Goal: Information Seeking & Learning: Learn about a topic

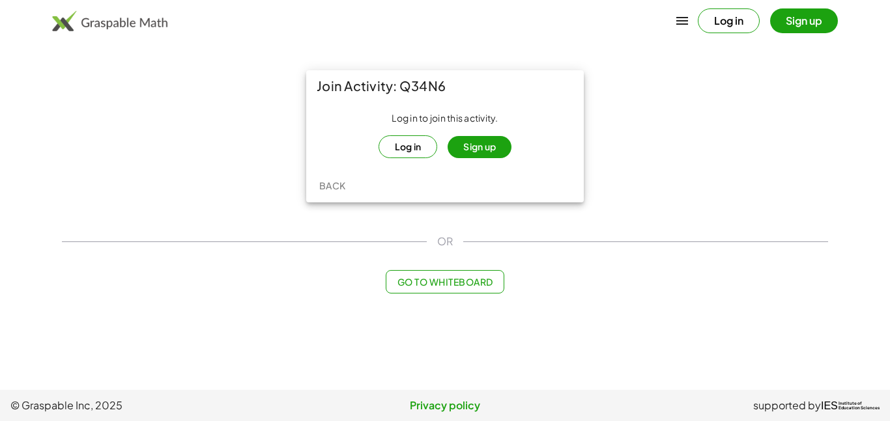
click at [408, 151] on button "Log in" at bounding box center [407, 146] width 59 height 23
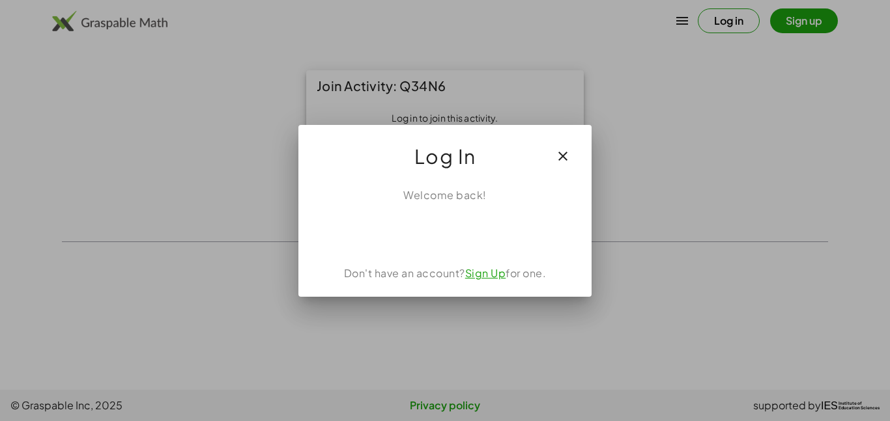
click at [558, 153] on icon "button" at bounding box center [563, 157] width 16 height 16
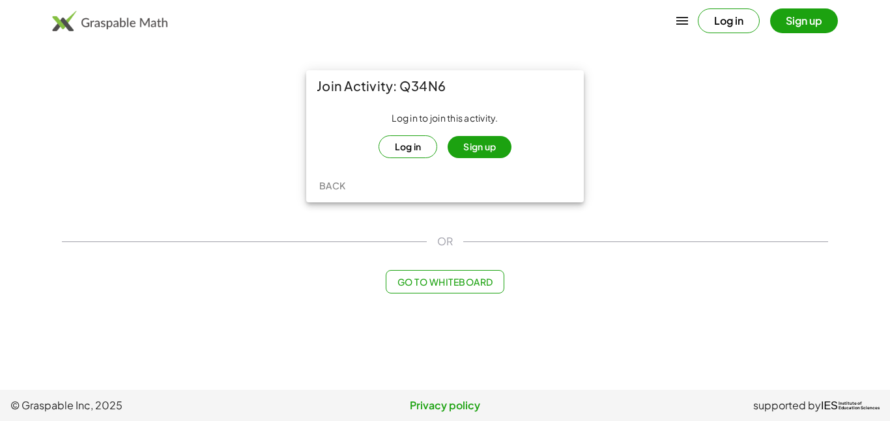
click at [421, 137] on button "Log in" at bounding box center [407, 146] width 59 height 23
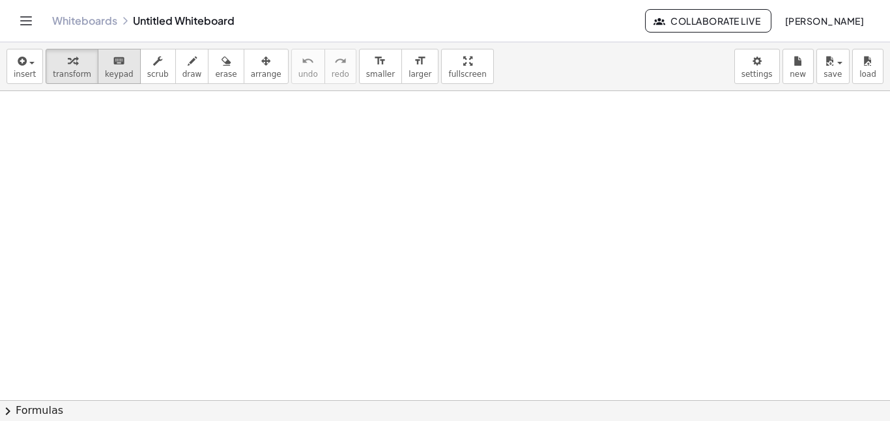
click at [105, 72] on span "keypad" at bounding box center [119, 74] width 29 height 9
click at [115, 64] on icon "keyboard" at bounding box center [119, 61] width 12 height 16
click at [105, 76] on span "keypad" at bounding box center [119, 74] width 29 height 9
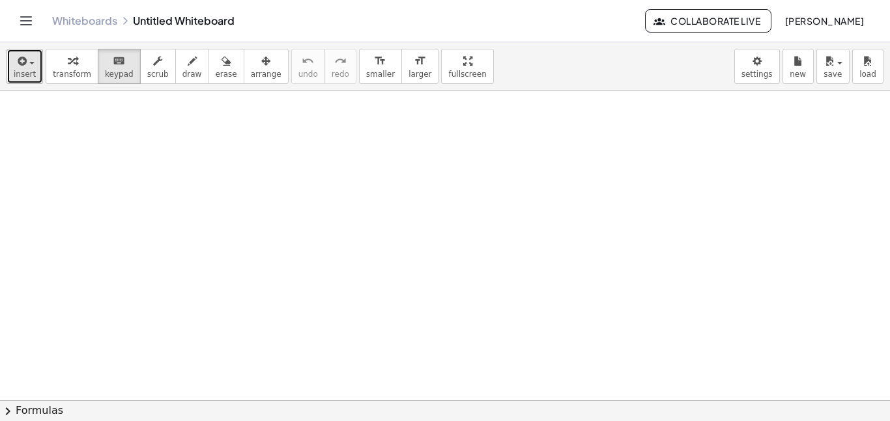
click at [21, 61] on icon "button" at bounding box center [21, 61] width 12 height 16
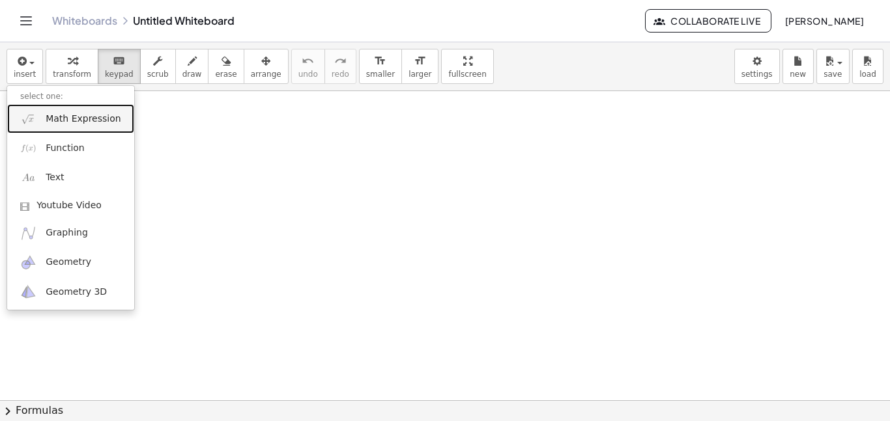
click at [61, 117] on span "Math Expression" at bounding box center [83, 119] width 75 height 13
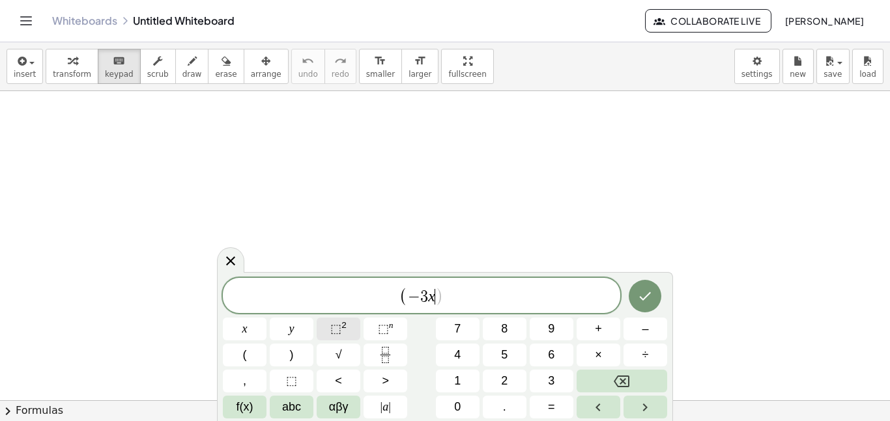
click at [330, 321] on span "⬚ 2" at bounding box center [338, 330] width 16 height 18
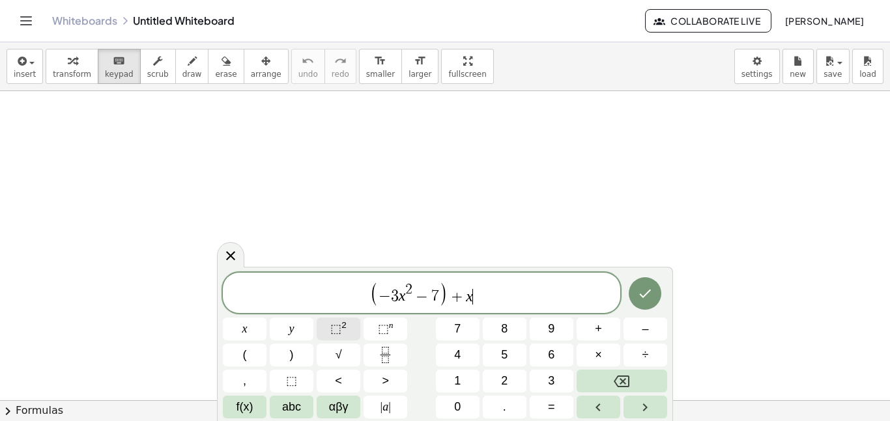
click at [337, 326] on span "⬚" at bounding box center [335, 328] width 11 height 13
click at [466, 291] on var "x" at bounding box center [466, 296] width 7 height 17
click at [511, 292] on span "( − 3 x 2 − 7 ) + ( ​ x 2 )" at bounding box center [421, 294] width 397 height 27
click at [466, 297] on span ")" at bounding box center [463, 292] width 9 height 25
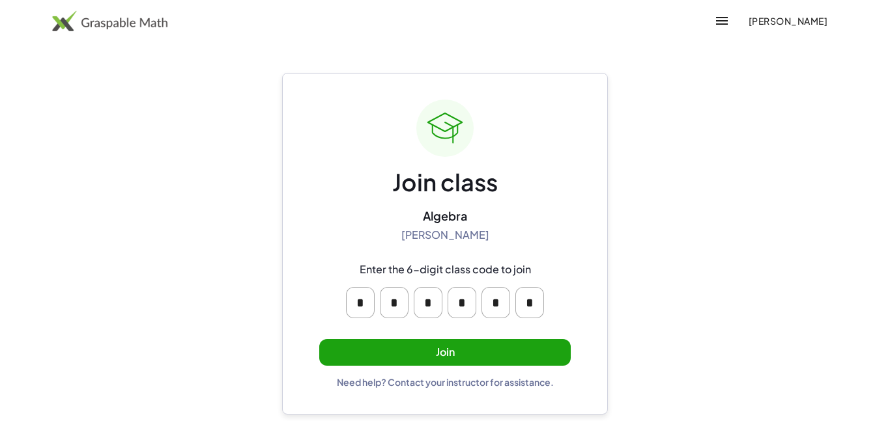
click at [451, 360] on button "Join" at bounding box center [444, 352] width 251 height 27
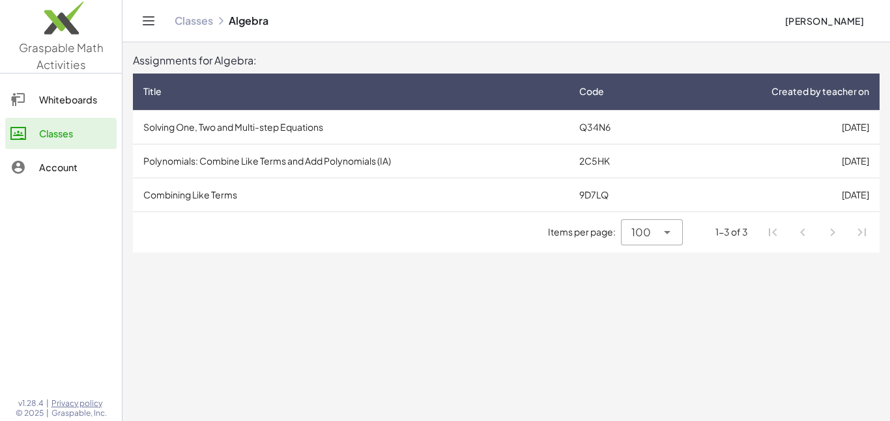
click at [379, 125] on td "Solving One, Two and Multi-step Equations" at bounding box center [351, 127] width 436 height 34
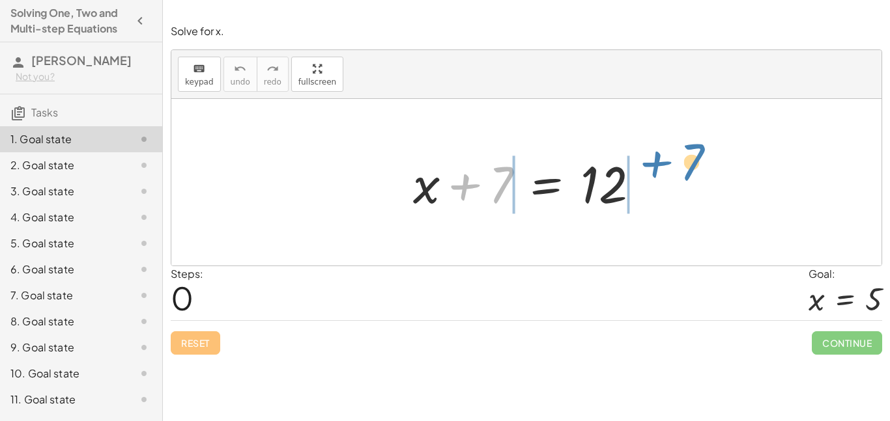
drag, startPoint x: 495, startPoint y: 176, endPoint x: 687, endPoint y: 152, distance: 193.6
click at [687, 152] on div "+ 7 + x + 7 = 12" at bounding box center [526, 182] width 710 height 167
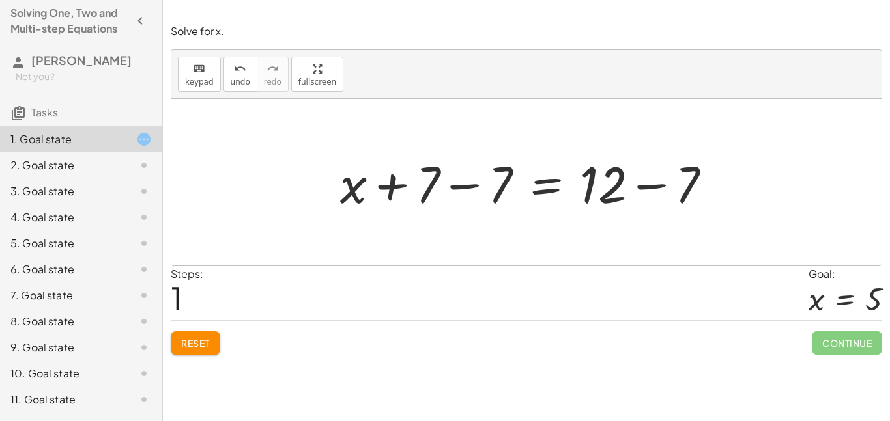
click at [509, 176] on div at bounding box center [531, 182] width 395 height 67
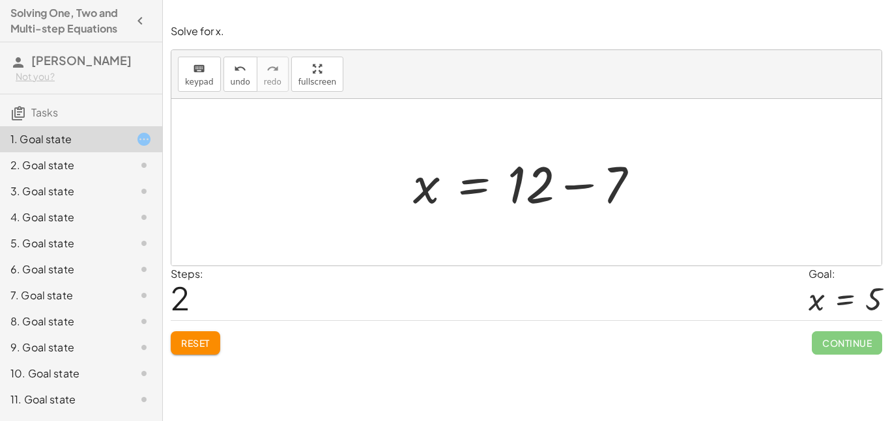
click at [619, 180] on div at bounding box center [530, 182] width 249 height 67
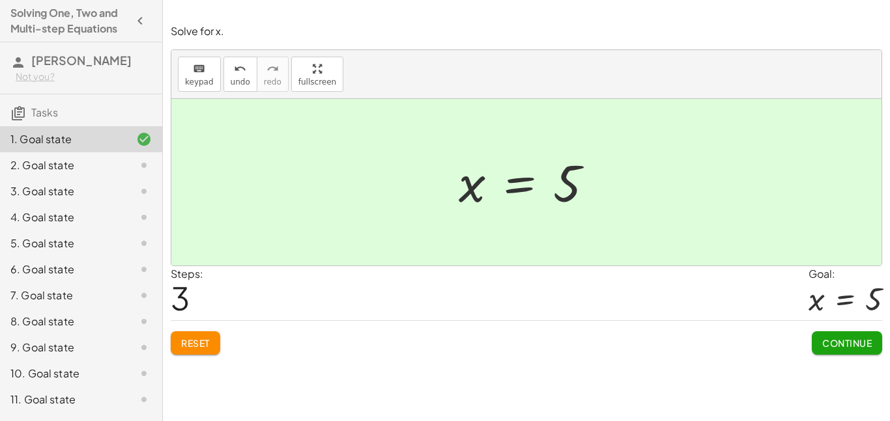
click at [846, 350] on button "Continue" at bounding box center [847, 343] width 70 height 23
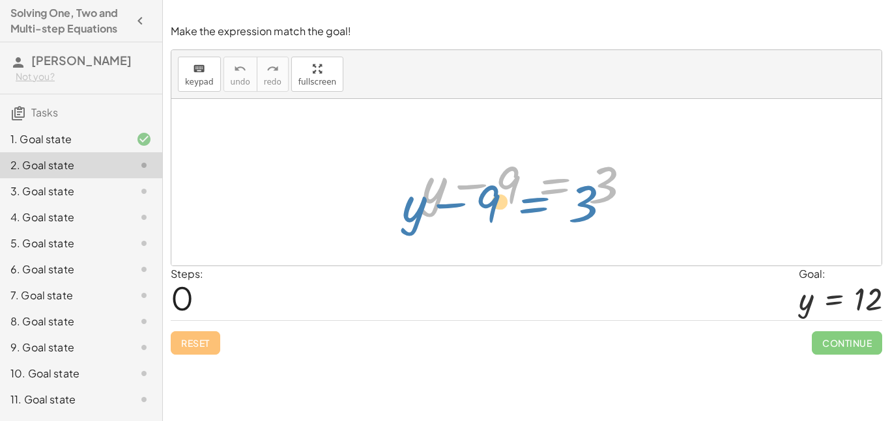
drag, startPoint x: 526, startPoint y: 177, endPoint x: 464, endPoint y: 196, distance: 64.3
click at [464, 196] on div at bounding box center [532, 182] width 232 height 67
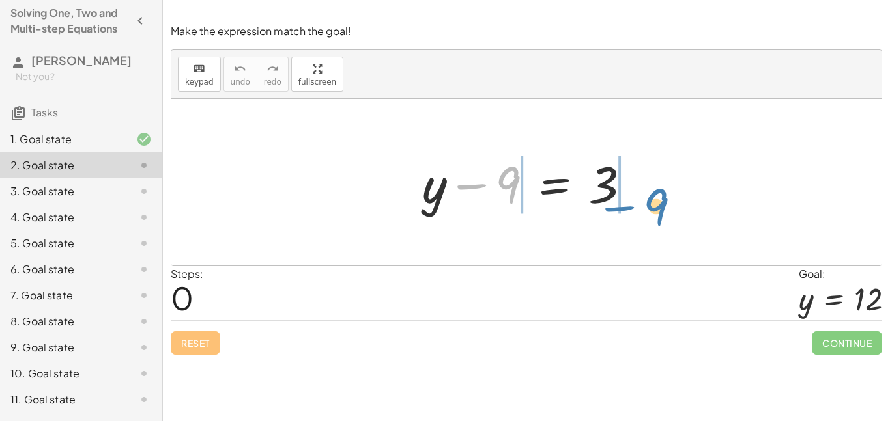
drag, startPoint x: 507, startPoint y: 175, endPoint x: 659, endPoint y: 185, distance: 152.1
click at [659, 185] on div "− 9 + y − 9 = 3" at bounding box center [526, 182] width 710 height 167
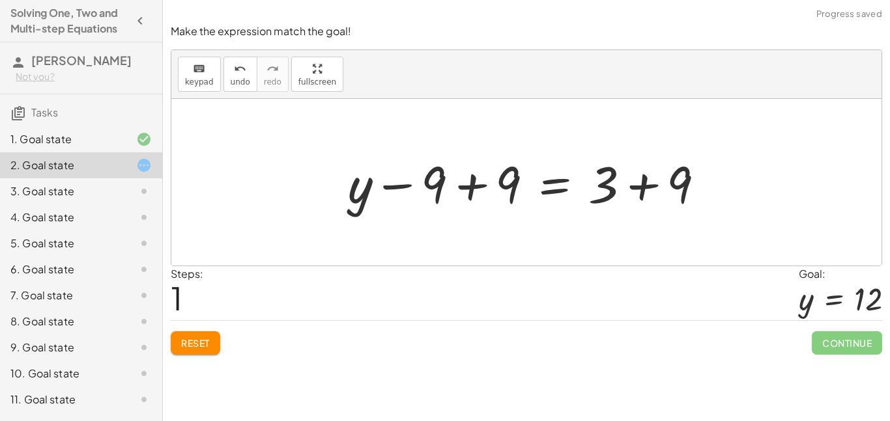
click at [496, 179] on div at bounding box center [531, 182] width 380 height 67
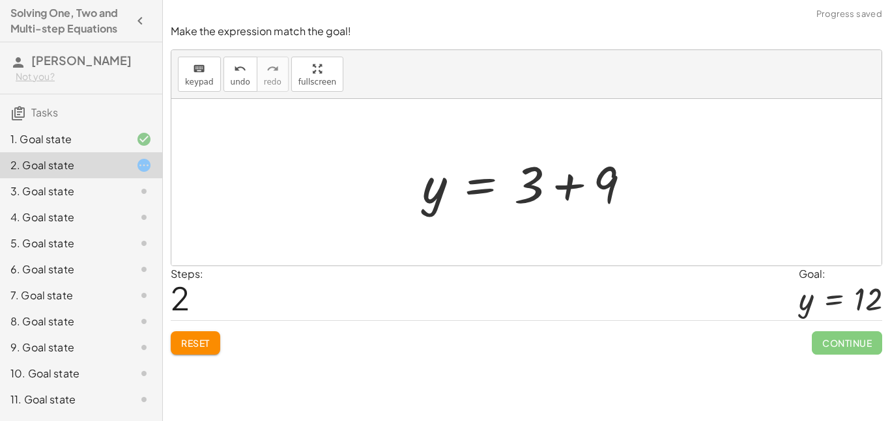
click at [547, 188] on div at bounding box center [532, 182] width 232 height 67
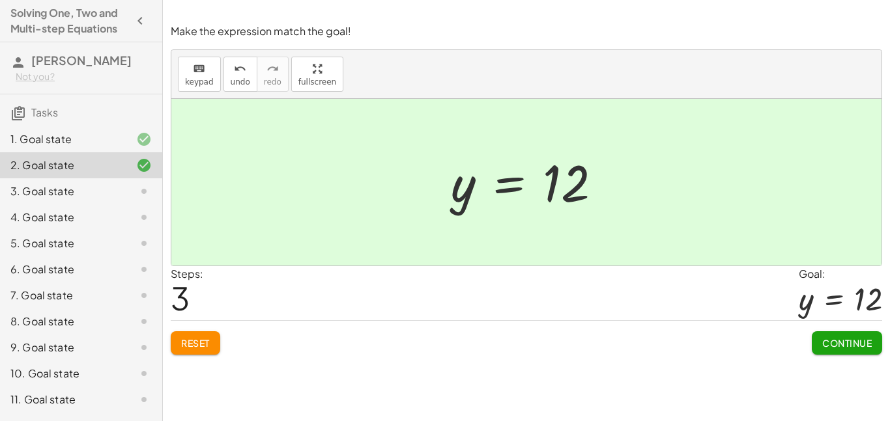
click at [858, 340] on span "Continue" at bounding box center [847, 343] width 50 height 12
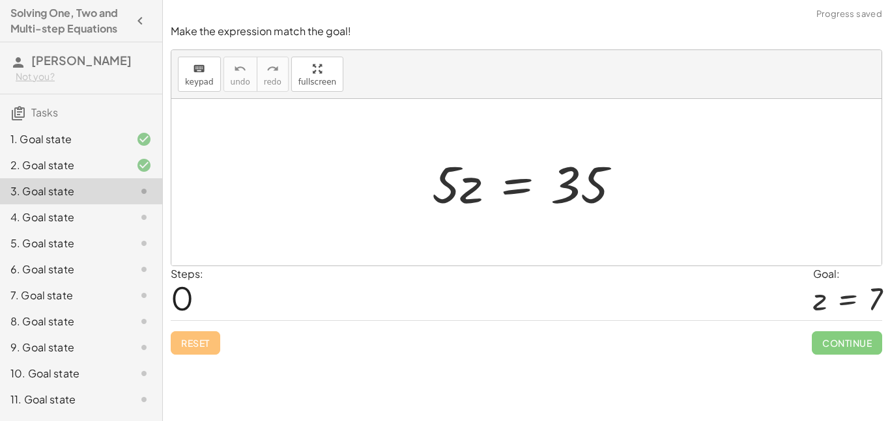
click at [32, 248] on div "5. Goal state" at bounding box center [62, 244] width 105 height 16
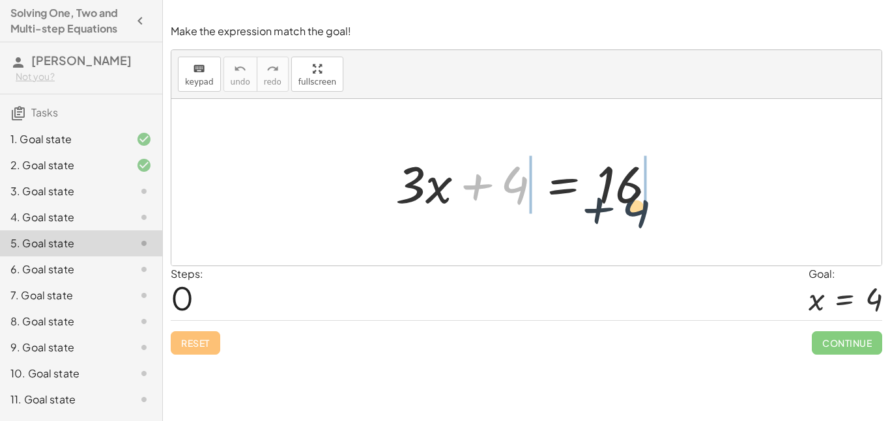
drag, startPoint x: 504, startPoint y: 186, endPoint x: 670, endPoint y: 173, distance: 167.2
click at [670, 173] on div at bounding box center [531, 182] width 285 height 67
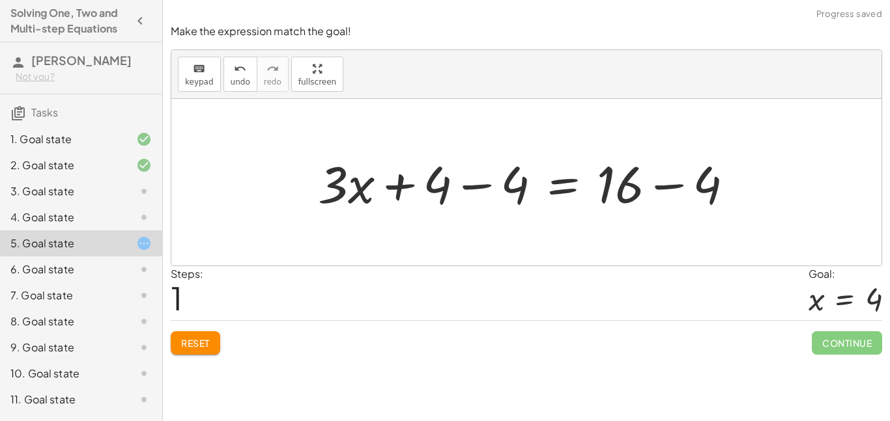
click at [500, 197] on div at bounding box center [530, 182] width 439 height 67
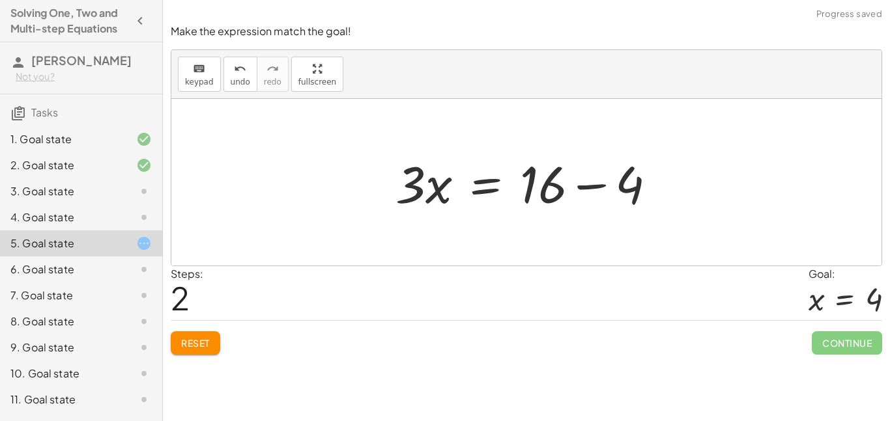
click at [565, 158] on div at bounding box center [531, 182] width 285 height 67
click at [556, 172] on div at bounding box center [531, 182] width 285 height 67
click at [627, 190] on div at bounding box center [531, 182] width 285 height 67
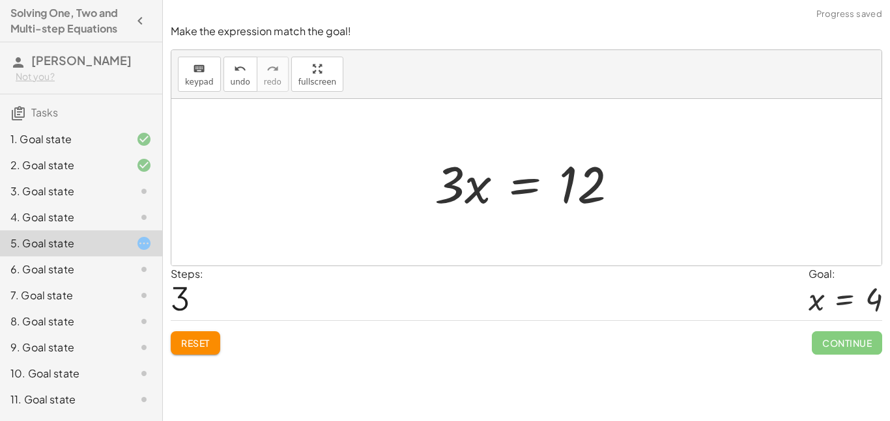
click at [440, 182] on div at bounding box center [531, 182] width 207 height 67
drag, startPoint x: 475, startPoint y: 188, endPoint x: 450, endPoint y: 231, distance: 49.6
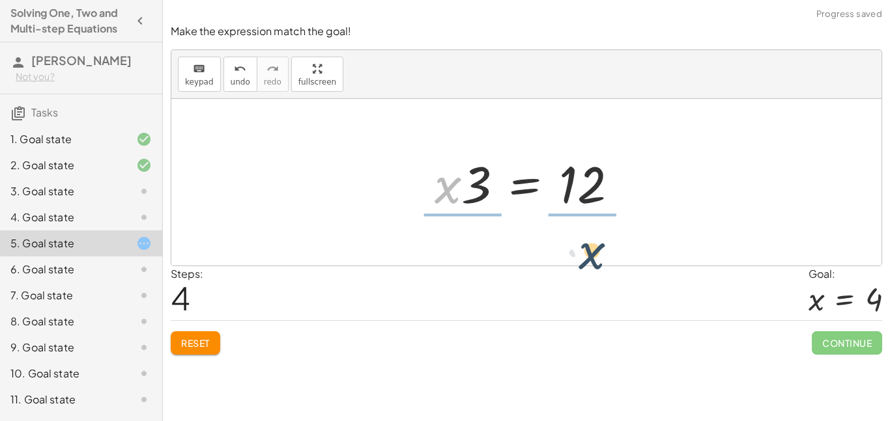
drag, startPoint x: 436, startPoint y: 188, endPoint x: 581, endPoint y: 245, distance: 155.6
click at [581, 245] on div "+ · 3 · x + 4 = 16 + · 3 · x + 4 − 4 = + 16 − 4 + · 3 · x + 0 = + 16 − 4 · 3 · …" at bounding box center [526, 182] width 710 height 167
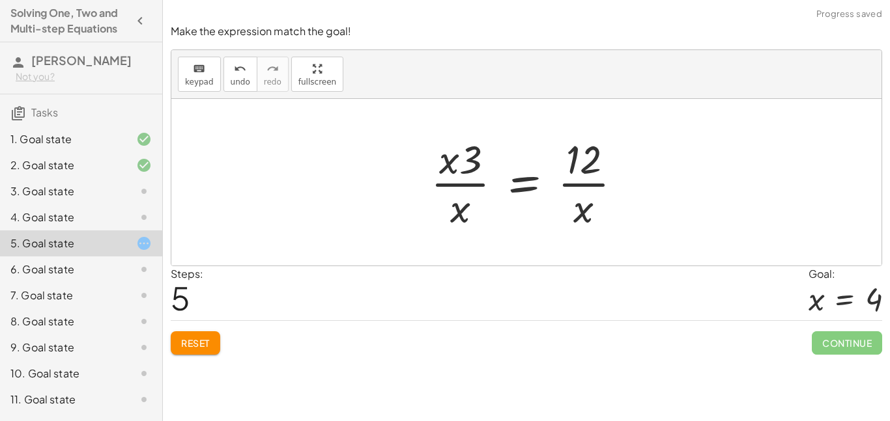
click at [459, 167] on div at bounding box center [531, 182] width 215 height 100
click at [469, 166] on div at bounding box center [531, 182] width 215 height 100
click at [577, 165] on div at bounding box center [531, 182] width 215 height 100
click at [473, 184] on div at bounding box center [531, 182] width 215 height 100
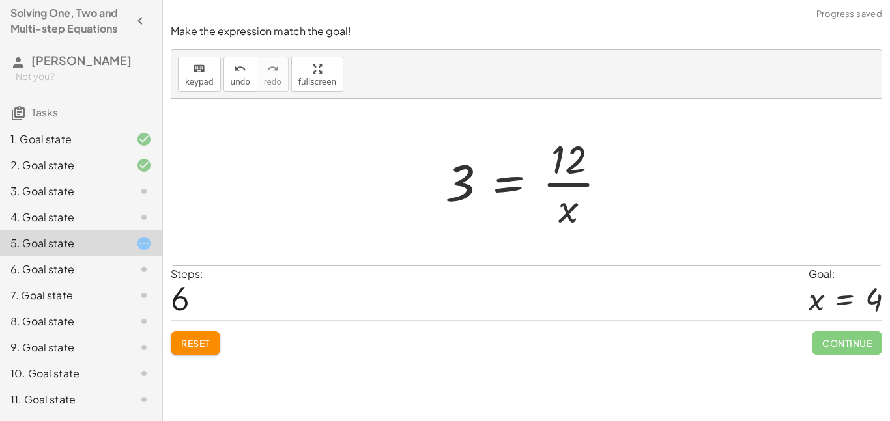
click at [547, 184] on div at bounding box center [530, 182] width 185 height 100
click at [552, 186] on div at bounding box center [530, 182] width 185 height 100
drag, startPoint x: 573, startPoint y: 209, endPoint x: 530, endPoint y: 207, distance: 43.7
click at [530, 207] on div at bounding box center [530, 182] width 185 height 100
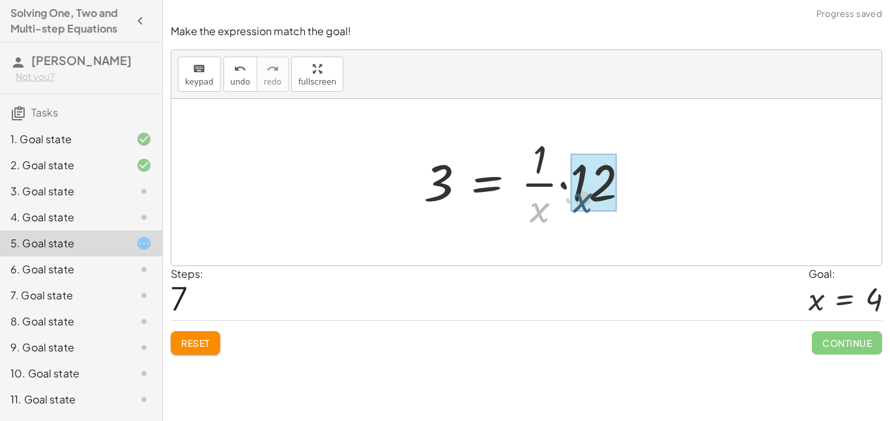
drag, startPoint x: 542, startPoint y: 210, endPoint x: 598, endPoint y: 188, distance: 60.0
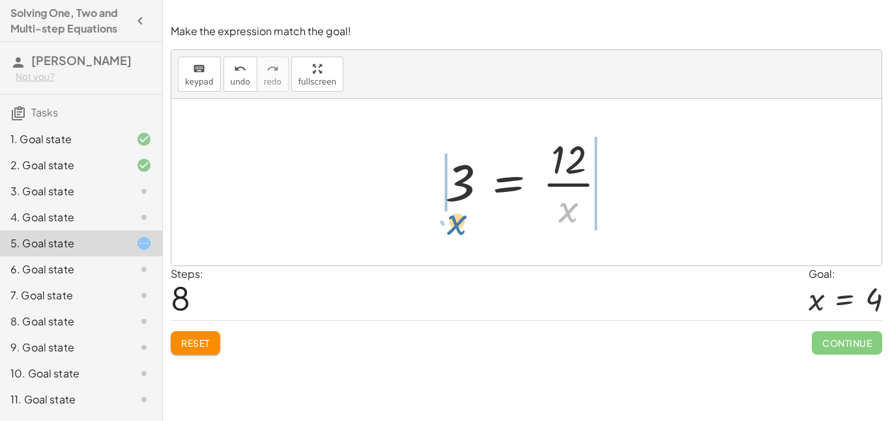
drag, startPoint x: 572, startPoint y: 214, endPoint x: 459, endPoint y: 226, distance: 113.3
click at [459, 226] on div at bounding box center [530, 182] width 185 height 100
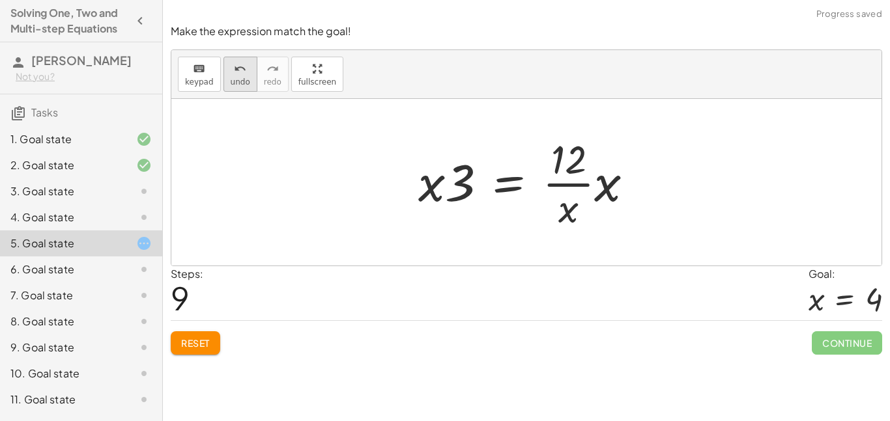
click at [237, 78] on span "undo" at bounding box center [241, 82] width 20 height 9
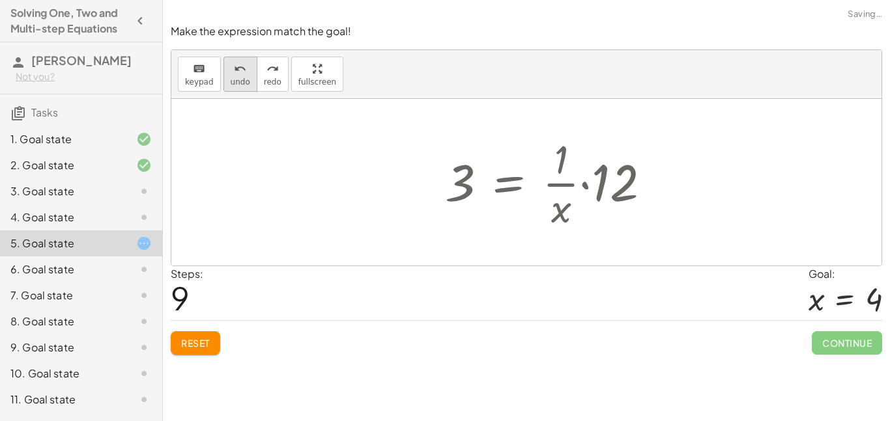
click at [237, 78] on span "undo" at bounding box center [241, 82] width 20 height 9
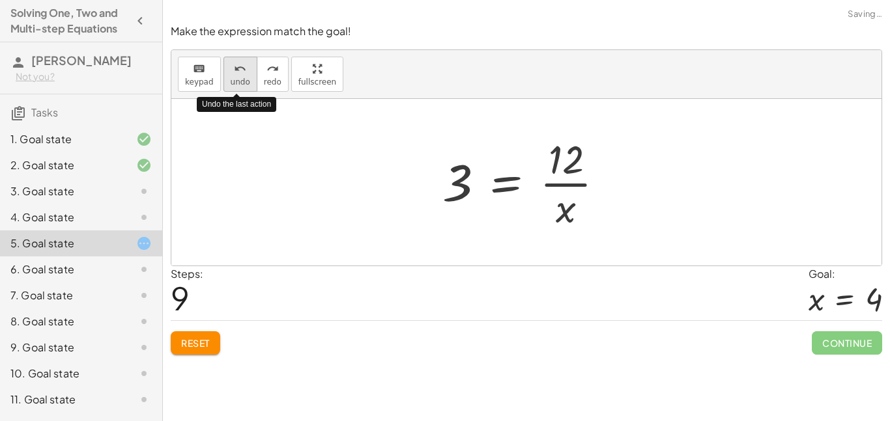
click at [237, 78] on span "undo" at bounding box center [241, 82] width 20 height 9
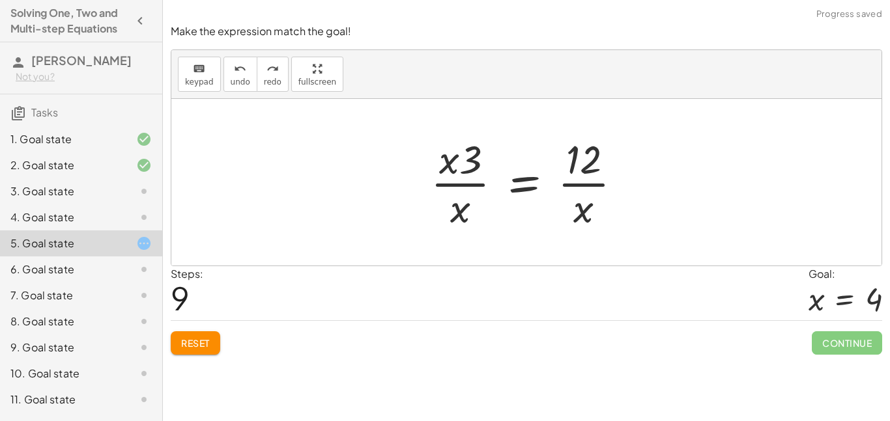
click at [455, 161] on div at bounding box center [531, 182] width 215 height 100
click at [452, 161] on div at bounding box center [531, 182] width 215 height 100
click at [476, 164] on div at bounding box center [531, 182] width 215 height 100
drag, startPoint x: 464, startPoint y: 214, endPoint x: 494, endPoint y: 168, distance: 54.2
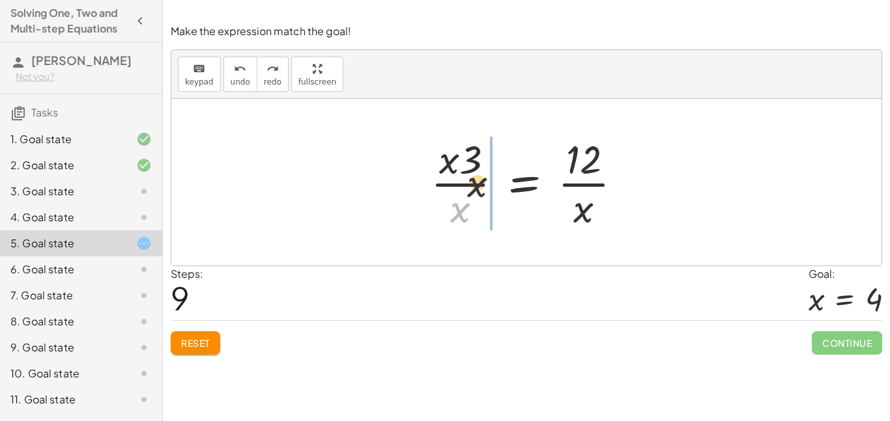
click at [494, 168] on div at bounding box center [531, 182] width 215 height 100
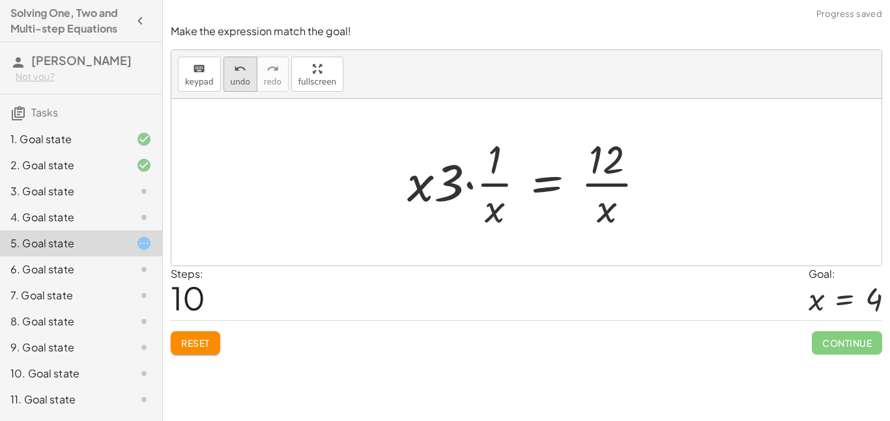
click at [248, 59] on button "undo undo" at bounding box center [240, 74] width 34 height 35
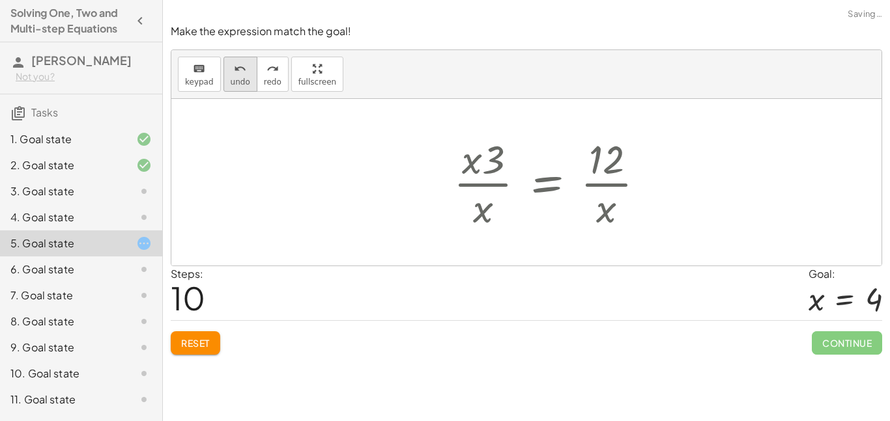
click at [248, 59] on button "undo undo" at bounding box center [240, 74] width 34 height 35
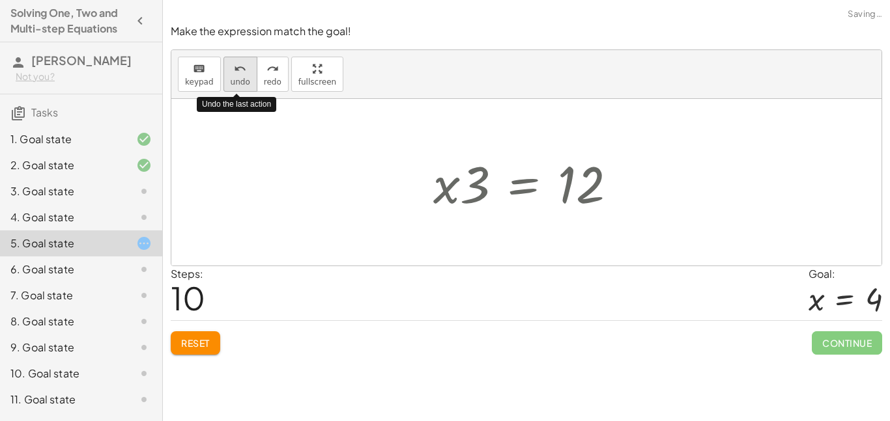
click at [248, 59] on button "undo undo" at bounding box center [240, 74] width 34 height 35
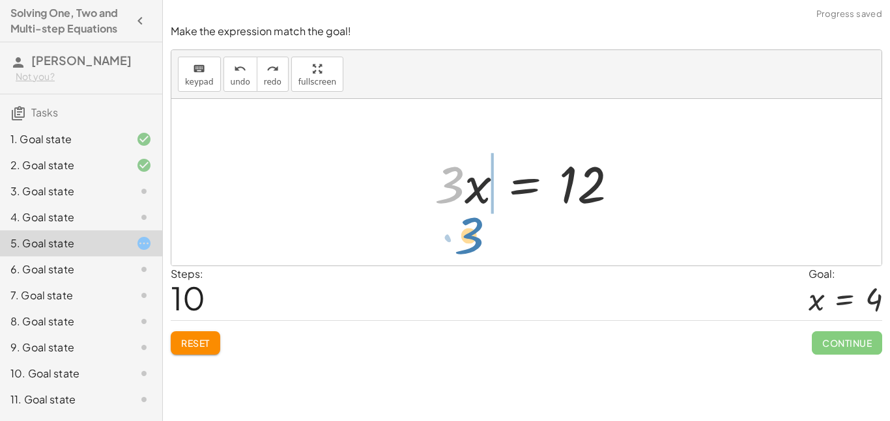
drag, startPoint x: 444, startPoint y: 185, endPoint x: 466, endPoint y: 239, distance: 58.4
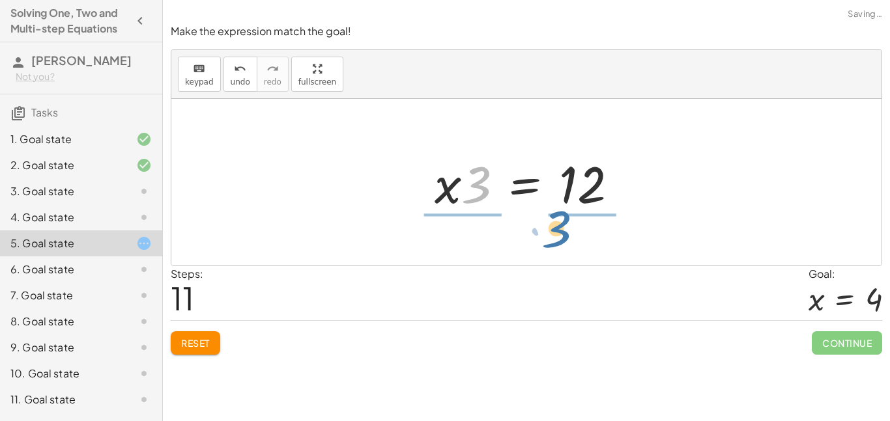
drag, startPoint x: 478, startPoint y: 196, endPoint x: 582, endPoint y: 251, distance: 117.1
click at [582, 251] on div "+ · 3 · x + 4 = 16 + · 3 · x + 4 − 4 = + 16 − 4 + · 3 · x + 0 = + 16 − 4 · 3 · …" at bounding box center [526, 182] width 710 height 167
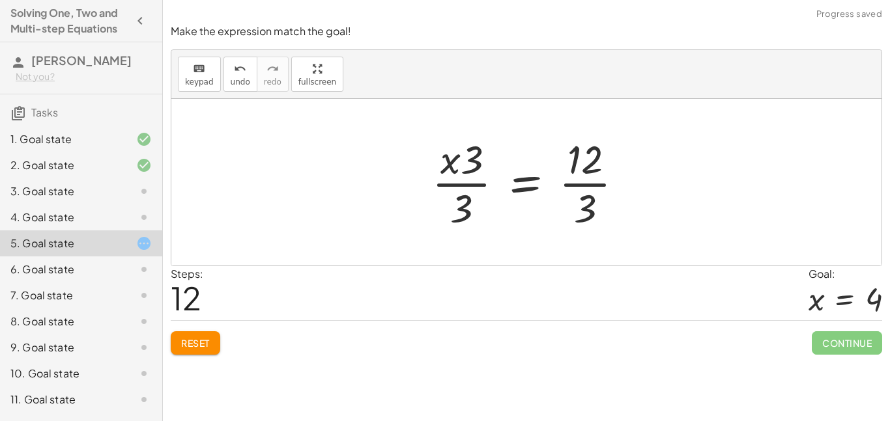
click at [580, 178] on div at bounding box center [532, 182] width 215 height 100
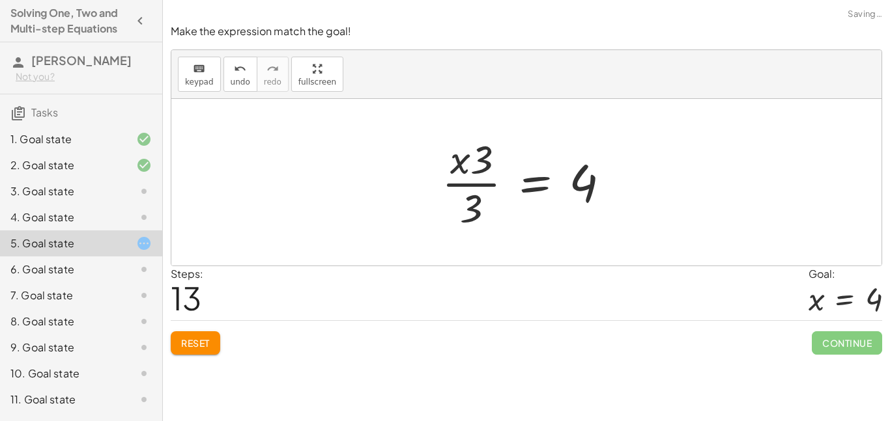
click at [481, 180] on div at bounding box center [531, 182] width 192 height 100
click at [481, 182] on div at bounding box center [531, 182] width 192 height 100
click at [480, 253] on div at bounding box center [526, 182] width 710 height 167
drag, startPoint x: 475, startPoint y: 217, endPoint x: 518, endPoint y: 289, distance: 83.6
click at [0, 0] on div "Make the expression match the goal! keyboard keypad undo undo redo redo fullscr…" at bounding box center [0, 0] width 0 height 0
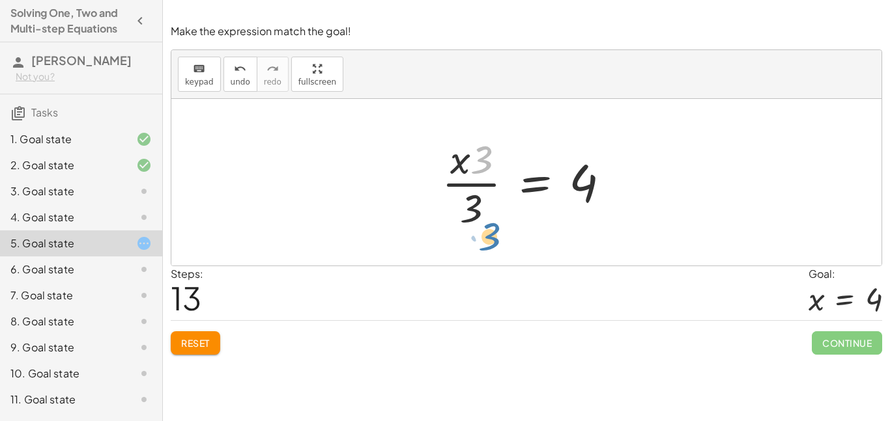
drag, startPoint x: 479, startPoint y: 147, endPoint x: 486, endPoint y: 214, distance: 68.1
click at [486, 214] on div at bounding box center [531, 182] width 192 height 100
click at [242, 68] on icon "undo" at bounding box center [240, 69] width 12 height 16
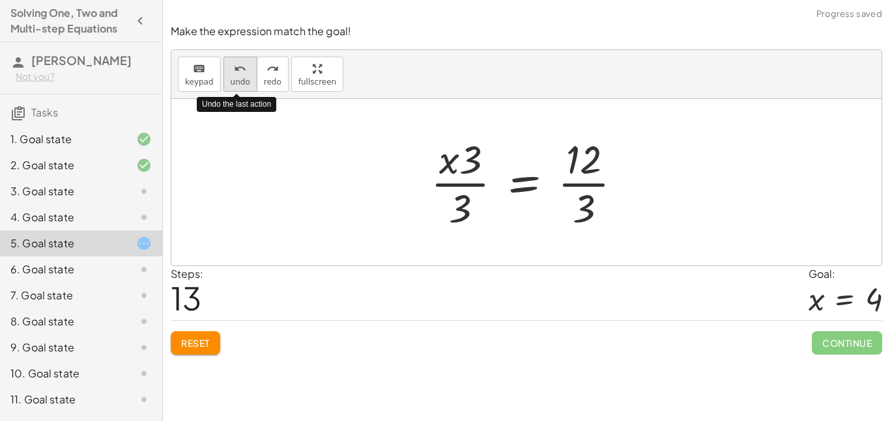
click at [242, 68] on icon "undo" at bounding box center [240, 69] width 12 height 16
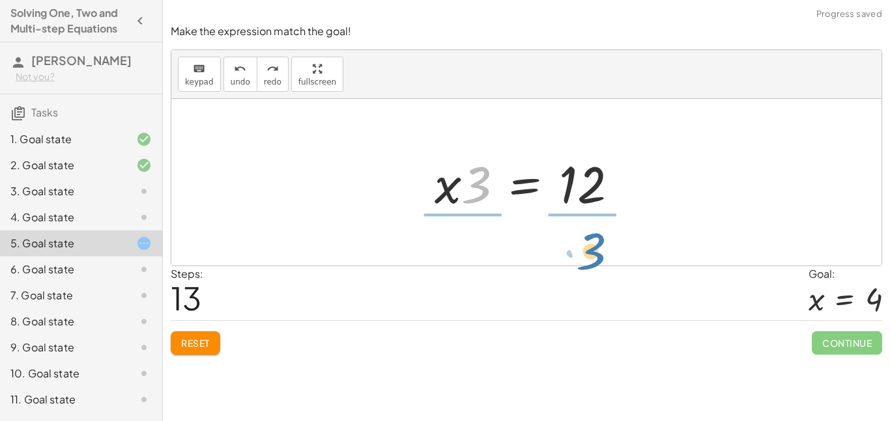
drag, startPoint x: 474, startPoint y: 168, endPoint x: 590, endPoint y: 235, distance: 133.1
click at [590, 235] on div "+ · 3 · x + 4 = 16 + · 3 · x + 4 − 4 = + 16 − 4 + · 3 · x + 0 = + 16 − 4 · 3 · …" at bounding box center [526, 182] width 710 height 167
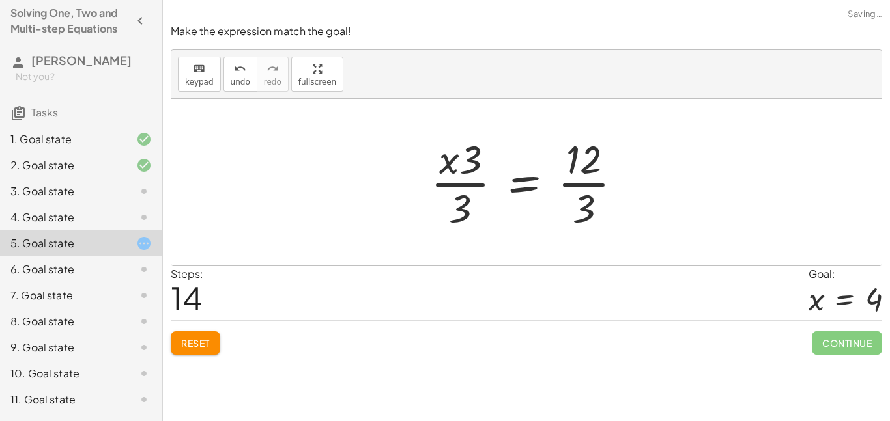
click at [461, 203] on div at bounding box center [531, 182] width 215 height 100
click at [461, 169] on div at bounding box center [531, 182] width 215 height 100
click at [595, 178] on div at bounding box center [531, 182] width 215 height 100
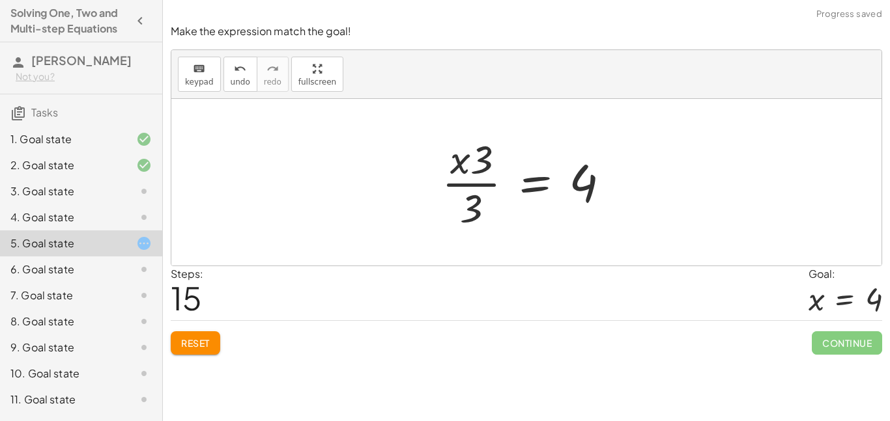
click at [461, 165] on div at bounding box center [531, 182] width 192 height 100
click at [466, 186] on div at bounding box center [531, 182] width 192 height 100
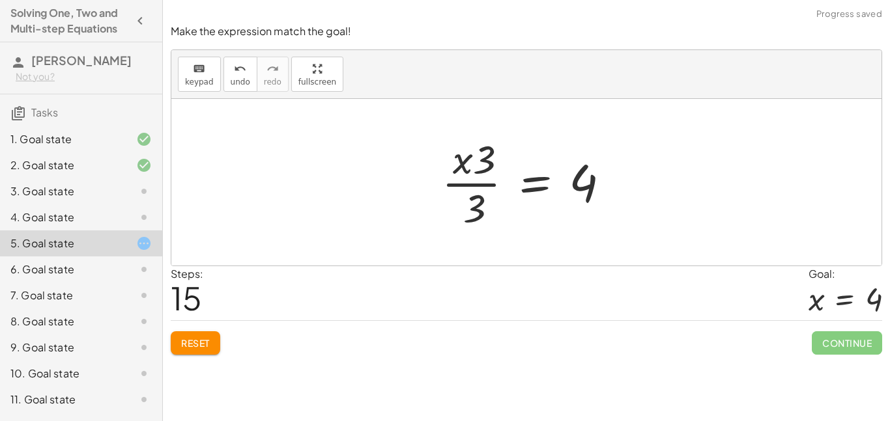
click at [466, 186] on div at bounding box center [531, 182] width 192 height 100
click at [477, 169] on div at bounding box center [531, 182] width 192 height 100
drag, startPoint x: 479, startPoint y: 172, endPoint x: 476, endPoint y: 216, distance: 44.4
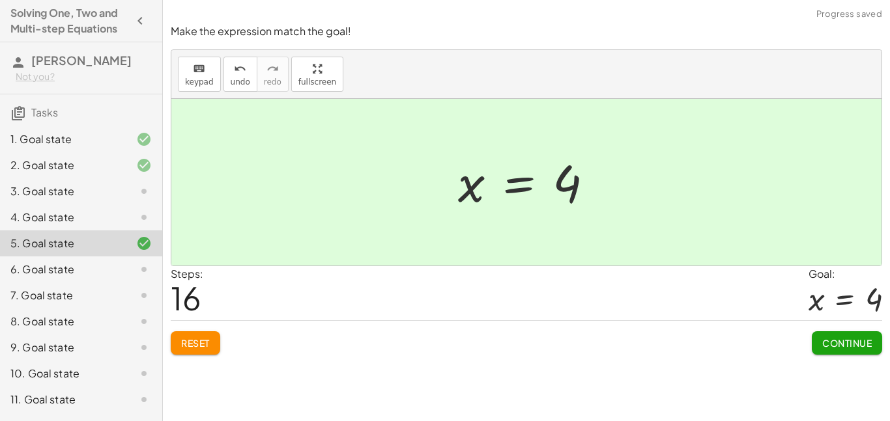
click at [859, 340] on span "Continue" at bounding box center [847, 343] width 50 height 12
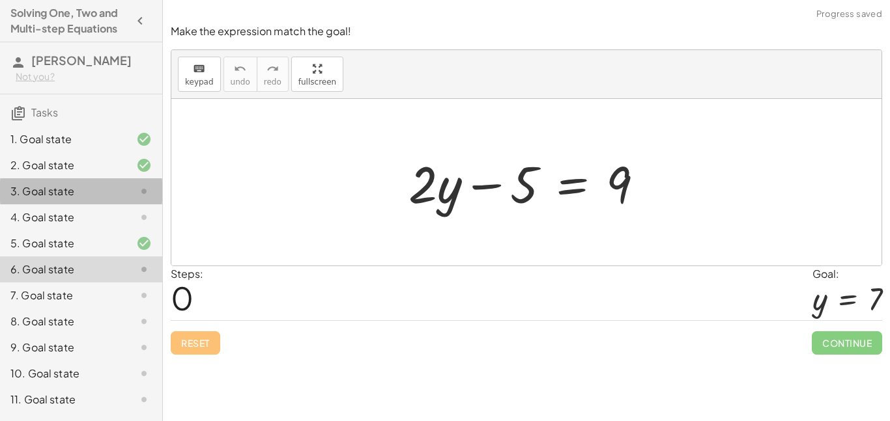
click at [40, 188] on div "3. Goal state" at bounding box center [62, 192] width 105 height 16
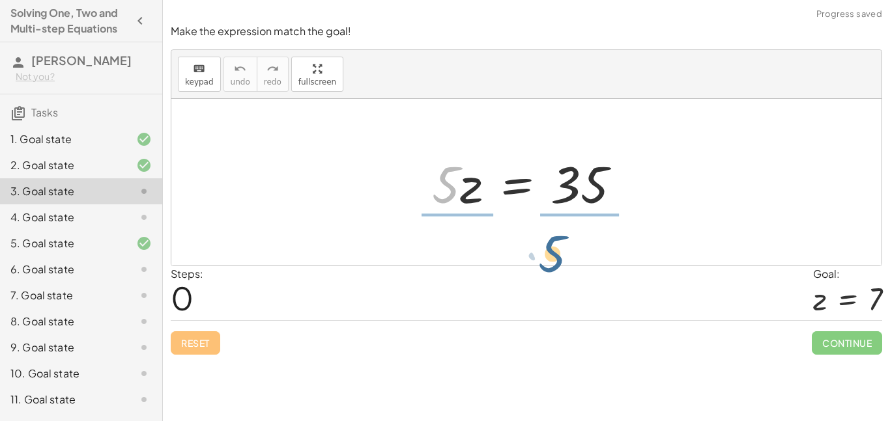
drag, startPoint x: 440, startPoint y: 192, endPoint x: 567, endPoint y: 227, distance: 132.0
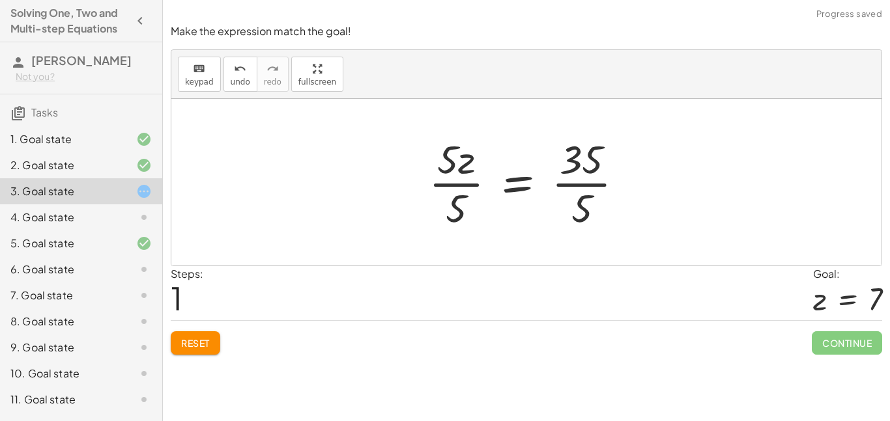
click at [568, 179] on div at bounding box center [531, 182] width 219 height 100
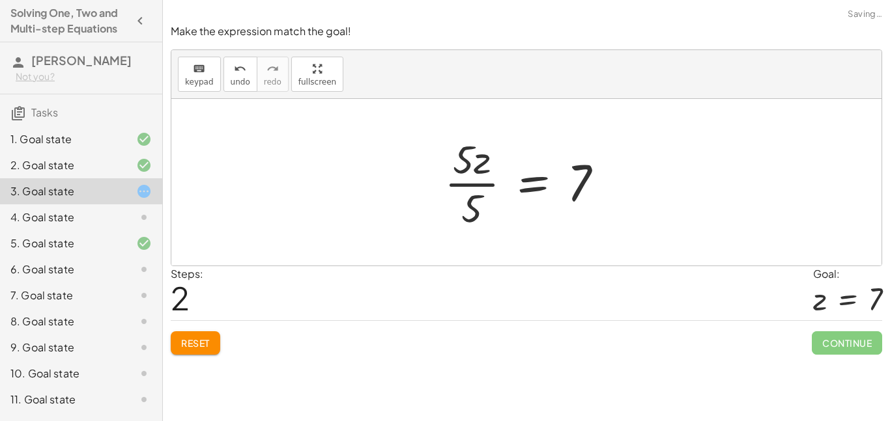
click at [443, 164] on div at bounding box center [529, 182] width 182 height 100
drag, startPoint x: 464, startPoint y: 162, endPoint x: 478, endPoint y: 215, distance: 55.1
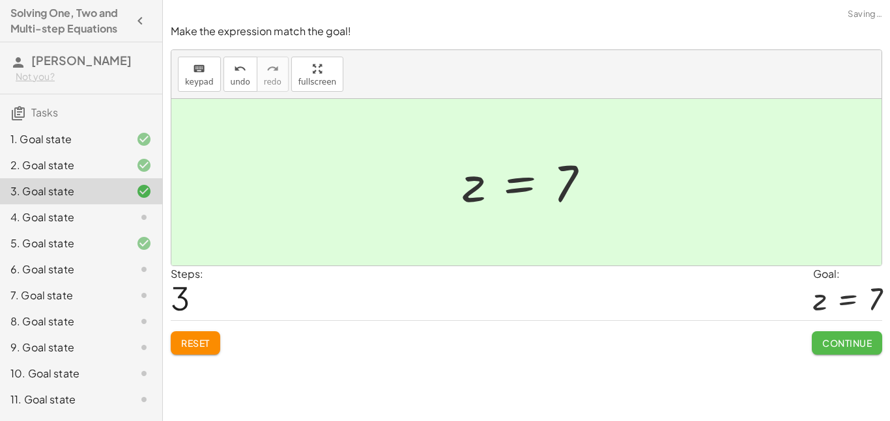
click at [840, 348] on span "Continue" at bounding box center [847, 343] width 50 height 12
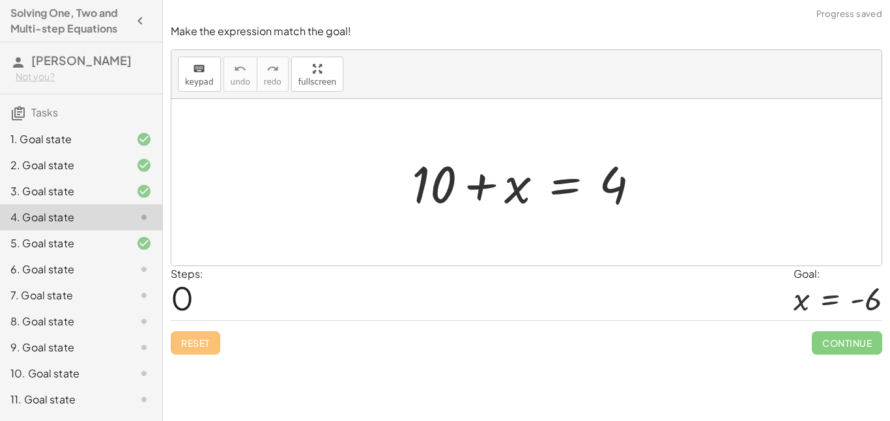
click at [529, 173] on div at bounding box center [530, 182] width 251 height 67
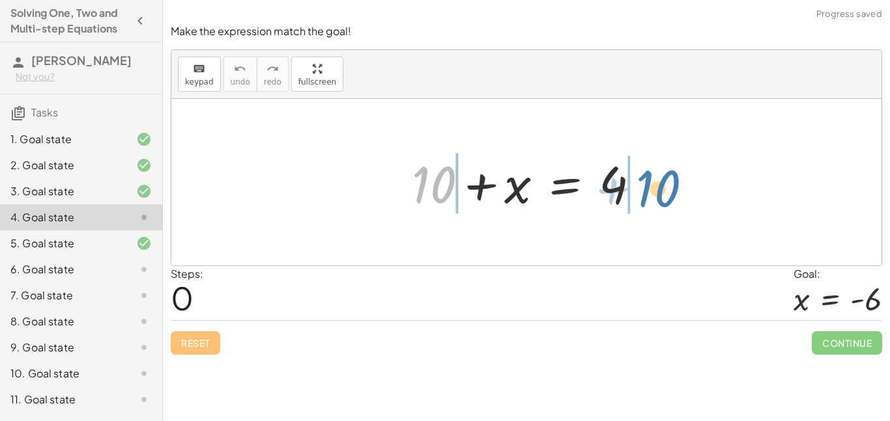
drag, startPoint x: 446, startPoint y: 176, endPoint x: 677, endPoint y: 175, distance: 231.3
click at [677, 175] on div "+ 10 + 10 + x = 4" at bounding box center [526, 182] width 710 height 167
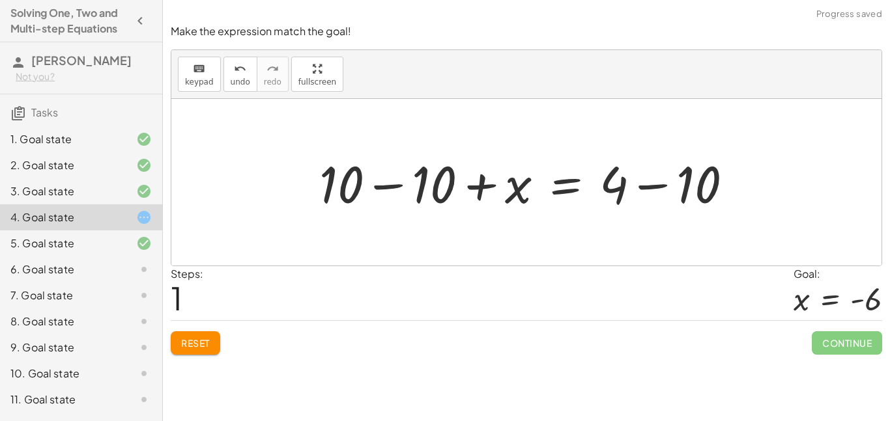
click at [672, 179] on div at bounding box center [531, 182] width 437 height 67
click at [451, 198] on div at bounding box center [497, 182] width 369 height 67
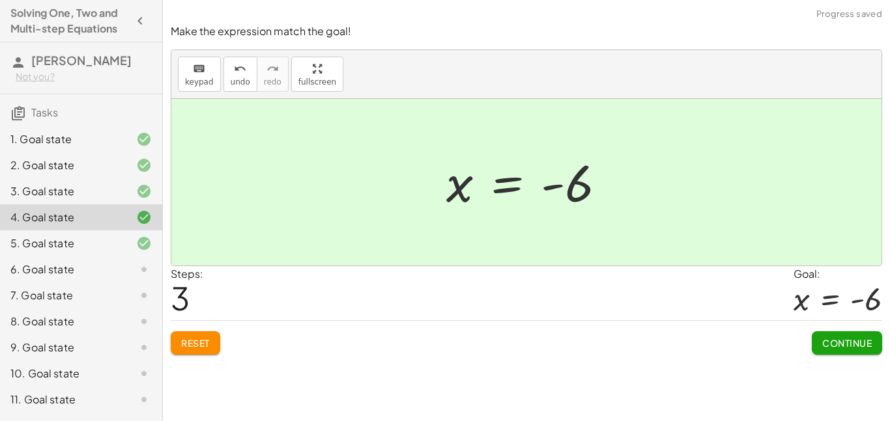
click at [860, 349] on span "Continue" at bounding box center [847, 343] width 50 height 12
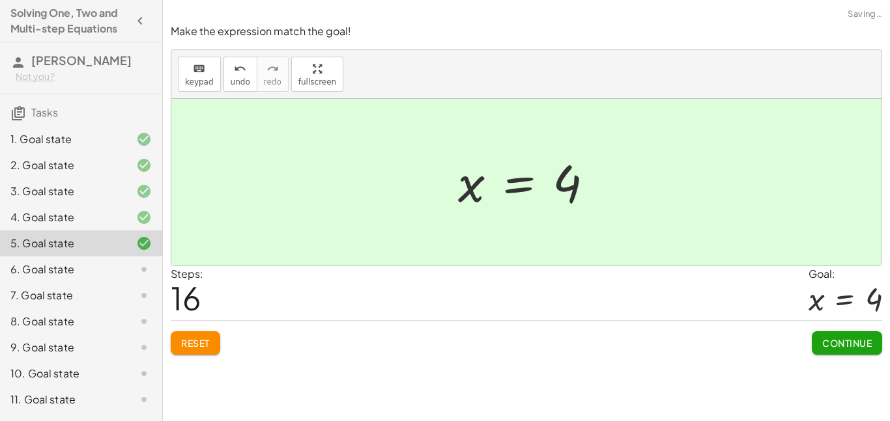
click at [100, 266] on div "6. Goal state" at bounding box center [62, 270] width 105 height 16
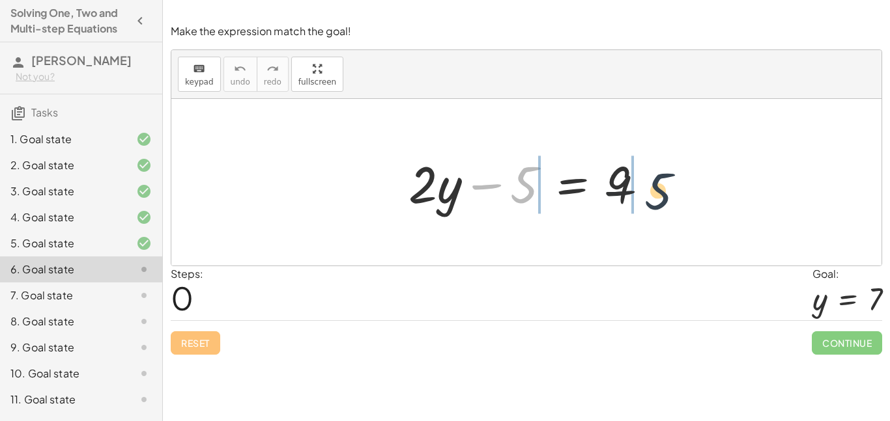
drag, startPoint x: 532, startPoint y: 178, endPoint x: 705, endPoint y: 193, distance: 173.3
click at [705, 193] on div "− 5 + · 2 · y − 5 = 9" at bounding box center [526, 182] width 710 height 167
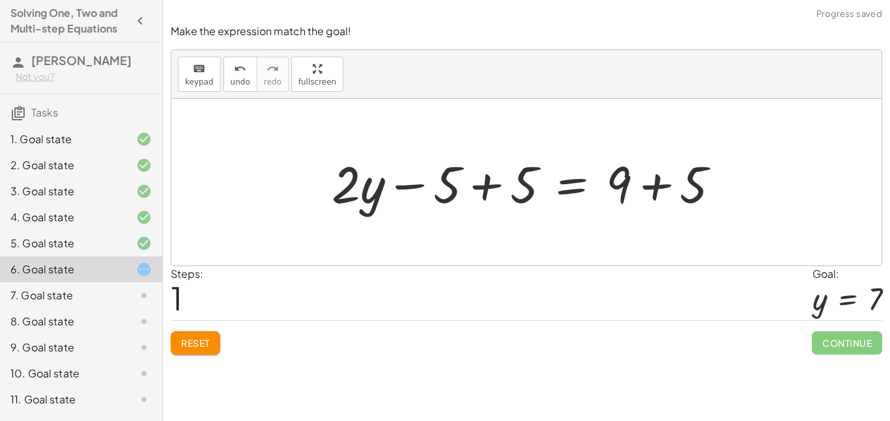
click at [630, 180] on div at bounding box center [531, 182] width 412 height 67
click at [537, 180] on div at bounding box center [531, 182] width 412 height 67
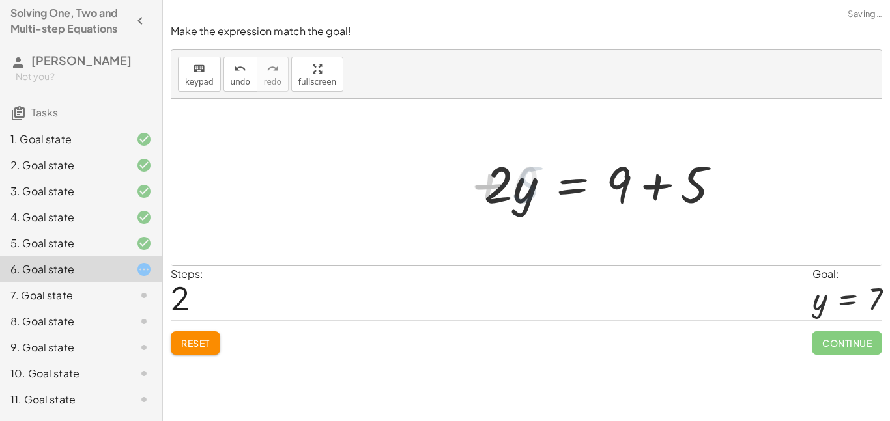
click at [640, 190] on div at bounding box center [608, 182] width 259 height 67
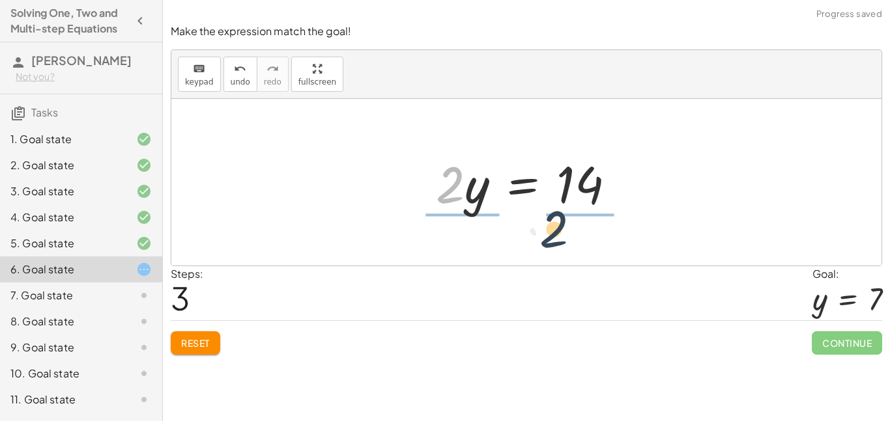
drag, startPoint x: 448, startPoint y: 186, endPoint x: 592, endPoint y: 243, distance: 155.0
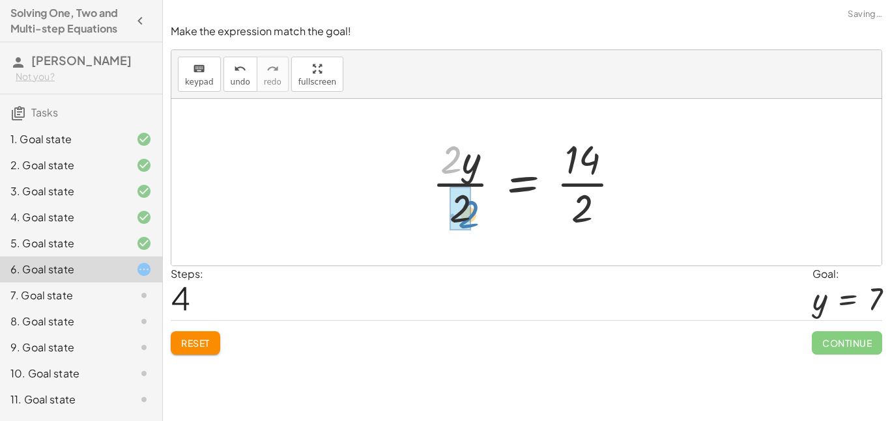
drag, startPoint x: 447, startPoint y: 169, endPoint x: 463, endPoint y: 223, distance: 56.3
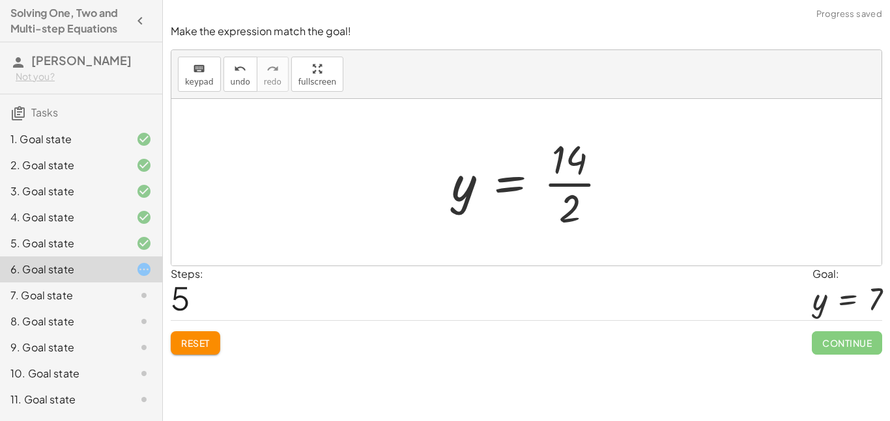
click at [592, 165] on div at bounding box center [535, 182] width 180 height 100
click at [586, 164] on div at bounding box center [531, 182] width 180 height 100
click at [576, 161] on div at bounding box center [531, 182] width 180 height 100
click at [584, 210] on div at bounding box center [531, 182] width 180 height 100
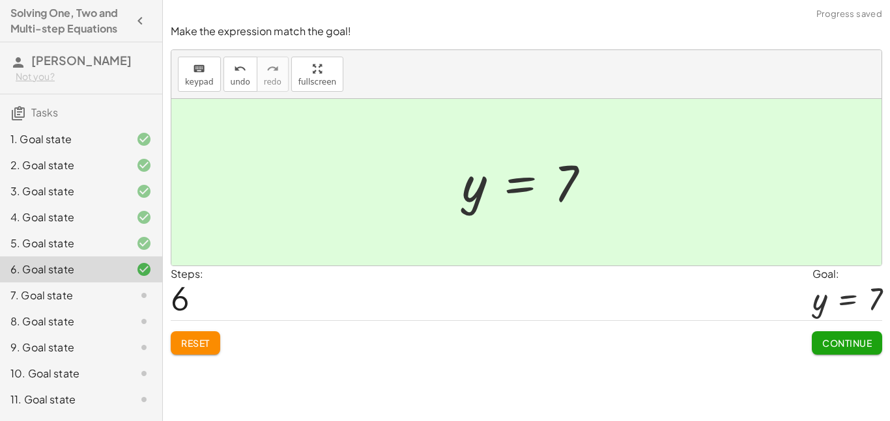
click at [834, 345] on span "Continue" at bounding box center [847, 343] width 50 height 12
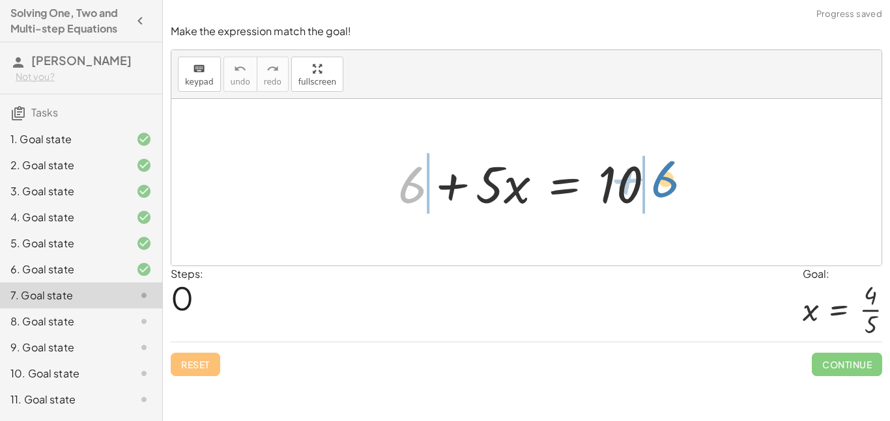
drag, startPoint x: 408, startPoint y: 186, endPoint x: 666, endPoint y: 180, distance: 258.0
click at [666, 180] on div at bounding box center [532, 182] width 280 height 67
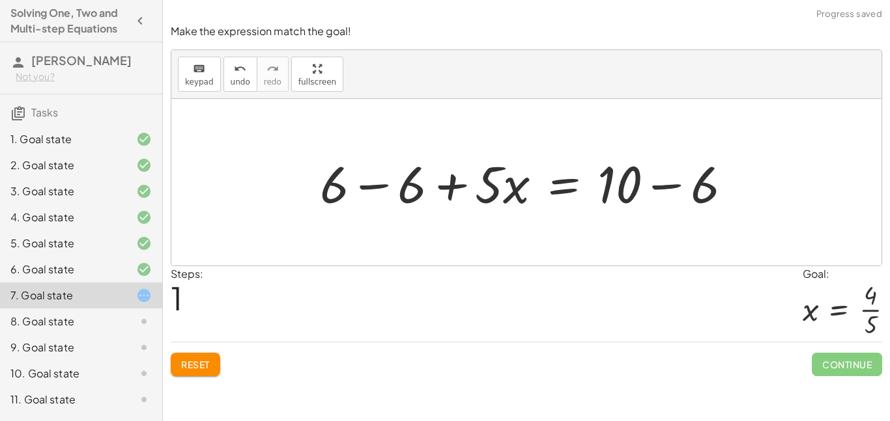
click at [625, 185] on div at bounding box center [530, 182] width 435 height 67
click at [655, 180] on div at bounding box center [530, 182] width 435 height 67
click at [655, 190] on div "+ 6 + · 5 · x = 10 + · 5 · x = 10 + 6 − 6 + − 6 4 + 6 − 6 + · 5 · x = + 10 − 6" at bounding box center [479, 183] width 358 height 74
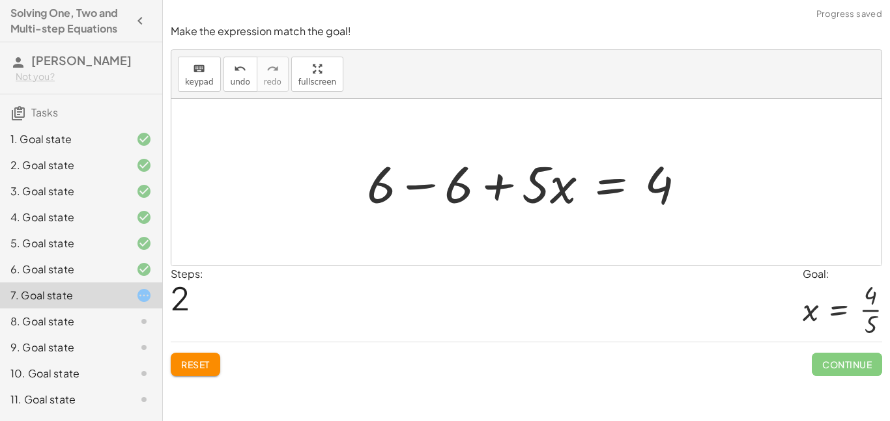
click at [461, 187] on div at bounding box center [531, 182] width 342 height 67
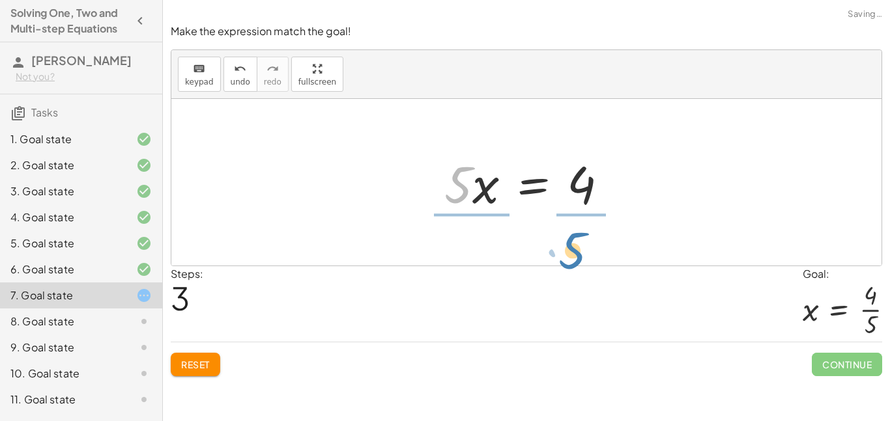
drag, startPoint x: 451, startPoint y: 191, endPoint x: 554, endPoint y: 251, distance: 119.7
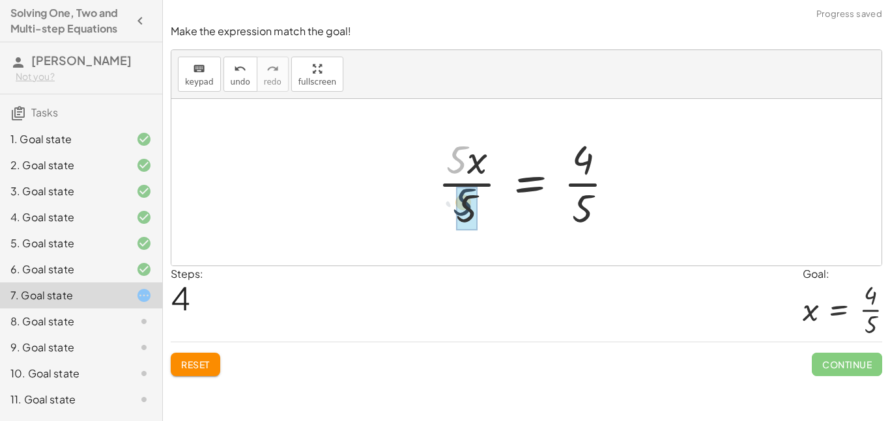
drag, startPoint x: 455, startPoint y: 165, endPoint x: 463, endPoint y: 212, distance: 47.6
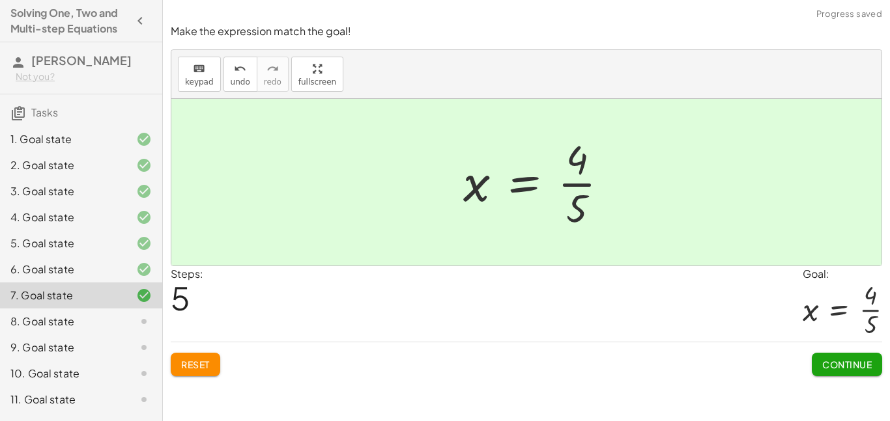
click at [572, 174] on div at bounding box center [541, 182] width 169 height 100
click at [571, 180] on div at bounding box center [531, 182] width 169 height 100
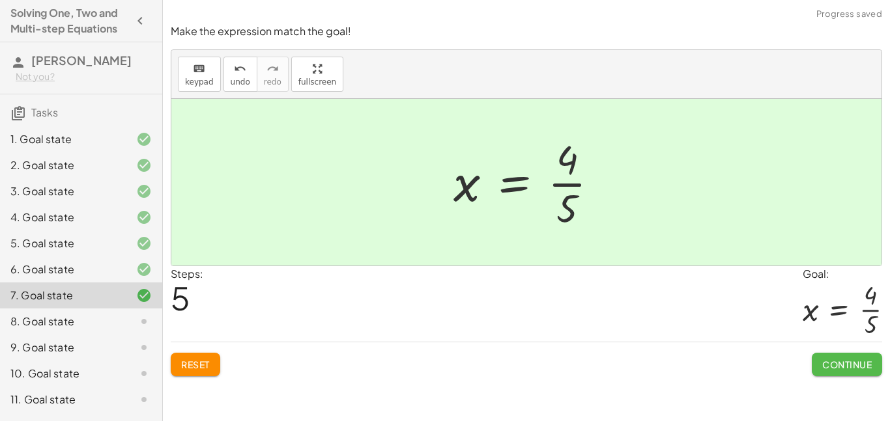
click at [835, 363] on span "Continue" at bounding box center [847, 365] width 50 height 12
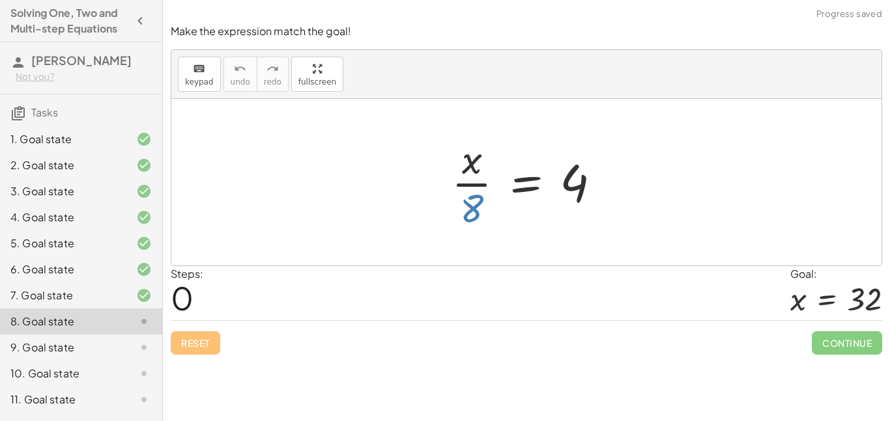
click at [474, 203] on div at bounding box center [531, 182] width 173 height 100
drag, startPoint x: 474, startPoint y: 203, endPoint x: 606, endPoint y: 178, distance: 134.5
click at [606, 178] on div at bounding box center [531, 182] width 173 height 100
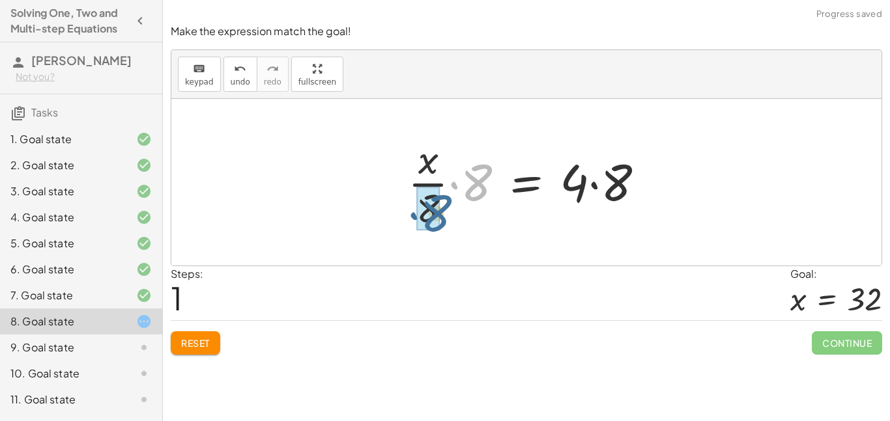
drag, startPoint x: 487, startPoint y: 180, endPoint x: 433, endPoint y: 214, distance: 63.3
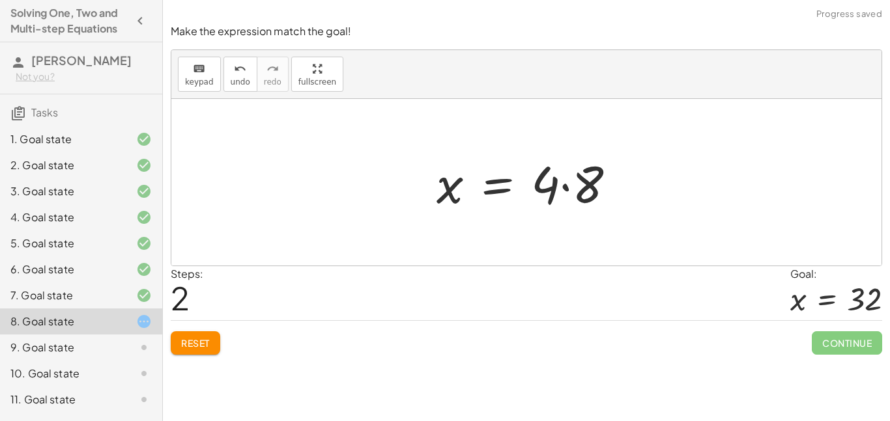
click at [588, 187] on div at bounding box center [531, 182] width 203 height 67
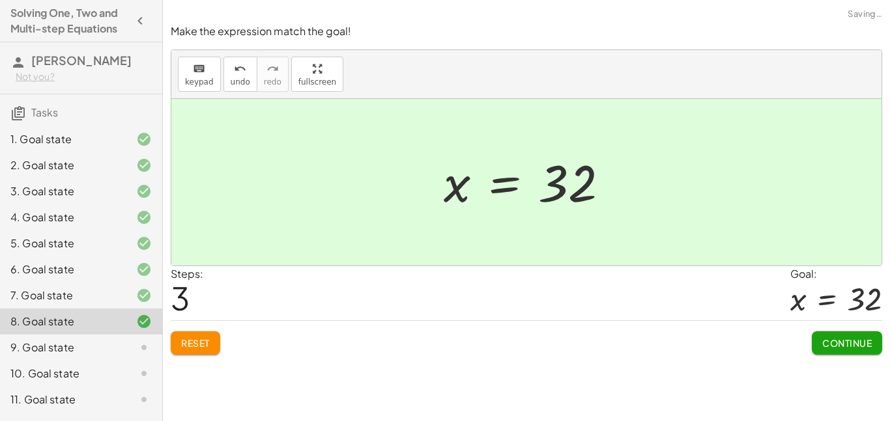
click at [846, 333] on button "Continue" at bounding box center [847, 343] width 70 height 23
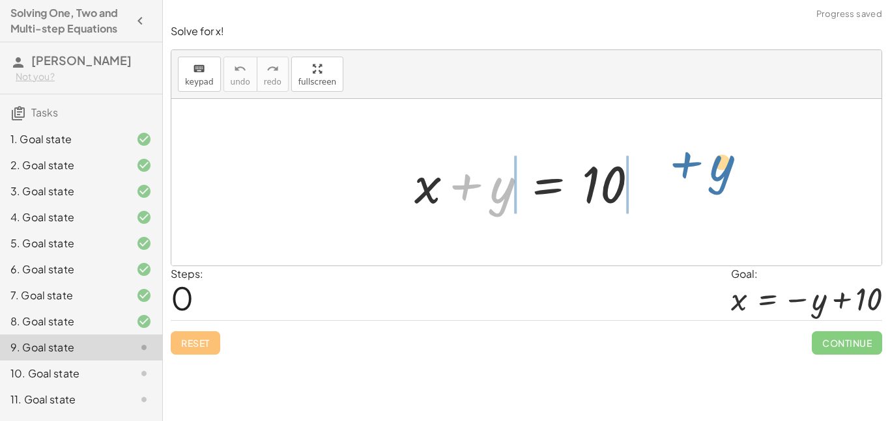
drag, startPoint x: 485, startPoint y: 192, endPoint x: 685, endPoint y: 184, distance: 200.8
click at [685, 184] on div "+ y + x + y = 10" at bounding box center [526, 182] width 710 height 167
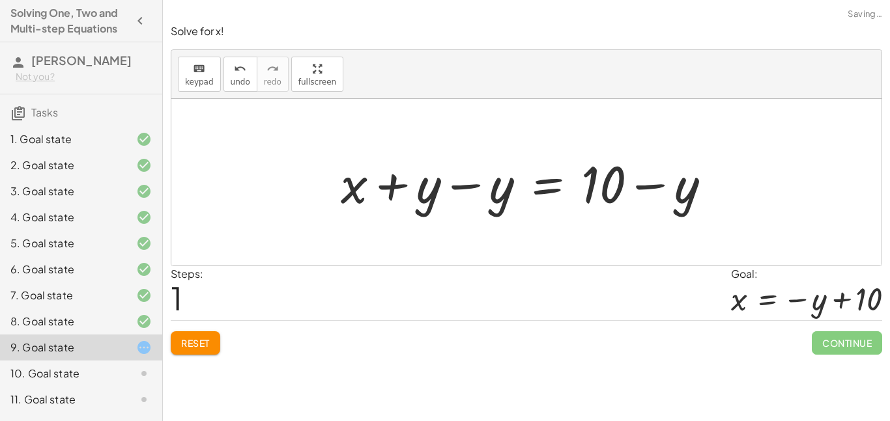
click at [664, 188] on div at bounding box center [530, 182] width 393 height 67
click at [500, 201] on div at bounding box center [530, 182] width 393 height 67
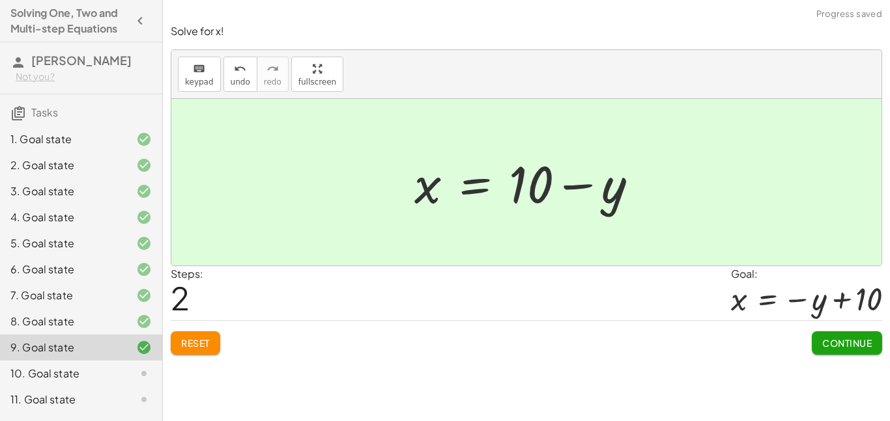
scroll to position [49, 0]
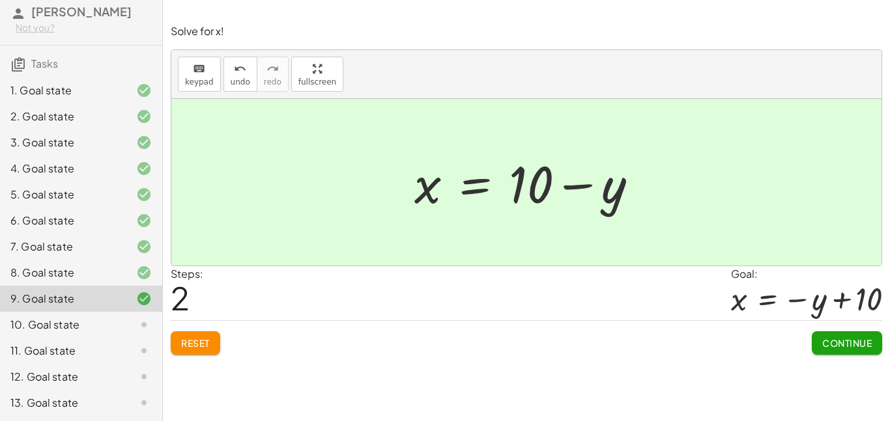
click at [91, 307] on div "9. Goal state" at bounding box center [62, 299] width 105 height 16
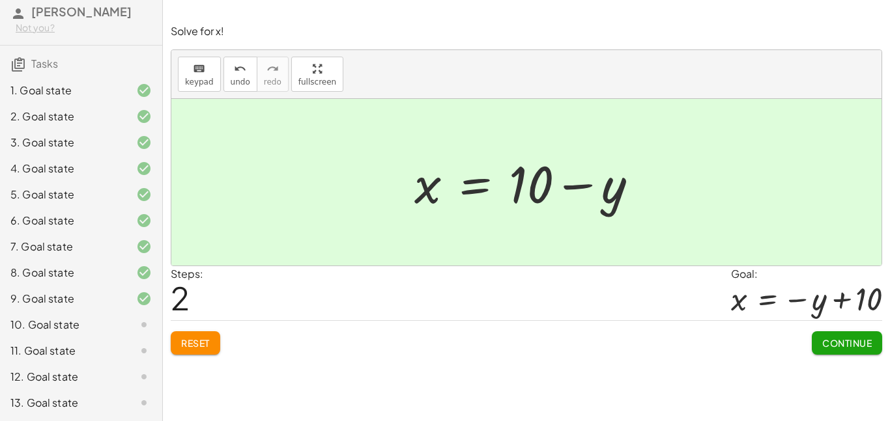
click at [93, 364] on div "10. Goal state" at bounding box center [81, 377] width 162 height 26
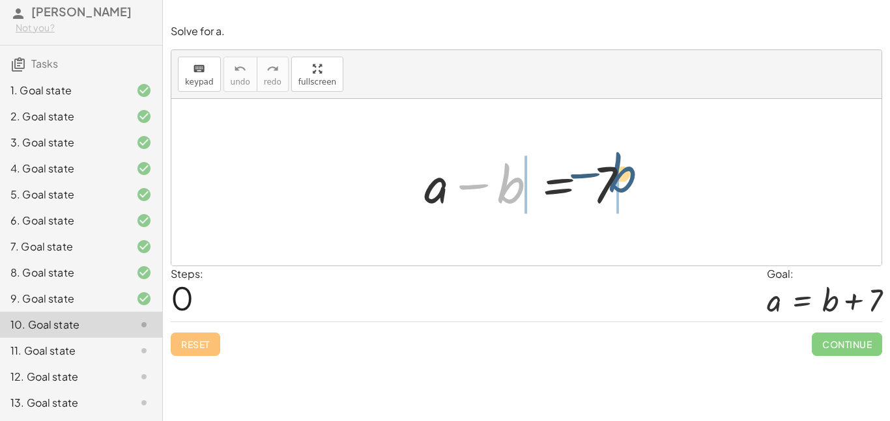
drag, startPoint x: 524, startPoint y: 183, endPoint x: 680, endPoint y: 180, distance: 155.7
click at [680, 180] on div "− b + a − b = 7" at bounding box center [526, 182] width 710 height 167
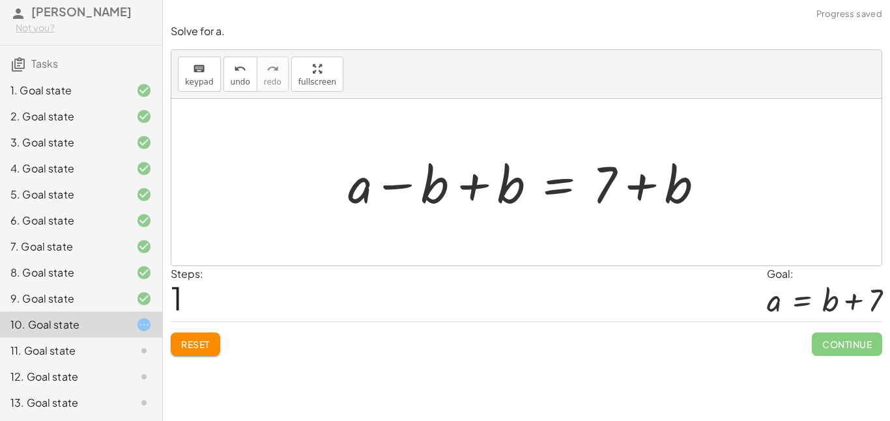
click at [435, 189] on div at bounding box center [531, 182] width 380 height 67
click at [441, 188] on div at bounding box center [531, 182] width 380 height 67
click at [507, 190] on div at bounding box center [531, 182] width 380 height 67
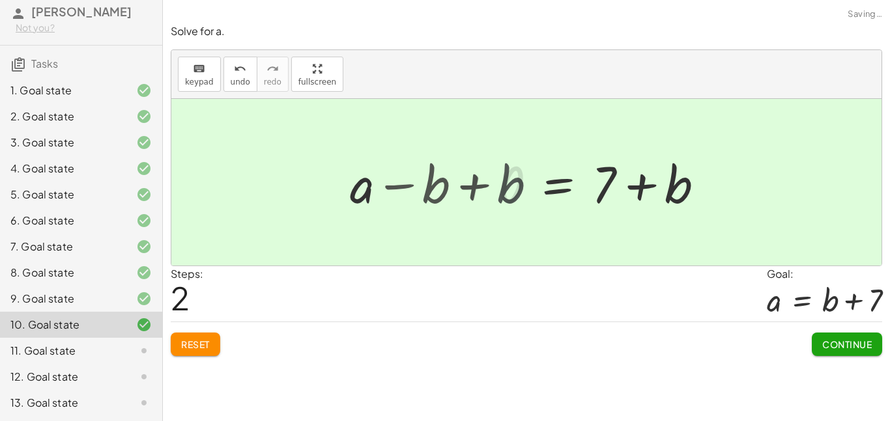
click at [509, 190] on div at bounding box center [607, 182] width 228 height 67
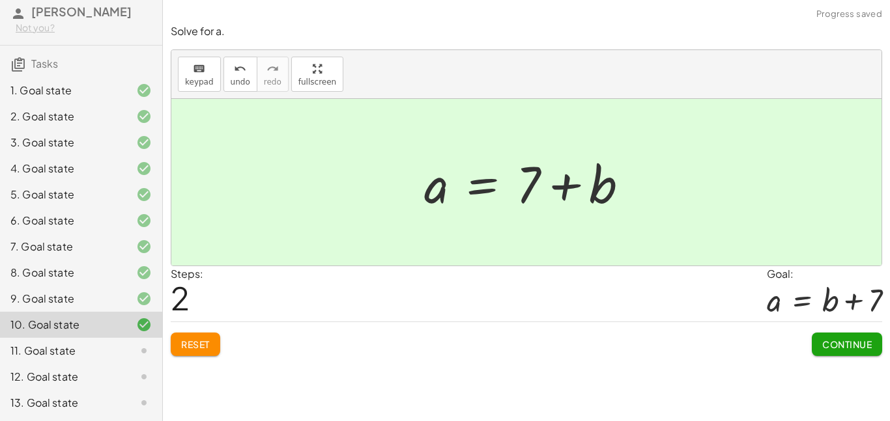
click at [851, 353] on button "Continue" at bounding box center [847, 344] width 70 height 23
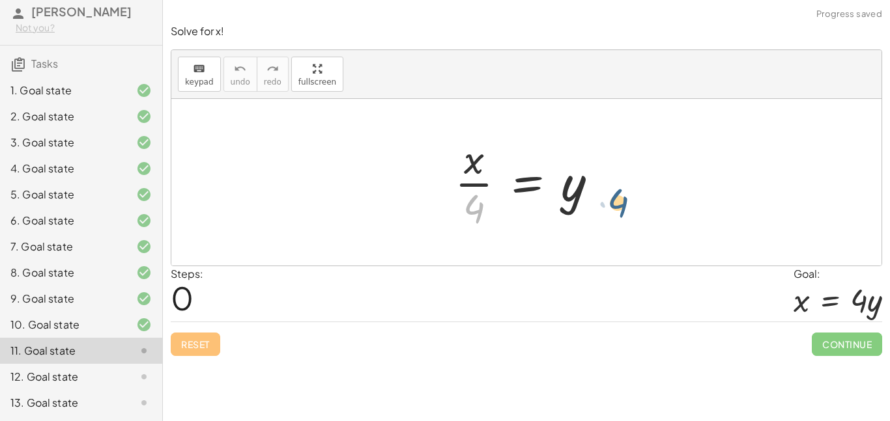
drag, startPoint x: 472, startPoint y: 208, endPoint x: 622, endPoint y: 193, distance: 151.2
click at [622, 193] on div at bounding box center [526, 182] width 710 height 167
drag, startPoint x: 471, startPoint y: 209, endPoint x: 603, endPoint y: 188, distance: 133.3
click at [603, 188] on div at bounding box center [531, 182] width 166 height 100
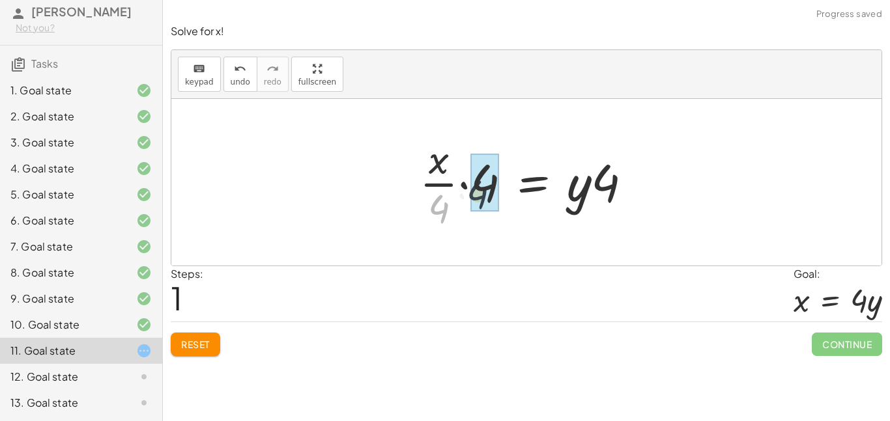
drag, startPoint x: 436, startPoint y: 208, endPoint x: 479, endPoint y: 190, distance: 46.7
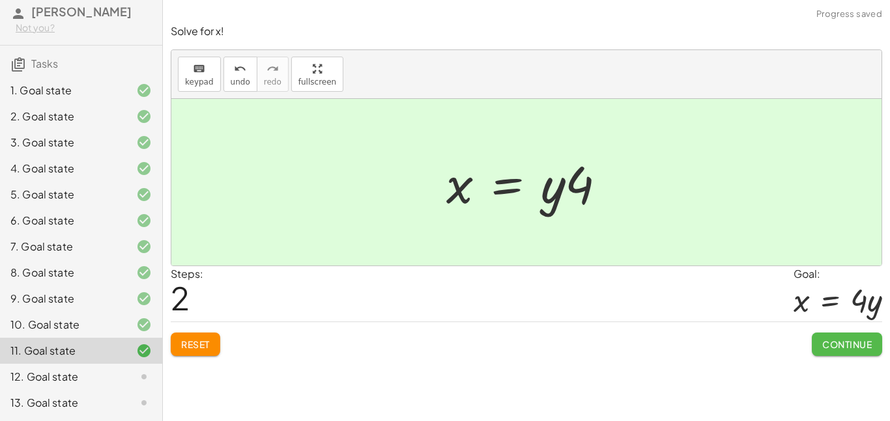
click at [857, 345] on span "Continue" at bounding box center [847, 345] width 50 height 12
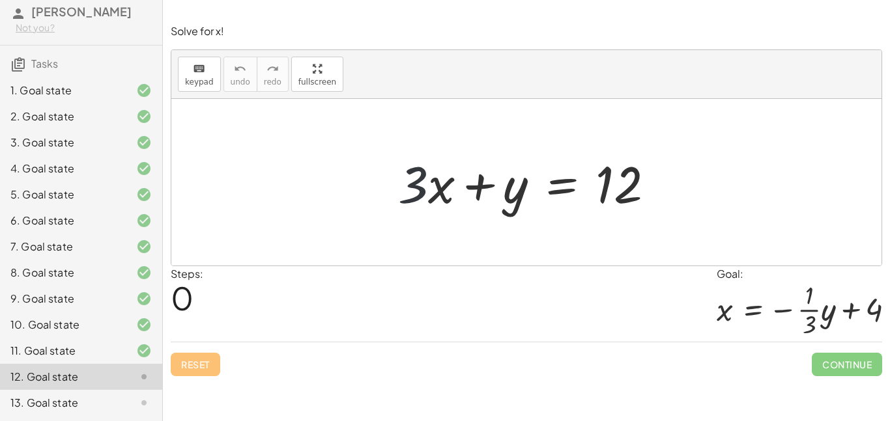
click at [412, 186] on div at bounding box center [531, 182] width 279 height 67
drag, startPoint x: 412, startPoint y: 186, endPoint x: 518, endPoint y: 207, distance: 107.6
click at [518, 207] on div at bounding box center [531, 182] width 279 height 67
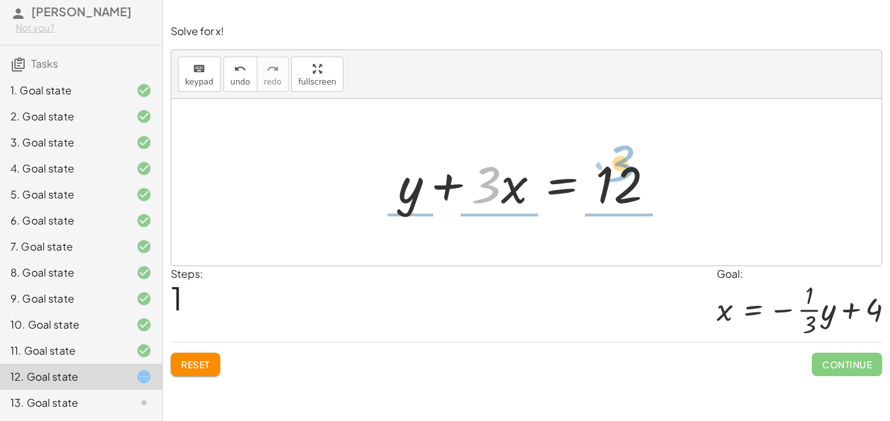
drag, startPoint x: 489, startPoint y: 186, endPoint x: 619, endPoint y: 169, distance: 131.4
click at [619, 169] on div at bounding box center [531, 182] width 279 height 67
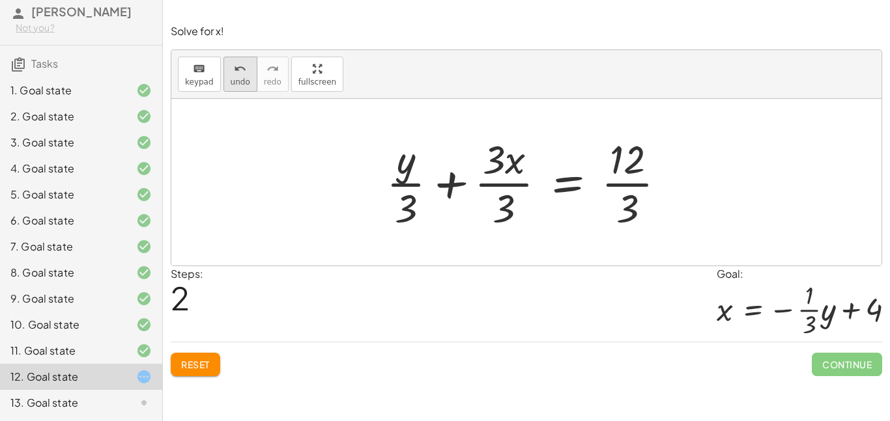
click at [240, 79] on span "undo" at bounding box center [241, 82] width 20 height 9
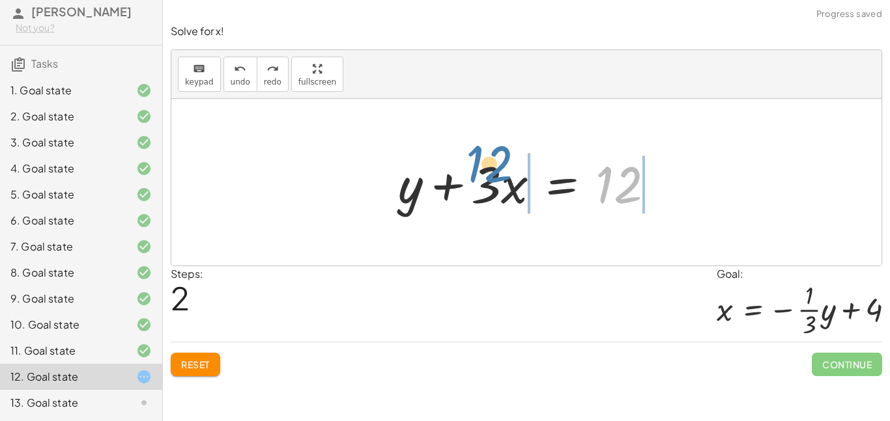
drag, startPoint x: 602, startPoint y: 184, endPoint x: 468, endPoint y: 164, distance: 135.7
click at [468, 164] on div at bounding box center [531, 182] width 279 height 67
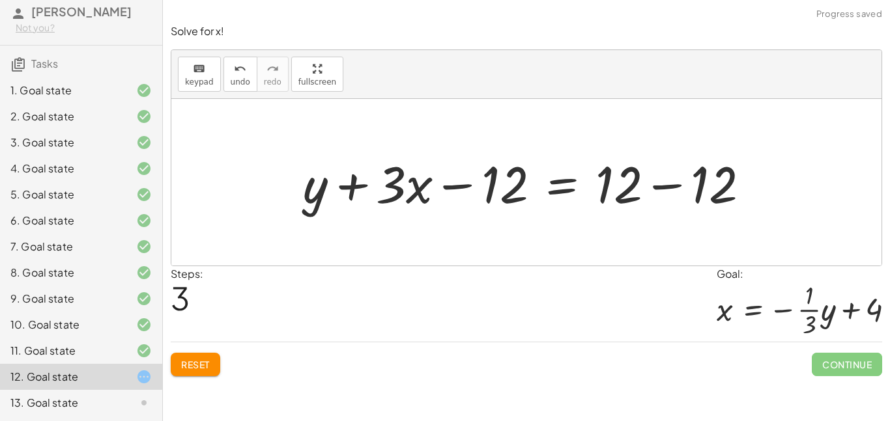
click at [701, 190] on div at bounding box center [531, 182] width 470 height 67
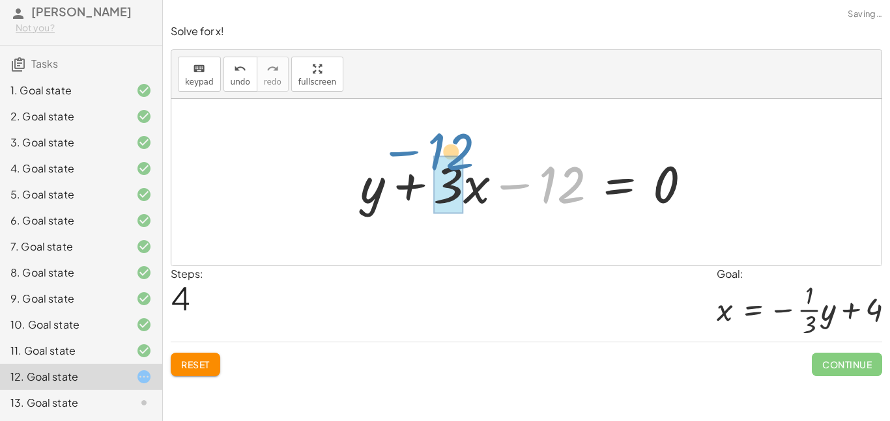
drag, startPoint x: 554, startPoint y: 181, endPoint x: 449, endPoint y: 176, distance: 105.0
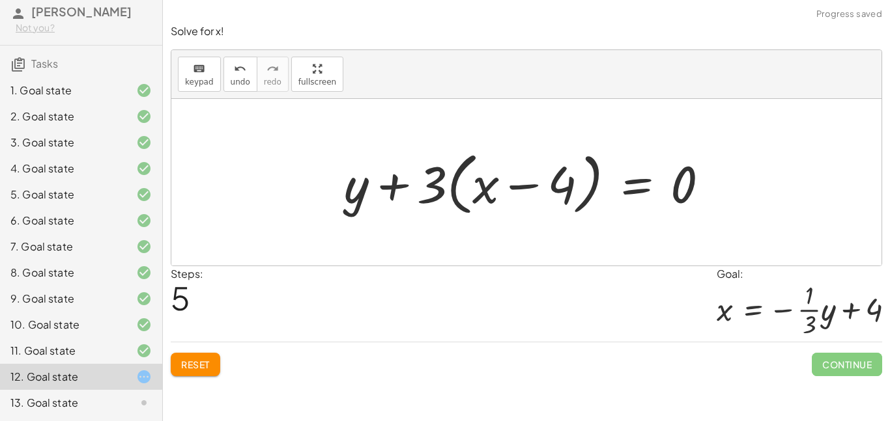
click at [231, 55] on div "keyboard keypad undo [PERSON_NAME] redo fullscreen" at bounding box center [526, 74] width 710 height 49
click at [234, 69] on icon "undo" at bounding box center [240, 69] width 12 height 16
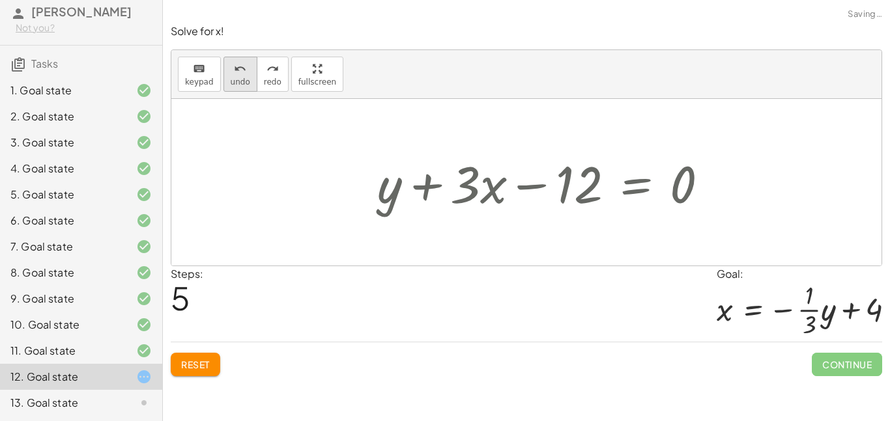
click at [234, 69] on icon "undo" at bounding box center [240, 69] width 12 height 16
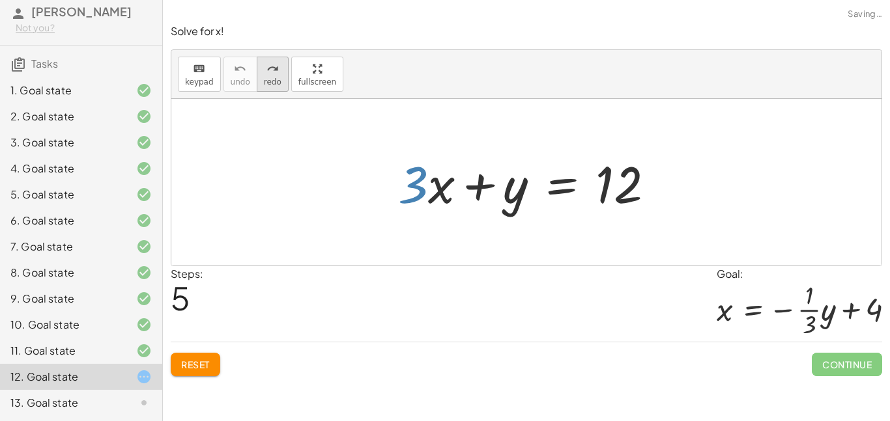
click at [264, 78] on span "redo" at bounding box center [273, 82] width 18 height 9
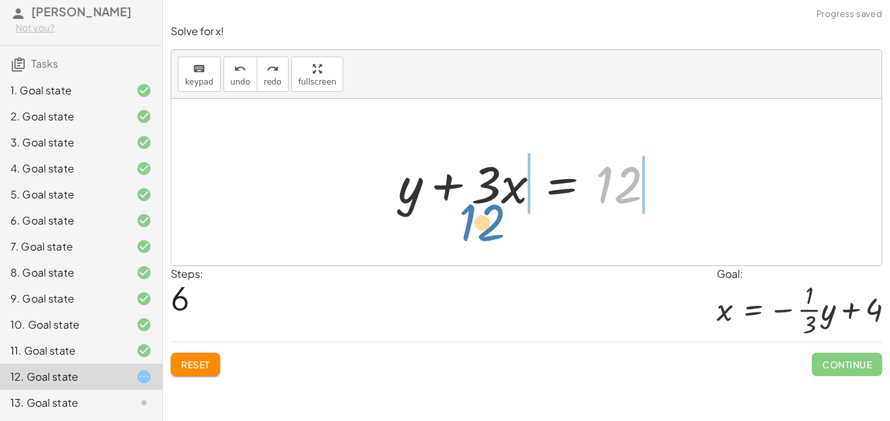
drag, startPoint x: 625, startPoint y: 174, endPoint x: 489, endPoint y: 214, distance: 142.0
click at [489, 214] on div at bounding box center [531, 182] width 279 height 67
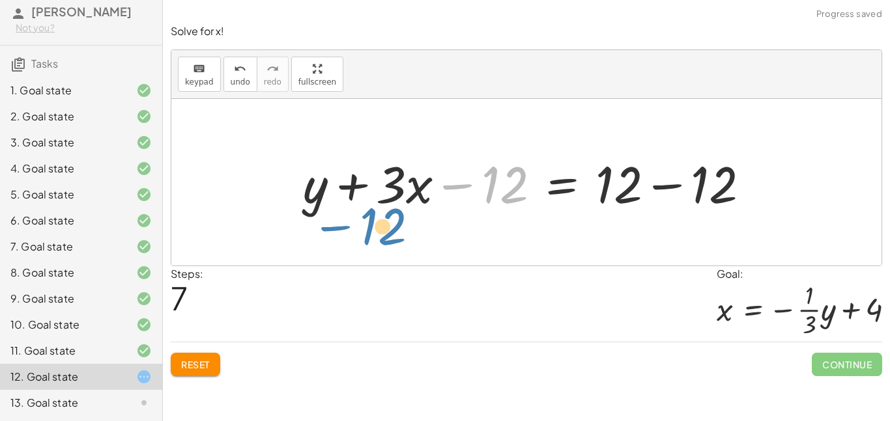
drag, startPoint x: 511, startPoint y: 166, endPoint x: 392, endPoint y: 207, distance: 126.1
click at [392, 207] on div at bounding box center [531, 182] width 470 height 67
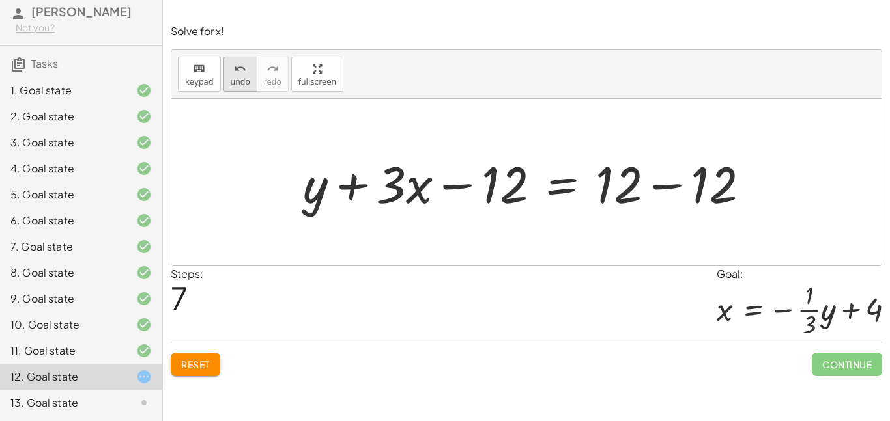
click at [235, 70] on icon "undo" at bounding box center [240, 69] width 12 height 16
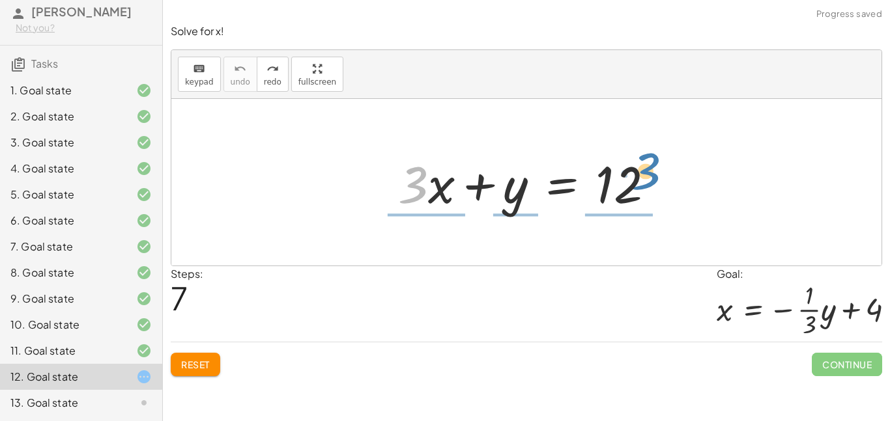
drag, startPoint x: 403, startPoint y: 172, endPoint x: 634, endPoint y: 159, distance: 232.3
click at [634, 159] on div at bounding box center [531, 182] width 279 height 67
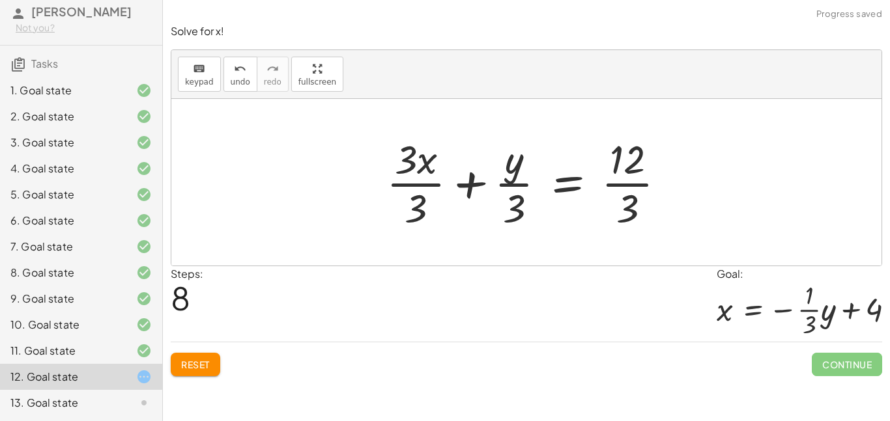
click at [631, 150] on div at bounding box center [531, 182] width 303 height 100
click at [634, 166] on div at bounding box center [531, 182] width 303 height 100
click at [629, 190] on div at bounding box center [531, 182] width 303 height 100
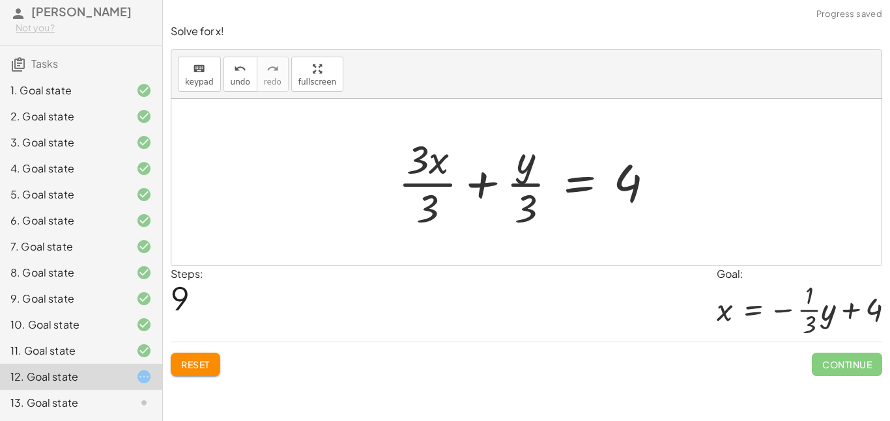
click at [421, 171] on div at bounding box center [531, 182] width 279 height 100
click at [421, 168] on div at bounding box center [531, 182] width 279 height 100
drag, startPoint x: 531, startPoint y: 158, endPoint x: 657, endPoint y: 180, distance: 127.8
click at [657, 180] on div at bounding box center [531, 182] width 279 height 100
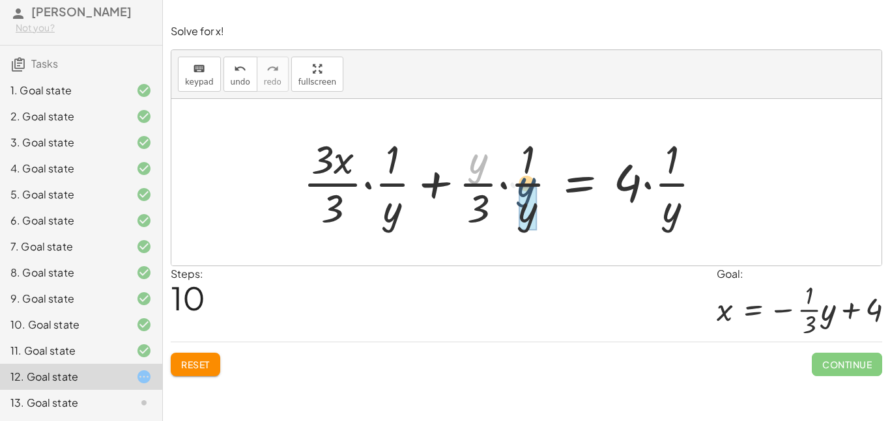
drag, startPoint x: 476, startPoint y: 165, endPoint x: 529, endPoint y: 199, distance: 62.7
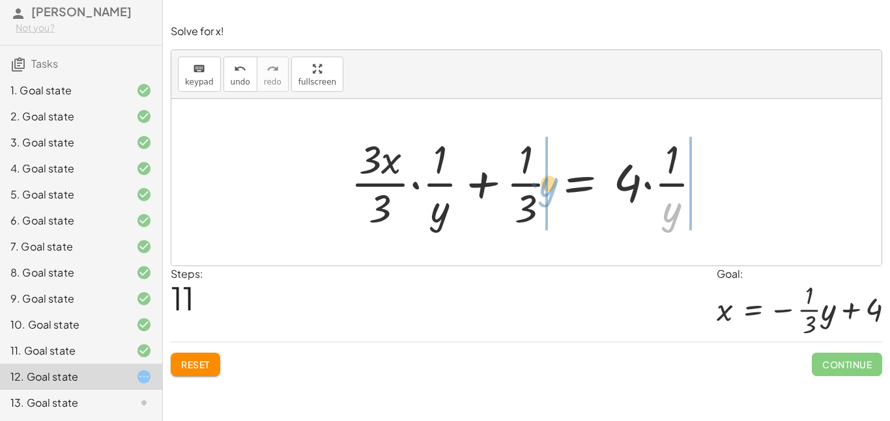
drag, startPoint x: 668, startPoint y: 220, endPoint x: 545, endPoint y: 194, distance: 125.7
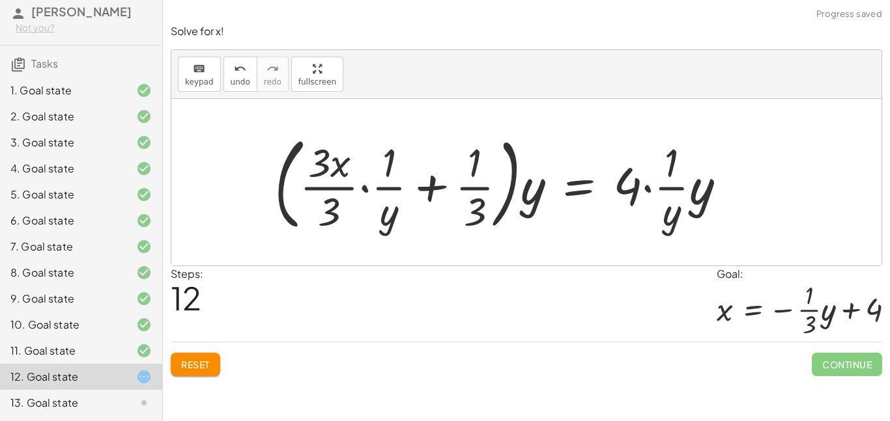
click at [664, 189] on div at bounding box center [505, 182] width 475 height 108
click at [707, 202] on div at bounding box center [505, 182] width 475 height 108
click at [675, 176] on div at bounding box center [493, 182] width 451 height 108
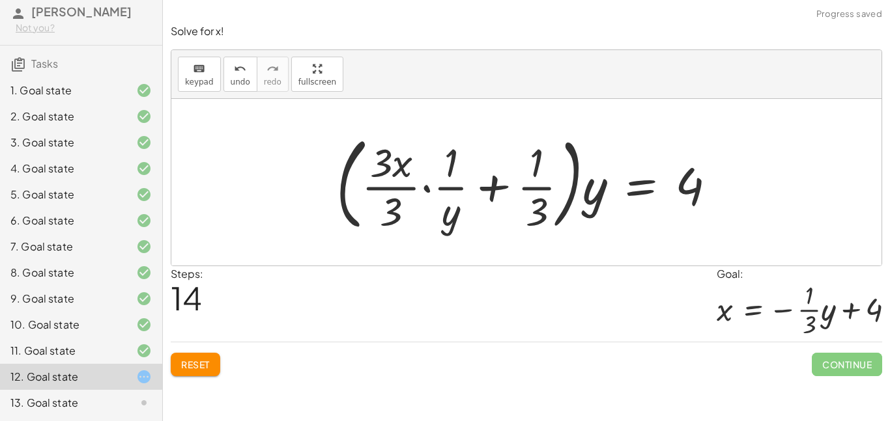
click at [447, 178] on div at bounding box center [531, 182] width 403 height 108
click at [449, 171] on div at bounding box center [531, 182] width 403 height 108
drag, startPoint x: 443, startPoint y: 205, endPoint x: 597, endPoint y: 163, distance: 159.9
click at [597, 163] on div at bounding box center [531, 182] width 403 height 108
drag, startPoint x: 449, startPoint y: 213, endPoint x: 597, endPoint y: 190, distance: 150.4
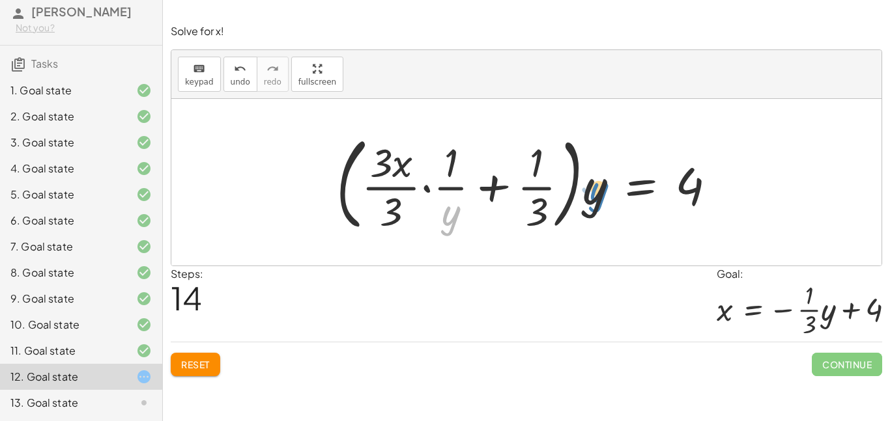
click at [597, 190] on div at bounding box center [531, 182] width 403 height 108
drag, startPoint x: 384, startPoint y: 159, endPoint x: 386, endPoint y: 209, distance: 50.2
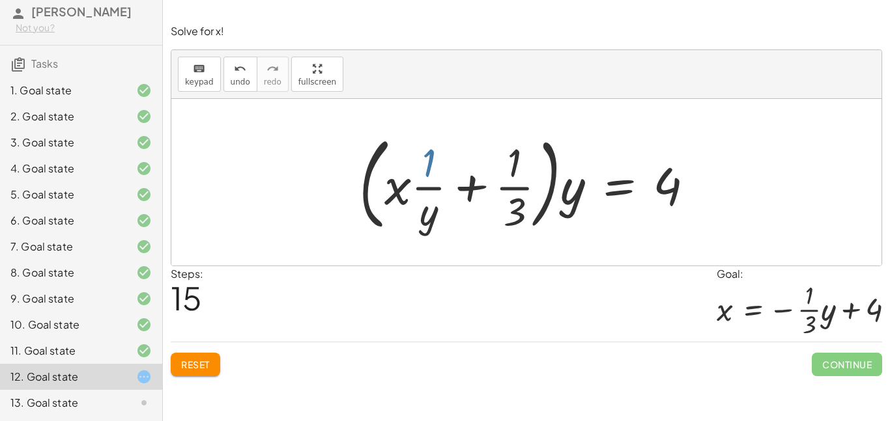
click at [428, 168] on div at bounding box center [531, 182] width 358 height 108
drag, startPoint x: 420, startPoint y: 226, endPoint x: 578, endPoint y: 208, distance: 159.3
click at [578, 208] on div at bounding box center [531, 182] width 358 height 108
drag, startPoint x: 424, startPoint y: 164, endPoint x: 506, endPoint y: 167, distance: 81.5
click at [506, 167] on div at bounding box center [531, 182] width 358 height 108
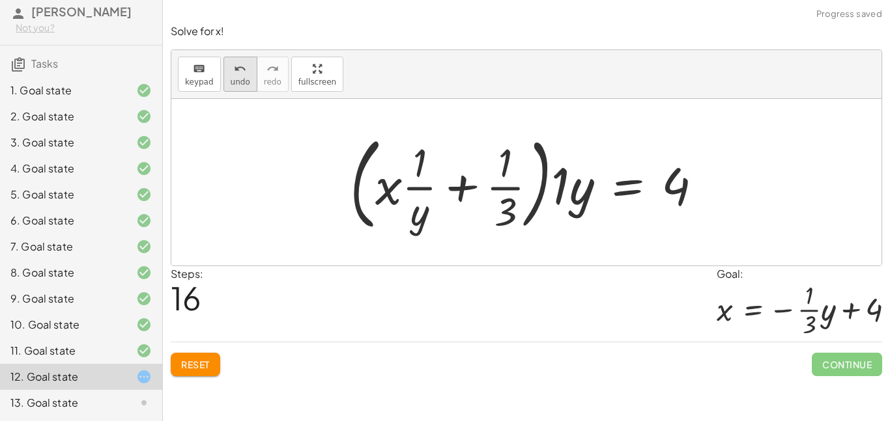
click at [245, 66] on div "undo" at bounding box center [241, 69] width 20 height 16
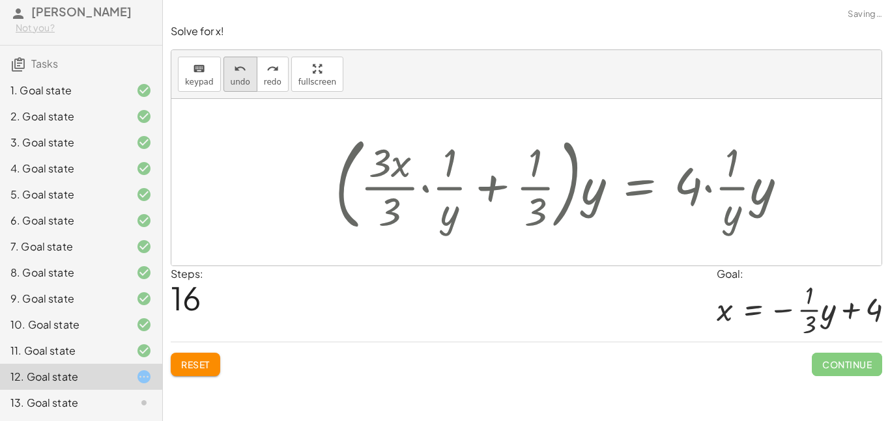
click at [245, 66] on div "undo" at bounding box center [241, 69] width 20 height 16
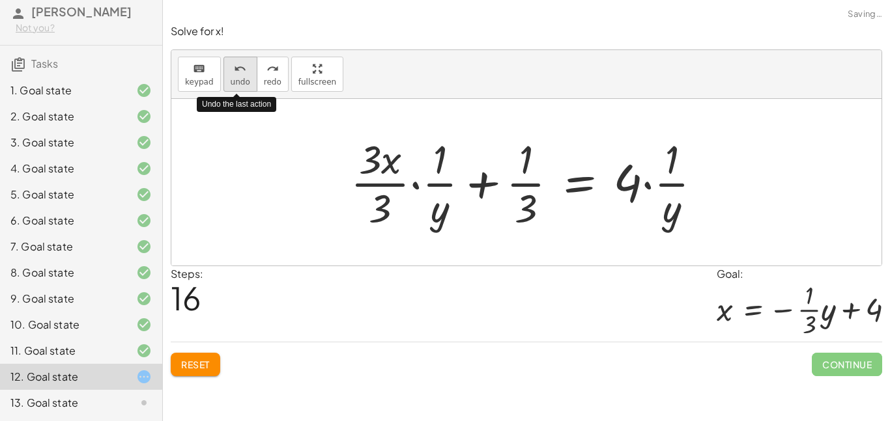
click at [245, 66] on div "undo" at bounding box center [241, 69] width 20 height 16
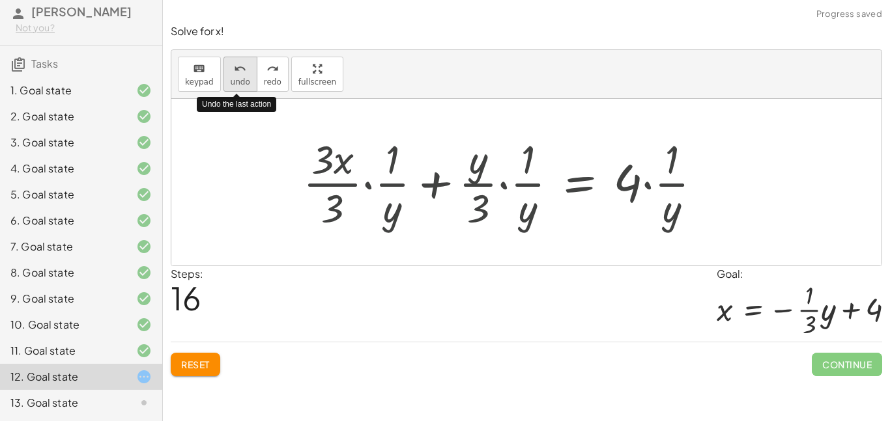
click at [252, 66] on button "undo undo" at bounding box center [240, 74] width 34 height 35
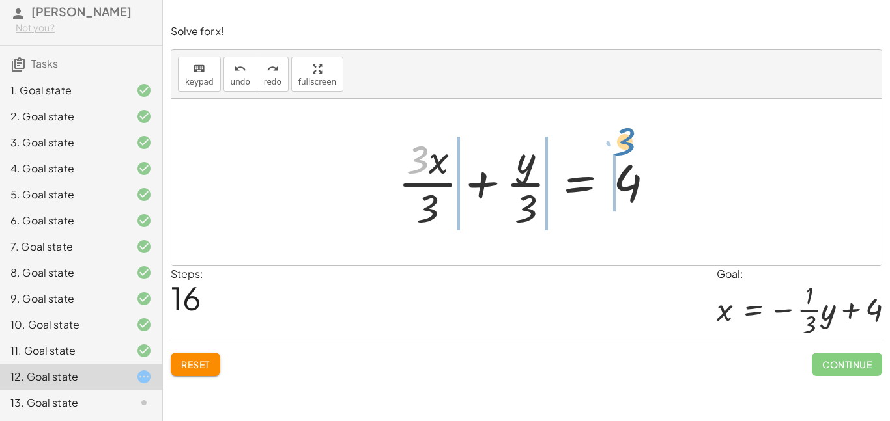
drag, startPoint x: 414, startPoint y: 162, endPoint x: 622, endPoint y: 144, distance: 209.2
click at [622, 144] on div at bounding box center [531, 182] width 279 height 100
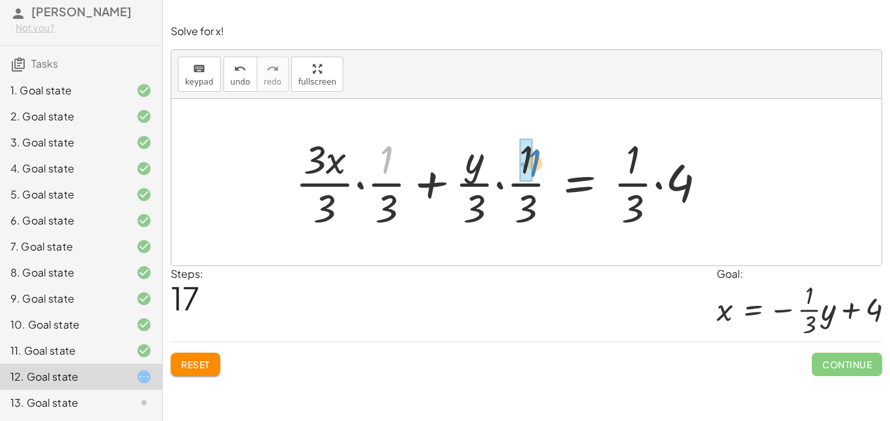
drag, startPoint x: 381, startPoint y: 164, endPoint x: 524, endPoint y: 167, distance: 143.4
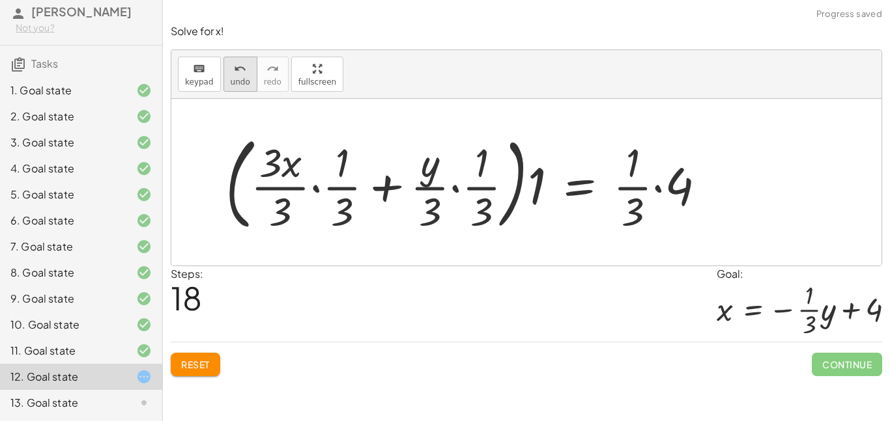
click at [234, 75] on icon "undo" at bounding box center [240, 69] width 12 height 16
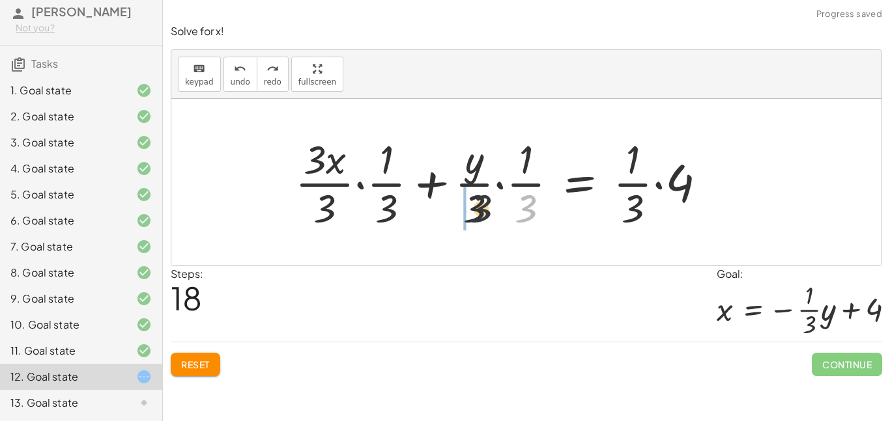
drag, startPoint x: 522, startPoint y: 212, endPoint x: 464, endPoint y: 208, distance: 58.1
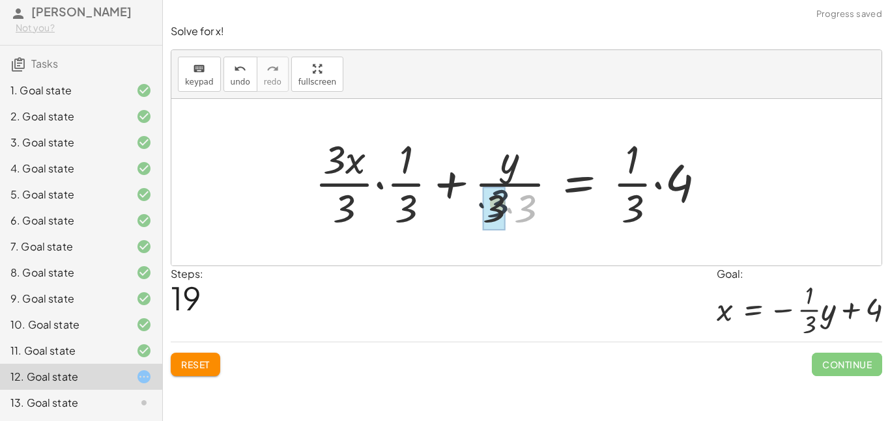
drag, startPoint x: 527, startPoint y: 204, endPoint x: 498, endPoint y: 199, distance: 29.8
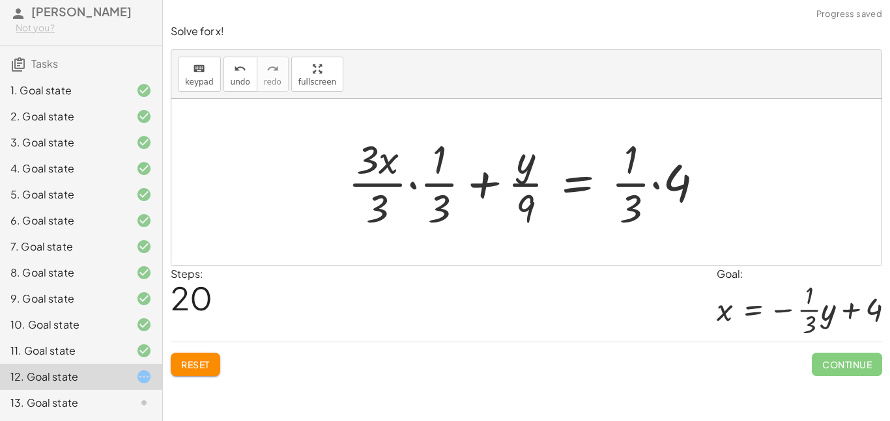
drag, startPoint x: 528, startPoint y: 210, endPoint x: 560, endPoint y: 311, distance: 105.7
click at [0, 0] on div "Solve for x! keyboard keypad undo undo redo redo fullscreen + · 3 · x + y = 12 …" at bounding box center [0, 0] width 0 height 0
click at [243, 69] on div "undo" at bounding box center [241, 69] width 20 height 16
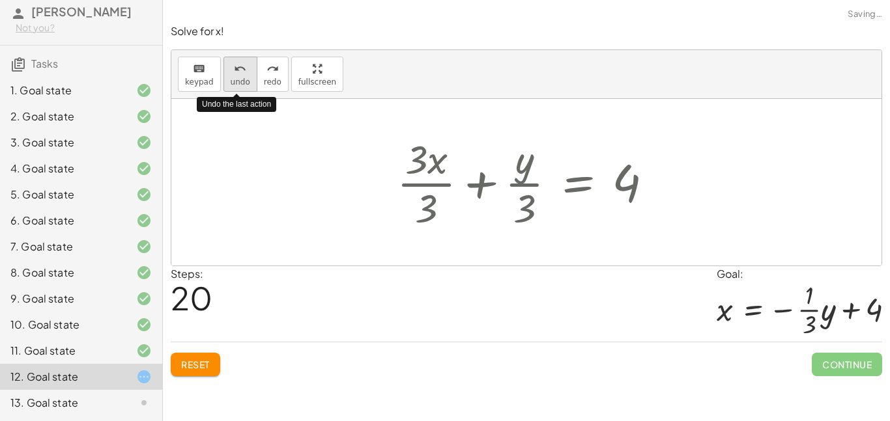
click at [243, 70] on div "undo" at bounding box center [241, 69] width 20 height 16
click at [244, 67] on div "undo" at bounding box center [241, 69] width 20 height 16
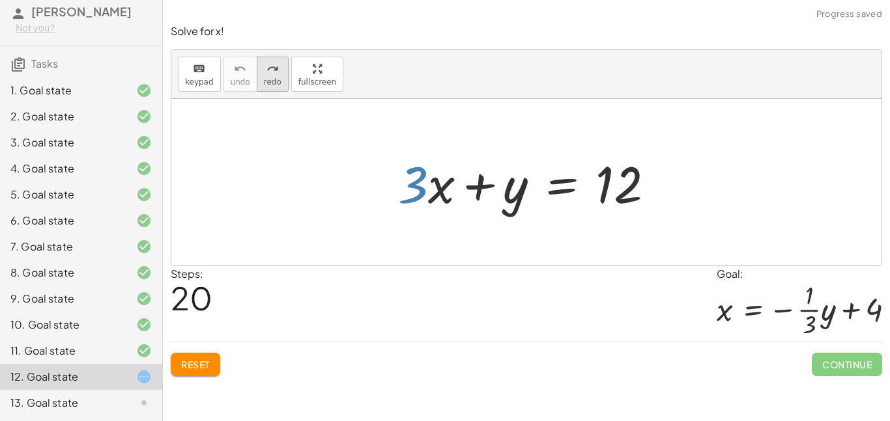
click at [279, 74] on button "redo redo" at bounding box center [273, 74] width 32 height 35
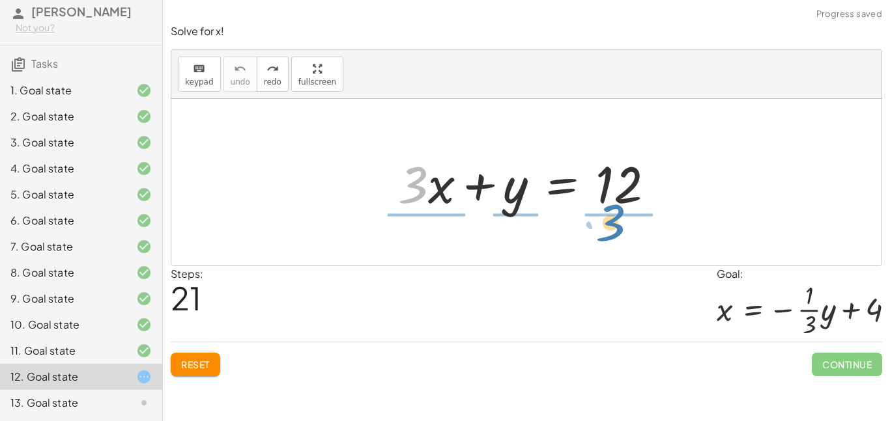
drag, startPoint x: 414, startPoint y: 188, endPoint x: 615, endPoint y: 230, distance: 204.9
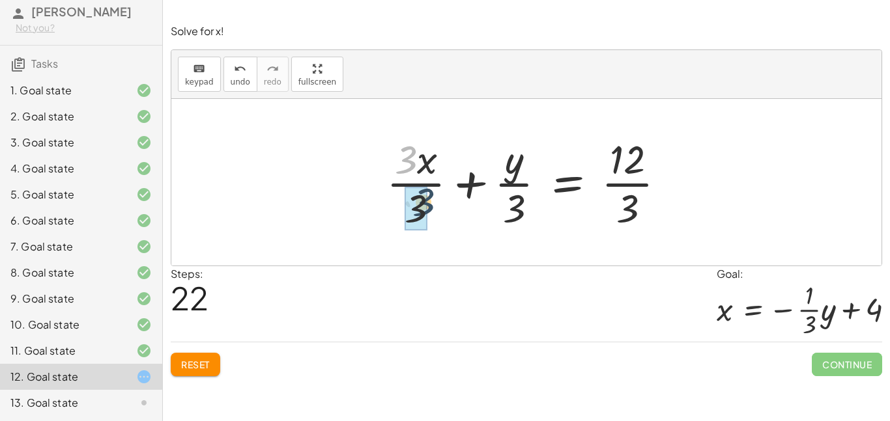
drag, startPoint x: 412, startPoint y: 165, endPoint x: 429, endPoint y: 208, distance: 46.5
click at [429, 208] on div at bounding box center [531, 182] width 303 height 100
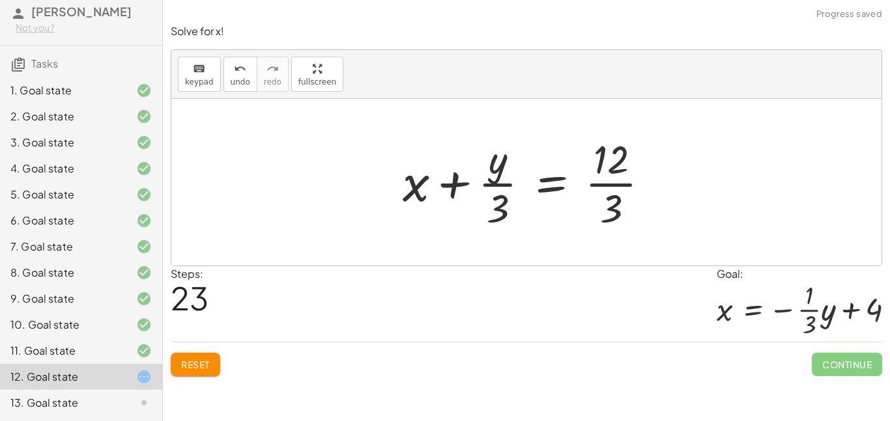
click at [606, 160] on div at bounding box center [531, 182] width 270 height 100
drag, startPoint x: 608, startPoint y: 162, endPoint x: 613, endPoint y: 198, distance: 36.2
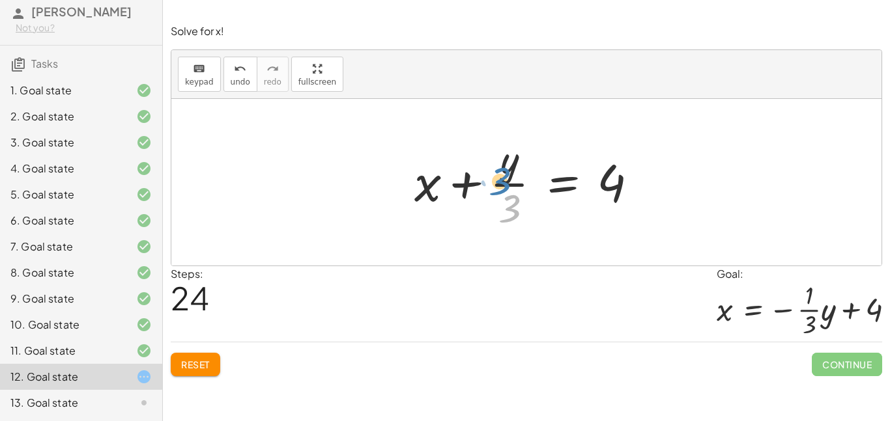
drag, startPoint x: 517, startPoint y: 210, endPoint x: 506, endPoint y: 200, distance: 14.8
click at [506, 200] on div at bounding box center [531, 182] width 247 height 100
click at [251, 83] on button "undo undo" at bounding box center [240, 74] width 34 height 35
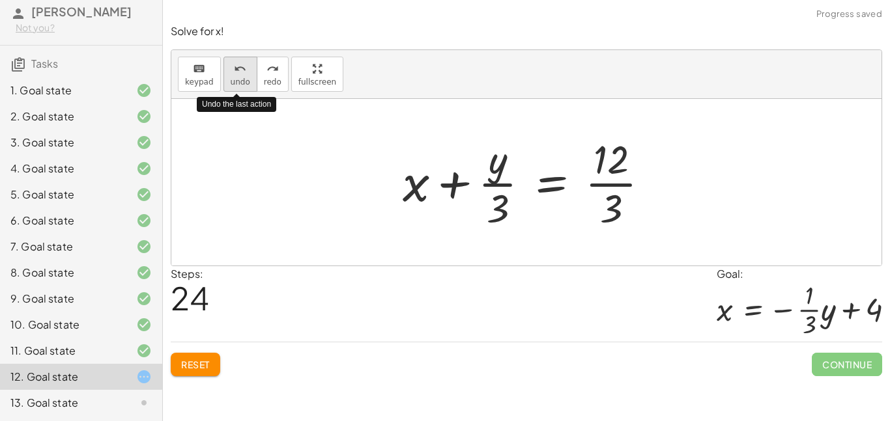
click at [249, 81] on button "undo undo" at bounding box center [240, 74] width 34 height 35
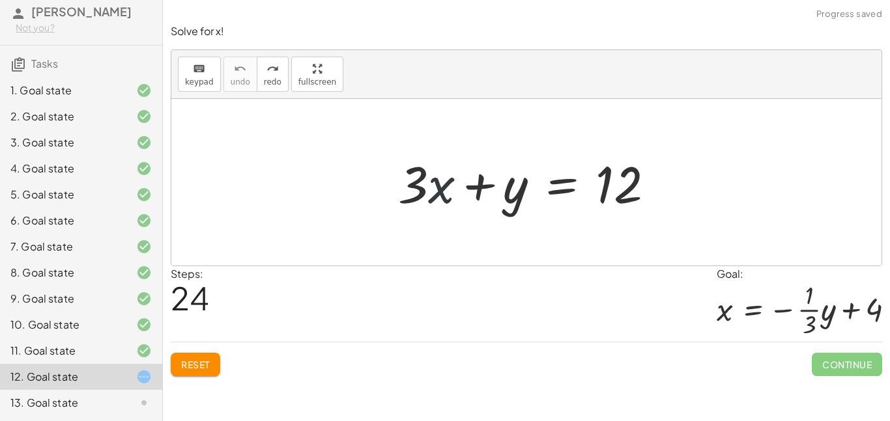
click at [439, 195] on div at bounding box center [531, 182] width 279 height 67
drag, startPoint x: 412, startPoint y: 177, endPoint x: 630, endPoint y: 214, distance: 220.8
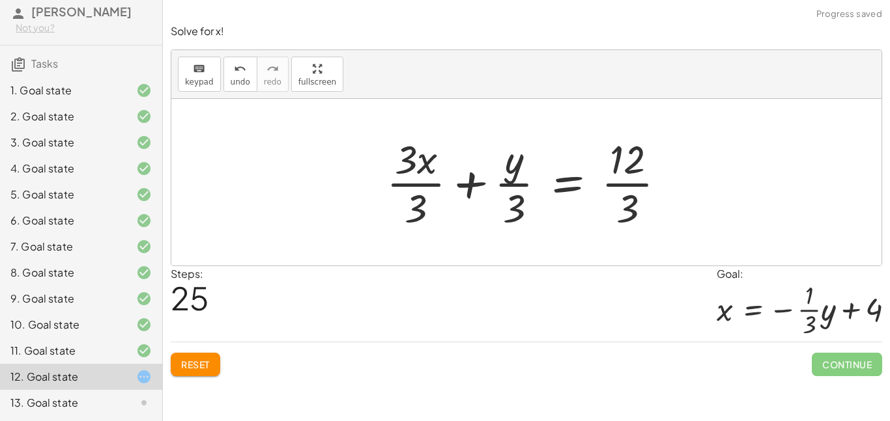
click at [638, 150] on div at bounding box center [531, 182] width 303 height 100
click at [639, 178] on div at bounding box center [531, 182] width 303 height 100
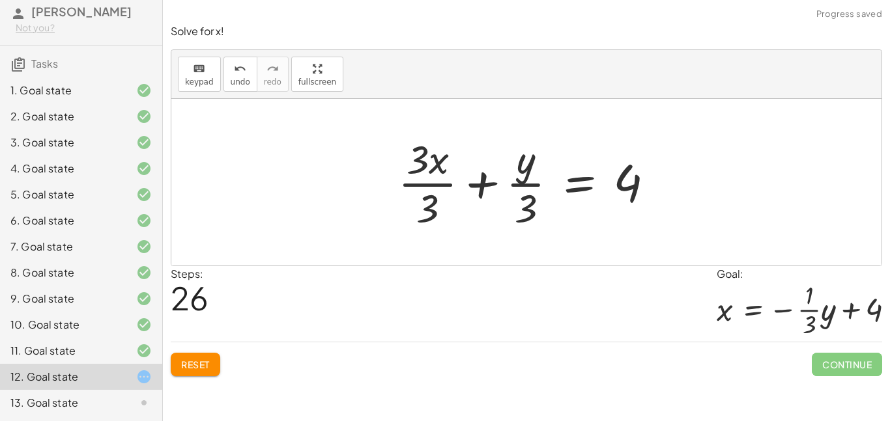
click at [527, 188] on div at bounding box center [531, 182] width 279 height 100
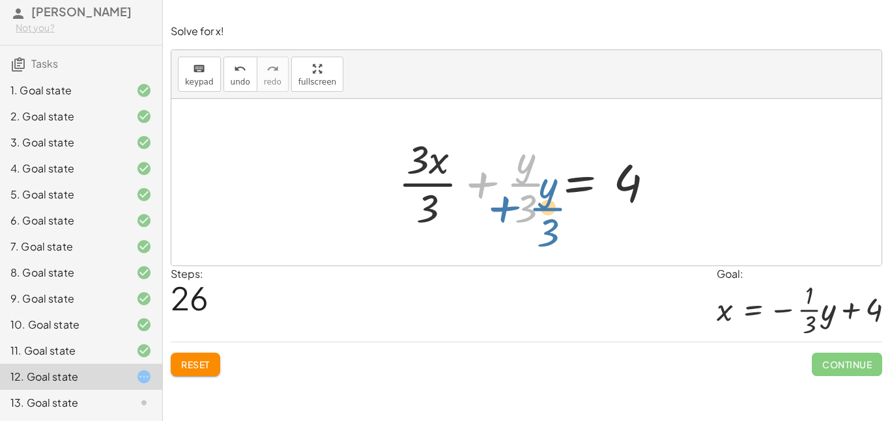
drag, startPoint x: 524, startPoint y: 178, endPoint x: 532, endPoint y: 194, distance: 17.8
click at [532, 194] on div at bounding box center [531, 182] width 279 height 100
drag, startPoint x: 525, startPoint y: 171, endPoint x: 552, endPoint y: 193, distance: 34.8
click at [552, 193] on div at bounding box center [531, 182] width 279 height 100
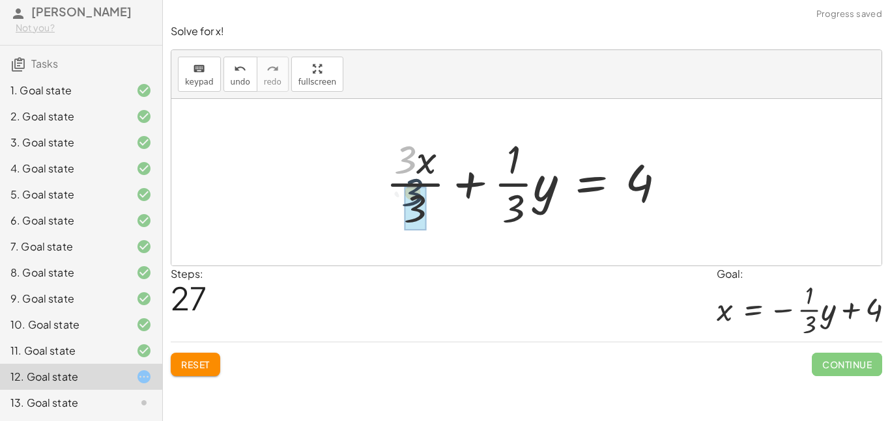
drag, startPoint x: 410, startPoint y: 157, endPoint x: 420, endPoint y: 203, distance: 47.3
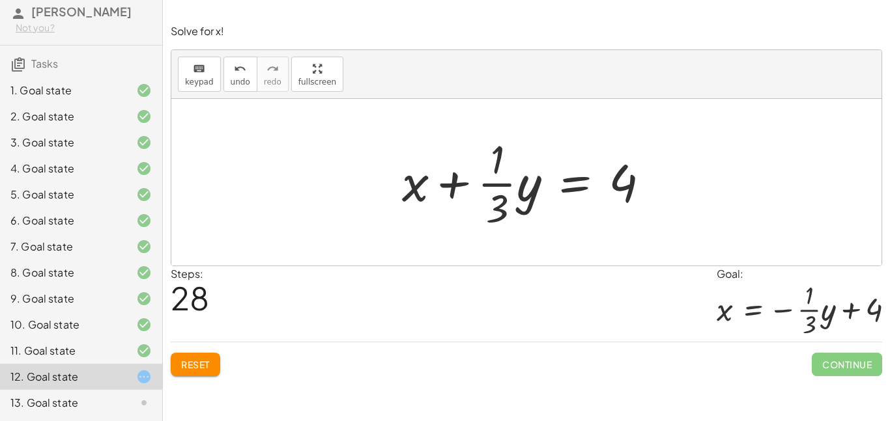
click at [472, 177] on div at bounding box center [530, 182] width 271 height 100
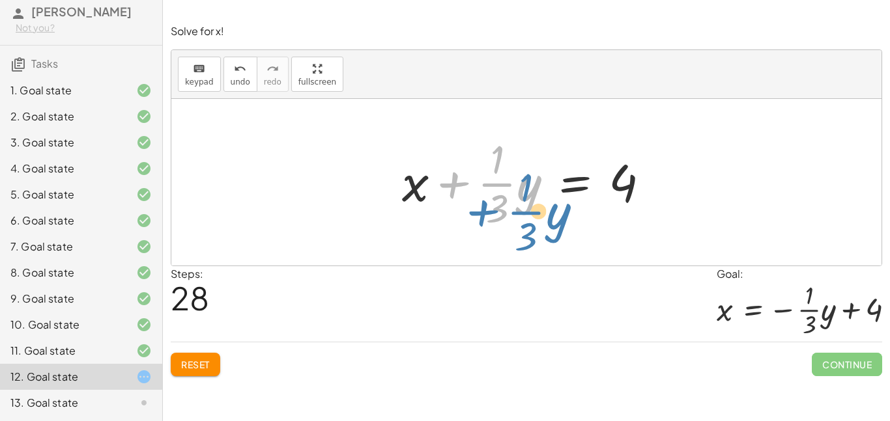
drag, startPoint x: 464, startPoint y: 179, endPoint x: 485, endPoint y: 194, distance: 25.1
click at [485, 194] on div at bounding box center [530, 182] width 271 height 100
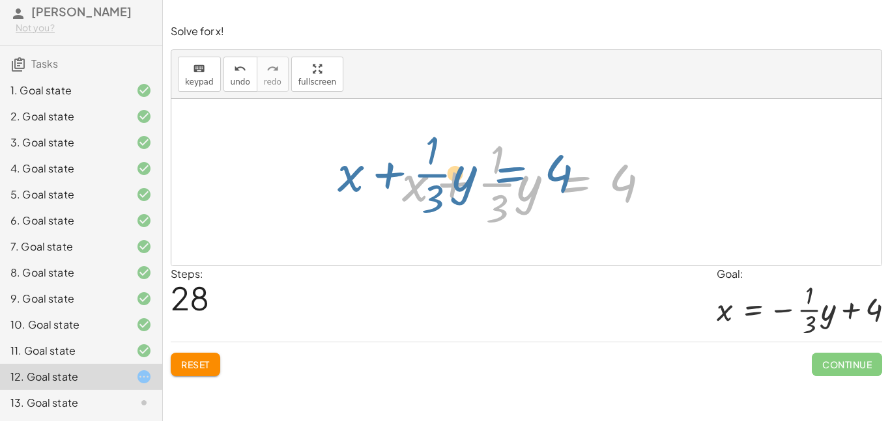
click at [560, 177] on div at bounding box center [530, 182] width 271 height 100
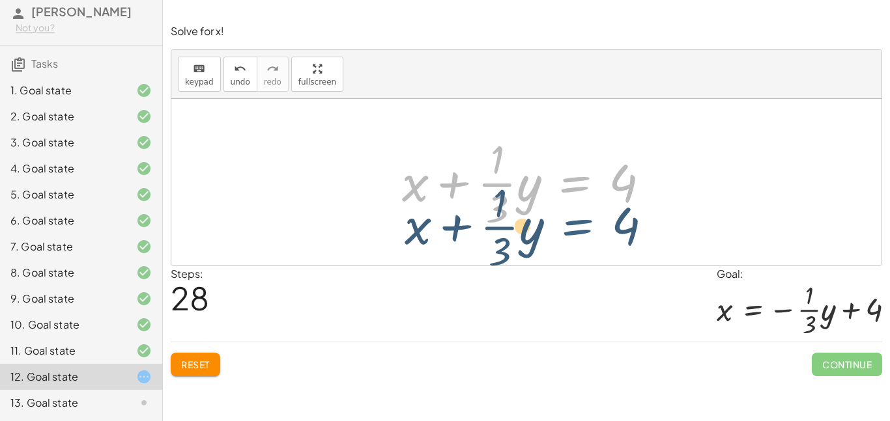
drag, startPoint x: 584, startPoint y: 185, endPoint x: 584, endPoint y: 197, distance: 12.4
click at [584, 197] on div at bounding box center [530, 182] width 271 height 100
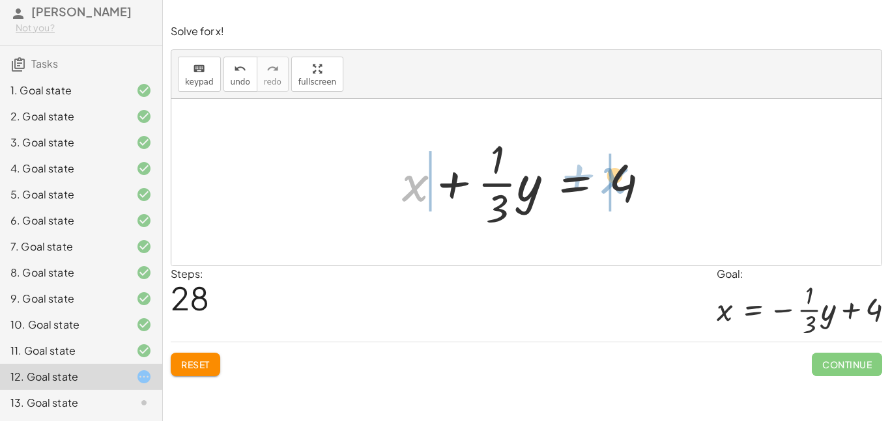
drag, startPoint x: 414, startPoint y: 194, endPoint x: 612, endPoint y: 187, distance: 198.2
click at [612, 187] on div at bounding box center [530, 182] width 271 height 100
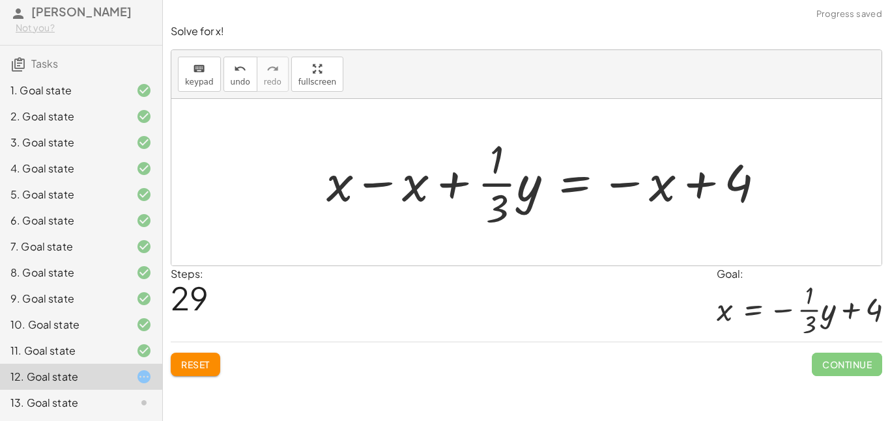
click at [402, 193] on div at bounding box center [551, 182] width 462 height 100
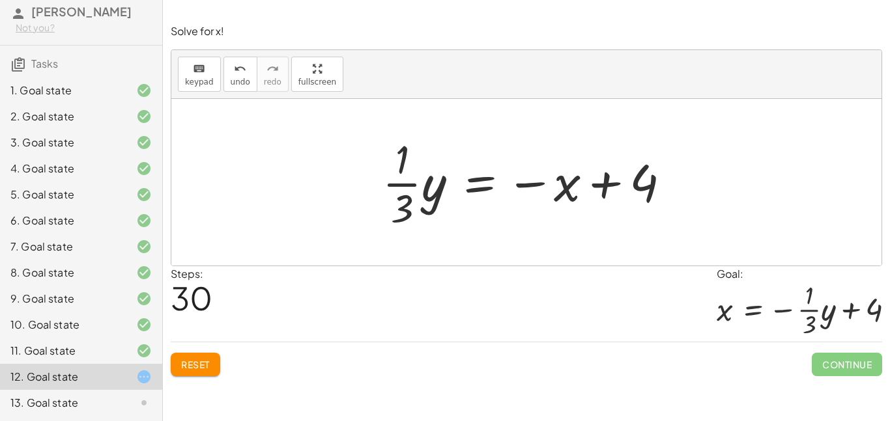
click at [541, 186] on div at bounding box center [531, 182] width 311 height 100
click at [539, 181] on div at bounding box center [531, 182] width 311 height 100
drag, startPoint x: 651, startPoint y: 179, endPoint x: 382, endPoint y: 185, distance: 269.1
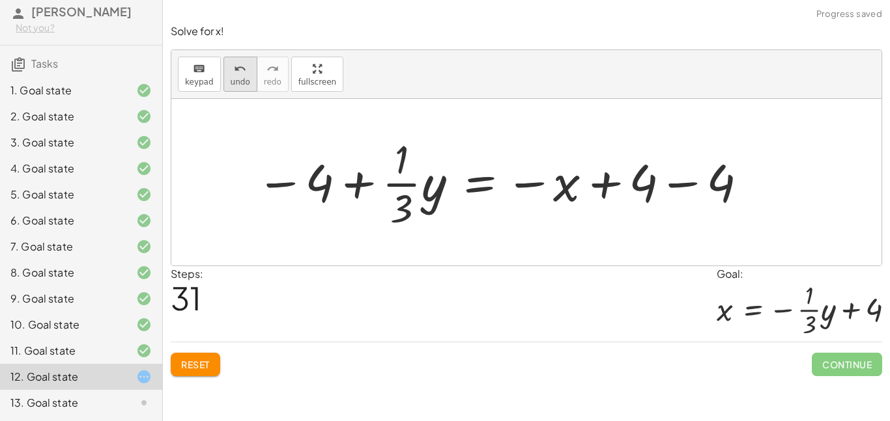
click at [238, 79] on span "undo" at bounding box center [241, 82] width 20 height 9
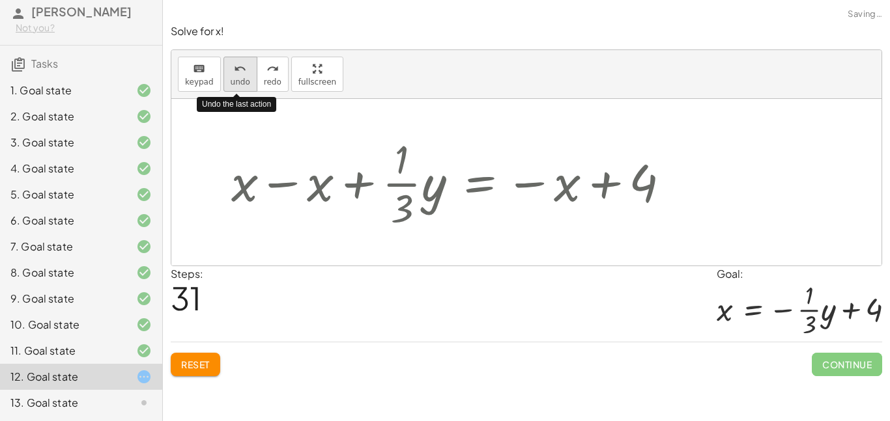
click at [238, 79] on span "undo" at bounding box center [241, 82] width 20 height 9
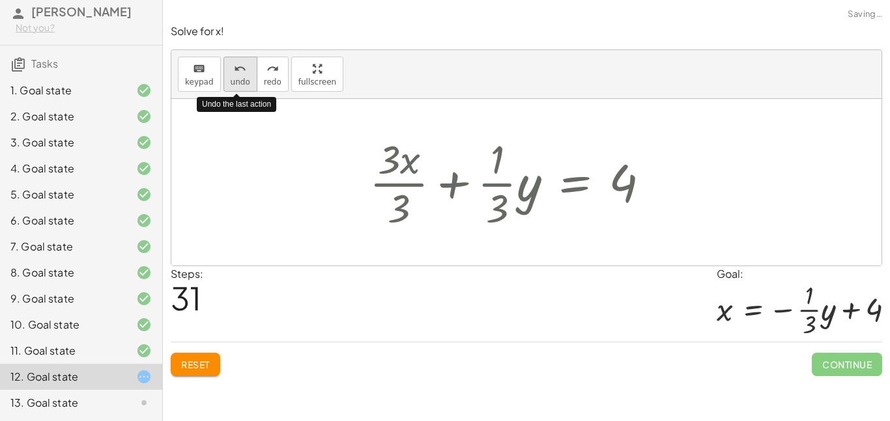
click at [238, 79] on span "undo" at bounding box center [241, 82] width 20 height 9
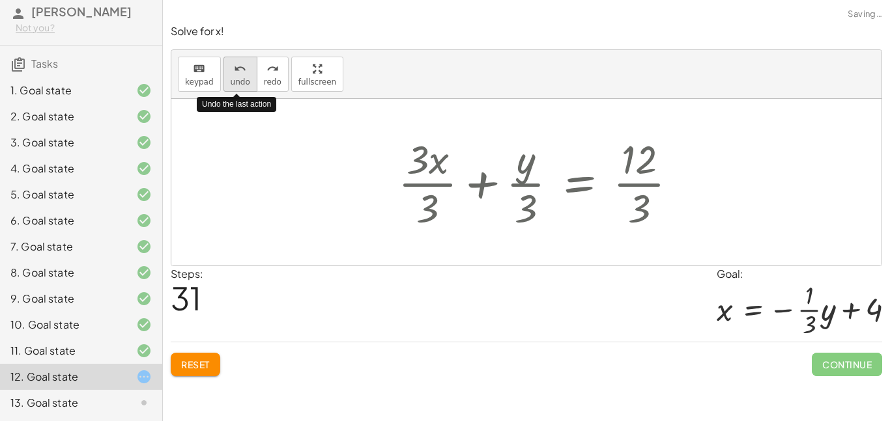
click at [239, 80] on span "undo" at bounding box center [241, 82] width 20 height 9
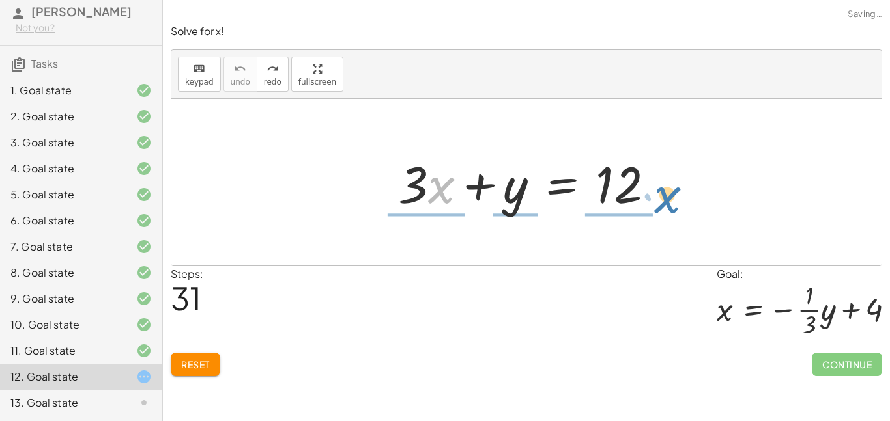
drag, startPoint x: 439, startPoint y: 193, endPoint x: 663, endPoint y: 199, distance: 223.5
click at [663, 199] on div at bounding box center [531, 182] width 279 height 67
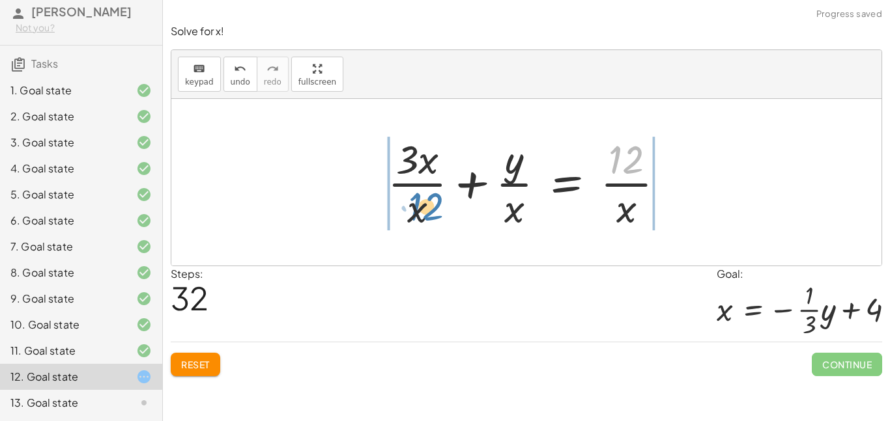
drag, startPoint x: 621, startPoint y: 162, endPoint x: 417, endPoint y: 209, distance: 210.0
click at [417, 209] on div at bounding box center [531, 182] width 300 height 100
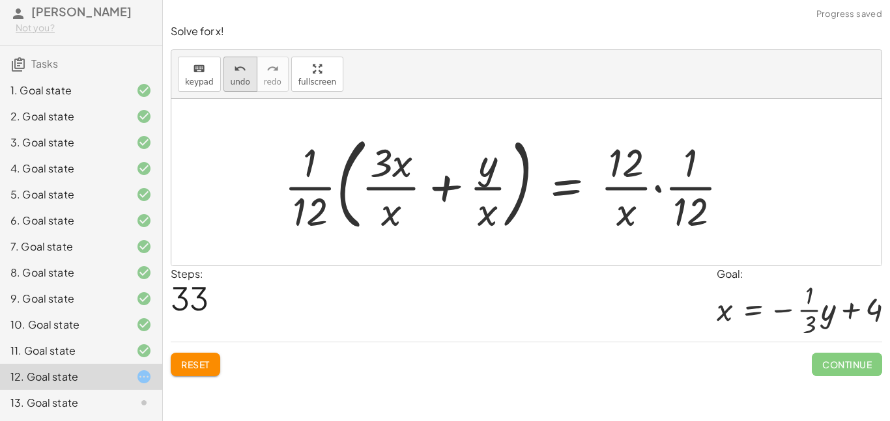
click at [231, 78] on span "undo" at bounding box center [241, 82] width 20 height 9
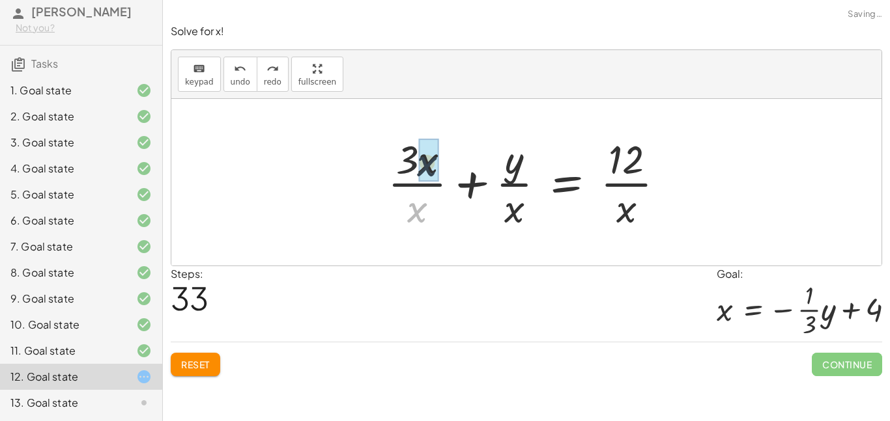
drag, startPoint x: 413, startPoint y: 207, endPoint x: 424, endPoint y: 150, distance: 58.4
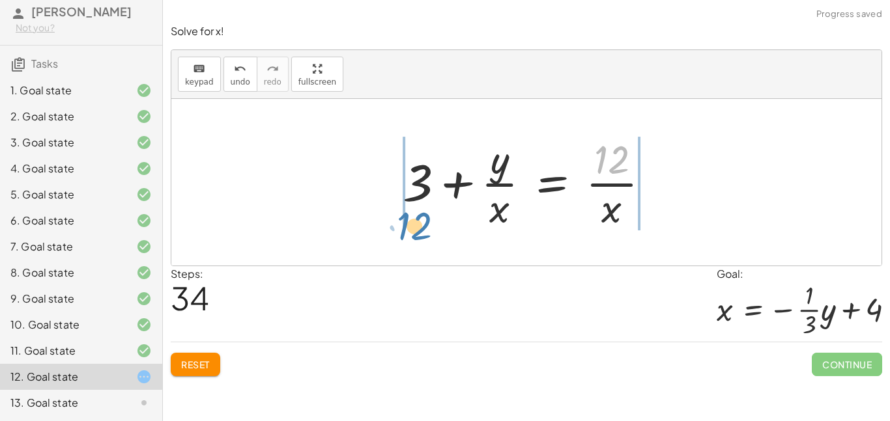
drag, startPoint x: 615, startPoint y: 170, endPoint x: 418, endPoint y: 236, distance: 207.7
click at [418, 236] on div "+ · 3 · x + y = 12 + · 3 · x · x + · y · x = · 12 · x · 12 + 3 + · y · x = · 12…" at bounding box center [526, 182] width 710 height 167
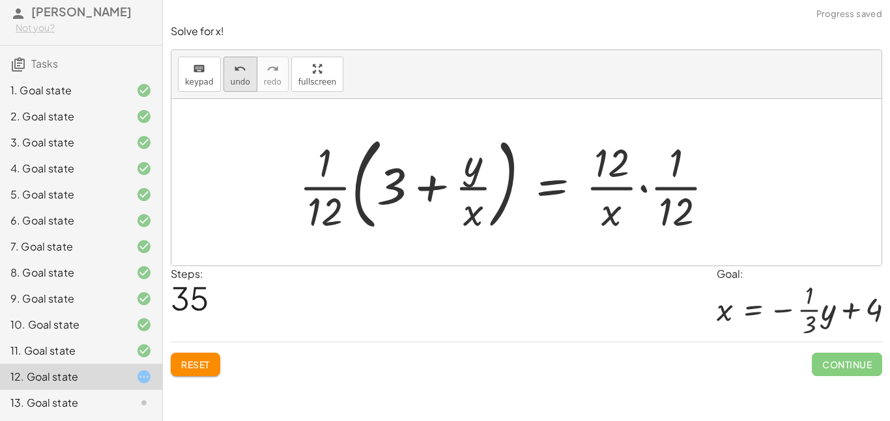
click at [244, 78] on span "undo" at bounding box center [241, 82] width 20 height 9
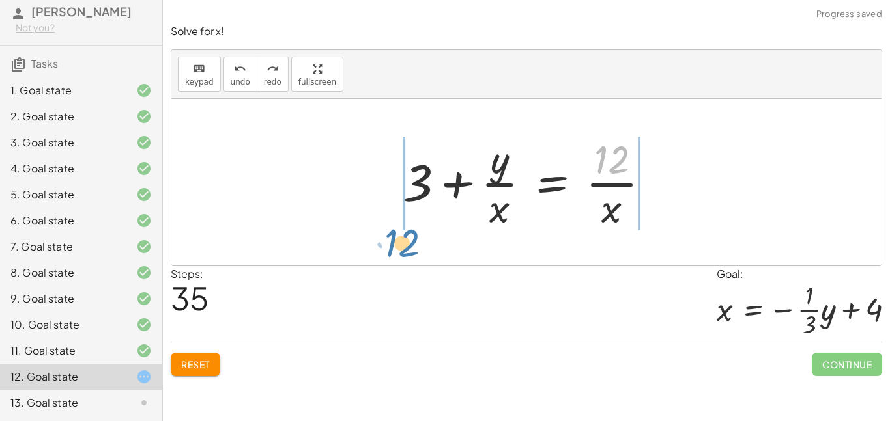
drag, startPoint x: 615, startPoint y: 159, endPoint x: 406, endPoint y: 240, distance: 224.4
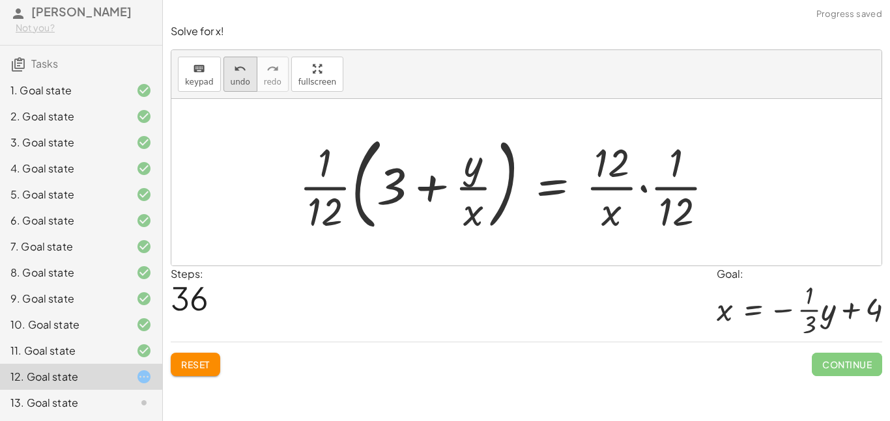
click at [240, 80] on span "undo" at bounding box center [241, 82] width 20 height 9
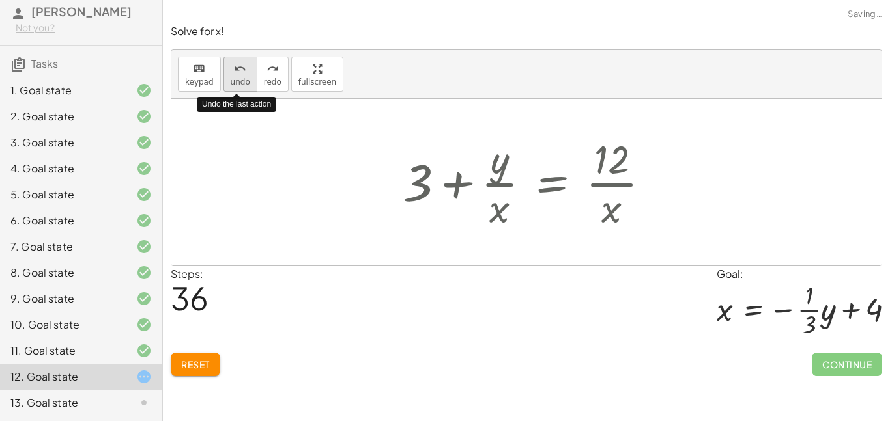
click at [240, 80] on span "undo" at bounding box center [241, 82] width 20 height 9
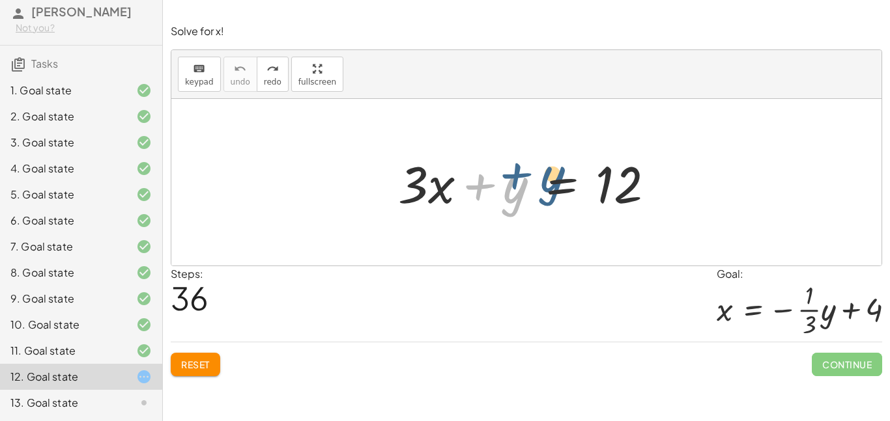
drag, startPoint x: 483, startPoint y: 192, endPoint x: 487, endPoint y: 198, distance: 7.4
click at [487, 198] on div at bounding box center [531, 182] width 279 height 67
drag, startPoint x: 444, startPoint y: 184, endPoint x: 463, endPoint y: 175, distance: 21.0
click at [463, 175] on div at bounding box center [531, 182] width 279 height 67
drag, startPoint x: 523, startPoint y: 192, endPoint x: 732, endPoint y: 178, distance: 208.9
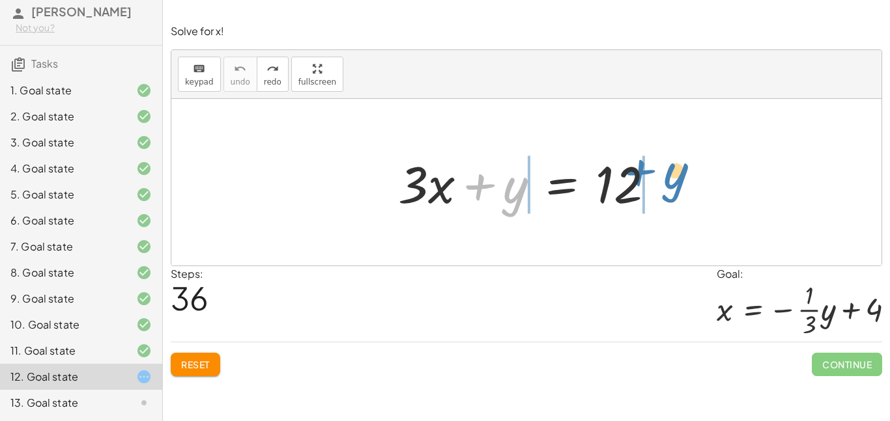
click at [732, 178] on div "+ y + · 3 · x + y = 12" at bounding box center [526, 182] width 710 height 167
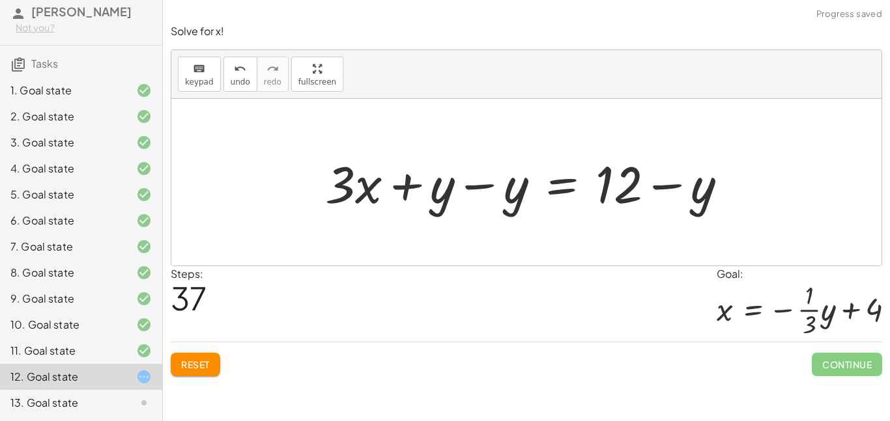
click at [428, 188] on div at bounding box center [532, 182] width 426 height 67
click at [464, 190] on div at bounding box center [532, 182] width 426 height 67
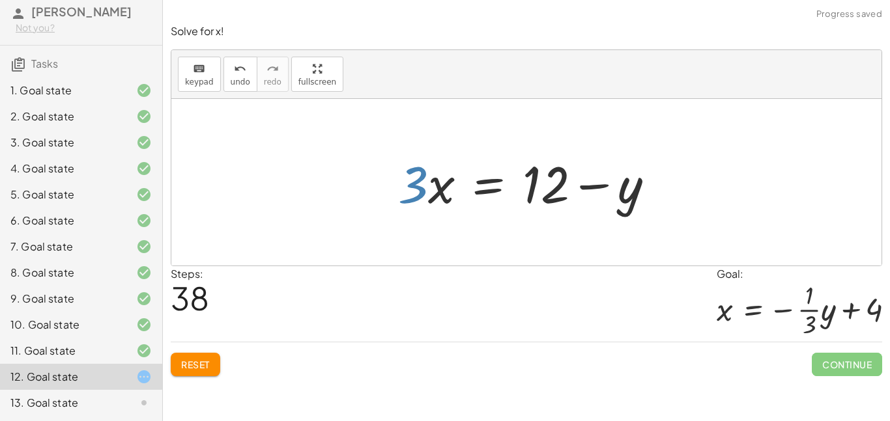
click at [413, 180] on div at bounding box center [531, 182] width 279 height 67
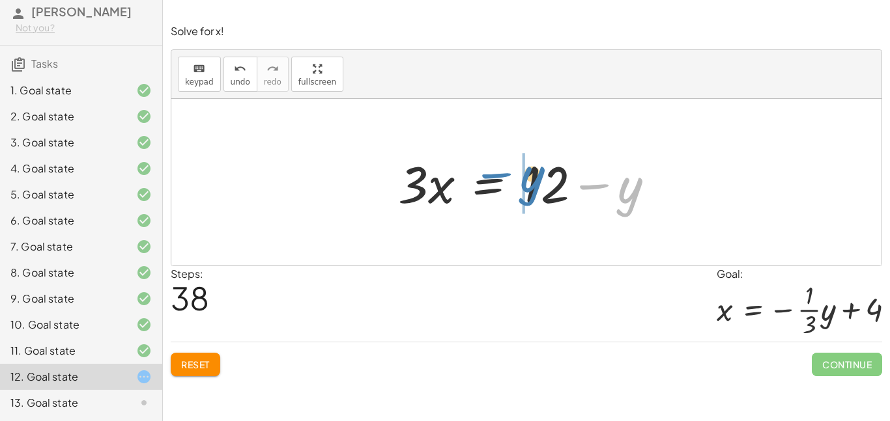
drag, startPoint x: 621, startPoint y: 183, endPoint x: 502, endPoint y: 176, distance: 119.4
click at [502, 176] on div at bounding box center [531, 182] width 279 height 67
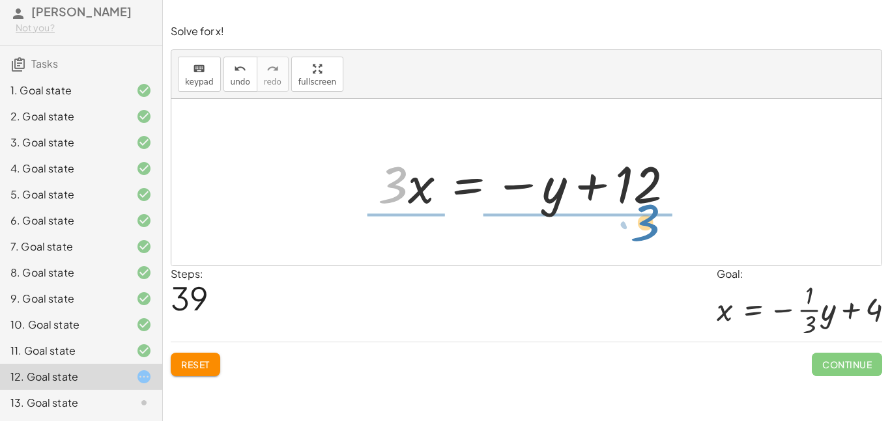
drag, startPoint x: 395, startPoint y: 178, endPoint x: 649, endPoint y: 218, distance: 256.5
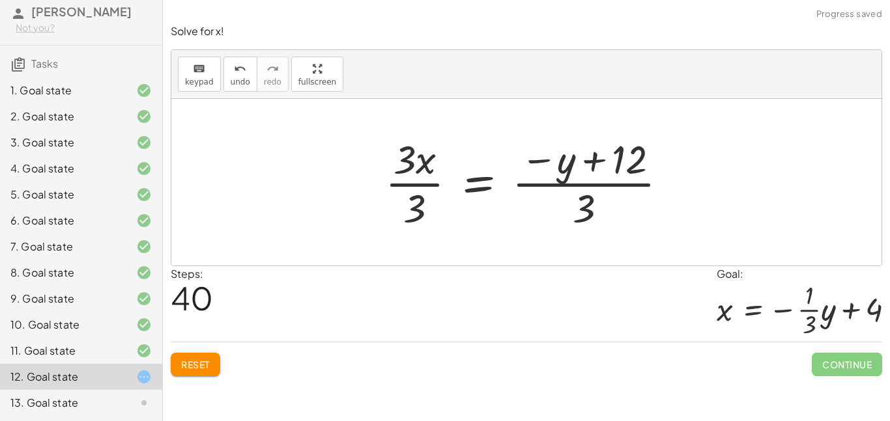
click at [545, 165] on div at bounding box center [531, 182] width 306 height 100
click at [572, 175] on div at bounding box center [531, 182] width 306 height 100
click at [617, 158] on div at bounding box center [531, 182] width 306 height 100
click at [234, 68] on icon "undo" at bounding box center [240, 69] width 12 height 16
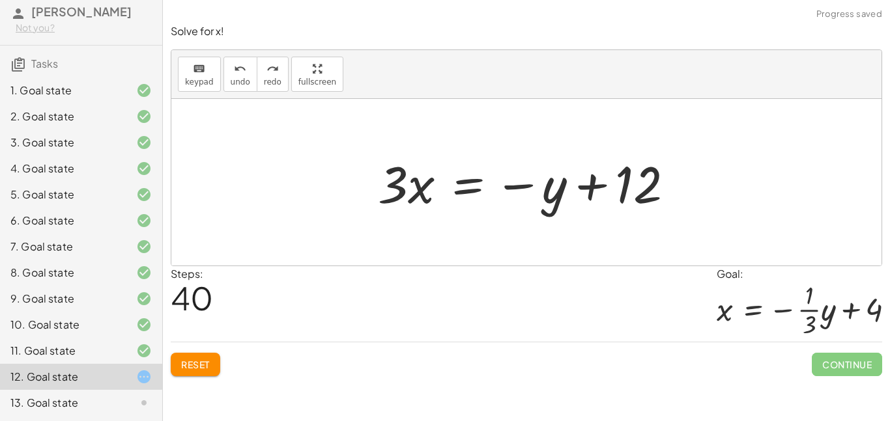
click at [543, 197] on div at bounding box center [531, 182] width 320 height 67
click at [546, 196] on div at bounding box center [531, 182] width 320 height 67
drag, startPoint x: 554, startPoint y: 199, endPoint x: 694, endPoint y: 195, distance: 140.8
click at [694, 195] on div "+ · 3 · x + y = 12 + · 3 · x + y − y = + 12 − y + · 3 · x + 0 = + 12 − y · 3 · …" at bounding box center [526, 182] width 710 height 167
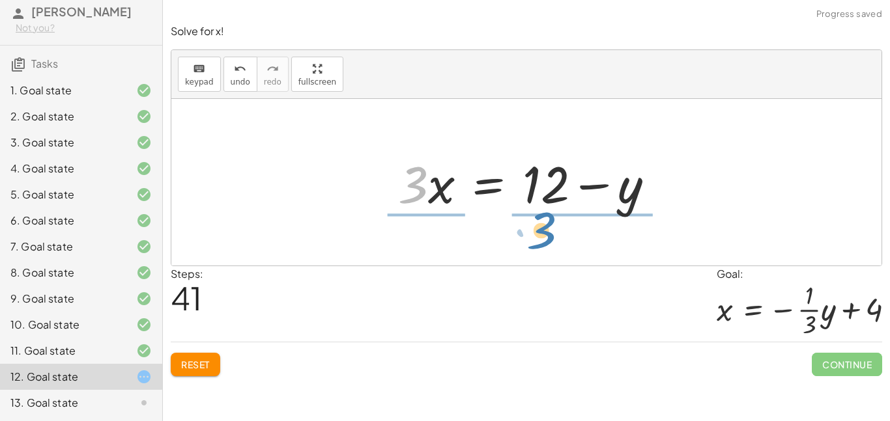
drag, startPoint x: 427, startPoint y: 181, endPoint x: 556, endPoint y: 227, distance: 136.8
click at [556, 227] on div "+ · 3 · x + y = 12 + · 3 · x + y − y = + 12 − y + · 3 · x + 0 = + 12 − y · 3 · …" at bounding box center [526, 182] width 710 height 167
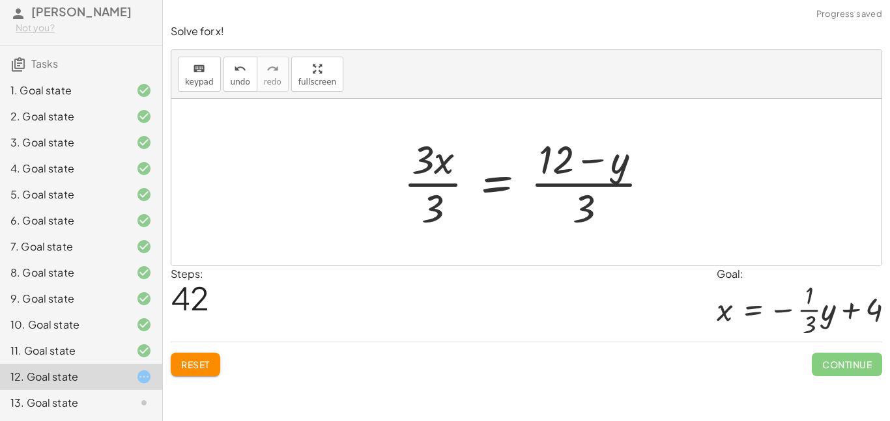
click at [564, 164] on div at bounding box center [532, 182] width 270 height 100
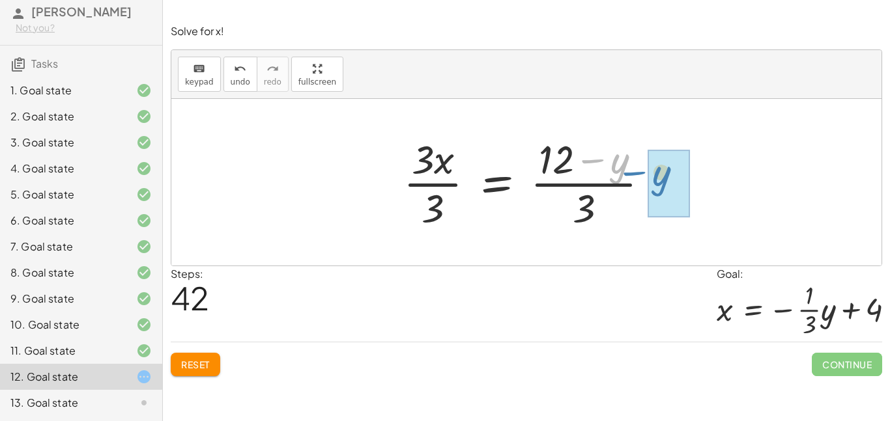
drag, startPoint x: 621, startPoint y: 165, endPoint x: 663, endPoint y: 178, distance: 44.5
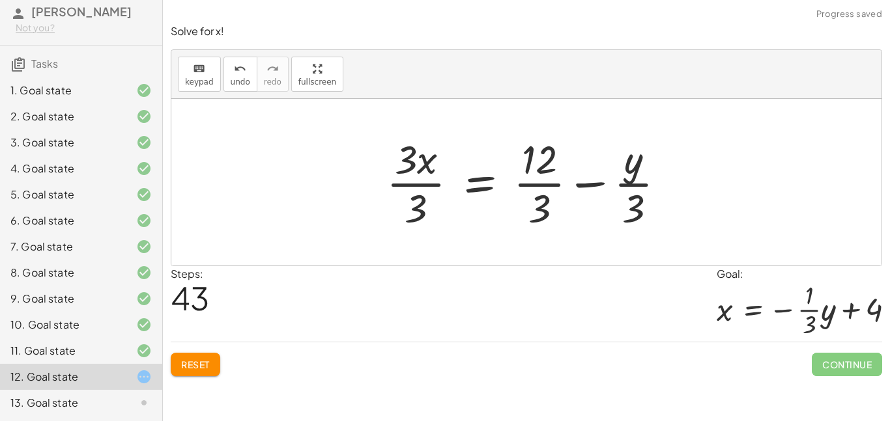
click at [539, 171] on div at bounding box center [531, 182] width 303 height 100
click at [542, 171] on div at bounding box center [531, 182] width 303 height 100
click at [541, 160] on div at bounding box center [531, 182] width 303 height 100
click at [539, 191] on div at bounding box center [531, 182] width 303 height 100
click at [539, 191] on div at bounding box center [519, 182] width 279 height 100
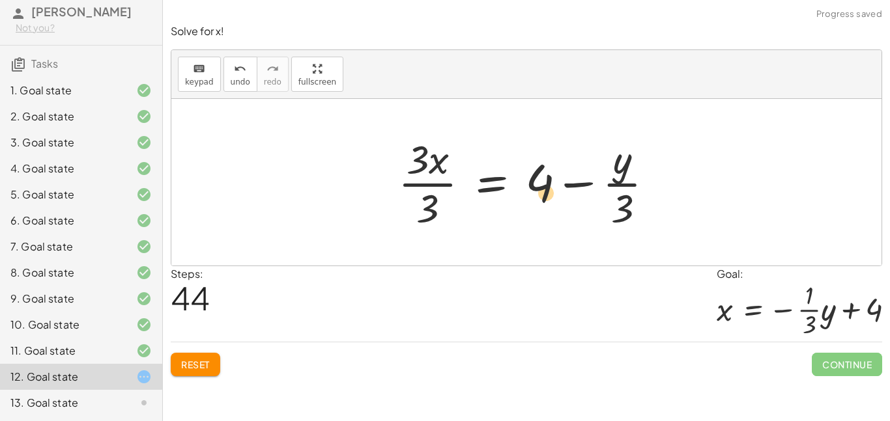
drag, startPoint x: 620, startPoint y: 167, endPoint x: 590, endPoint y: 188, distance: 36.4
click at [590, 188] on div at bounding box center [531, 182] width 279 height 100
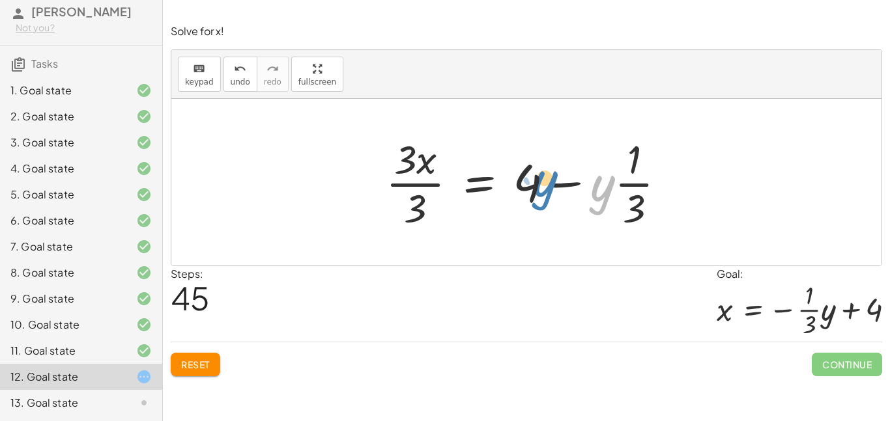
drag, startPoint x: 613, startPoint y: 190, endPoint x: 554, endPoint y: 185, distance: 59.5
click at [554, 185] on div at bounding box center [531, 182] width 304 height 100
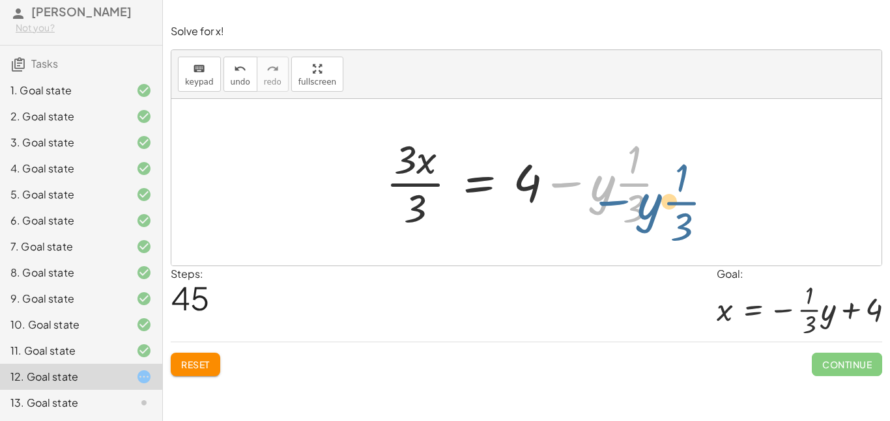
drag, startPoint x: 550, startPoint y: 182, endPoint x: 578, endPoint y: 175, distance: 29.4
click at [578, 175] on div at bounding box center [531, 182] width 304 height 100
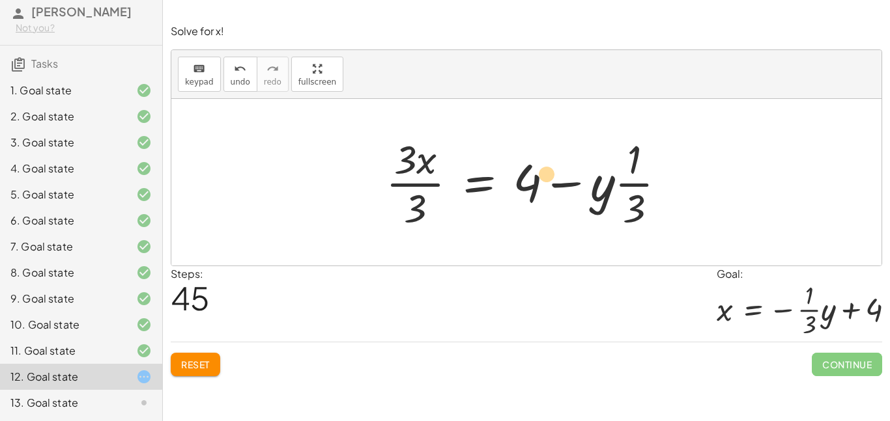
drag, startPoint x: 599, startPoint y: 192, endPoint x: 538, endPoint y: 188, distance: 60.8
click at [538, 188] on div at bounding box center [531, 182] width 304 height 100
click at [238, 57] on button "undo undo" at bounding box center [240, 74] width 34 height 35
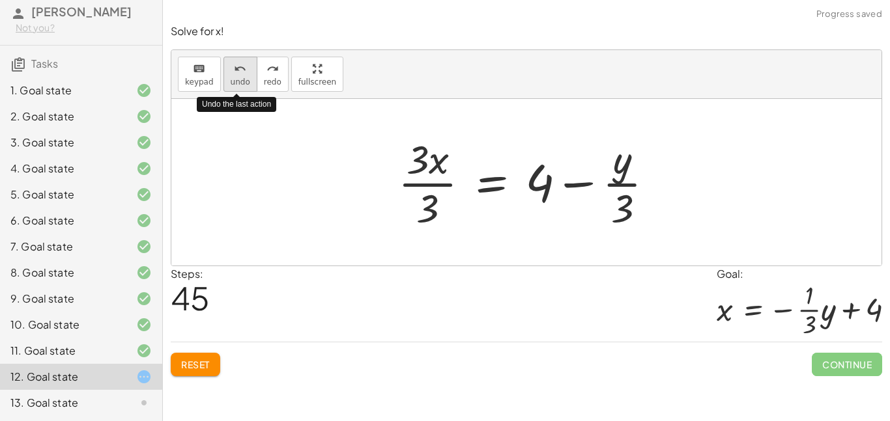
click at [247, 69] on button "undo undo" at bounding box center [240, 74] width 34 height 35
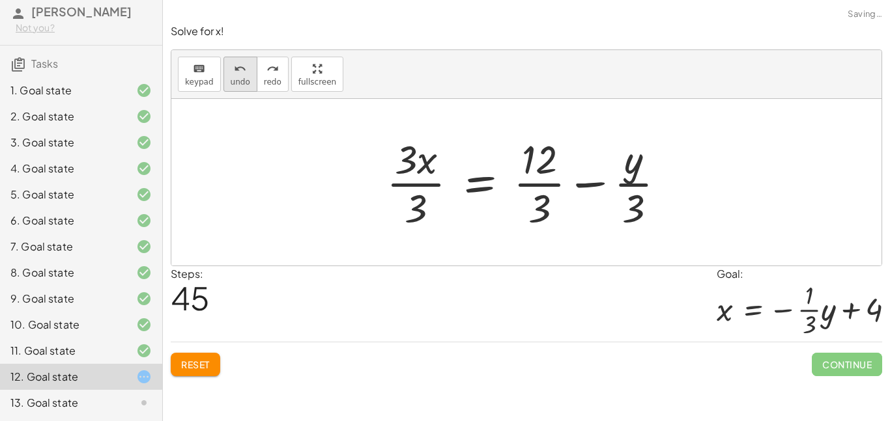
click at [234, 70] on icon "undo" at bounding box center [240, 69] width 12 height 16
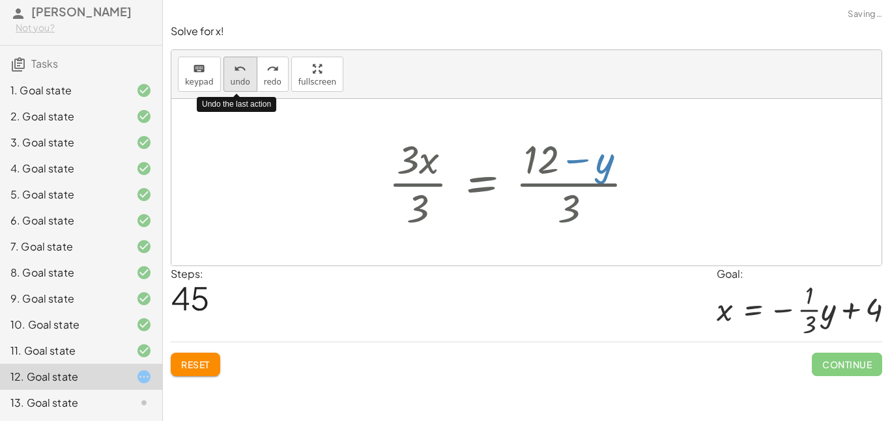
click at [234, 70] on icon "undo" at bounding box center [240, 69] width 12 height 16
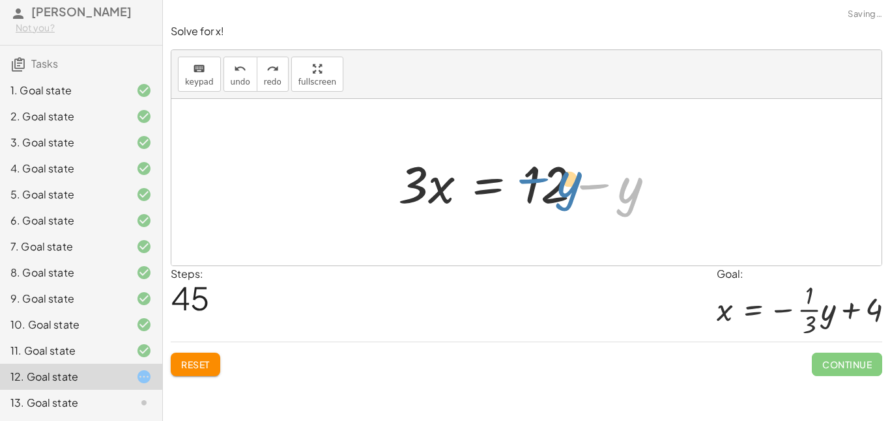
drag, startPoint x: 631, startPoint y: 196, endPoint x: 557, endPoint y: 188, distance: 74.7
click at [557, 188] on div at bounding box center [531, 182] width 279 height 67
click at [238, 78] on span "undo" at bounding box center [241, 82] width 20 height 9
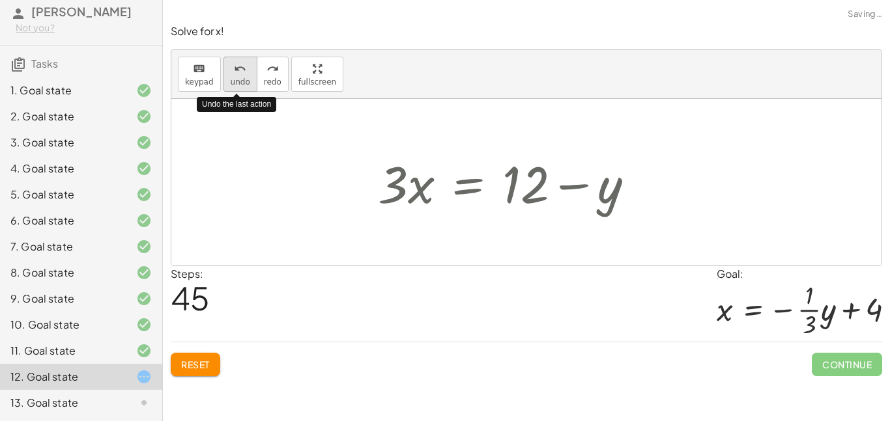
click at [231, 73] on div "undo" at bounding box center [241, 69] width 20 height 16
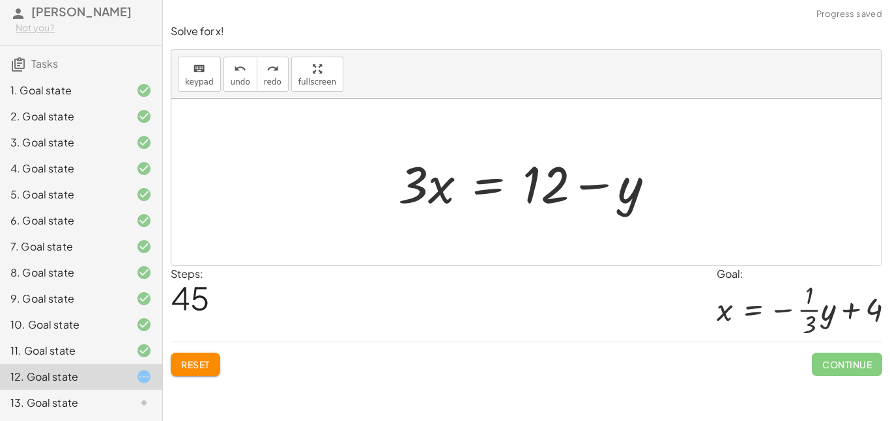
click at [397, 176] on div at bounding box center [531, 182] width 279 height 67
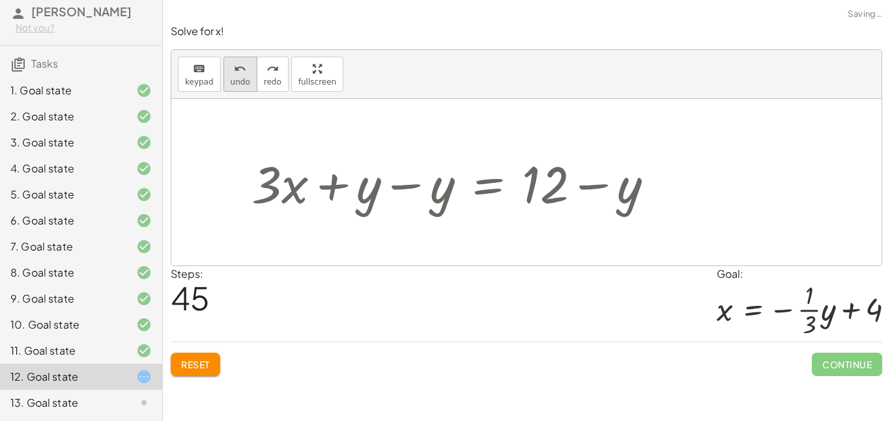
click at [231, 78] on span "undo" at bounding box center [241, 82] width 20 height 9
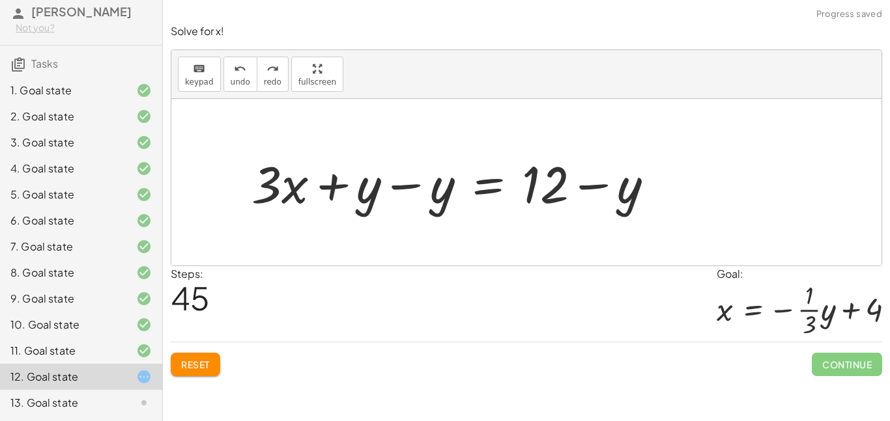
click at [472, 186] on div at bounding box center [458, 182] width 426 height 67
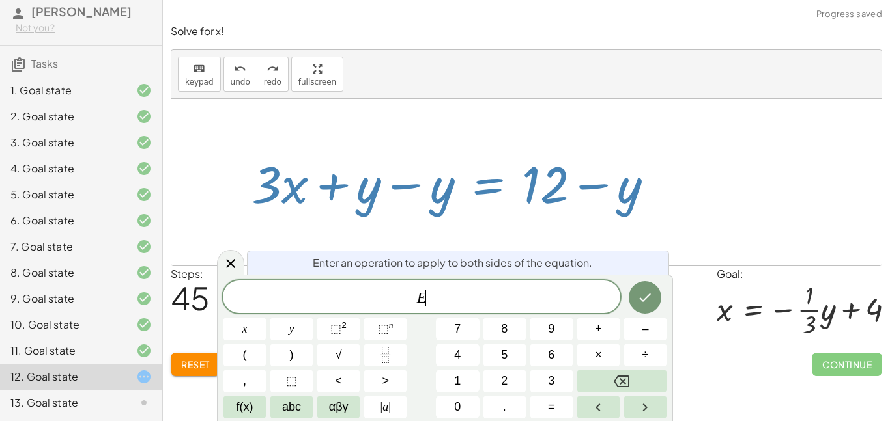
scroll to position [1, 0]
click at [227, 255] on div at bounding box center [230, 262] width 27 height 25
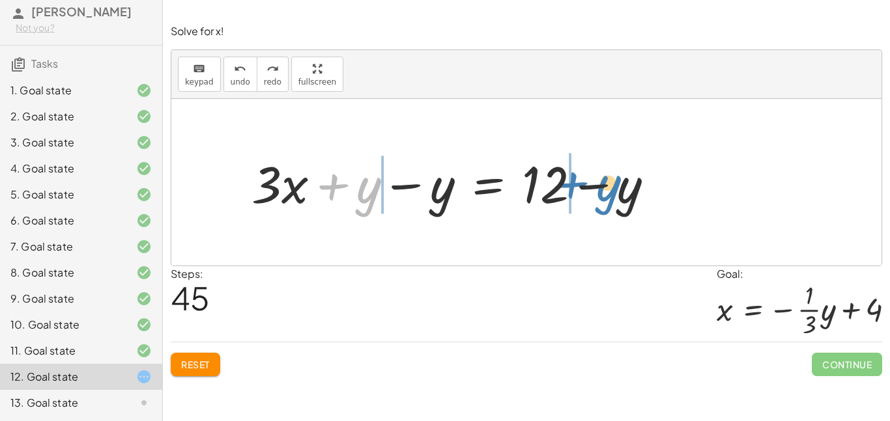
drag, startPoint x: 358, startPoint y: 200, endPoint x: 582, endPoint y: 197, distance: 223.5
click at [582, 197] on div at bounding box center [458, 182] width 426 height 67
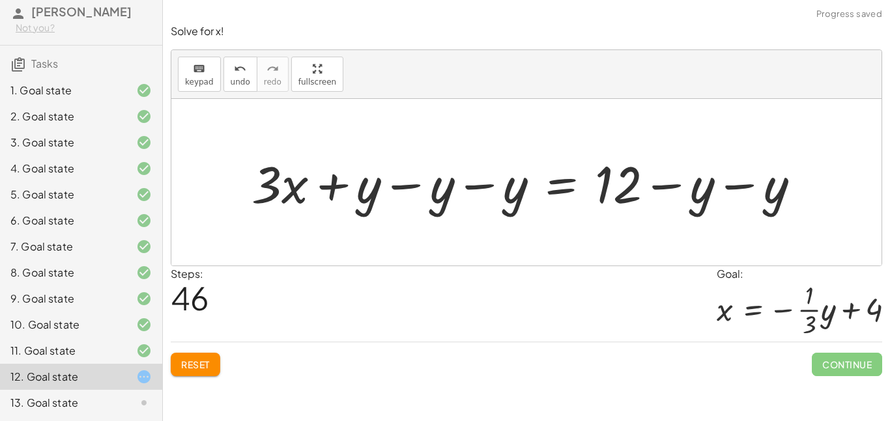
click at [748, 192] on div at bounding box center [531, 182] width 572 height 67
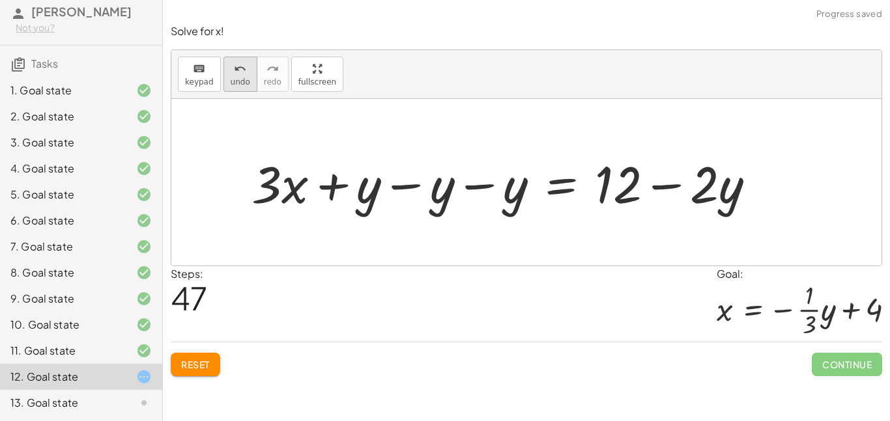
click at [239, 82] on span "undo" at bounding box center [241, 82] width 20 height 9
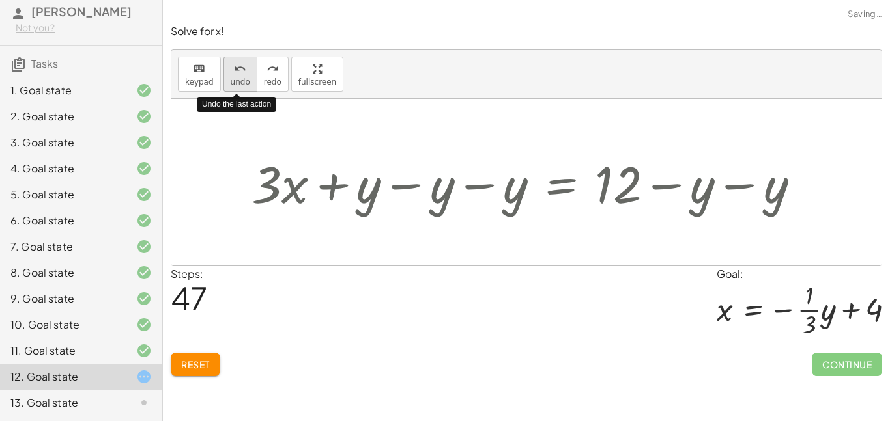
click at [239, 82] on span "undo" at bounding box center [241, 82] width 20 height 9
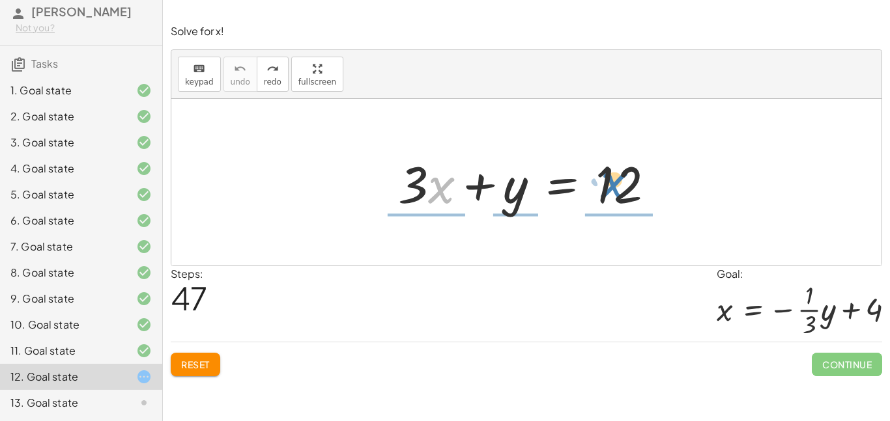
drag, startPoint x: 439, startPoint y: 195, endPoint x: 601, endPoint y: 194, distance: 161.6
click at [601, 194] on div at bounding box center [531, 182] width 279 height 67
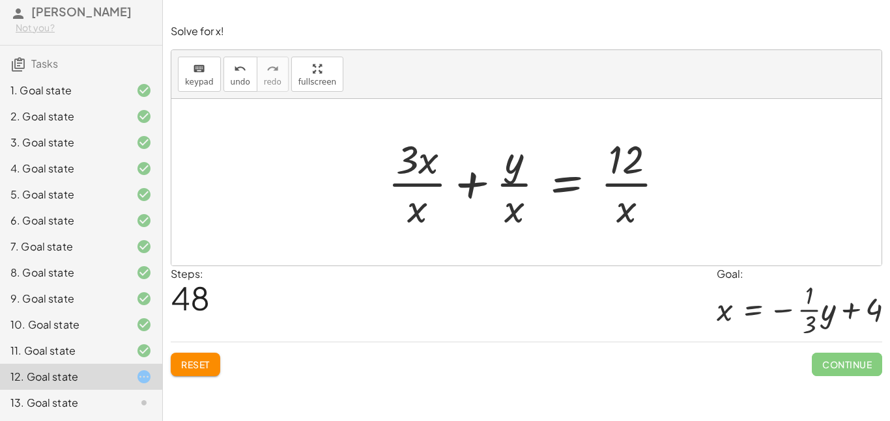
click at [434, 124] on div at bounding box center [526, 182] width 710 height 167
drag, startPoint x: 430, startPoint y: 151, endPoint x: 409, endPoint y: 218, distance: 69.6
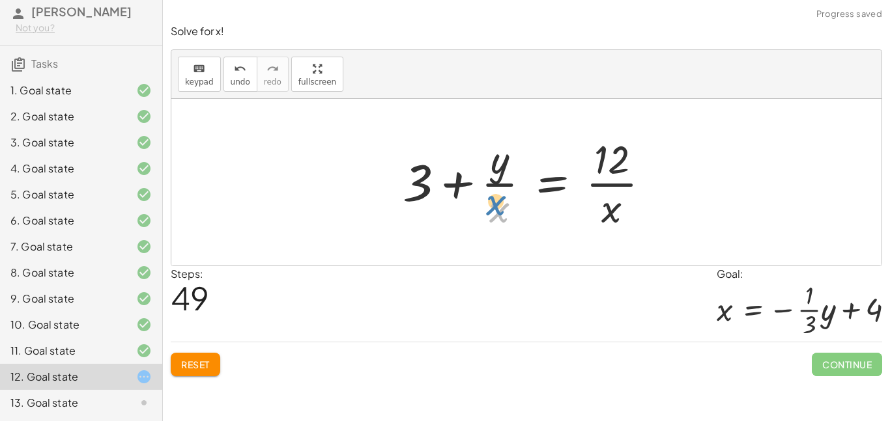
drag, startPoint x: 501, startPoint y: 213, endPoint x: 506, endPoint y: 164, distance: 49.7
click at [506, 164] on div at bounding box center [531, 182] width 271 height 100
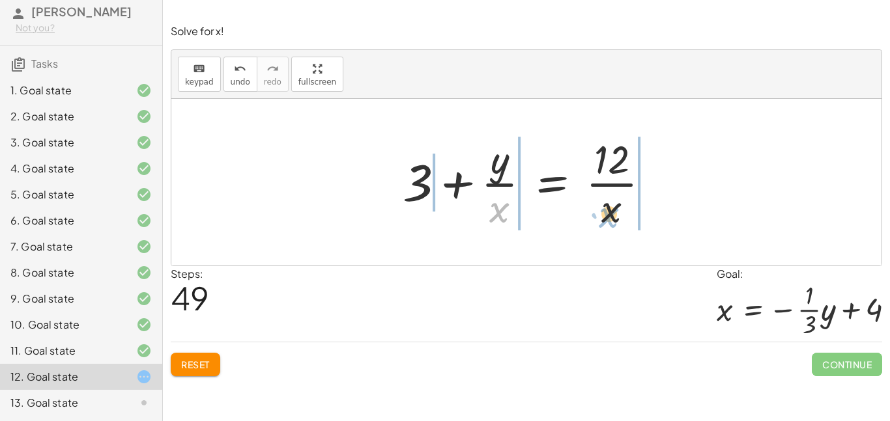
drag, startPoint x: 506, startPoint y: 217, endPoint x: 622, endPoint y: 228, distance: 117.1
click at [622, 228] on div at bounding box center [531, 182] width 271 height 100
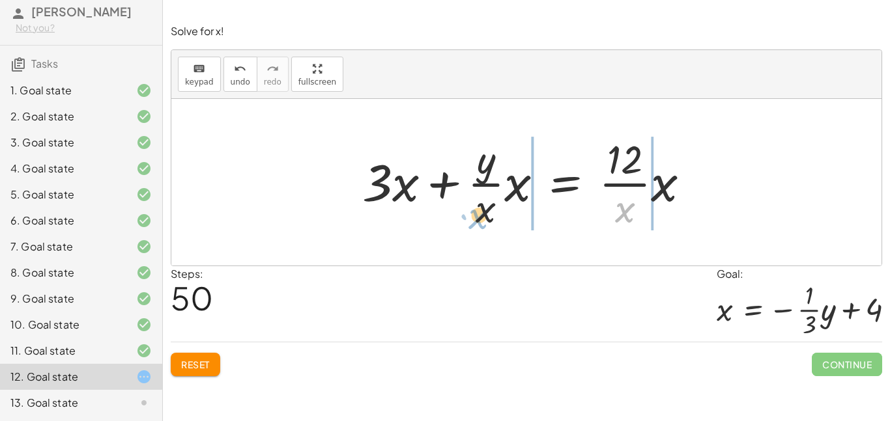
drag, startPoint x: 627, startPoint y: 208, endPoint x: 482, endPoint y: 214, distance: 145.4
click at [482, 214] on div at bounding box center [531, 182] width 351 height 100
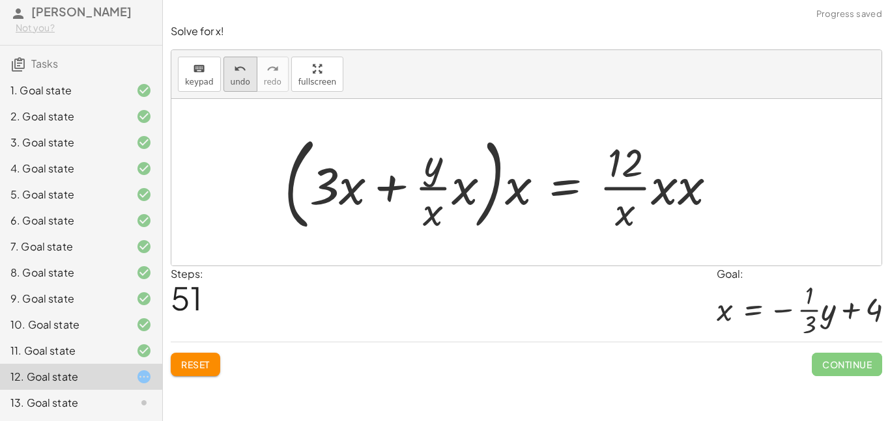
click at [226, 64] on button "undo undo" at bounding box center [240, 74] width 34 height 35
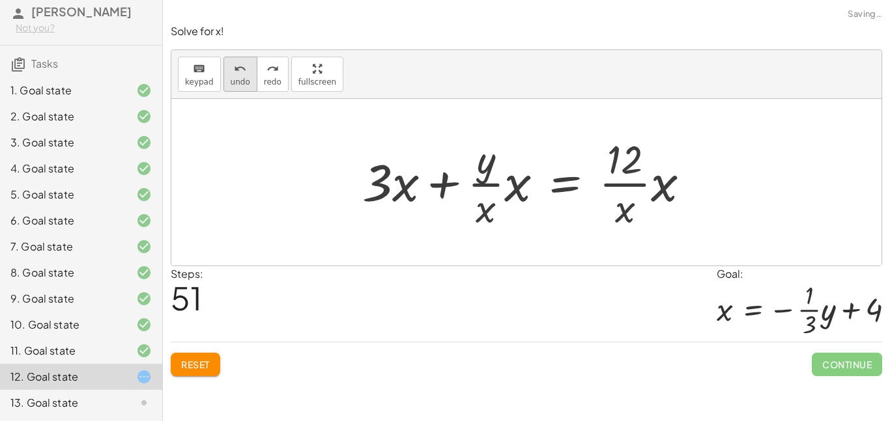
click at [226, 64] on button "undo undo" at bounding box center [240, 74] width 34 height 35
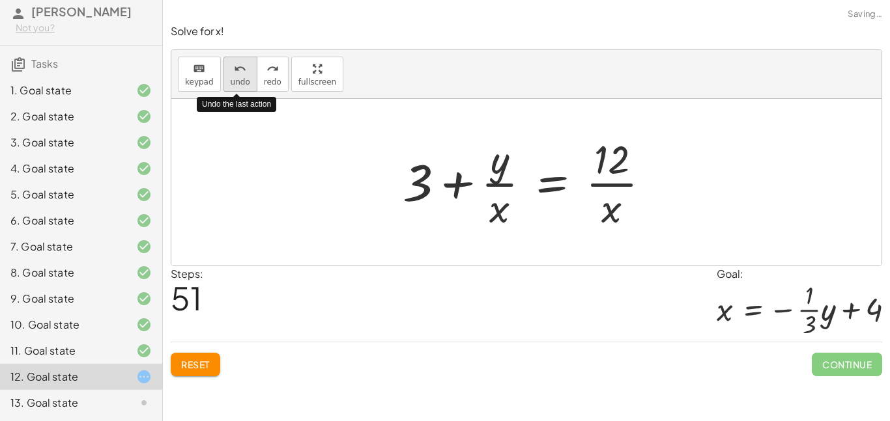
click at [234, 69] on icon "undo" at bounding box center [240, 69] width 12 height 16
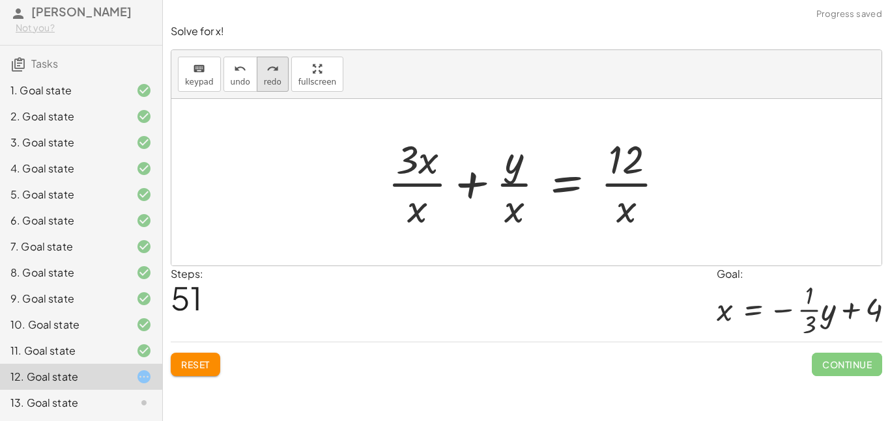
click at [266, 74] on icon "redo" at bounding box center [272, 69] width 12 height 16
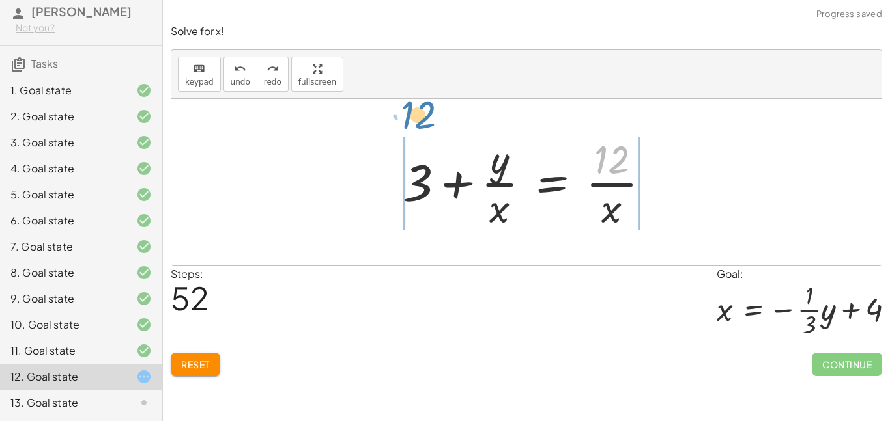
drag, startPoint x: 605, startPoint y: 162, endPoint x: 423, endPoint y: 111, distance: 188.7
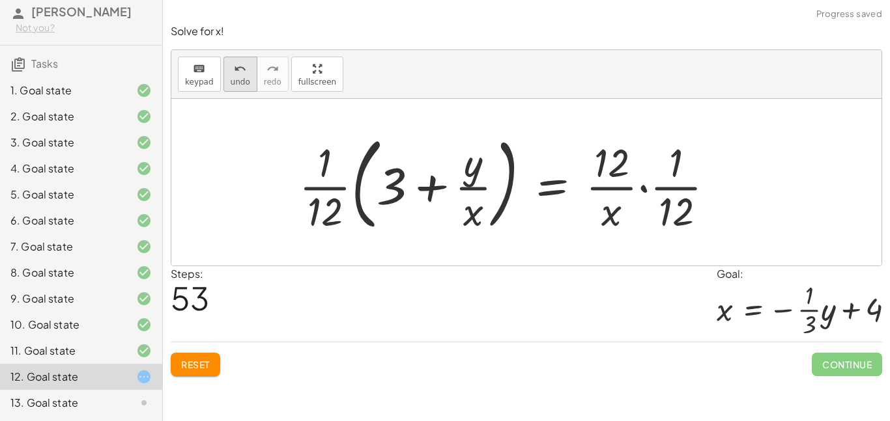
click at [235, 78] on span "undo" at bounding box center [241, 82] width 20 height 9
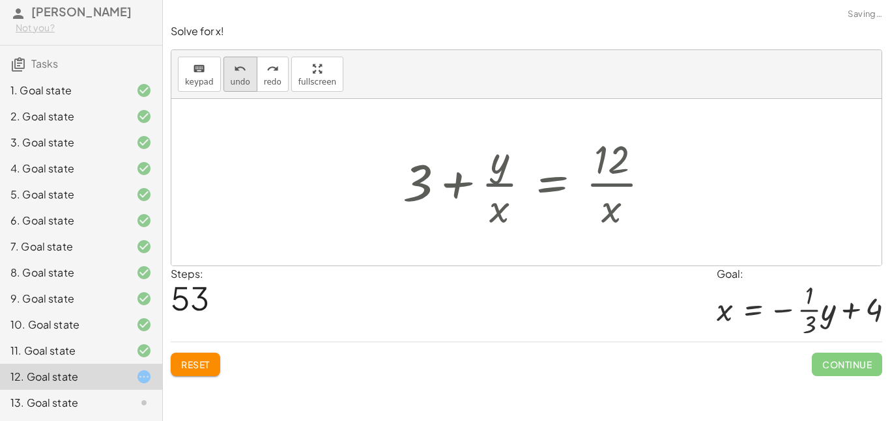
click at [235, 78] on span "undo" at bounding box center [241, 82] width 20 height 9
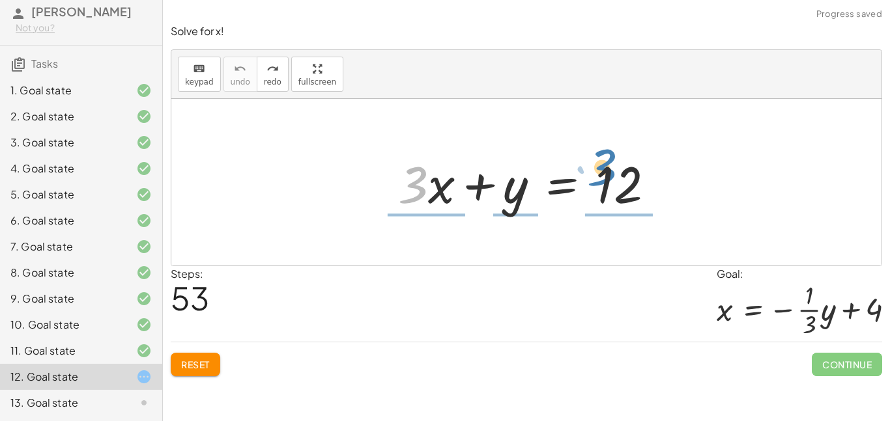
drag, startPoint x: 411, startPoint y: 190, endPoint x: 610, endPoint y: 177, distance: 199.1
click at [610, 177] on div at bounding box center [531, 182] width 279 height 67
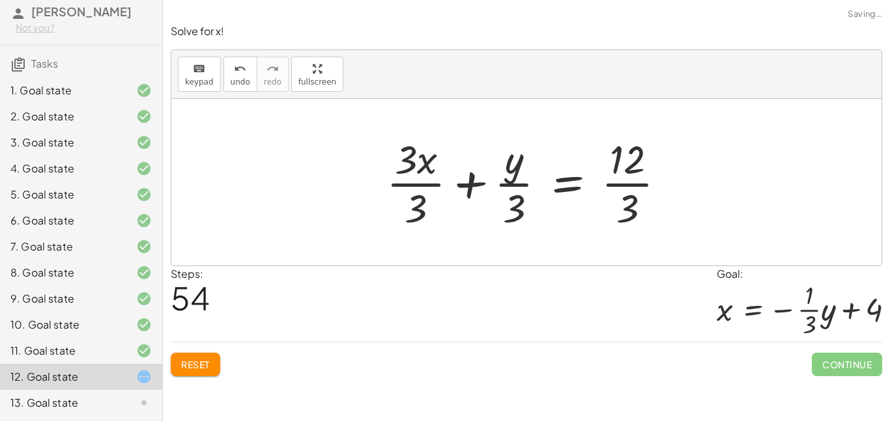
click at [626, 164] on div at bounding box center [531, 182] width 303 height 100
click at [610, 166] on div at bounding box center [531, 182] width 303 height 100
click at [616, 167] on div at bounding box center [531, 182] width 303 height 100
click at [636, 201] on div at bounding box center [531, 182] width 303 height 100
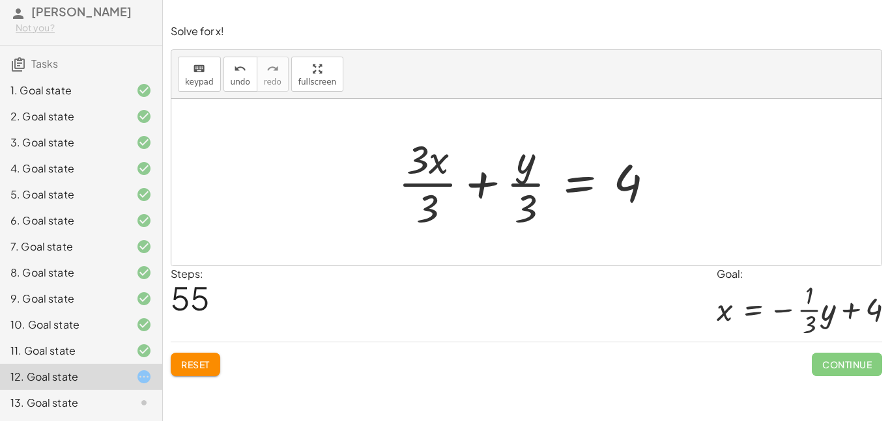
drag, startPoint x: 520, startPoint y: 180, endPoint x: 549, endPoint y: 197, distance: 33.3
click at [549, 197] on div at bounding box center [531, 182] width 279 height 100
drag, startPoint x: 522, startPoint y: 163, endPoint x: 553, endPoint y: 190, distance: 41.1
click at [553, 190] on div at bounding box center [531, 182] width 279 height 100
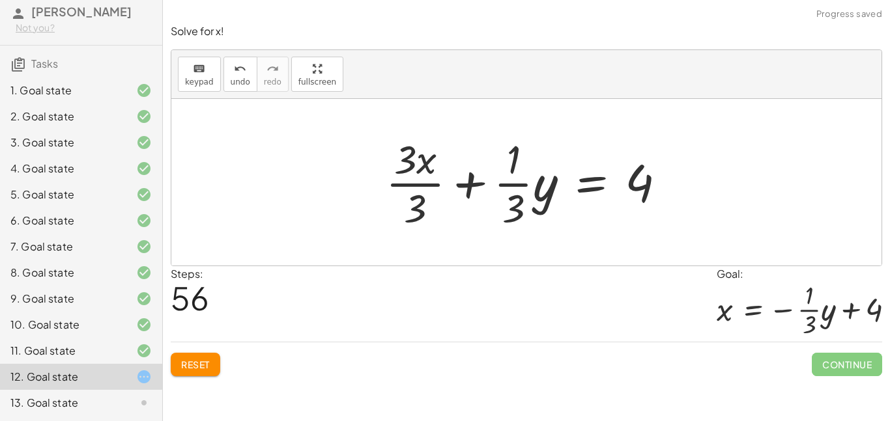
click at [420, 164] on div at bounding box center [531, 182] width 304 height 100
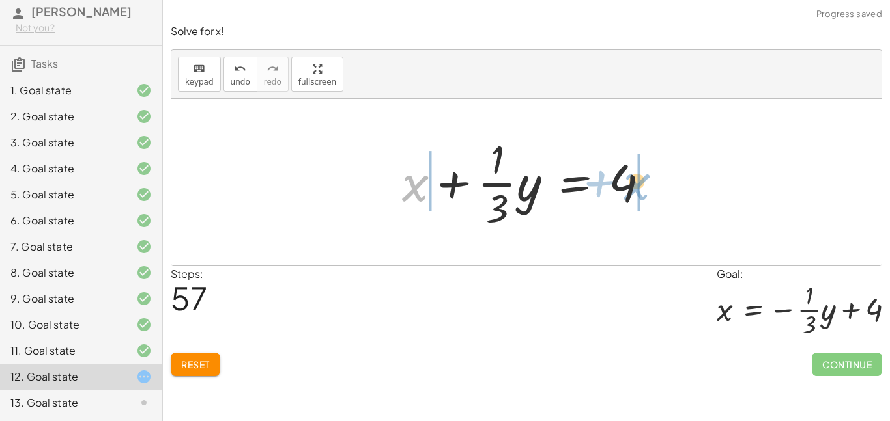
drag, startPoint x: 415, startPoint y: 185, endPoint x: 642, endPoint y: 184, distance: 227.4
click at [642, 184] on div at bounding box center [530, 182] width 271 height 100
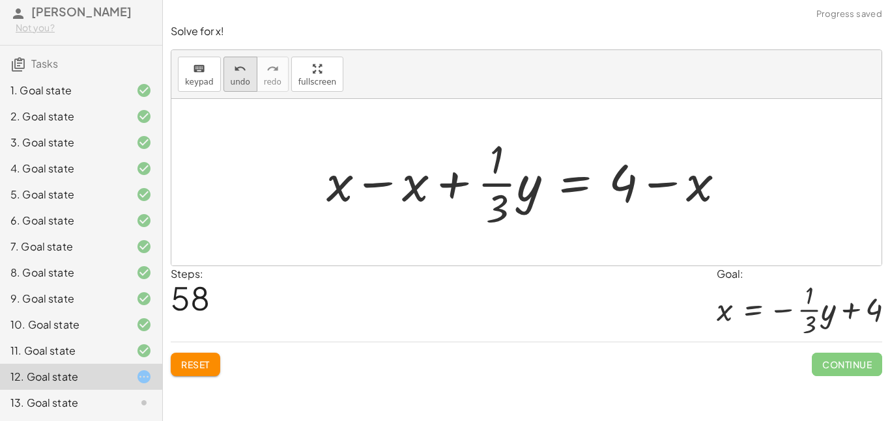
click at [246, 71] on div "undo" at bounding box center [241, 69] width 20 height 16
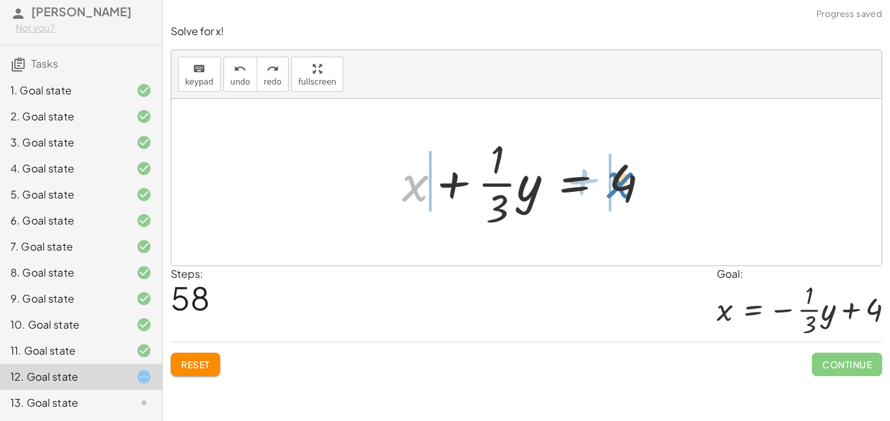
drag, startPoint x: 417, startPoint y: 188, endPoint x: 620, endPoint y: 186, distance: 202.6
click at [620, 186] on div at bounding box center [530, 182] width 271 height 100
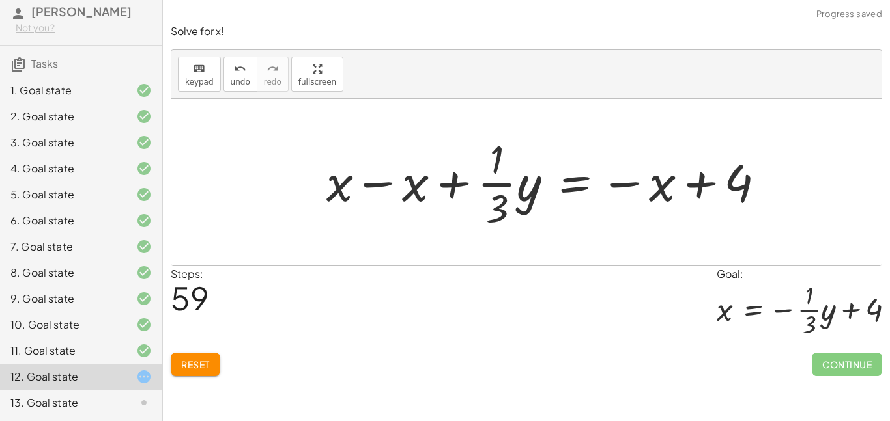
click at [414, 192] on div at bounding box center [551, 182] width 462 height 100
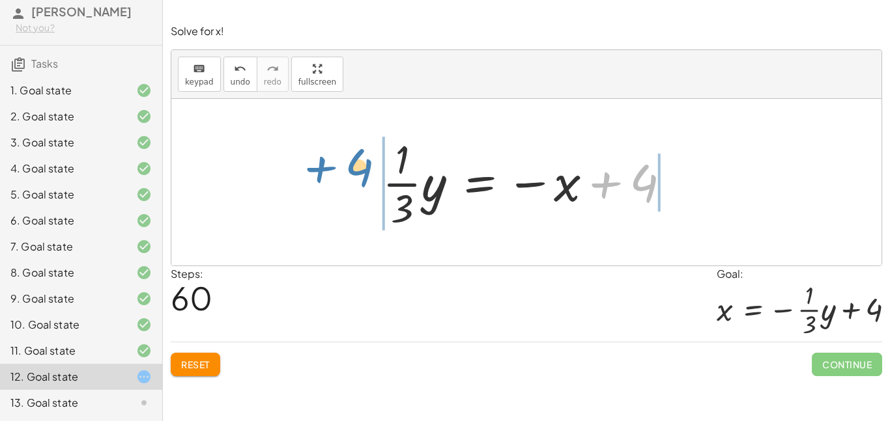
drag, startPoint x: 636, startPoint y: 197, endPoint x: 352, endPoint y: 177, distance: 285.3
click at [352, 177] on div "+ · 3 · x + y = 12 + · 3 · x · 3 + · y · 3 = · 12 · 3 + · 3 · x · 3 + · y · 3 =…" at bounding box center [526, 182] width 710 height 167
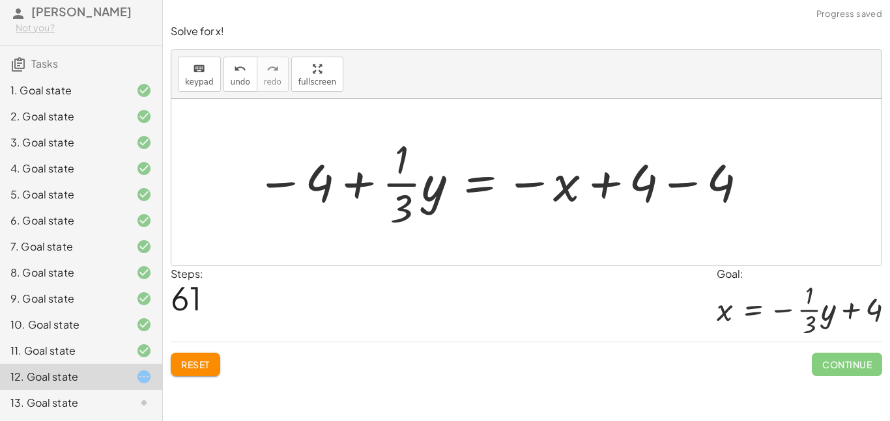
click at [315, 175] on div at bounding box center [502, 182] width 506 height 100
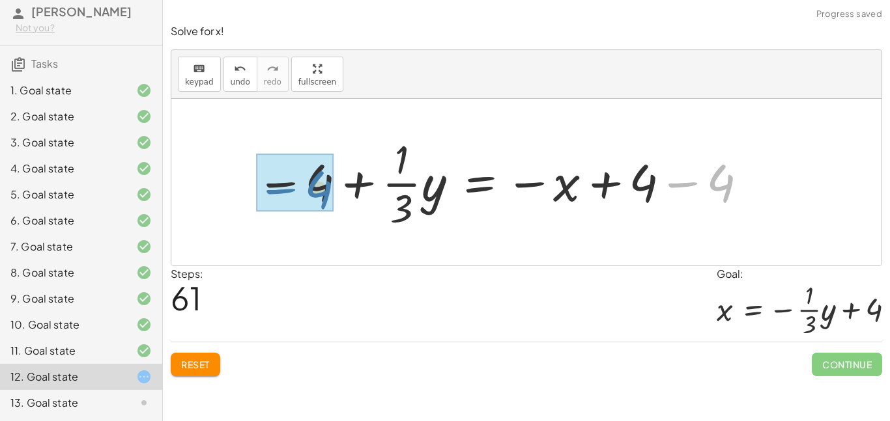
drag, startPoint x: 717, startPoint y: 188, endPoint x: 301, endPoint y: 194, distance: 415.7
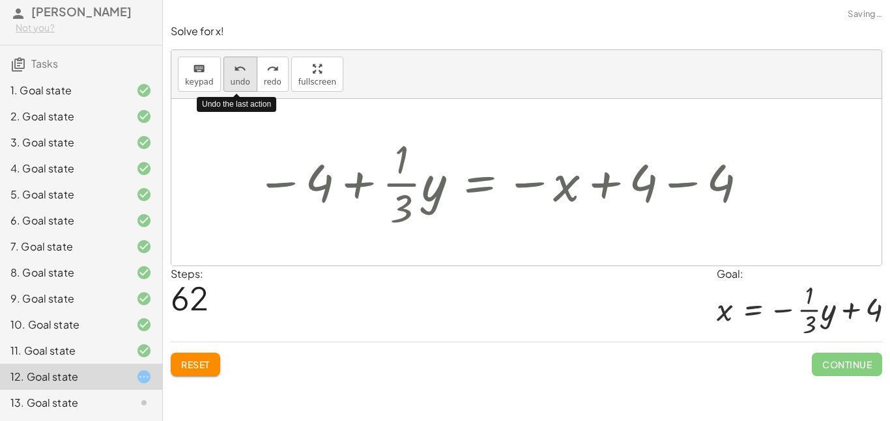
click at [237, 66] on icon "undo" at bounding box center [240, 69] width 12 height 16
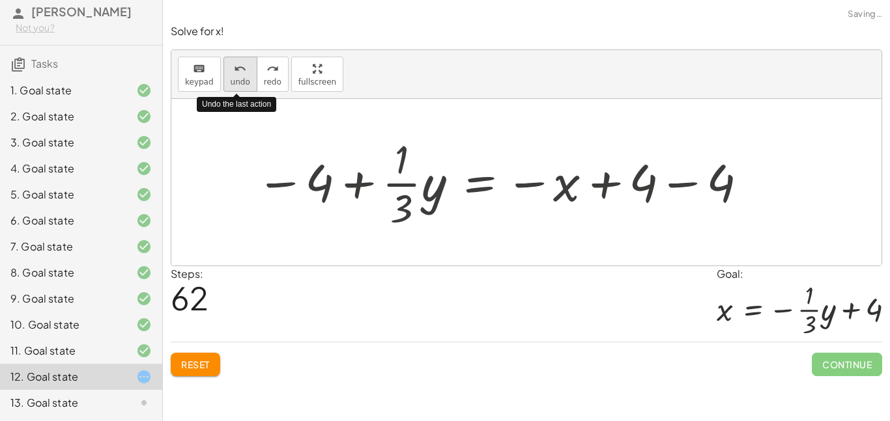
click at [237, 66] on icon "undo" at bounding box center [240, 69] width 12 height 16
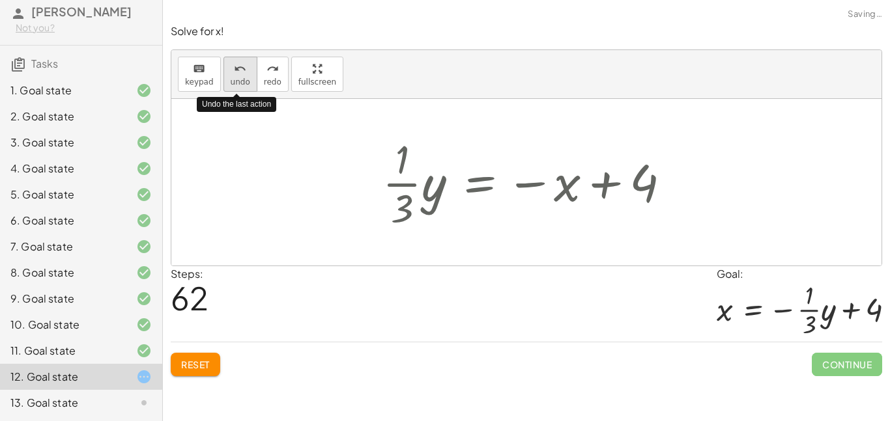
click at [237, 66] on icon "undo" at bounding box center [240, 69] width 12 height 16
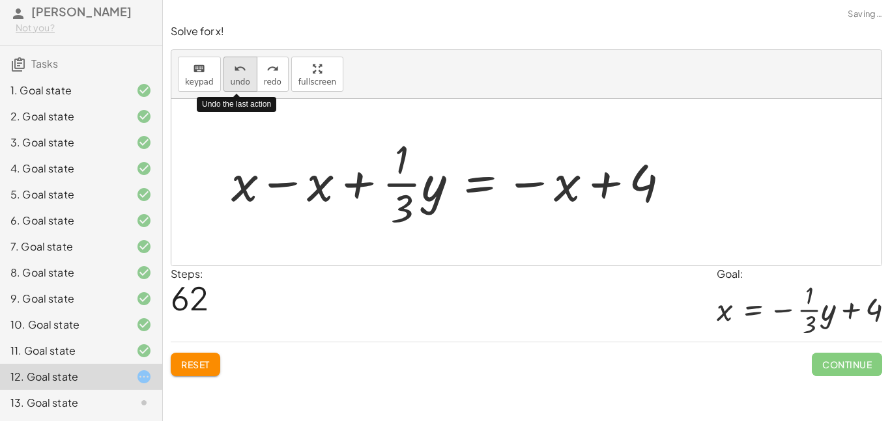
click at [237, 66] on icon "undo" at bounding box center [240, 69] width 12 height 16
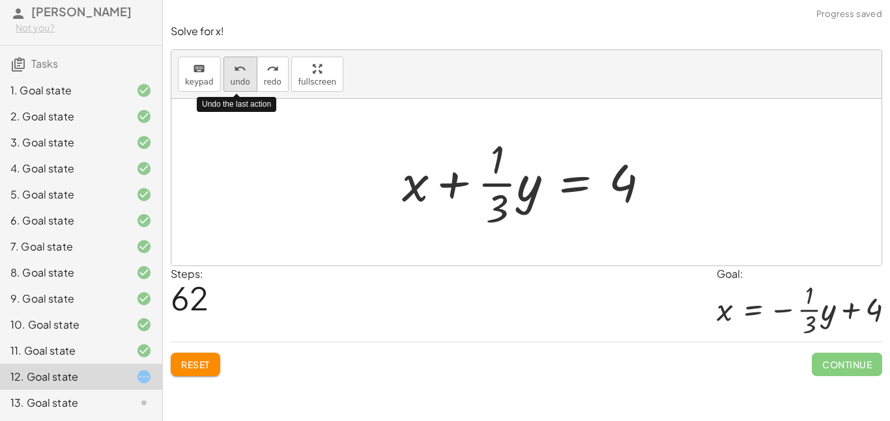
click at [237, 66] on icon "undo" at bounding box center [240, 69] width 12 height 16
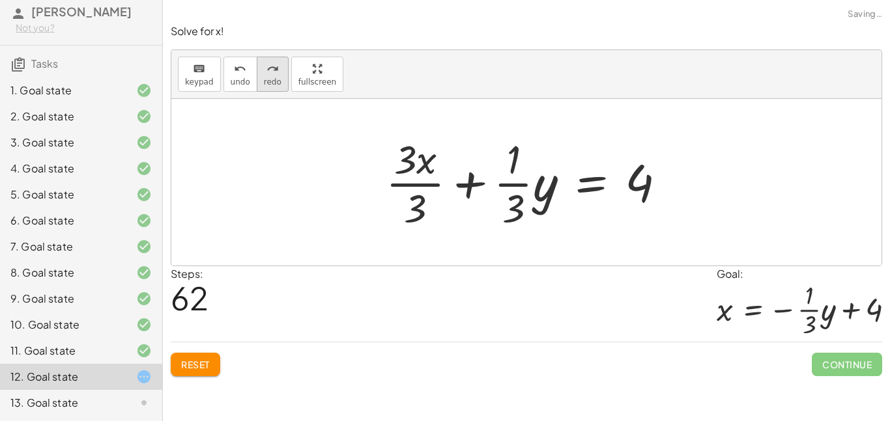
click at [263, 58] on button "redo redo" at bounding box center [273, 74] width 32 height 35
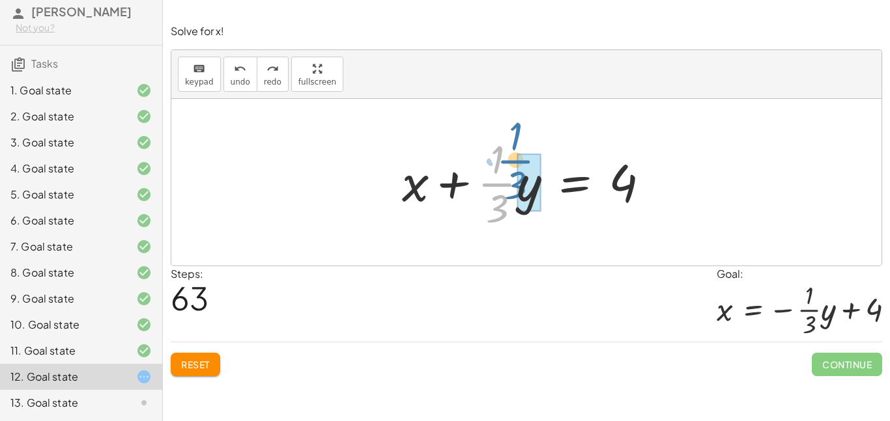
drag, startPoint x: 516, startPoint y: 188, endPoint x: 525, endPoint y: 171, distance: 19.2
click at [525, 171] on div at bounding box center [530, 182] width 271 height 100
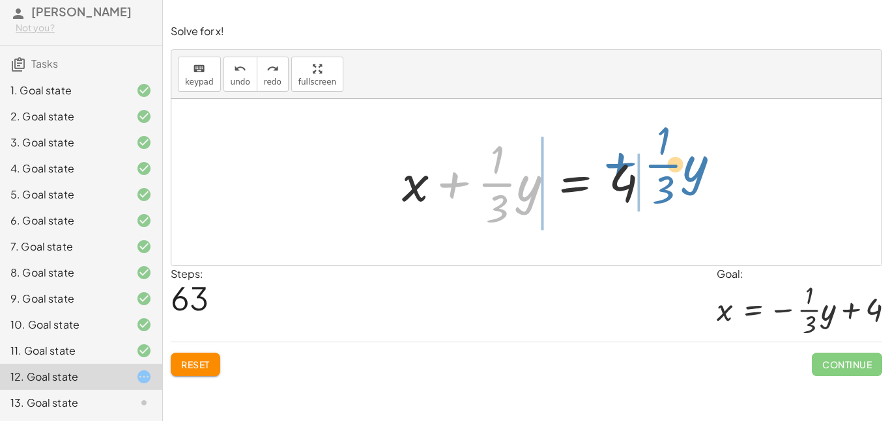
drag, startPoint x: 447, startPoint y: 177, endPoint x: 655, endPoint y: 166, distance: 208.1
click at [655, 166] on div at bounding box center [530, 182] width 271 height 100
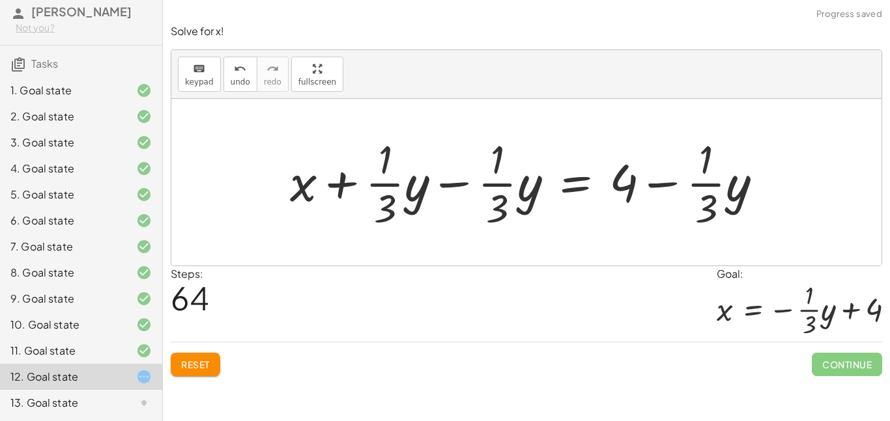
click at [388, 184] on div at bounding box center [531, 182] width 496 height 100
click at [401, 193] on div at bounding box center [531, 182] width 496 height 100
click at [226, 78] on button "undo undo" at bounding box center [240, 74] width 34 height 35
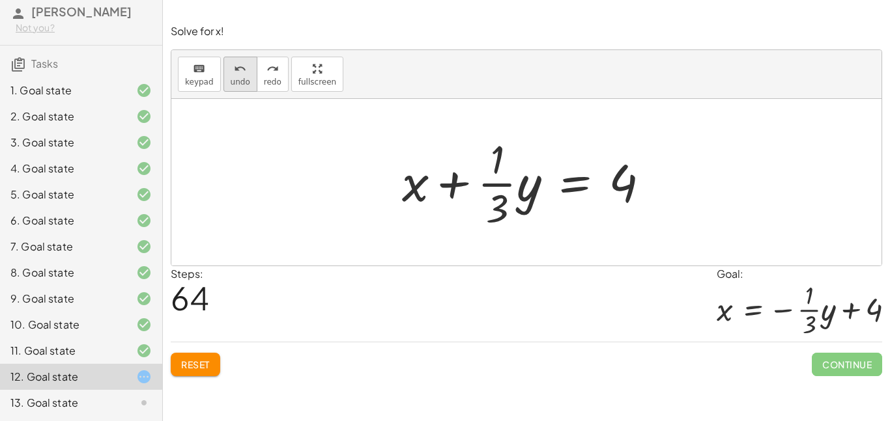
click at [235, 78] on span "undo" at bounding box center [241, 82] width 20 height 9
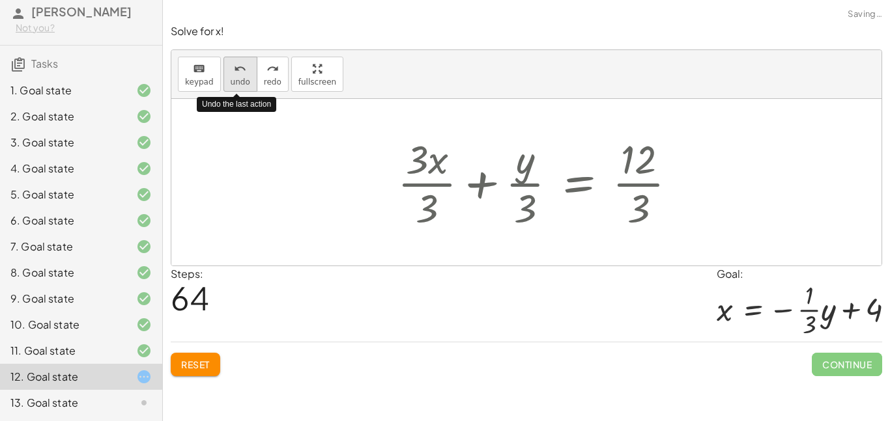
click at [235, 78] on span "undo" at bounding box center [241, 82] width 20 height 9
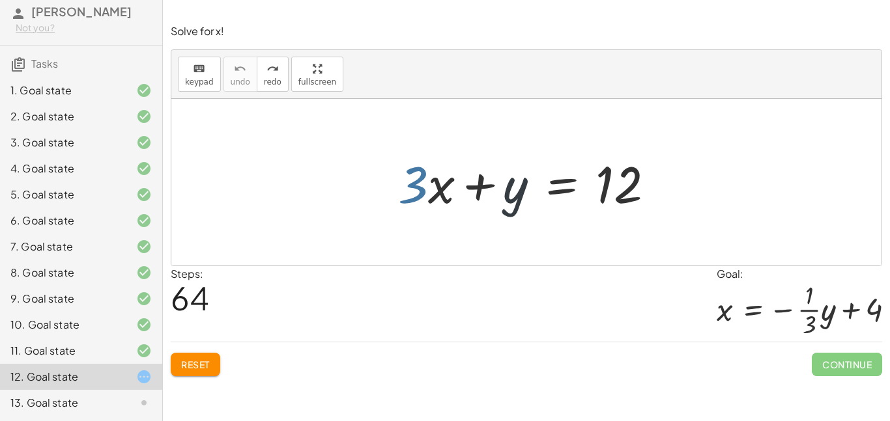
click at [517, 198] on div at bounding box center [531, 182] width 279 height 67
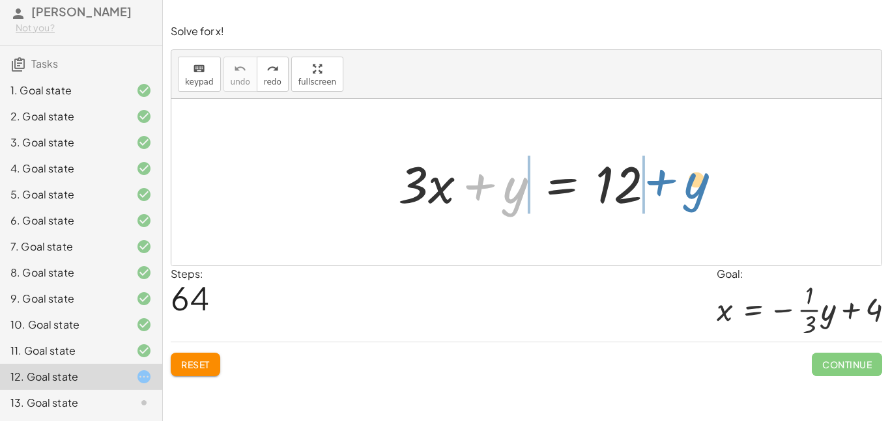
drag, startPoint x: 517, startPoint y: 198, endPoint x: 686, endPoint y: 197, distance: 168.7
click at [686, 197] on div "+ y + · 3 · x + y = 12" at bounding box center [526, 182] width 710 height 167
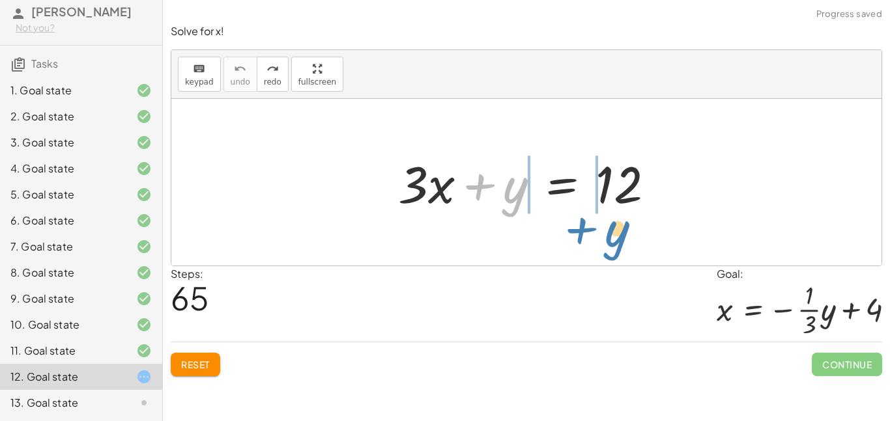
drag, startPoint x: 505, startPoint y: 197, endPoint x: 606, endPoint y: 244, distance: 111.1
click at [606, 244] on div "+ y + · 3 · x + y = 12" at bounding box center [526, 182] width 710 height 167
drag, startPoint x: 518, startPoint y: 195, endPoint x: 530, endPoint y: 180, distance: 19.4
click at [530, 180] on div at bounding box center [531, 182] width 279 height 67
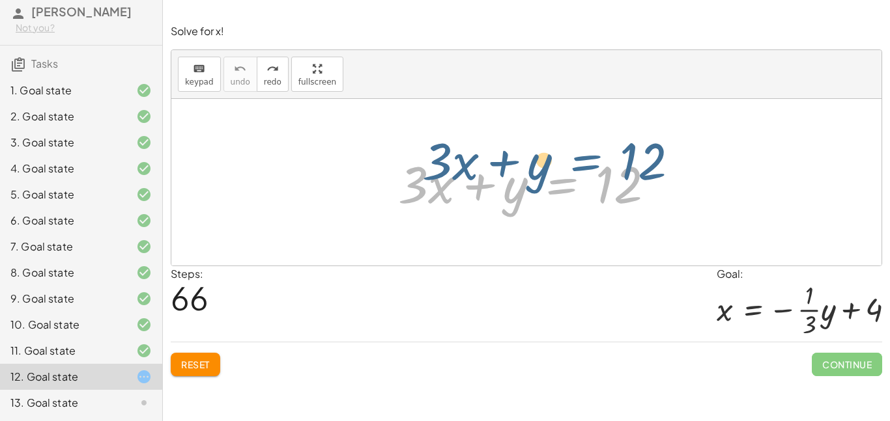
click at [529, 179] on div at bounding box center [531, 182] width 279 height 67
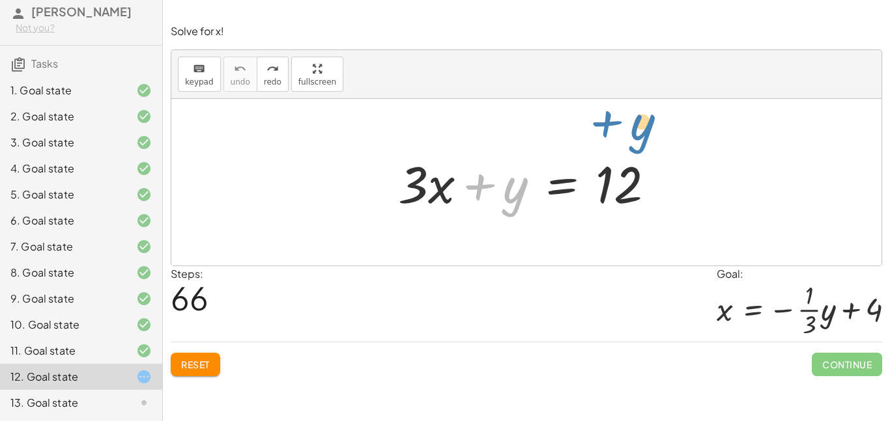
drag, startPoint x: 522, startPoint y: 184, endPoint x: 646, endPoint y: 119, distance: 139.9
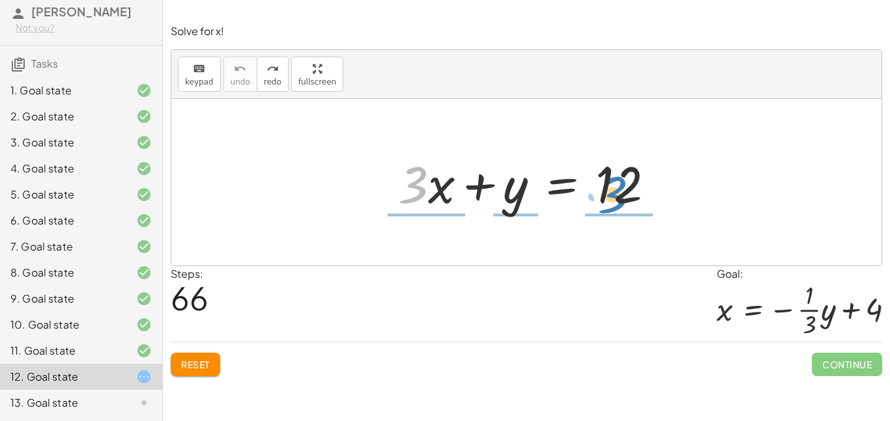
drag, startPoint x: 421, startPoint y: 181, endPoint x: 621, endPoint y: 193, distance: 199.7
click at [621, 193] on div at bounding box center [531, 182] width 279 height 67
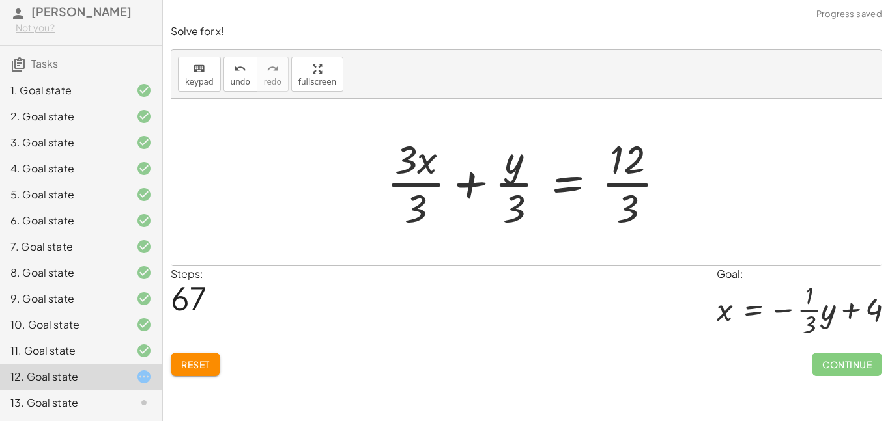
click at [626, 169] on div at bounding box center [531, 182] width 303 height 100
click at [630, 196] on div at bounding box center [531, 182] width 303 height 100
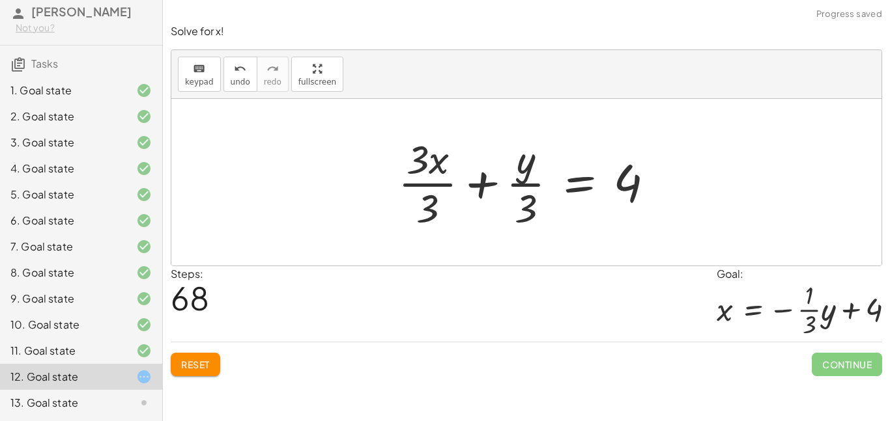
click at [423, 166] on div at bounding box center [531, 182] width 279 height 100
drag, startPoint x: 425, startPoint y: 167, endPoint x: 438, endPoint y: 210, distance: 44.5
click at [438, 210] on div at bounding box center [531, 182] width 279 height 100
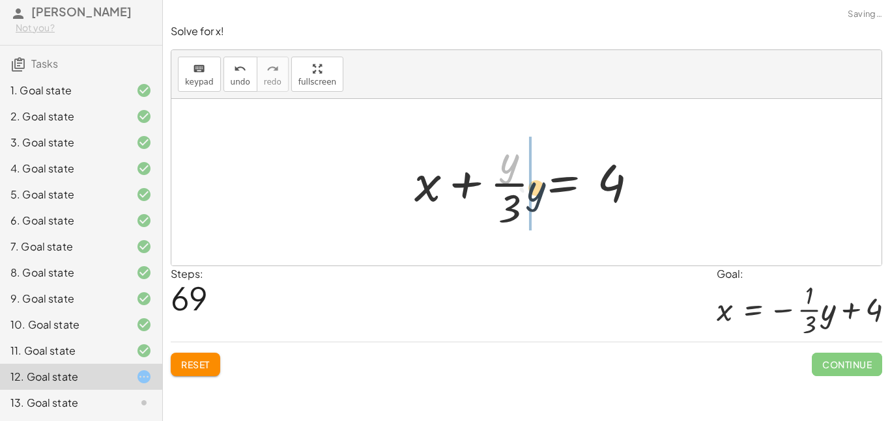
drag, startPoint x: 513, startPoint y: 170, endPoint x: 540, endPoint y: 195, distance: 36.4
click at [540, 195] on div at bounding box center [531, 182] width 247 height 100
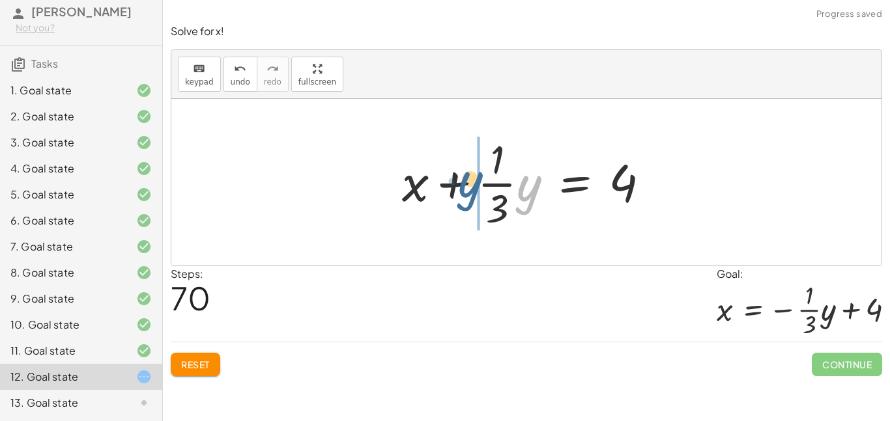
click at [524, 197] on div at bounding box center [530, 182] width 271 height 100
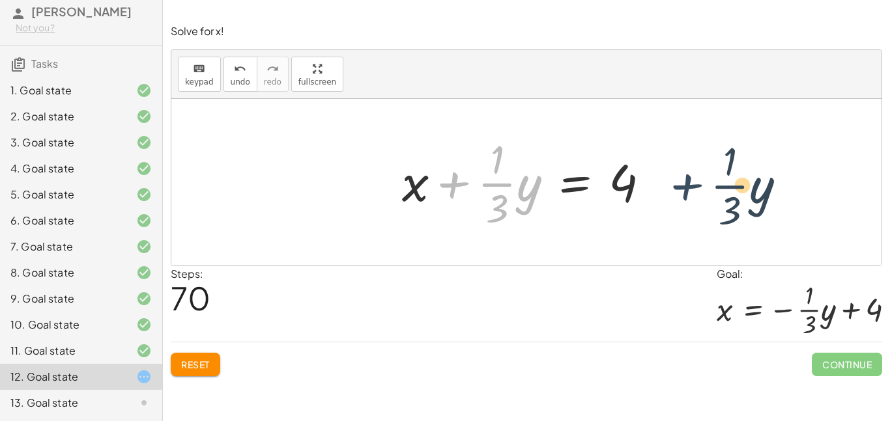
drag, startPoint x: 463, startPoint y: 178, endPoint x: 691, endPoint y: 179, distance: 228.0
click at [691, 179] on div "+ · 3 · x + y = 12 + · 3 · x · 3 + · y · 3 = · 12 · 3 + · 3 · x · 3 + · y · 3 =…" at bounding box center [526, 182] width 710 height 167
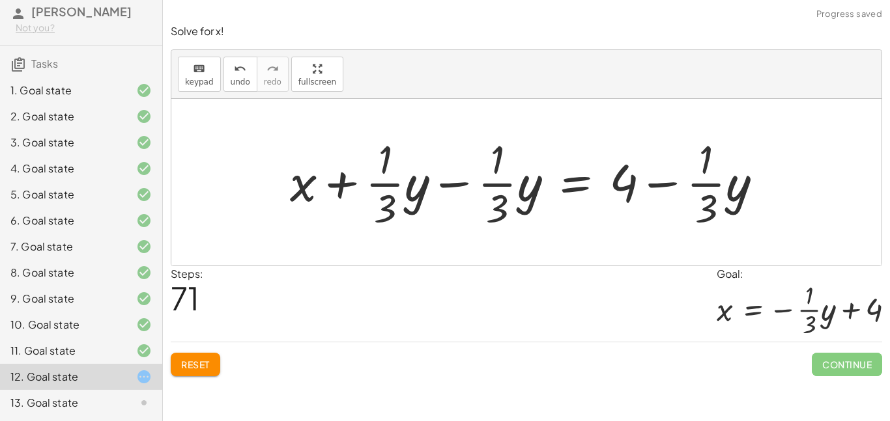
click at [397, 184] on div at bounding box center [531, 182] width 496 height 100
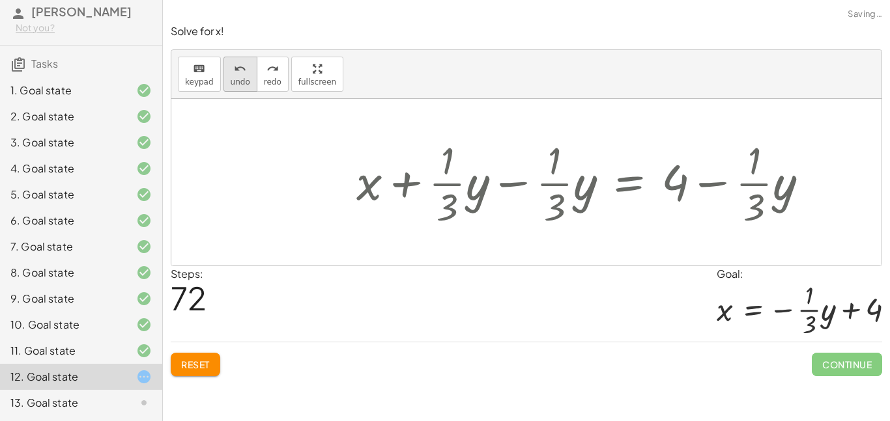
click at [227, 76] on button "undo undo" at bounding box center [240, 74] width 34 height 35
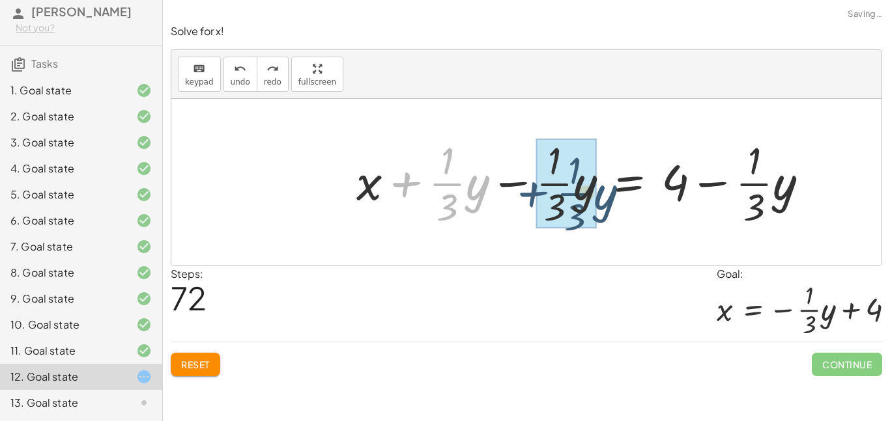
drag, startPoint x: 404, startPoint y: 174, endPoint x: 533, endPoint y: 185, distance: 129.5
click at [533, 185] on div at bounding box center [588, 182] width 476 height 96
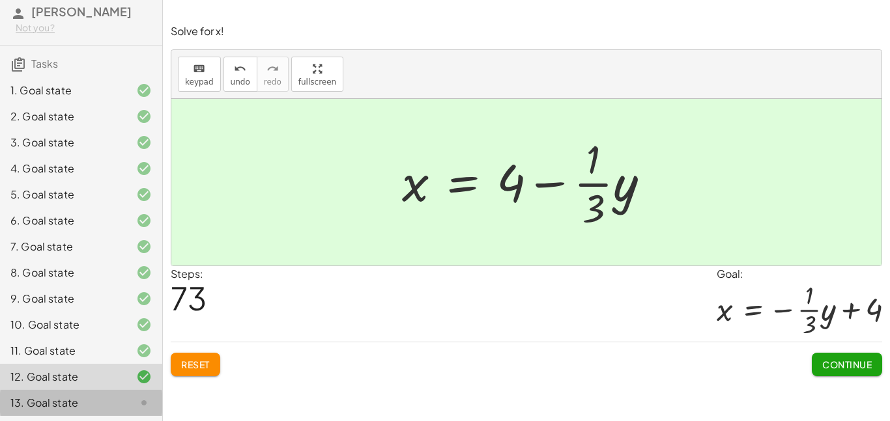
click at [110, 404] on div "13. Goal state" at bounding box center [62, 403] width 105 height 16
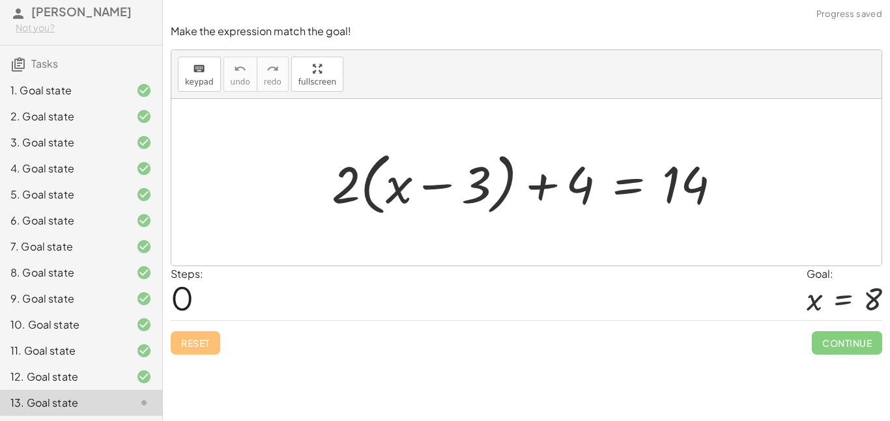
click at [89, 354] on div "11. Goal state" at bounding box center [62, 351] width 105 height 16
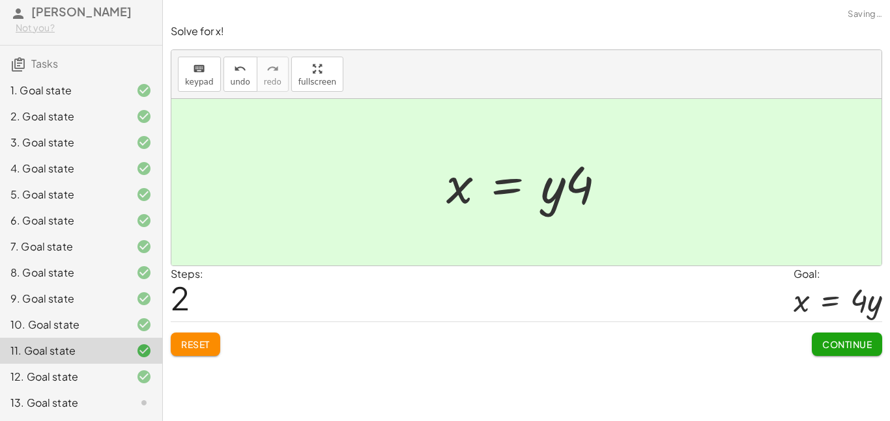
click at [83, 317] on div "10. Goal state" at bounding box center [62, 325] width 105 height 16
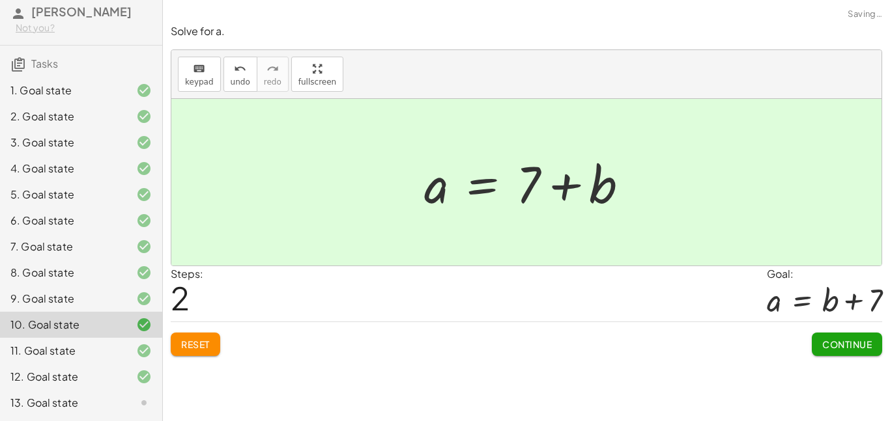
click at [88, 384] on div "12. Goal state" at bounding box center [62, 377] width 105 height 16
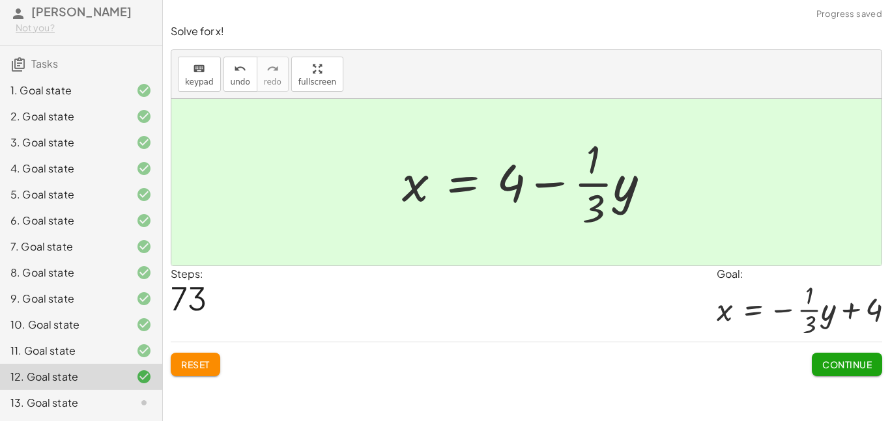
click at [91, 391] on div "13. Goal state" at bounding box center [81, 403] width 162 height 26
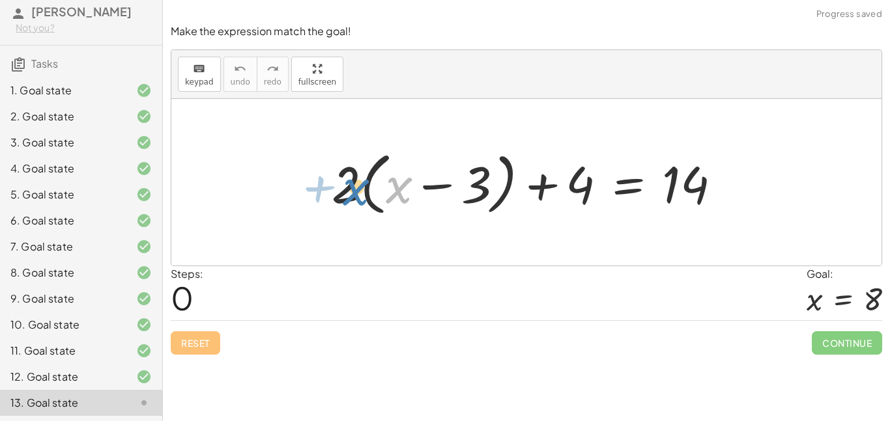
drag, startPoint x: 396, startPoint y: 186, endPoint x: 354, endPoint y: 188, distance: 42.4
click at [354, 188] on div at bounding box center [531, 182] width 413 height 75
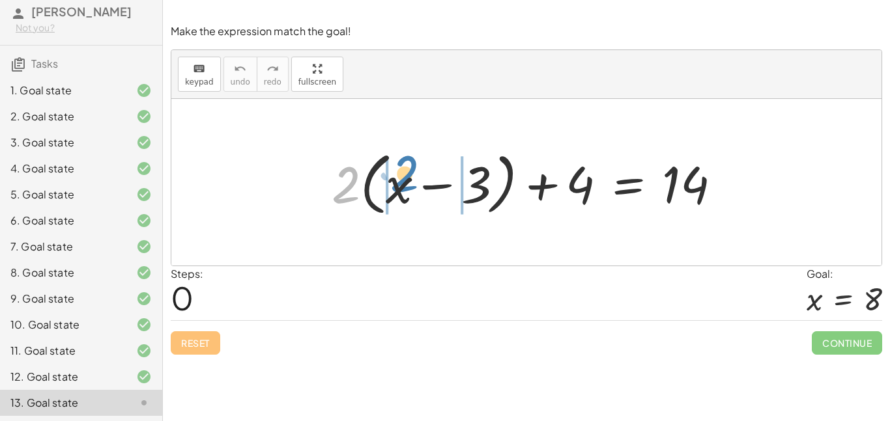
drag, startPoint x: 342, startPoint y: 177, endPoint x: 393, endPoint y: 169, distance: 52.2
click at [393, 169] on div at bounding box center [531, 182] width 413 height 75
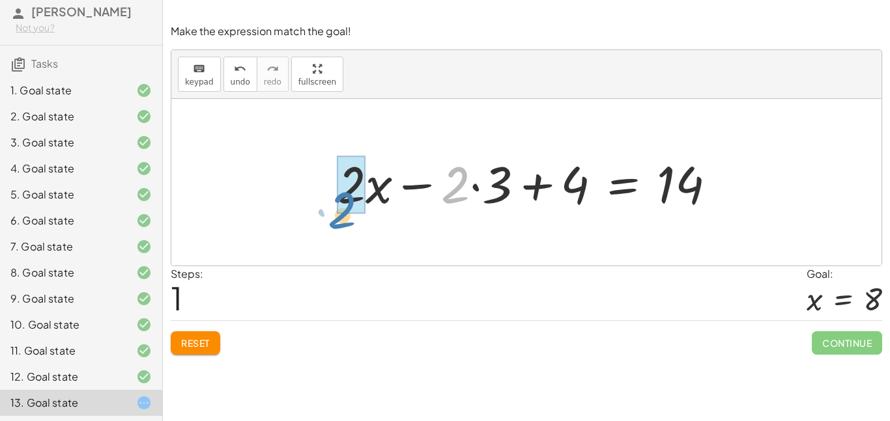
drag, startPoint x: 450, startPoint y: 196, endPoint x: 337, endPoint y: 199, distance: 113.4
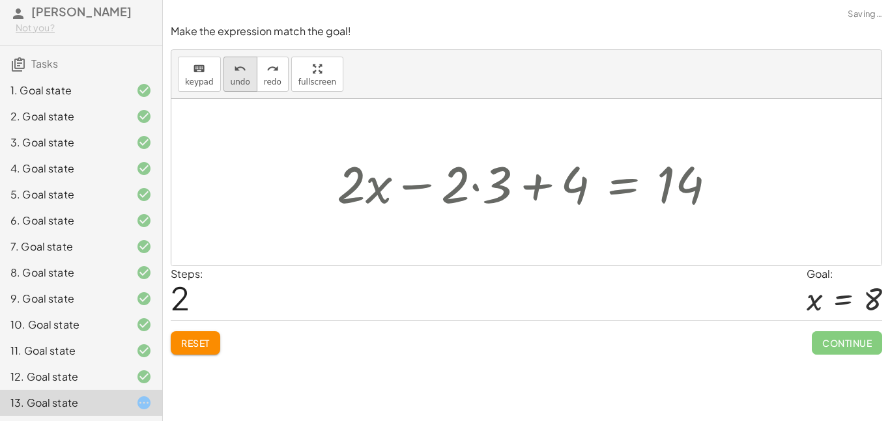
click at [223, 63] on button "undo undo" at bounding box center [240, 74] width 34 height 35
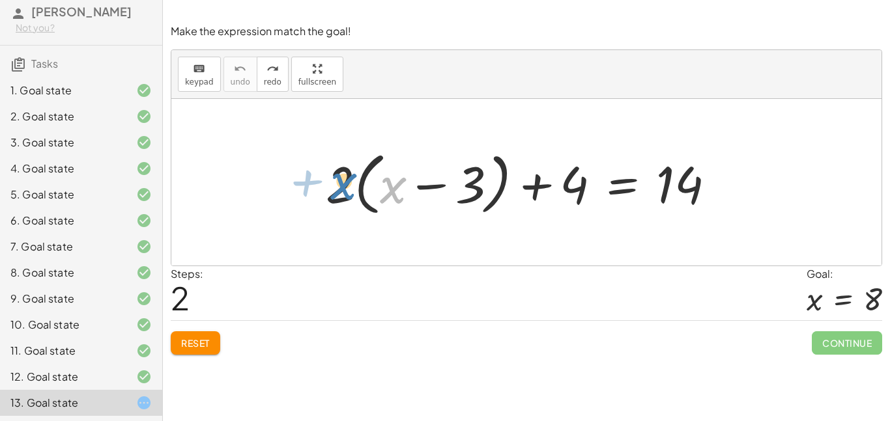
drag, startPoint x: 393, startPoint y: 186, endPoint x: 344, endPoint y: 180, distance: 49.8
click at [344, 180] on div at bounding box center [525, 182] width 413 height 75
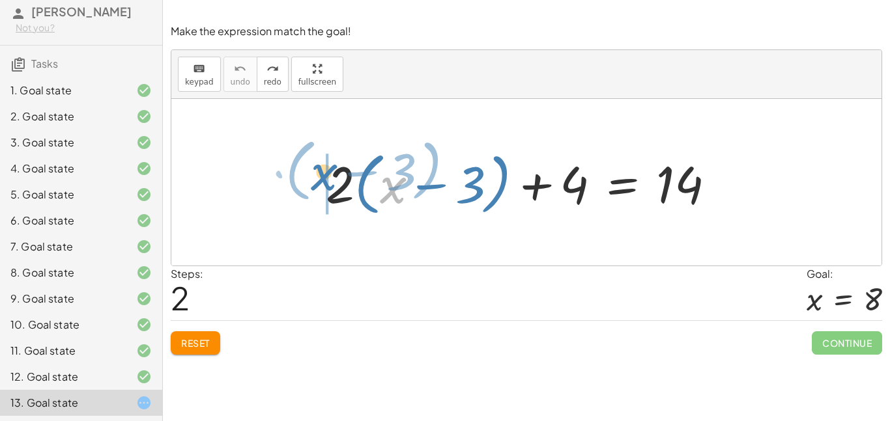
drag, startPoint x: 390, startPoint y: 192, endPoint x: 320, endPoint y: 191, distance: 69.7
click at [320, 191] on div at bounding box center [525, 182] width 413 height 75
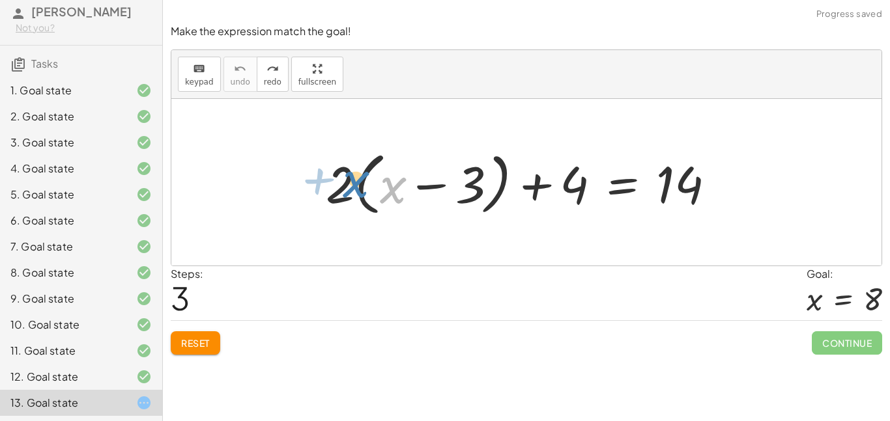
drag, startPoint x: 393, startPoint y: 184, endPoint x: 356, endPoint y: 180, distance: 37.3
click at [356, 180] on div at bounding box center [525, 182] width 413 height 75
click at [484, 190] on div at bounding box center [525, 182] width 413 height 75
drag, startPoint x: 336, startPoint y: 180, endPoint x: 388, endPoint y: 187, distance: 52.5
click at [388, 187] on div at bounding box center [525, 182] width 413 height 75
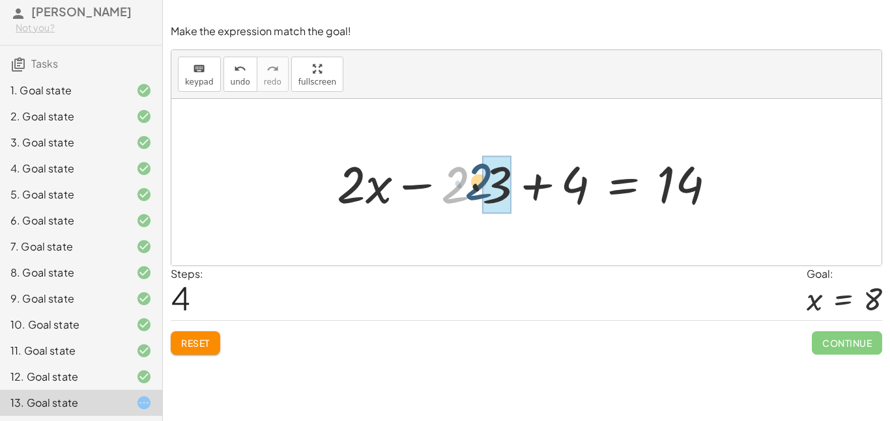
drag, startPoint x: 457, startPoint y: 178, endPoint x: 482, endPoint y: 175, distance: 25.6
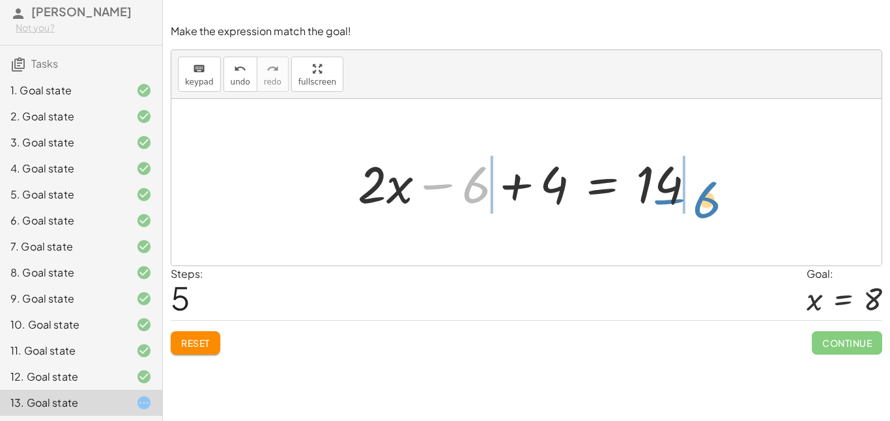
drag, startPoint x: 466, startPoint y: 195, endPoint x: 696, endPoint y: 210, distance: 229.8
click at [696, 210] on div at bounding box center [531, 182] width 361 height 67
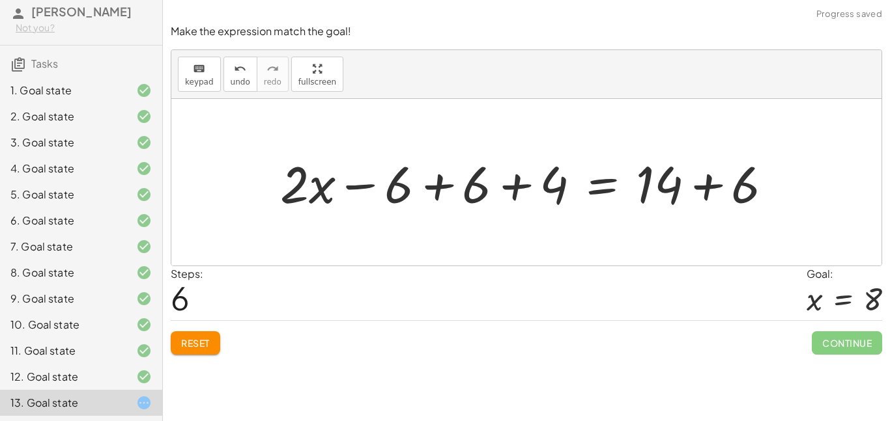
click at [479, 183] on div at bounding box center [532, 182] width 516 height 67
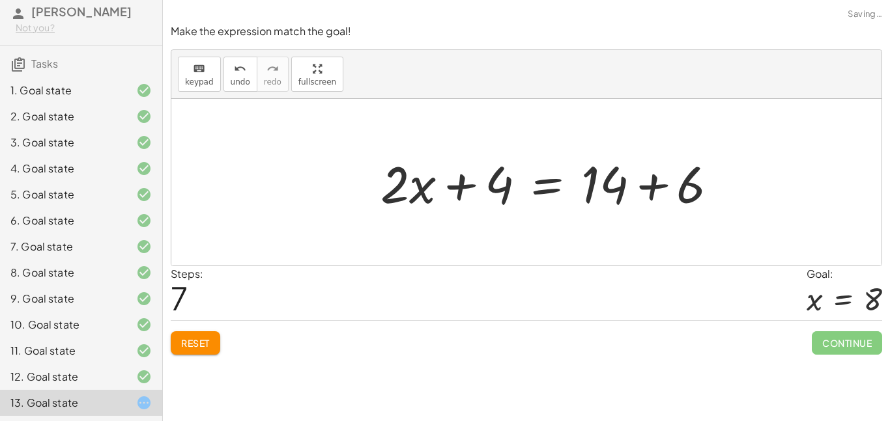
click at [692, 178] on div at bounding box center [554, 182] width 361 height 67
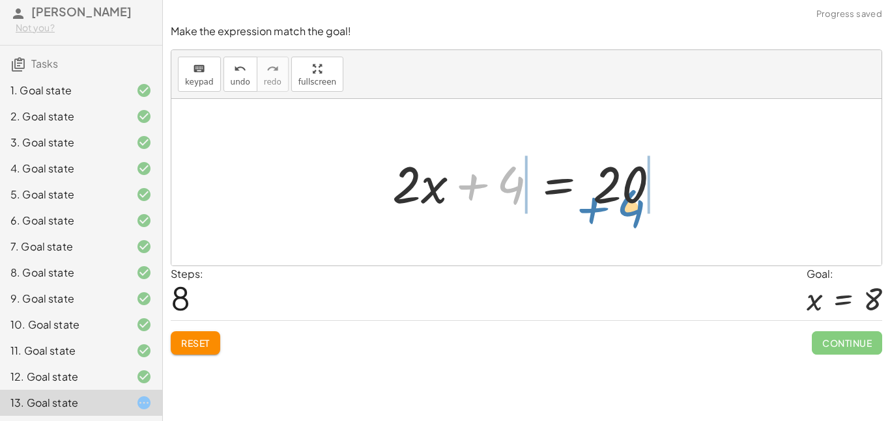
drag, startPoint x: 509, startPoint y: 184, endPoint x: 629, endPoint y: 207, distance: 122.0
click at [629, 207] on div at bounding box center [531, 182] width 291 height 67
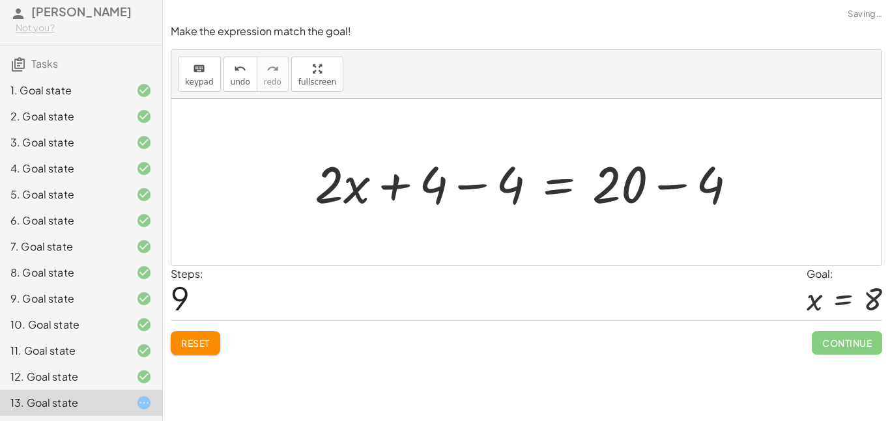
click at [623, 188] on div at bounding box center [531, 182] width 446 height 67
click at [667, 186] on div at bounding box center [531, 182] width 446 height 67
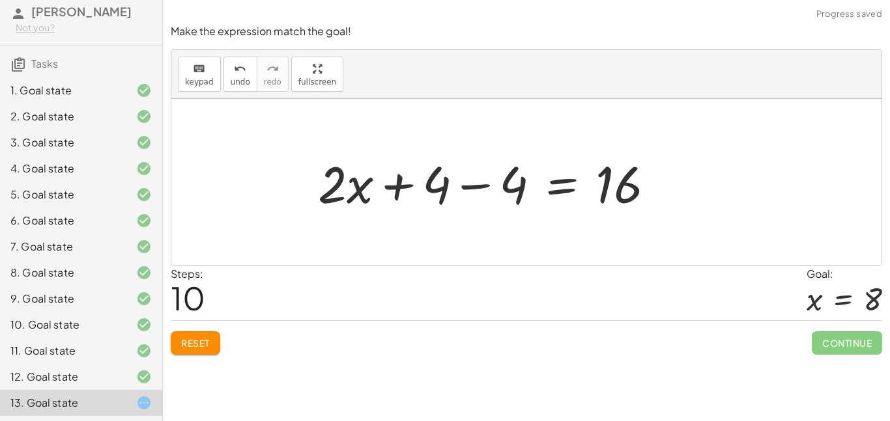
click at [513, 178] on div at bounding box center [491, 182] width 361 height 67
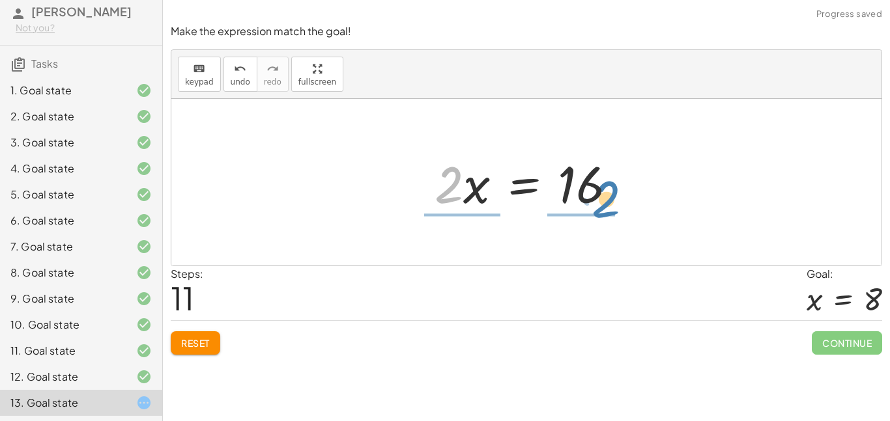
drag, startPoint x: 455, startPoint y: 184, endPoint x: 613, endPoint y: 196, distance: 158.1
click at [613, 196] on div at bounding box center [531, 182] width 206 height 67
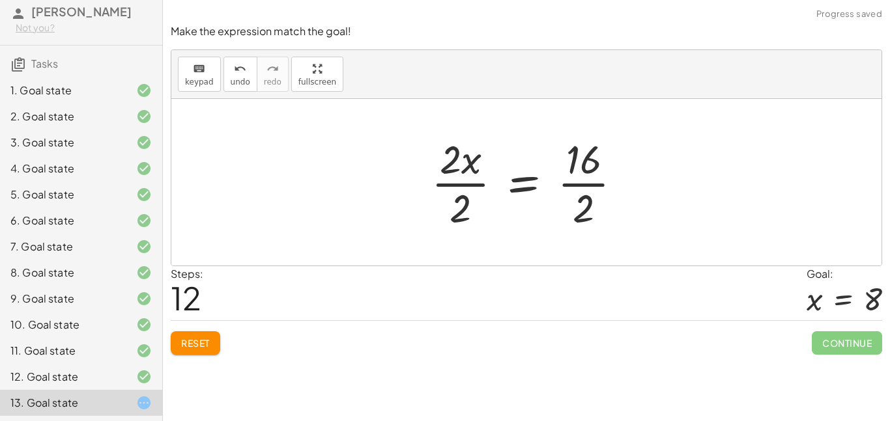
click at [590, 171] on div at bounding box center [532, 182] width 214 height 100
drag, startPoint x: 453, startPoint y: 164, endPoint x: 468, endPoint y: 206, distance: 44.1
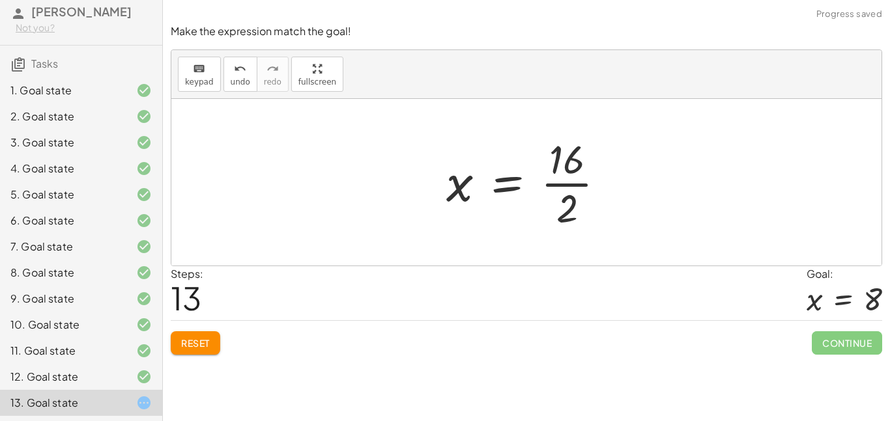
click at [554, 165] on div at bounding box center [531, 182] width 182 height 100
click at [562, 197] on div at bounding box center [531, 182] width 182 height 100
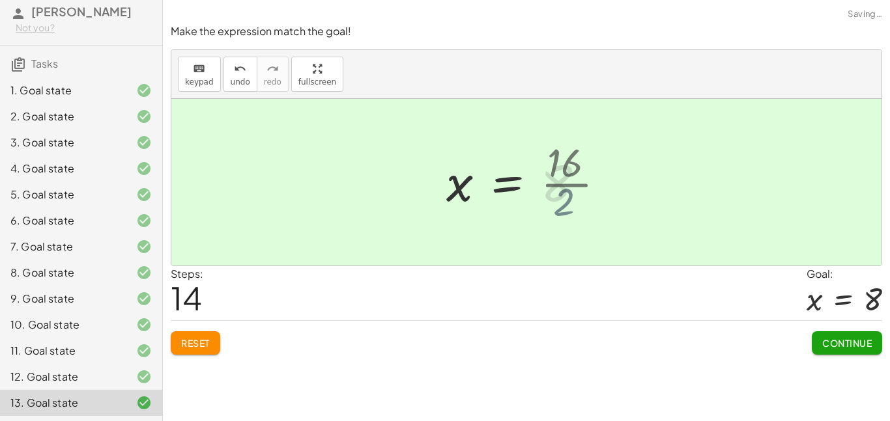
click at [562, 192] on div at bounding box center [521, 182] width 162 height 64
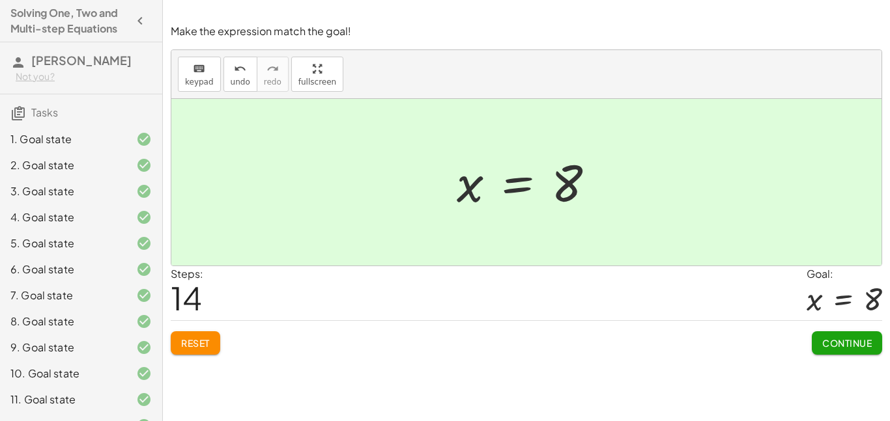
scroll to position [49, 0]
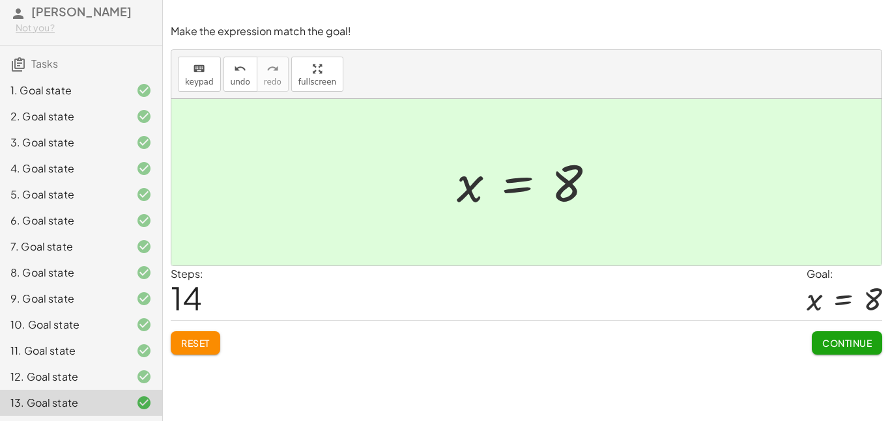
click at [844, 346] on span "Continue" at bounding box center [847, 343] width 50 height 12
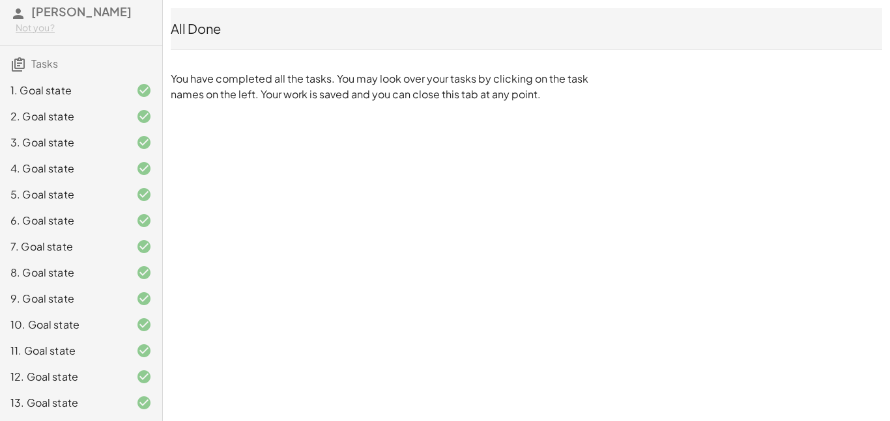
click at [0, 0] on div "Solving One, Two and Multi-step Equations [PERSON_NAME] Not you? Tasks 1. Goal …" at bounding box center [0, 0] width 0 height 0
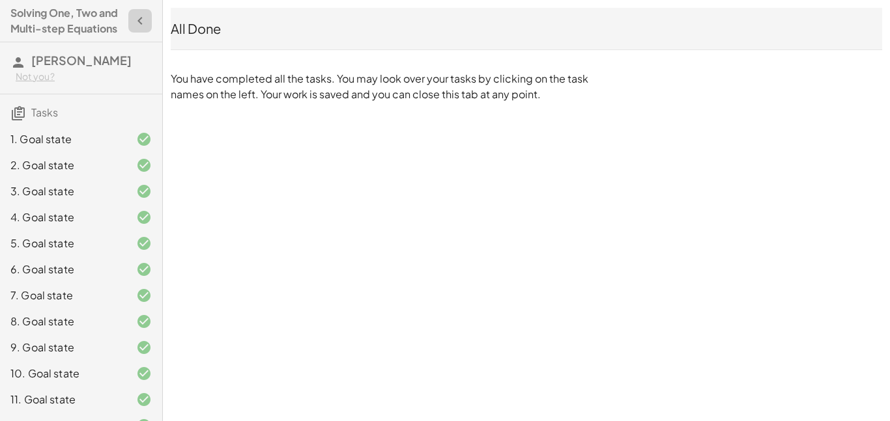
click at [137, 25] on icon "button" at bounding box center [140, 21] width 16 height 16
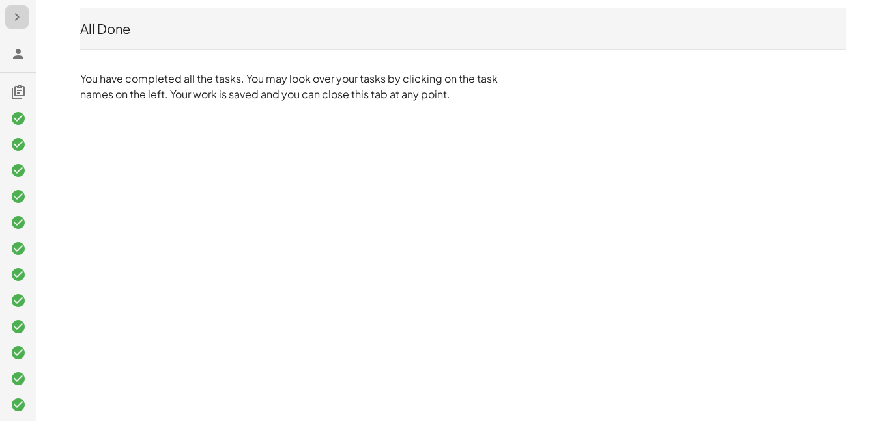
click at [11, 18] on icon "button" at bounding box center [17, 17] width 16 height 16
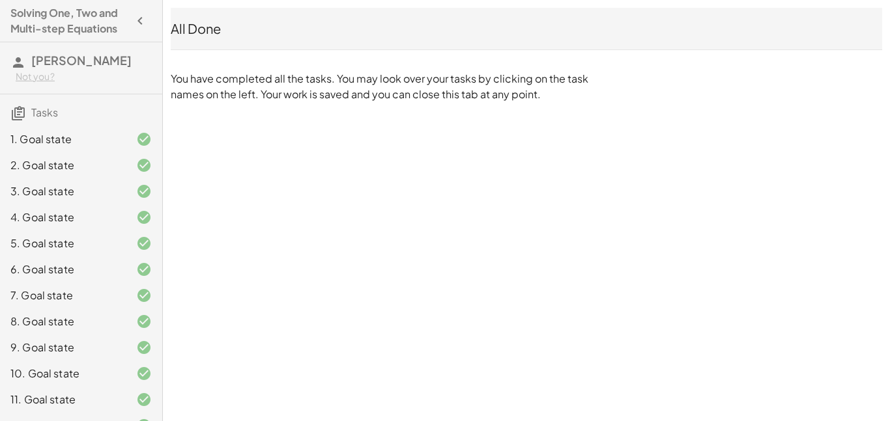
click at [42, 110] on span "Tasks" at bounding box center [44, 113] width 27 height 14
click at [26, 117] on h3 "Tasks" at bounding box center [81, 107] width 162 height 27
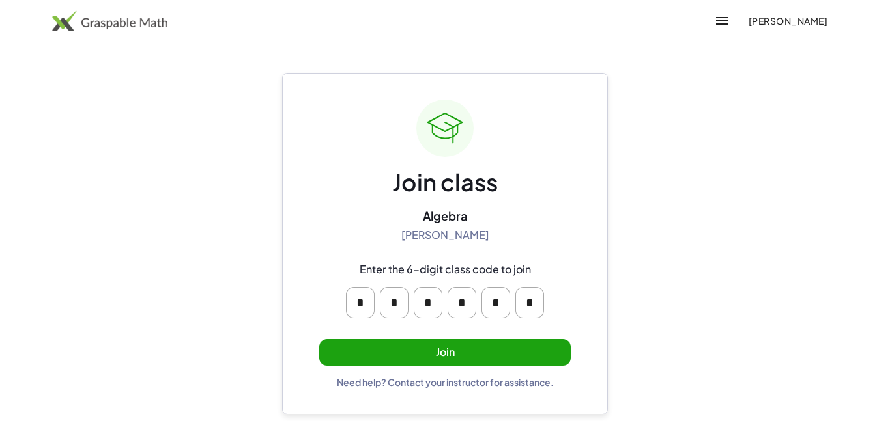
click at [402, 354] on button "Join" at bounding box center [444, 352] width 251 height 27
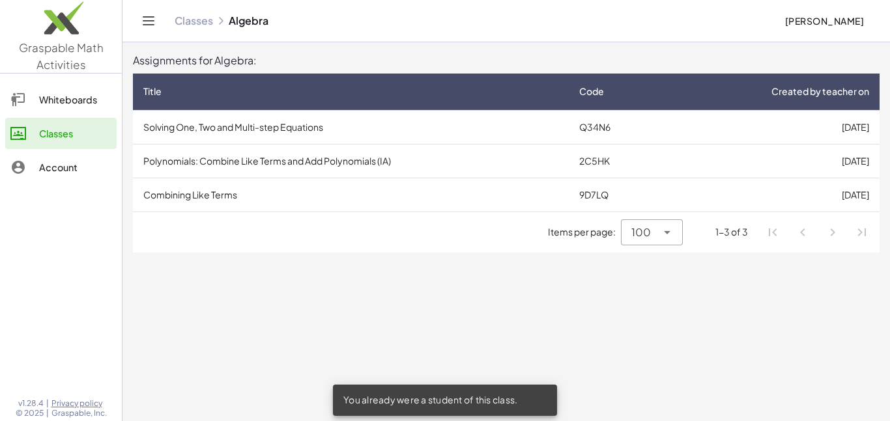
click at [291, 160] on td "Polynomials: Combine Like Terms and Add Polynomials (IA)" at bounding box center [351, 161] width 436 height 34
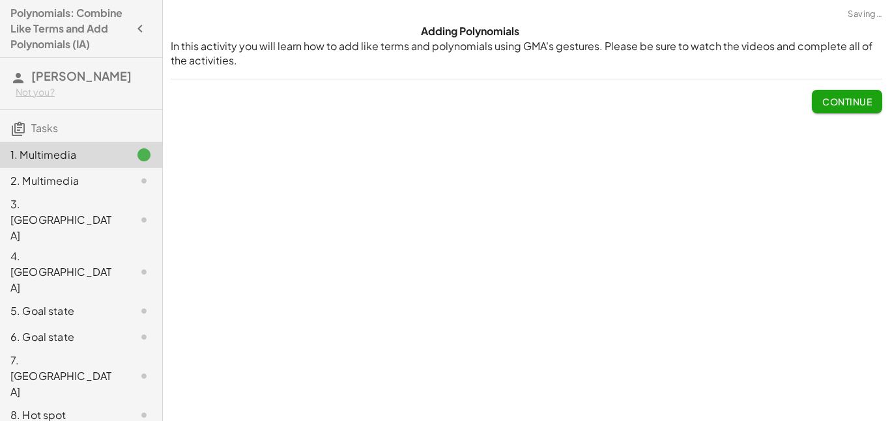
click at [874, 98] on button "Continue" at bounding box center [847, 101] width 70 height 23
click at [0, 0] on div "Watch this video to learn how to identify like terms. Adding polynomials is don…" at bounding box center [0, 0] width 0 height 0
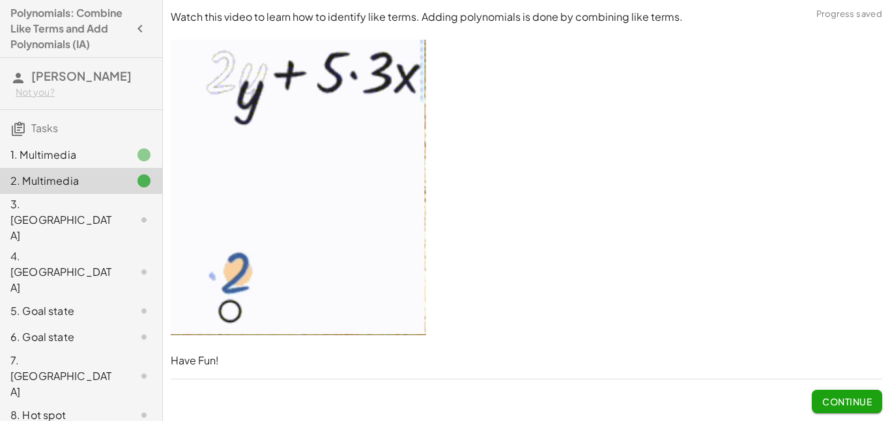
click at [140, 162] on icon at bounding box center [144, 155] width 16 height 16
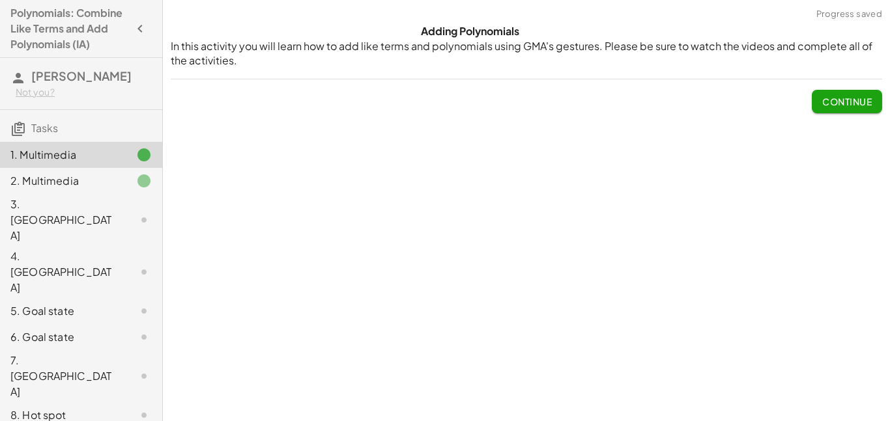
click at [120, 183] on div at bounding box center [133, 181] width 36 height 16
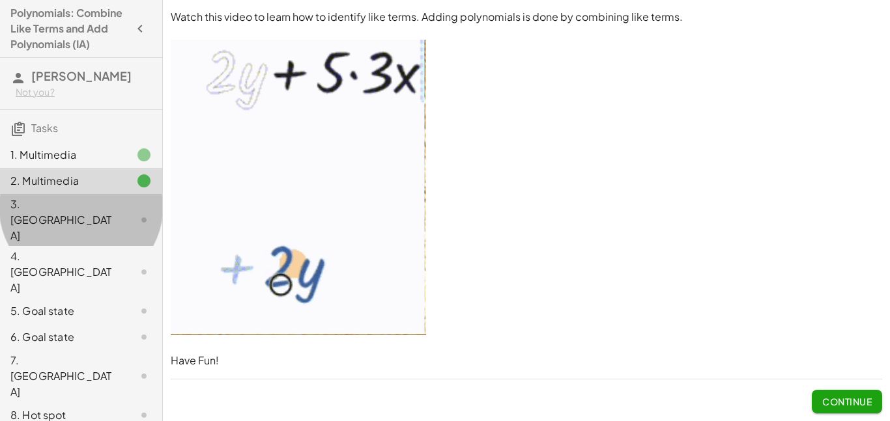
click at [33, 207] on div "3. [GEOGRAPHIC_DATA]" at bounding box center [62, 220] width 105 height 47
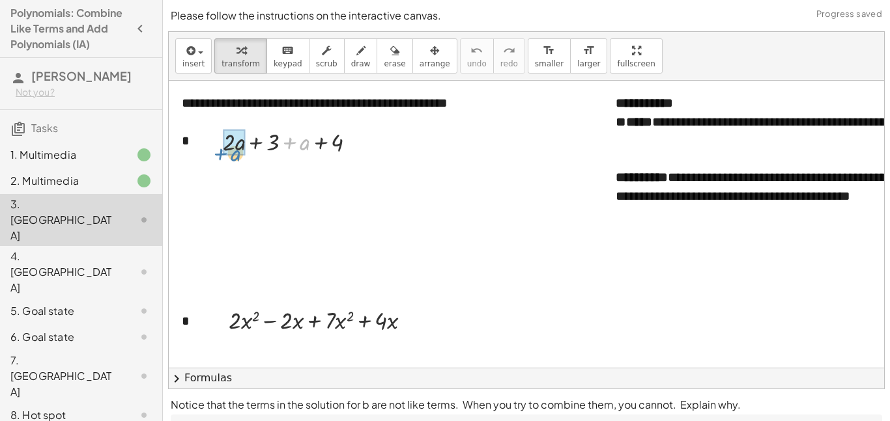
drag, startPoint x: 307, startPoint y: 142, endPoint x: 237, endPoint y: 135, distance: 70.0
drag, startPoint x: 291, startPoint y: 180, endPoint x: 332, endPoint y: 185, distance: 42.0
click at [332, 185] on div at bounding box center [294, 174] width 156 height 33
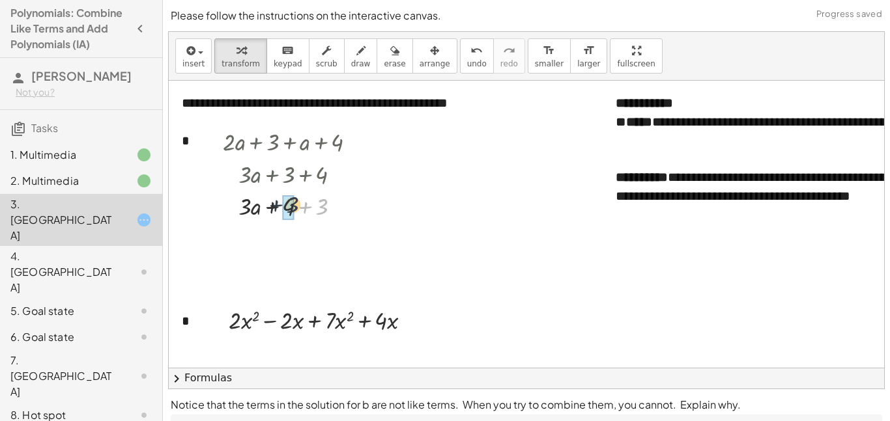
drag, startPoint x: 321, startPoint y: 212, endPoint x: 285, endPoint y: 209, distance: 35.3
click at [302, 235] on div at bounding box center [294, 238] width 156 height 33
click at [309, 242] on div at bounding box center [294, 238] width 156 height 33
click at [280, 239] on div at bounding box center [294, 238] width 156 height 33
click at [283, 268] on icon at bounding box center [283, 266] width 14 height 14
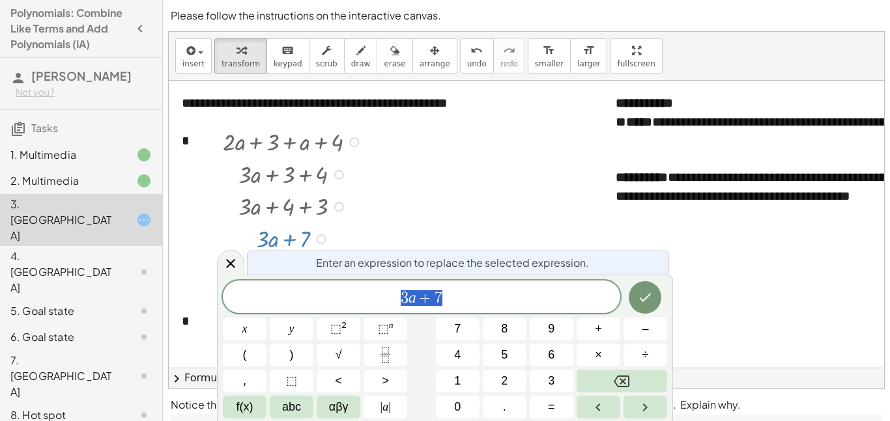
scroll to position [1, 0]
click at [244, 253] on div at bounding box center [294, 238] width 156 height 33
click at [220, 262] on div at bounding box center [230, 262] width 27 height 25
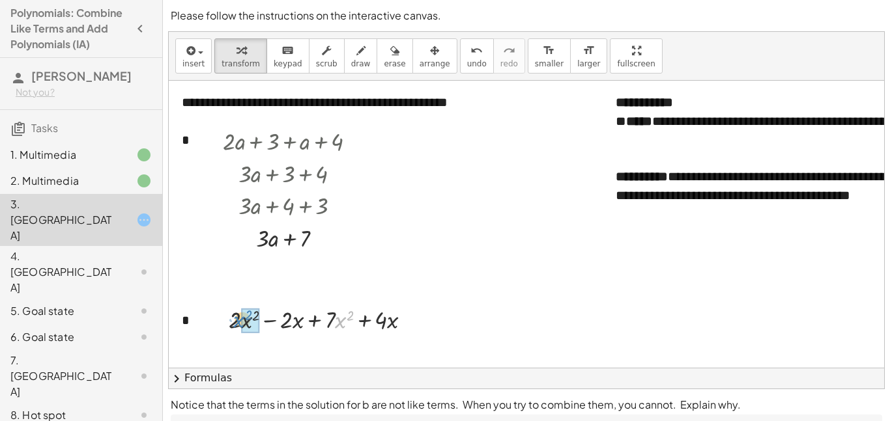
drag, startPoint x: 339, startPoint y: 322, endPoint x: 239, endPoint y: 321, distance: 100.3
click at [239, 321] on div at bounding box center [325, 319] width 206 height 33
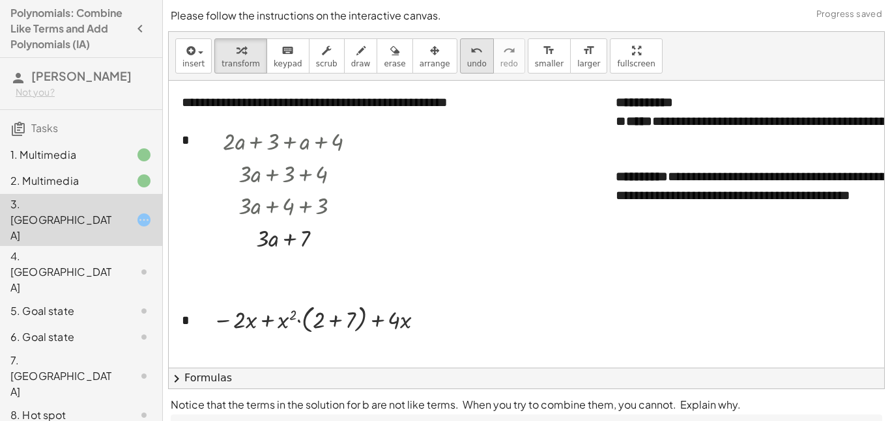
click at [467, 62] on span "undo" at bounding box center [477, 63] width 20 height 9
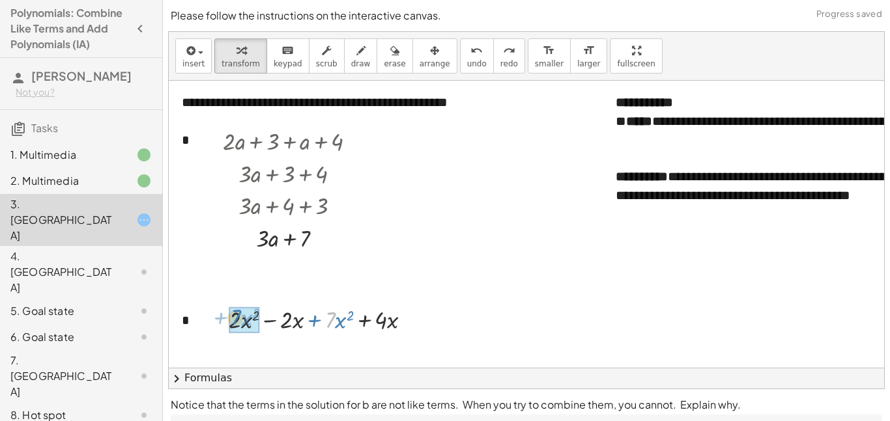
drag, startPoint x: 327, startPoint y: 321, endPoint x: 231, endPoint y: 317, distance: 95.8
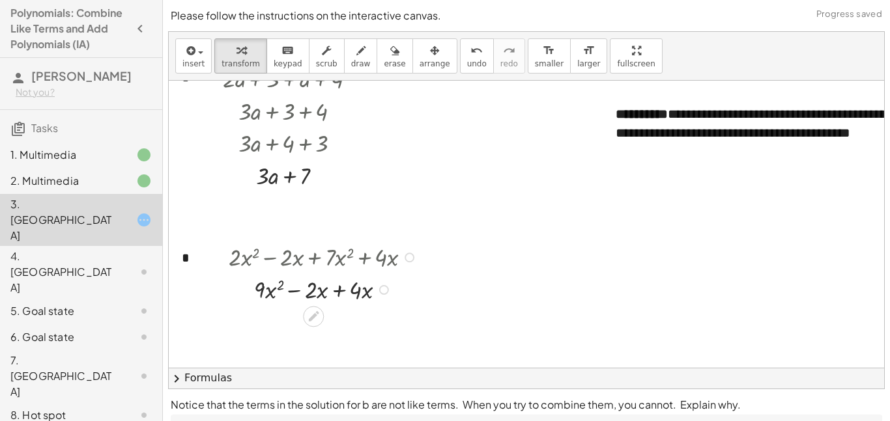
scroll to position [66, 0]
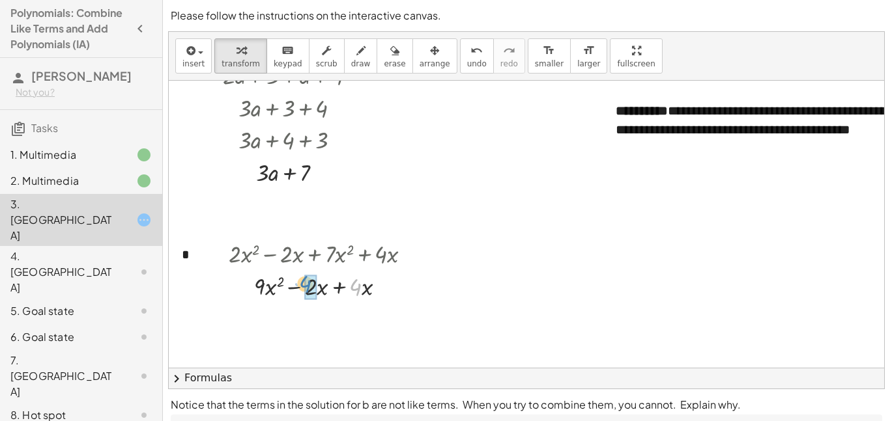
drag, startPoint x: 355, startPoint y: 287, endPoint x: 306, endPoint y: 285, distance: 49.5
click at [467, 50] on div "undo" at bounding box center [477, 50] width 20 height 16
drag, startPoint x: 310, startPoint y: 281, endPoint x: 360, endPoint y: 285, distance: 49.7
drag, startPoint x: 351, startPoint y: 317, endPoint x: 387, endPoint y: 317, distance: 35.8
click at [387, 317] on div at bounding box center [325, 318] width 206 height 36
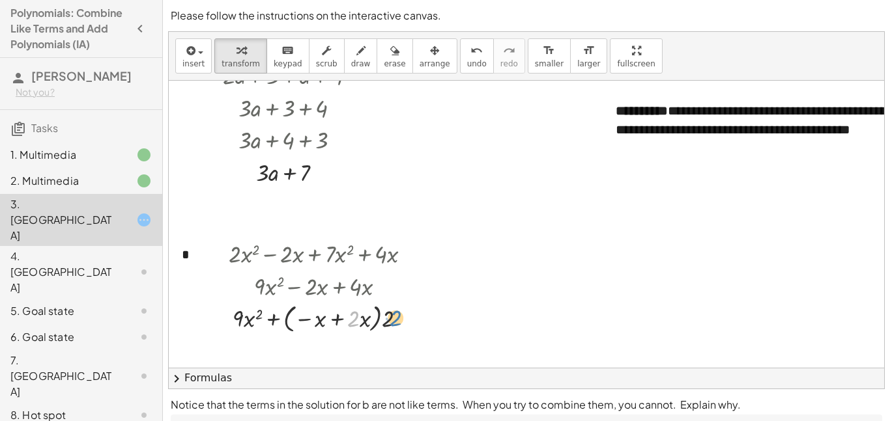
drag, startPoint x: 354, startPoint y: 319, endPoint x: 387, endPoint y: 320, distance: 33.2
click at [387, 320] on div at bounding box center [325, 318] width 206 height 36
drag, startPoint x: 316, startPoint y: 319, endPoint x: 399, endPoint y: 317, distance: 82.8
click at [399, 317] on div at bounding box center [325, 318] width 206 height 36
drag, startPoint x: 290, startPoint y: 316, endPoint x: 367, endPoint y: 311, distance: 77.7
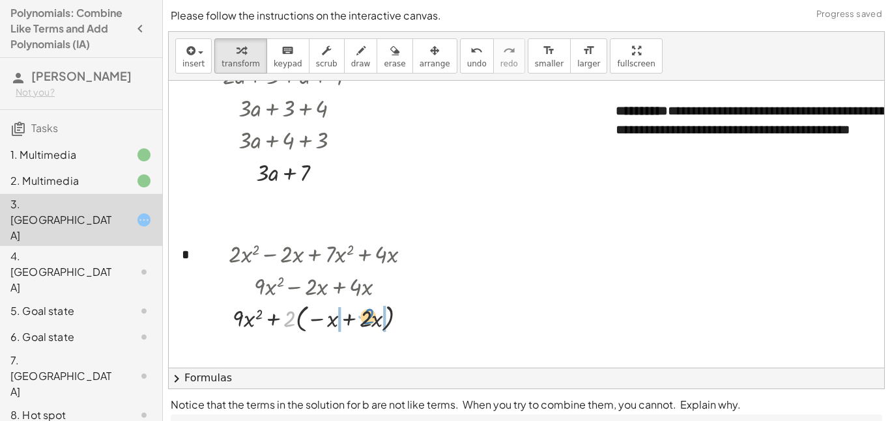
click at [367, 311] on div at bounding box center [325, 318] width 206 height 36
click at [349, 325] on div at bounding box center [325, 318] width 206 height 33
click at [352, 319] on div at bounding box center [325, 318] width 206 height 33
drag, startPoint x: 359, startPoint y: 320, endPoint x: 300, endPoint y: 319, distance: 58.6
click at [460, 61] on button "undo undo" at bounding box center [477, 55] width 34 height 35
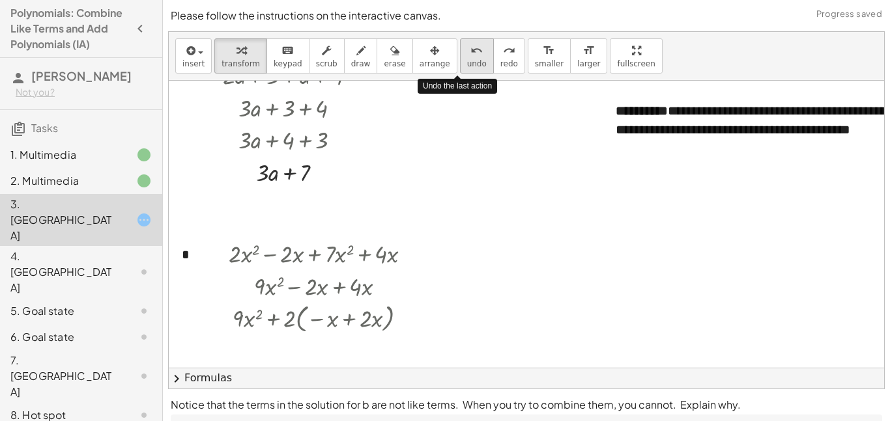
click at [460, 61] on button "undo undo" at bounding box center [477, 55] width 34 height 35
click at [460, 62] on button "undo undo" at bounding box center [477, 55] width 34 height 35
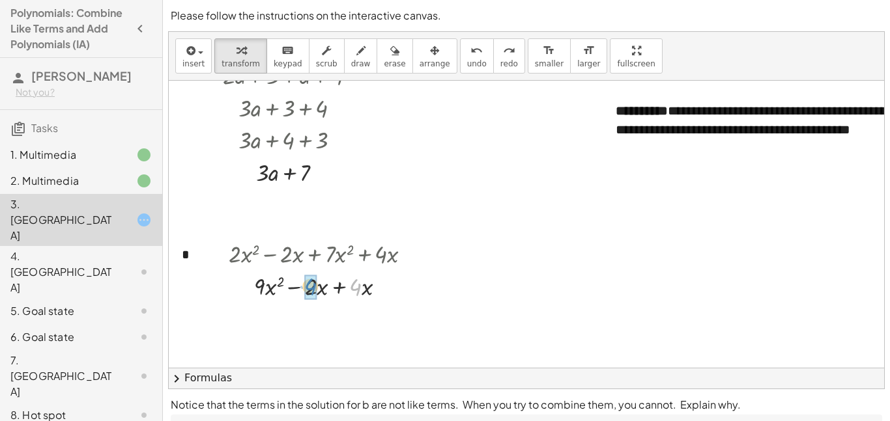
drag, startPoint x: 354, startPoint y: 291, endPoint x: 307, endPoint y: 291, distance: 46.3
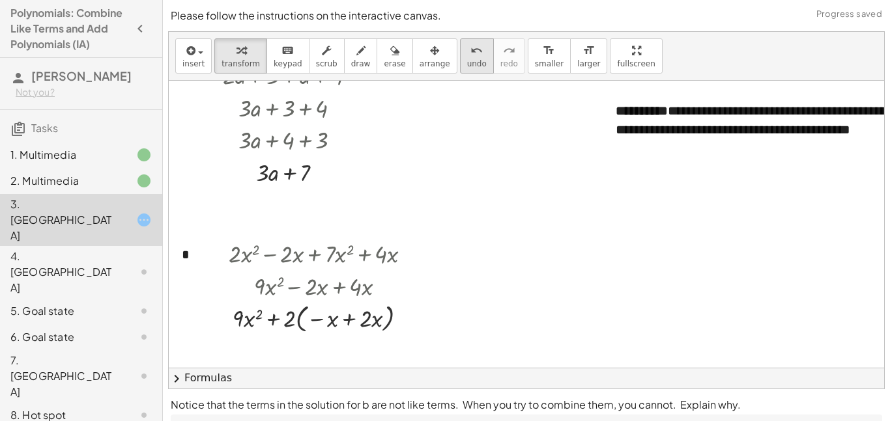
click at [467, 53] on div "undo" at bounding box center [477, 50] width 20 height 16
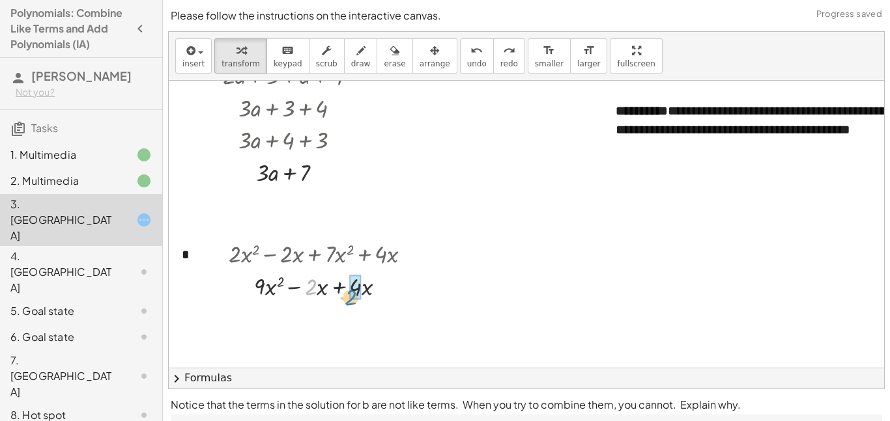
drag, startPoint x: 311, startPoint y: 283, endPoint x: 351, endPoint y: 292, distance: 41.4
click at [354, 321] on div at bounding box center [325, 318] width 206 height 36
drag, startPoint x: 353, startPoint y: 319, endPoint x: 386, endPoint y: 318, distance: 33.2
click at [386, 318] on div at bounding box center [325, 318] width 206 height 36
drag, startPoint x: 355, startPoint y: 321, endPoint x: 391, endPoint y: 317, distance: 36.0
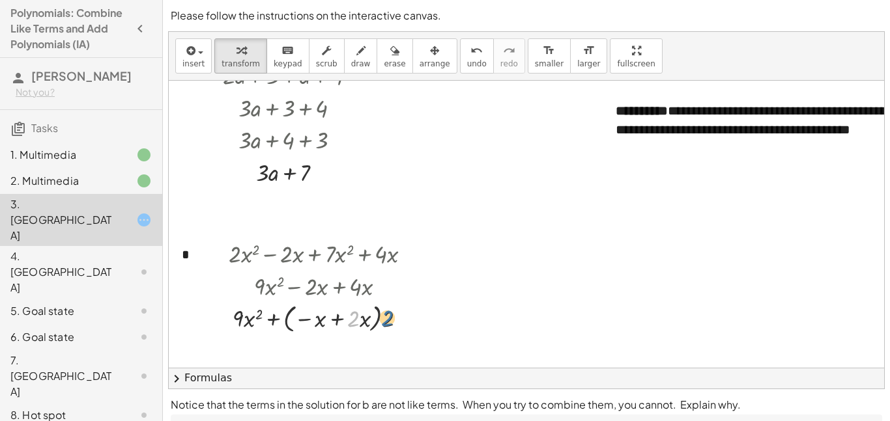
click at [391, 317] on div at bounding box center [325, 318] width 206 height 36
drag, startPoint x: 386, startPoint y: 312, endPoint x: 350, endPoint y: 317, distance: 36.9
click at [350, 317] on div at bounding box center [325, 318] width 206 height 36
click at [460, 59] on button "undo undo" at bounding box center [477, 55] width 34 height 35
drag, startPoint x: 374, startPoint y: 312, endPoint x: 348, endPoint y: 317, distance: 26.5
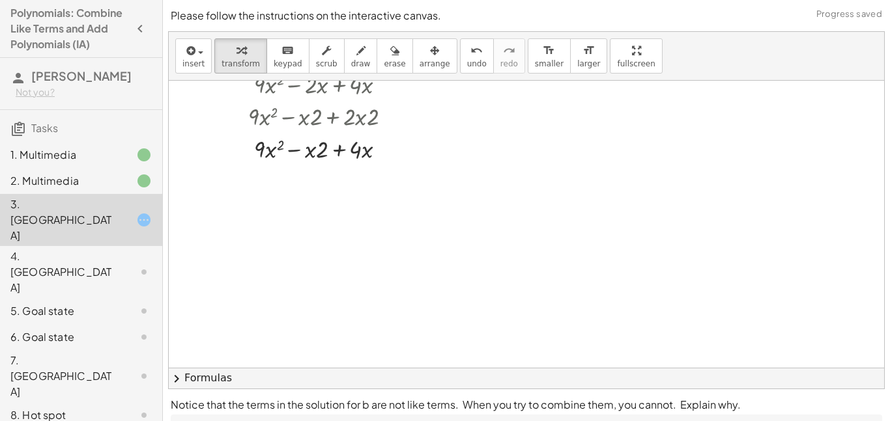
scroll to position [276, 0]
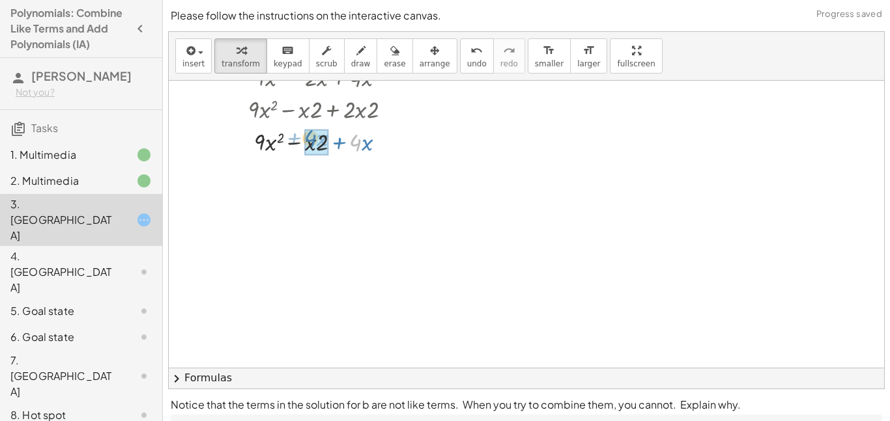
drag, startPoint x: 356, startPoint y: 143, endPoint x: 317, endPoint y: 136, distance: 39.6
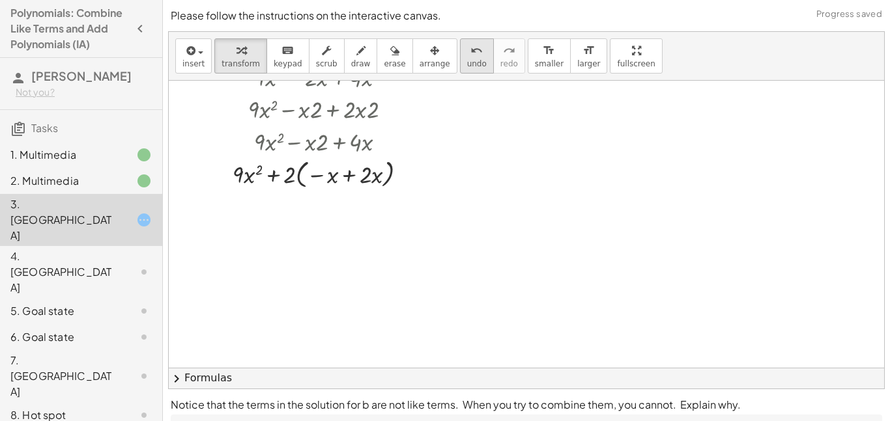
click at [467, 59] on span "undo" at bounding box center [477, 63] width 20 height 9
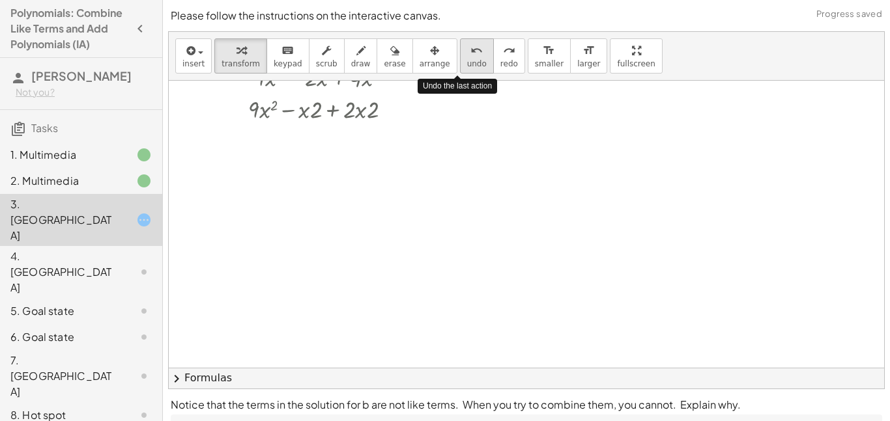
click at [467, 59] on span "undo" at bounding box center [477, 63] width 20 height 9
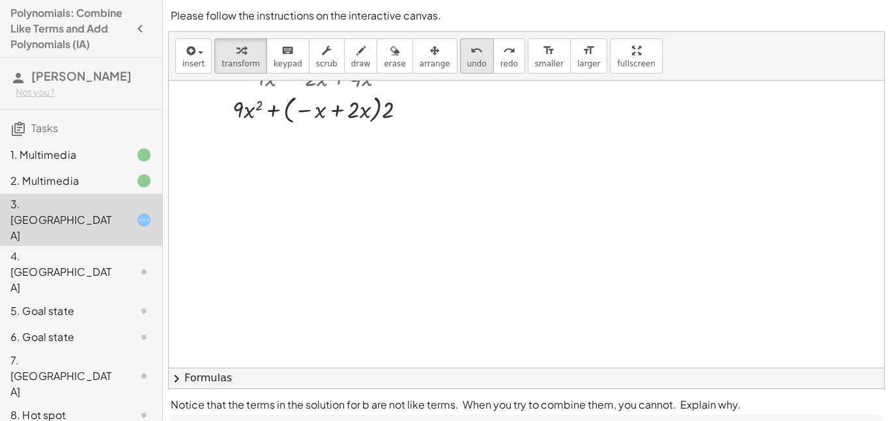
click at [467, 63] on span "undo" at bounding box center [477, 63] width 20 height 9
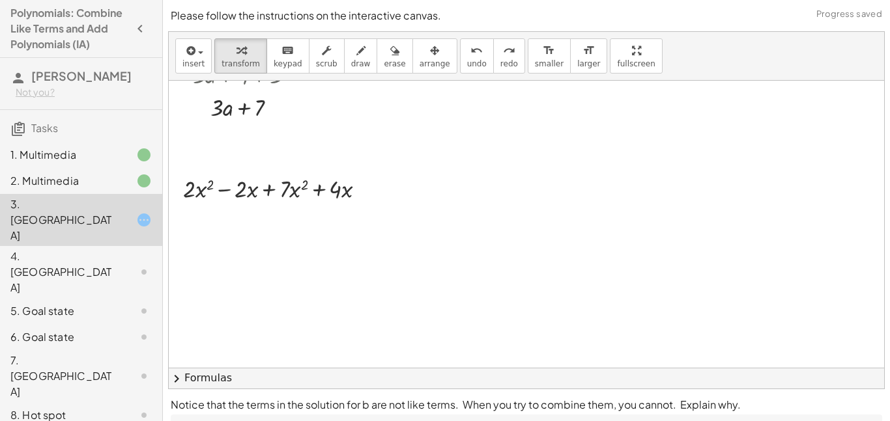
scroll to position [132, 0]
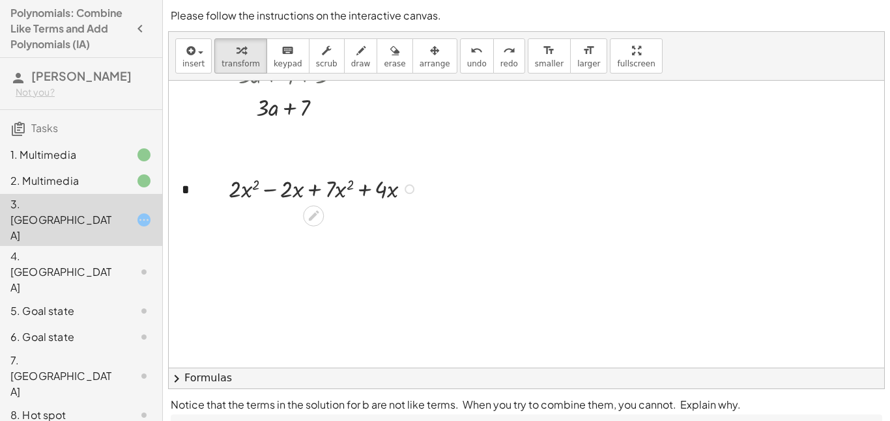
click at [273, 188] on div at bounding box center [325, 188] width 206 height 33
drag, startPoint x: 285, startPoint y: 191, endPoint x: 380, endPoint y: 194, distance: 95.8
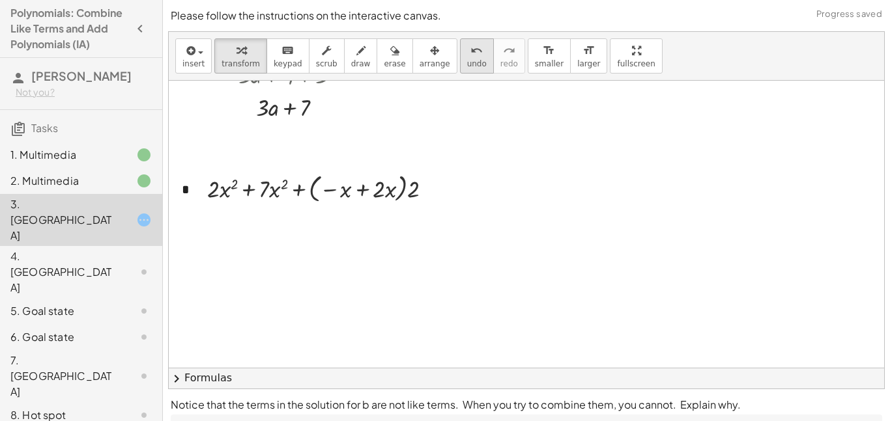
click at [467, 53] on div "undo" at bounding box center [477, 50] width 20 height 16
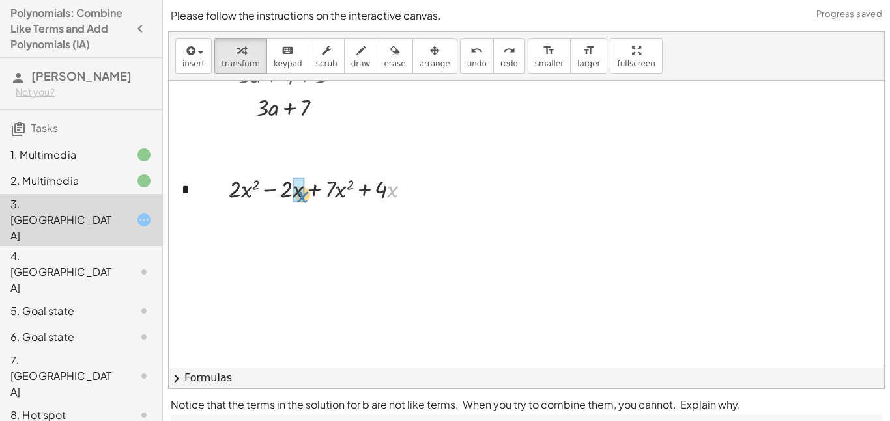
drag, startPoint x: 389, startPoint y: 191, endPoint x: 294, endPoint y: 193, distance: 94.5
click at [470, 49] on icon "undo" at bounding box center [476, 51] width 12 height 16
drag, startPoint x: 288, startPoint y: 193, endPoint x: 435, endPoint y: 185, distance: 146.8
drag, startPoint x: 343, startPoint y: 222, endPoint x: 380, endPoint y: 227, distance: 36.9
click at [380, 227] on div at bounding box center [325, 221] width 206 height 33
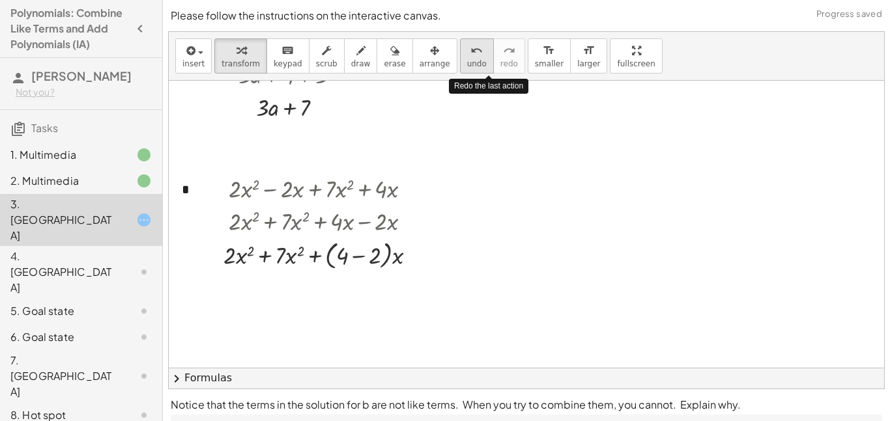
click at [460, 50] on div "undo undo redo redo" at bounding box center [492, 55] width 65 height 35
click at [470, 50] on icon "undo" at bounding box center [476, 51] width 12 height 16
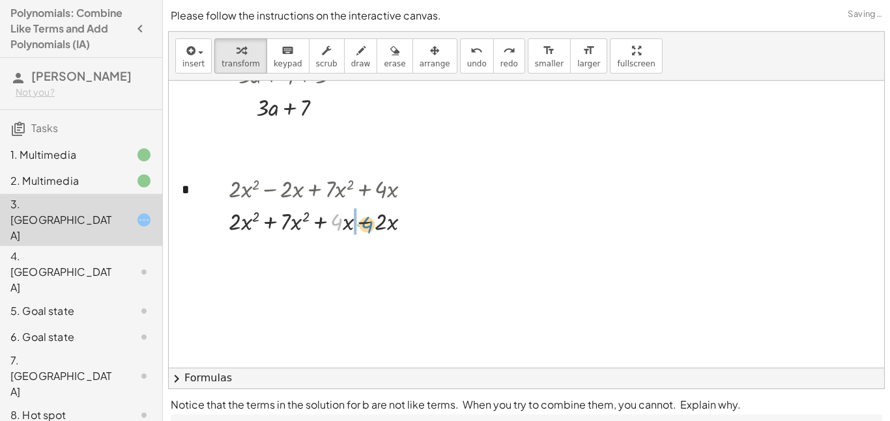
drag, startPoint x: 332, startPoint y: 221, endPoint x: 360, endPoint y: 225, distance: 28.3
click at [360, 225] on div at bounding box center [325, 221] width 206 height 33
drag, startPoint x: 343, startPoint y: 220, endPoint x: 373, endPoint y: 216, distance: 29.7
click at [373, 216] on div at bounding box center [325, 221] width 206 height 33
click at [470, 53] on icon "undo" at bounding box center [476, 51] width 12 height 16
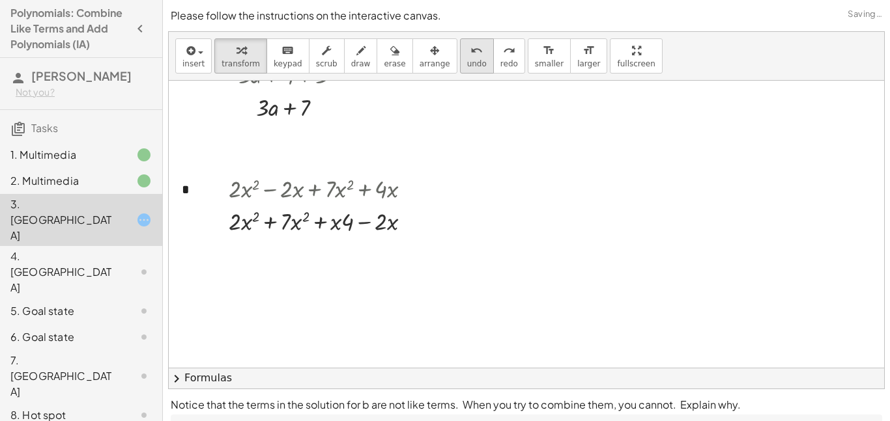
click at [467, 59] on span "undo" at bounding box center [477, 63] width 20 height 9
drag, startPoint x: 289, startPoint y: 216, endPoint x: 233, endPoint y: 218, distance: 56.0
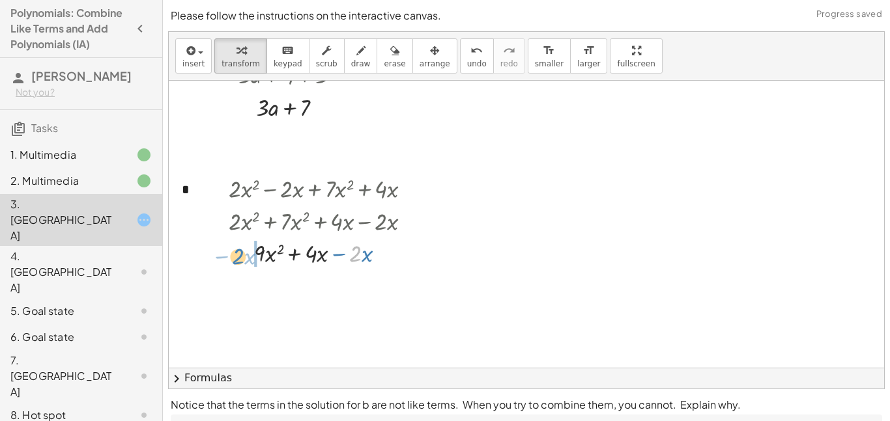
drag, startPoint x: 359, startPoint y: 251, endPoint x: 239, endPoint y: 255, distance: 119.9
click at [239, 255] on div at bounding box center [325, 252] width 206 height 33
drag, startPoint x: 268, startPoint y: 282, endPoint x: 408, endPoint y: 289, distance: 140.9
click at [408, 289] on div at bounding box center [325, 285] width 206 height 33
click at [312, 307] on icon at bounding box center [314, 313] width 14 height 14
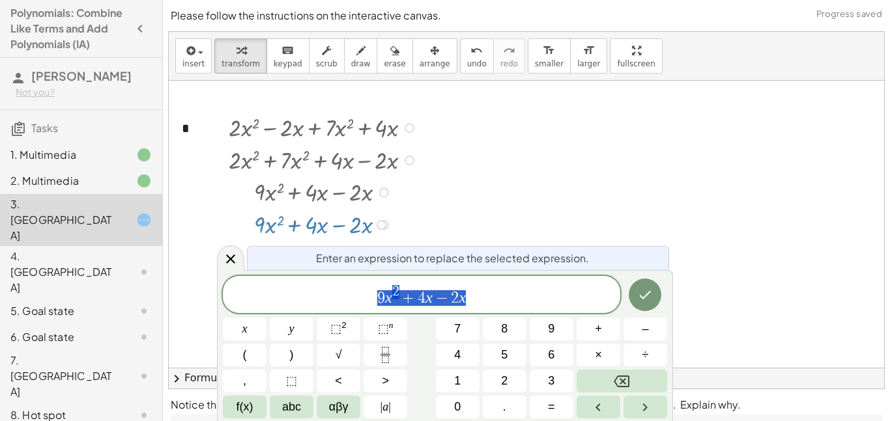
scroll to position [194, 0]
click at [441, 301] on span "−" at bounding box center [442, 299] width 19 height 16
click at [447, 299] on span "−" at bounding box center [442, 299] width 19 height 16
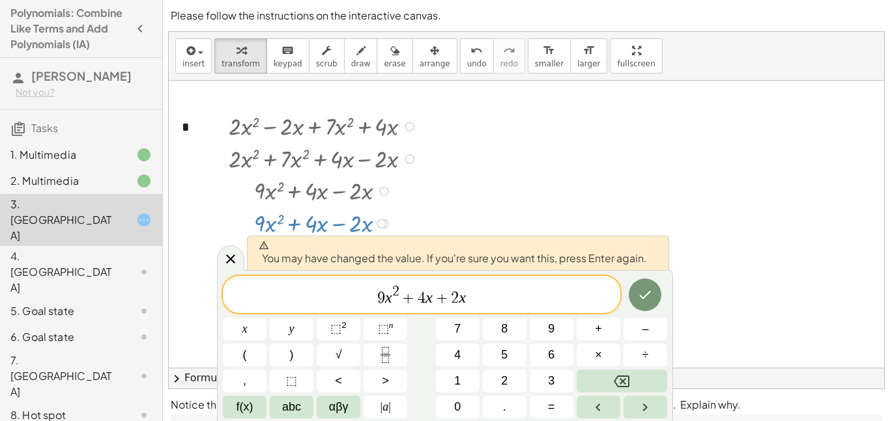
click at [621, 285] on div "9 x 2 + 4 x + ​ 2 x x y ⬚ 2 ⬚ n 7 8 9 + – ( ) √ 4 5 6 × ÷ , ⬚ < > 1 2 3 f(x) ab…" at bounding box center [445, 347] width 444 height 143
click at [634, 292] on button "Done" at bounding box center [645, 295] width 33 height 33
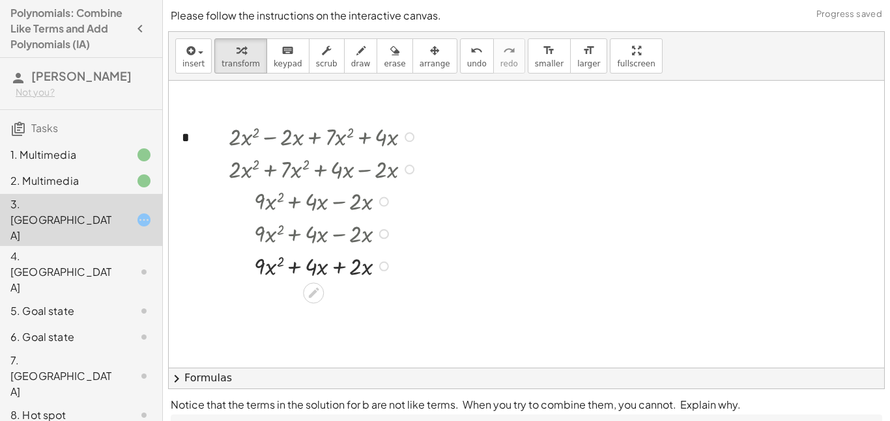
scroll to position [170, 0]
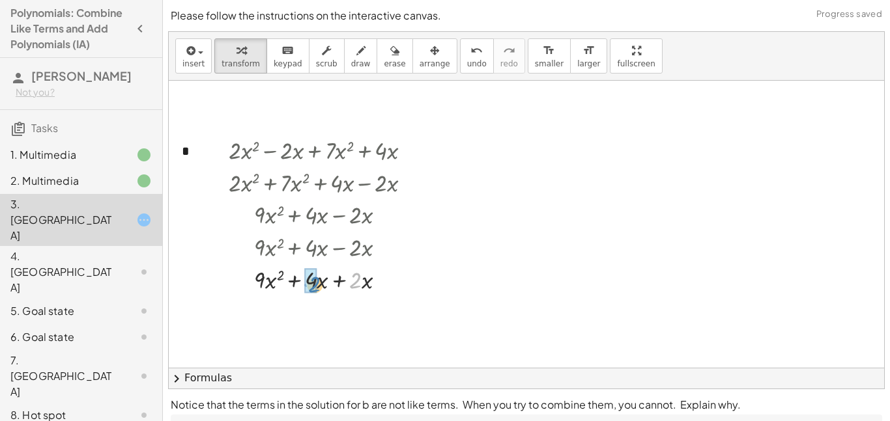
drag, startPoint x: 360, startPoint y: 281, endPoint x: 316, endPoint y: 285, distance: 44.5
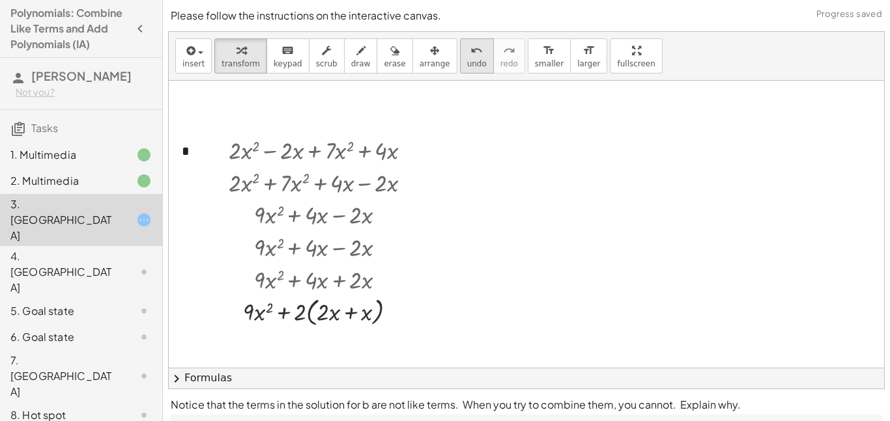
click at [470, 53] on icon "undo" at bounding box center [476, 51] width 12 height 16
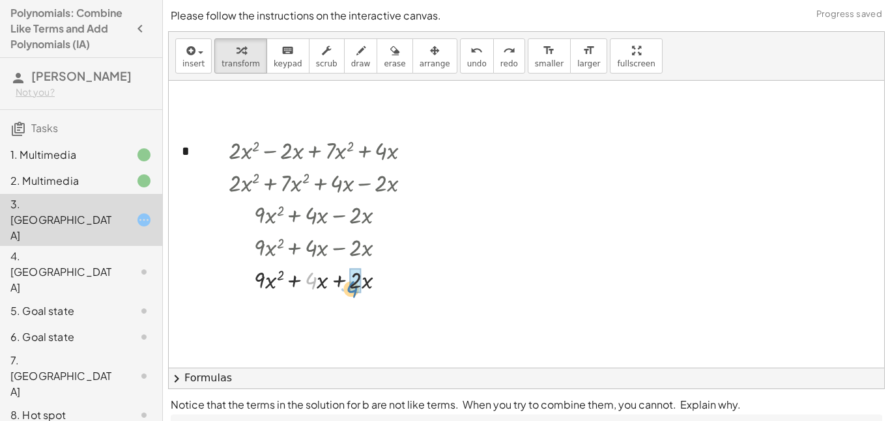
drag, startPoint x: 311, startPoint y: 280, endPoint x: 354, endPoint y: 287, distance: 43.6
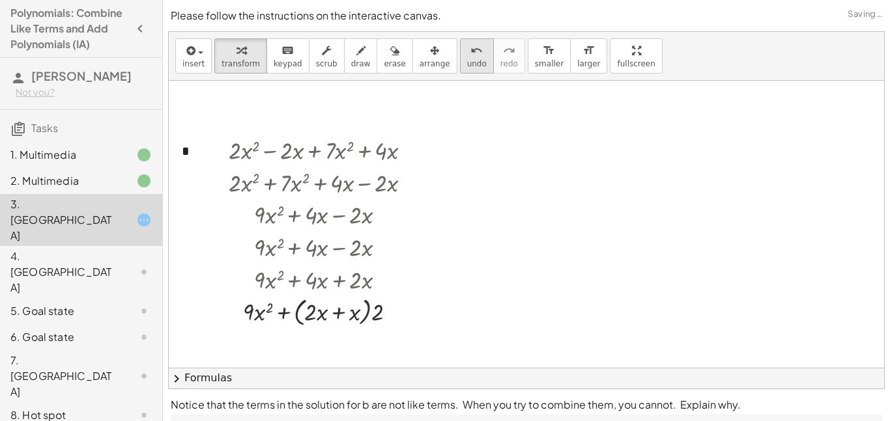
click at [460, 57] on button "undo undo" at bounding box center [477, 55] width 34 height 35
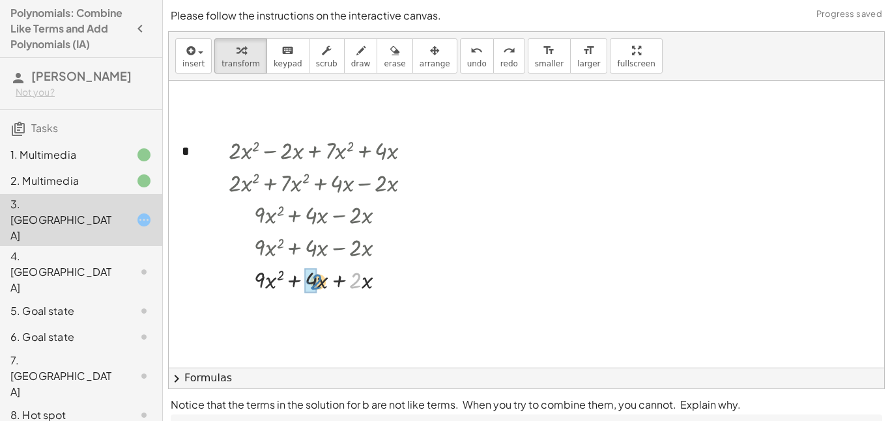
drag, startPoint x: 352, startPoint y: 283, endPoint x: 312, endPoint y: 282, distance: 40.4
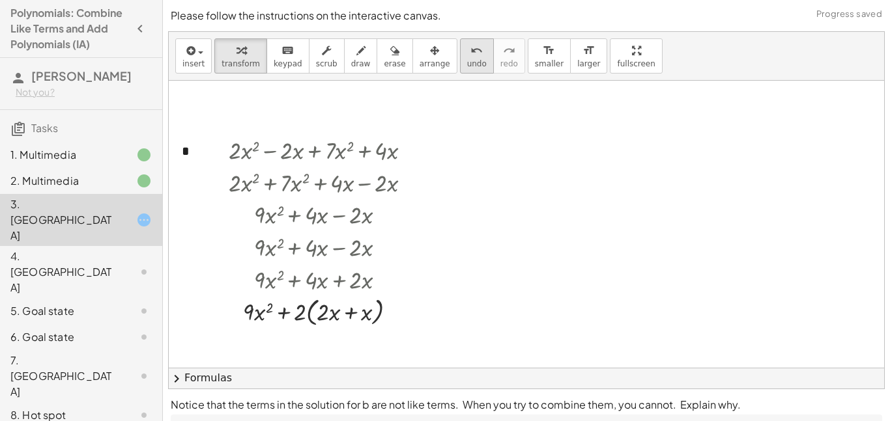
click at [467, 64] on span "undo" at bounding box center [477, 63] width 20 height 9
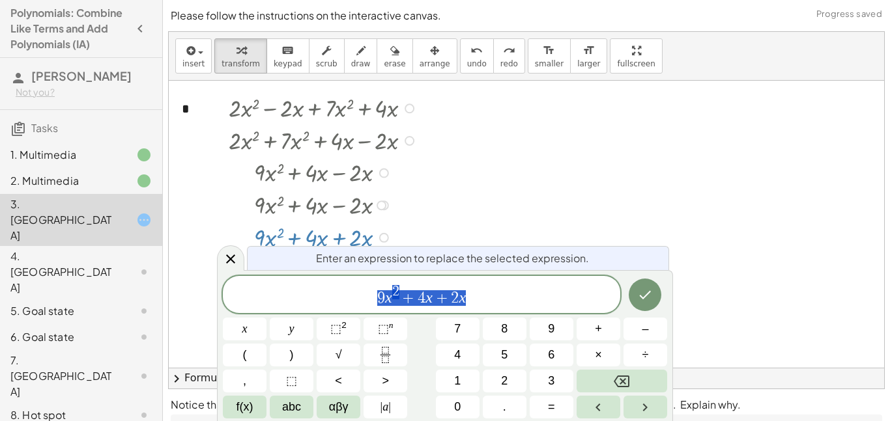
scroll to position [213, 0]
click at [487, 284] on span "9 x 2 + 4 x + 2 x ​" at bounding box center [421, 295] width 397 height 23
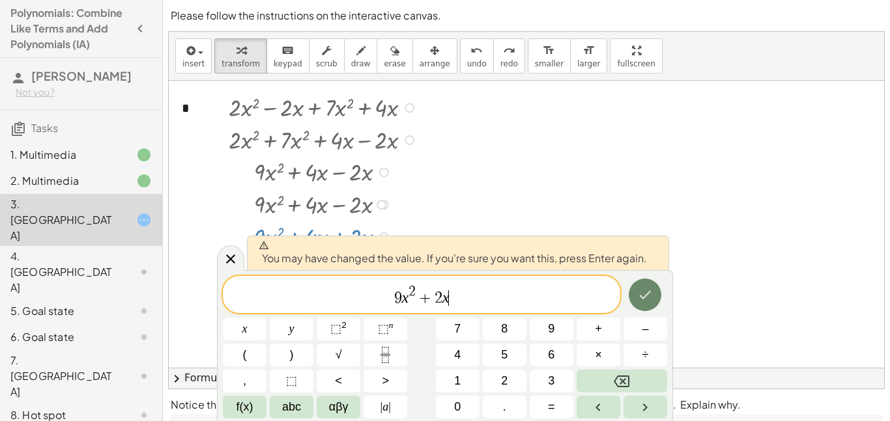
click at [638, 297] on icon "Done" at bounding box center [645, 295] width 16 height 16
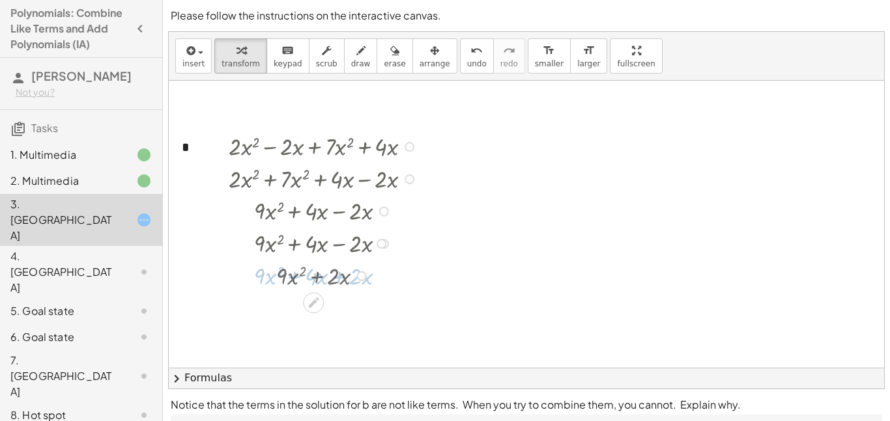
scroll to position [170, 0]
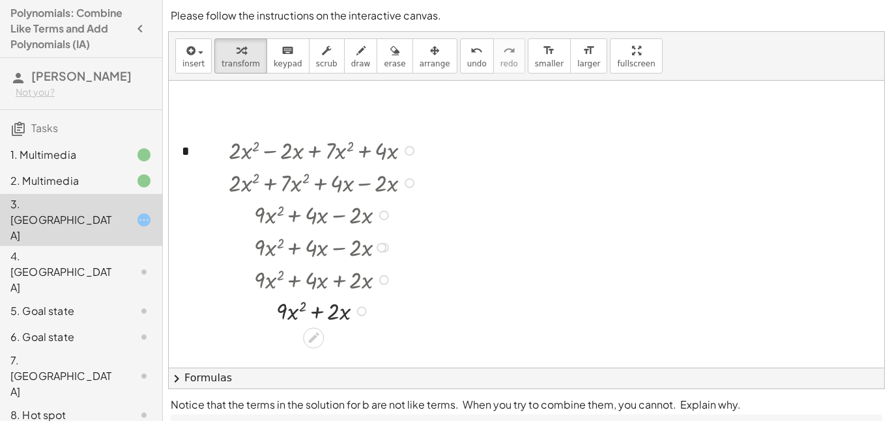
click at [68, 249] on div "4. Canvas" at bounding box center [62, 272] width 105 height 47
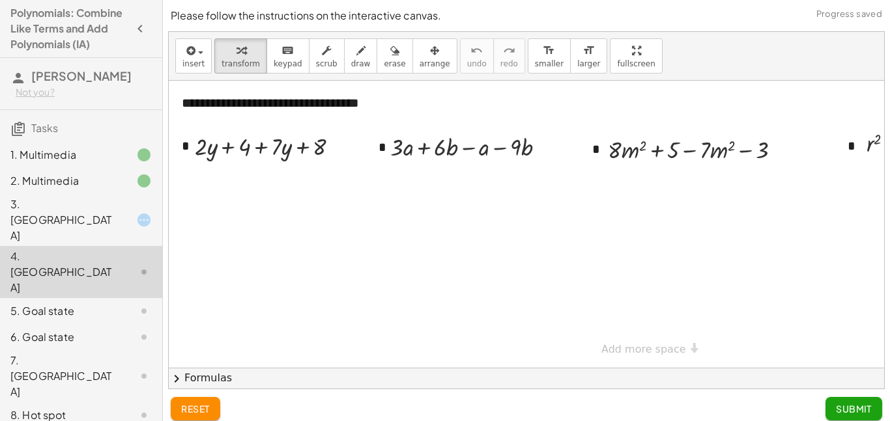
click at [83, 209] on div "3. Canvas" at bounding box center [62, 220] width 105 height 47
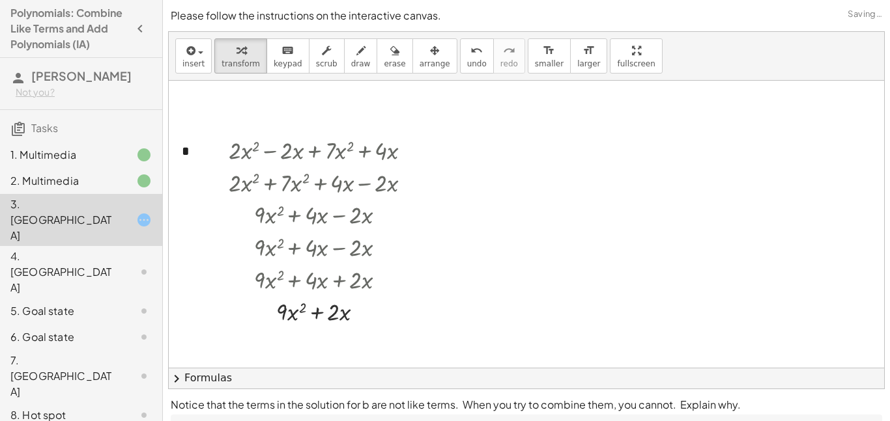
click at [459, 272] on div at bounding box center [644, 313] width 950 height 805
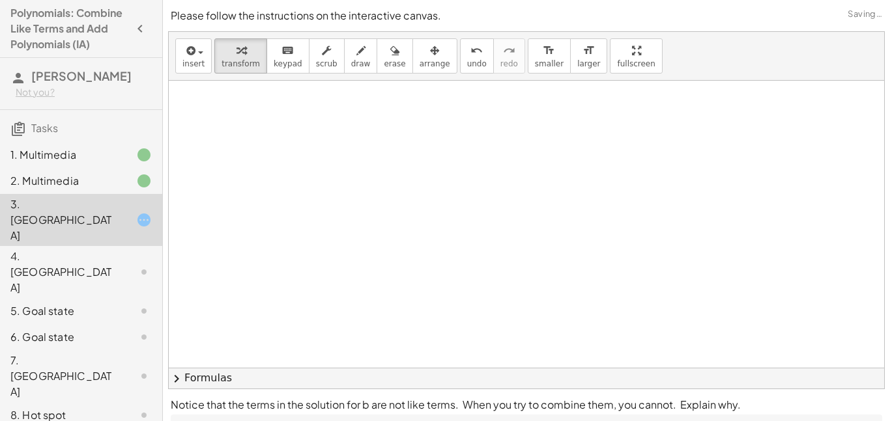
scroll to position [0, 6]
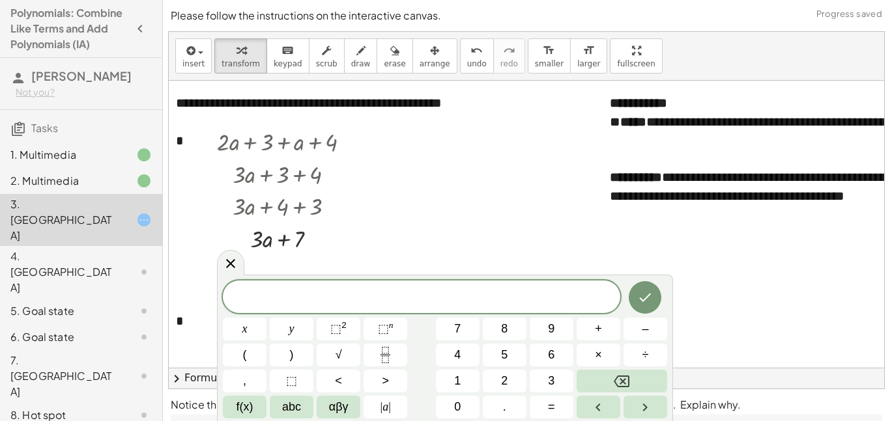
scroll to position [0, 0]
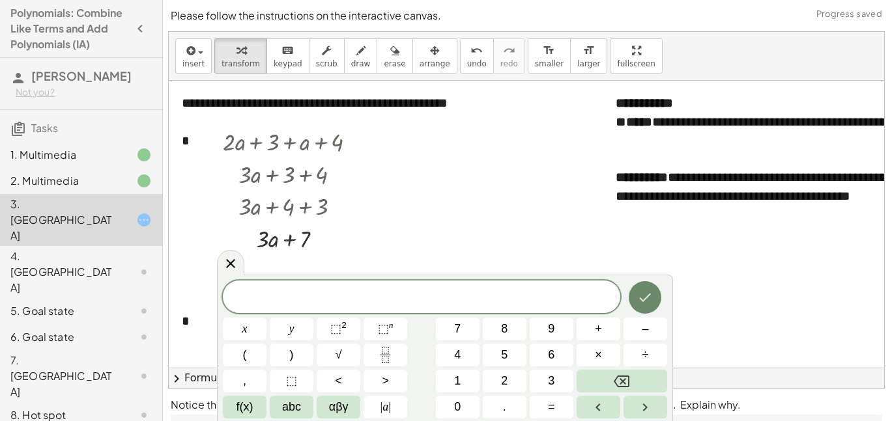
click at [649, 311] on button "Done" at bounding box center [645, 297] width 33 height 33
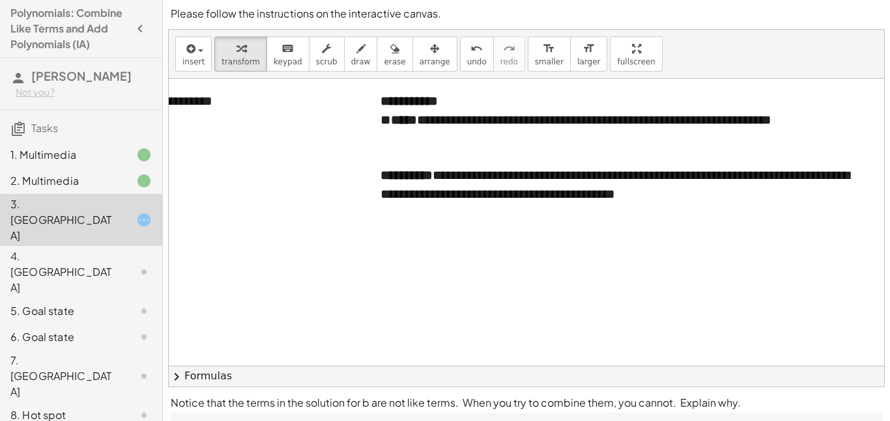
scroll to position [0, 235]
click at [511, 149] on div at bounding box center [623, 157] width 487 height 19
click at [435, 131] on div at bounding box center [623, 138] width 487 height 19
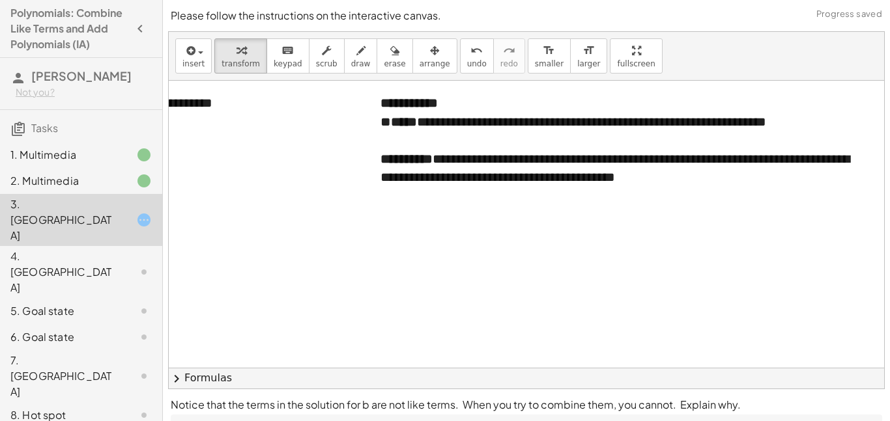
scroll to position [90, 0]
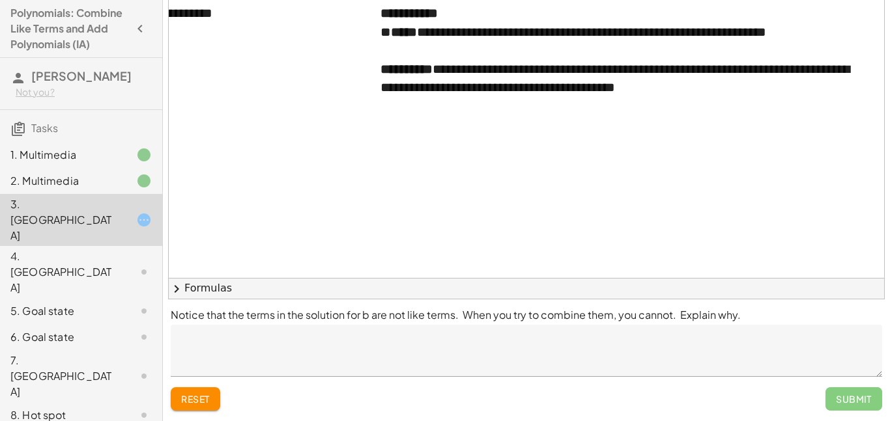
click at [852, 401] on div "Submit" at bounding box center [853, 399] width 57 height 23
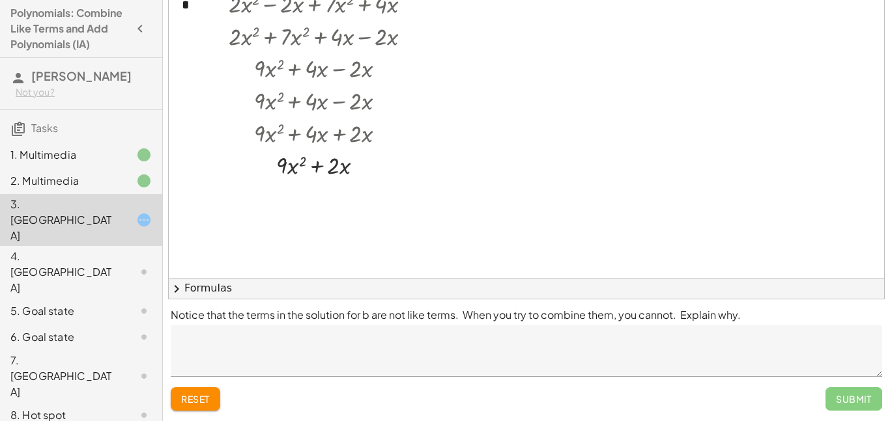
scroll to position [240, 0]
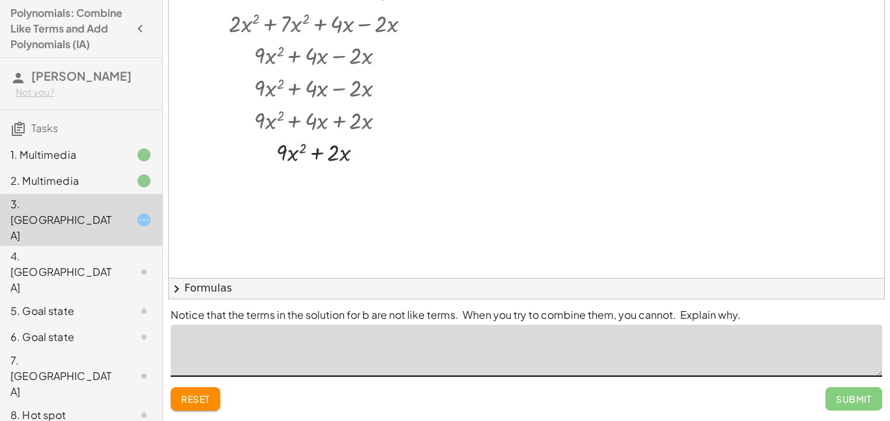
click at [375, 332] on textarea at bounding box center [526, 351] width 711 height 52
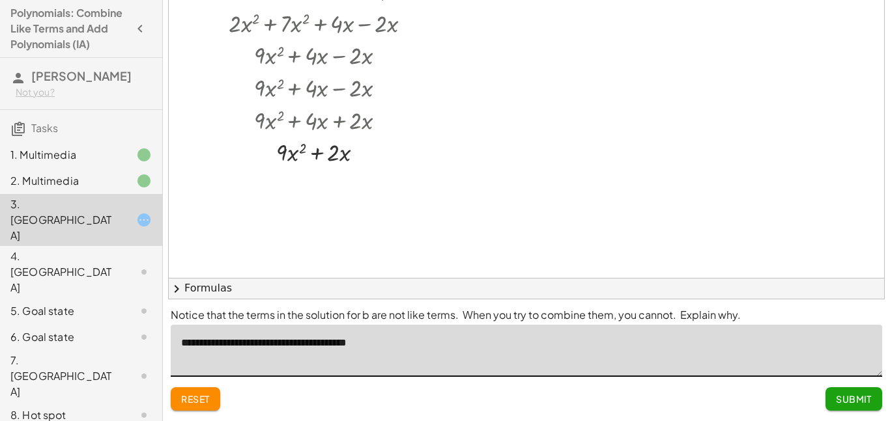
type textarea "**********"
click at [854, 394] on span "Submit" at bounding box center [854, 399] width 36 height 12
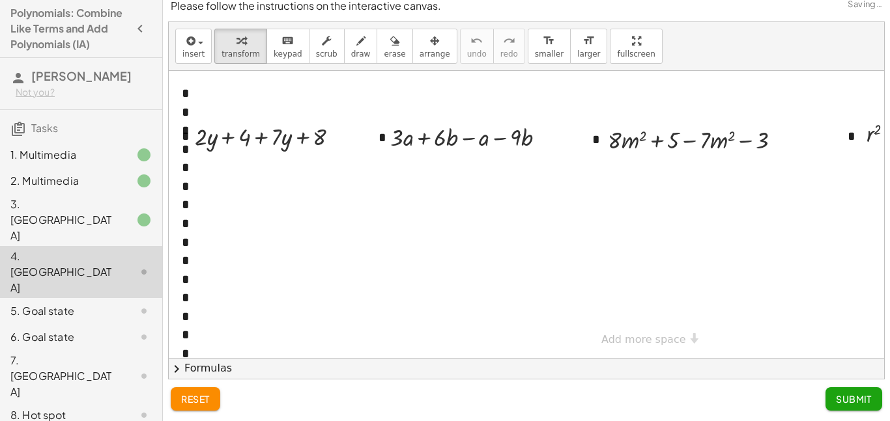
scroll to position [10, 0]
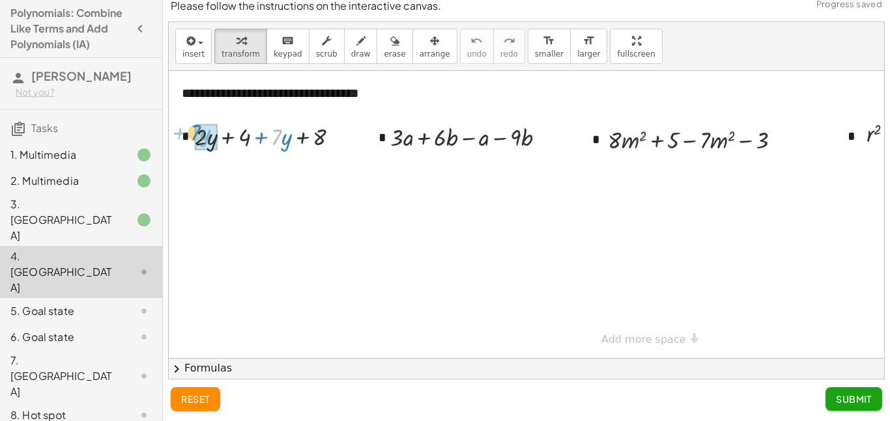
drag, startPoint x: 276, startPoint y: 136, endPoint x: 195, endPoint y: 135, distance: 81.4
drag, startPoint x: 298, startPoint y: 137, endPoint x: 274, endPoint y: 132, distance: 25.4
click at [274, 132] on div at bounding box center [272, 136] width 124 height 33
drag, startPoint x: 268, startPoint y: 134, endPoint x: 307, endPoint y: 134, distance: 39.7
click at [307, 134] on div at bounding box center [272, 136] width 124 height 33
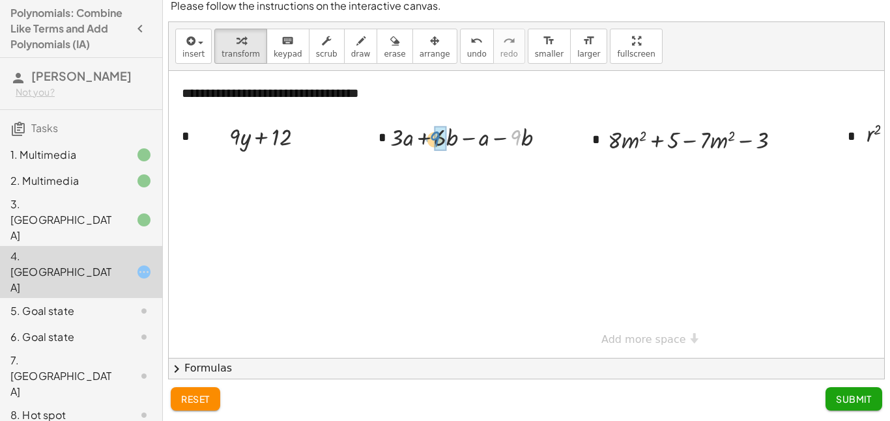
drag, startPoint x: 517, startPoint y: 136, endPoint x: 438, endPoint y: 137, distance: 78.2
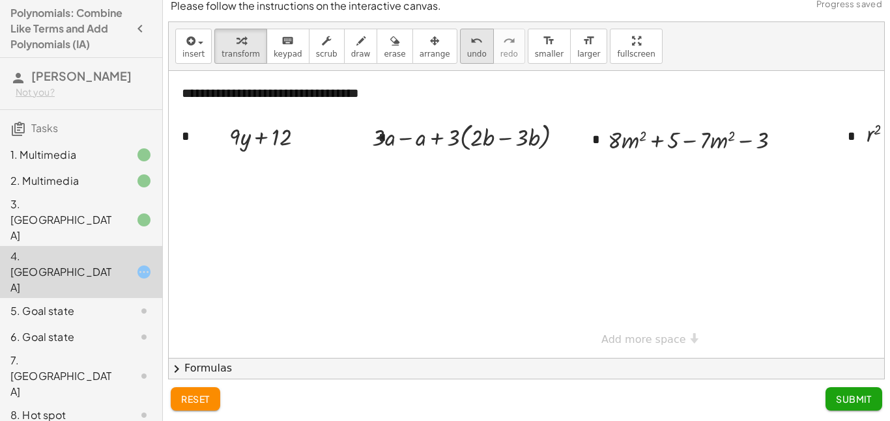
click at [468, 57] on button "undo undo" at bounding box center [477, 46] width 34 height 35
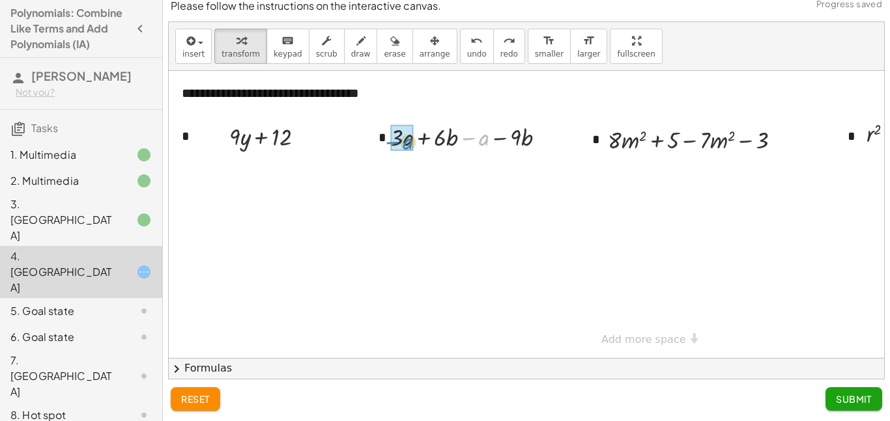
drag, startPoint x: 480, startPoint y: 142, endPoint x: 400, endPoint y: 144, distance: 80.2
drag, startPoint x: 451, startPoint y: 136, endPoint x: 497, endPoint y: 141, distance: 45.9
click at [467, 43] on div "undo" at bounding box center [477, 41] width 20 height 16
drag, startPoint x: 500, startPoint y: 135, endPoint x: 449, endPoint y: 134, distance: 51.5
drag, startPoint x: 470, startPoint y: 138, endPoint x: 444, endPoint y: 140, distance: 26.8
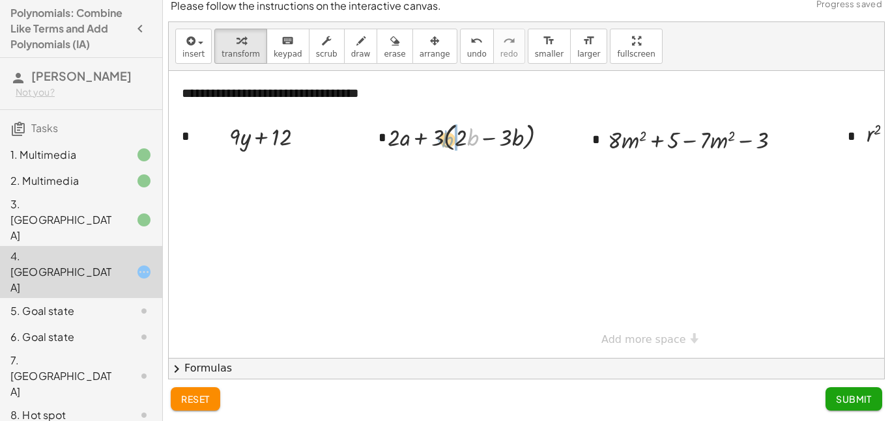
click at [444, 140] on div at bounding box center [472, 137] width 183 height 36
drag, startPoint x: 438, startPoint y: 135, endPoint x: 469, endPoint y: 136, distance: 30.6
click at [469, 136] on div at bounding box center [472, 137] width 183 height 36
drag, startPoint x: 517, startPoint y: 137, endPoint x: 500, endPoint y: 135, distance: 17.8
drag, startPoint x: 475, startPoint y: 135, endPoint x: 405, endPoint y: 133, distance: 70.4
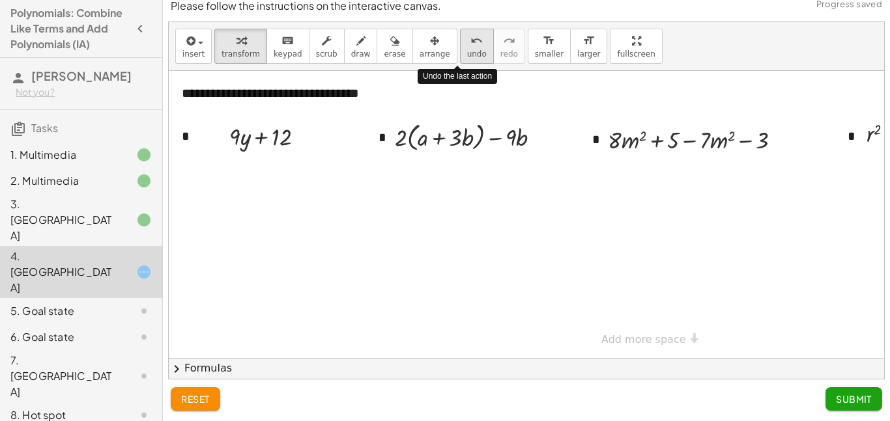
click at [468, 55] on button "undo undo" at bounding box center [477, 46] width 34 height 35
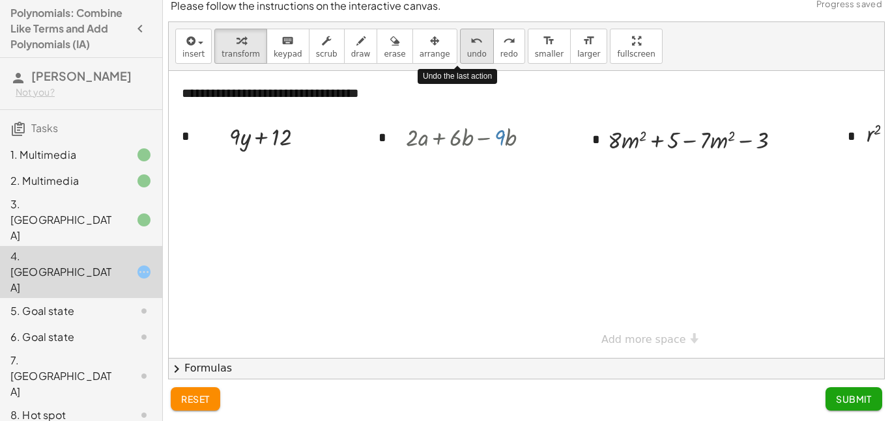
click at [468, 55] on button "undo undo" at bounding box center [477, 46] width 34 height 35
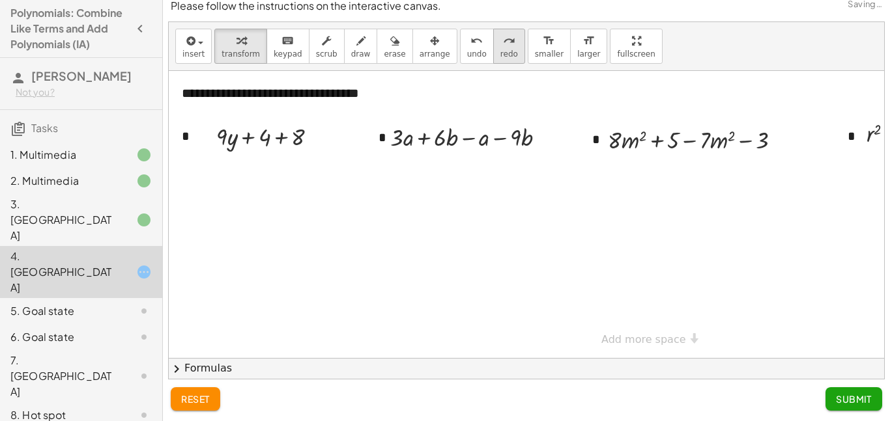
click at [498, 51] on button "redo redo" at bounding box center [509, 46] width 32 height 35
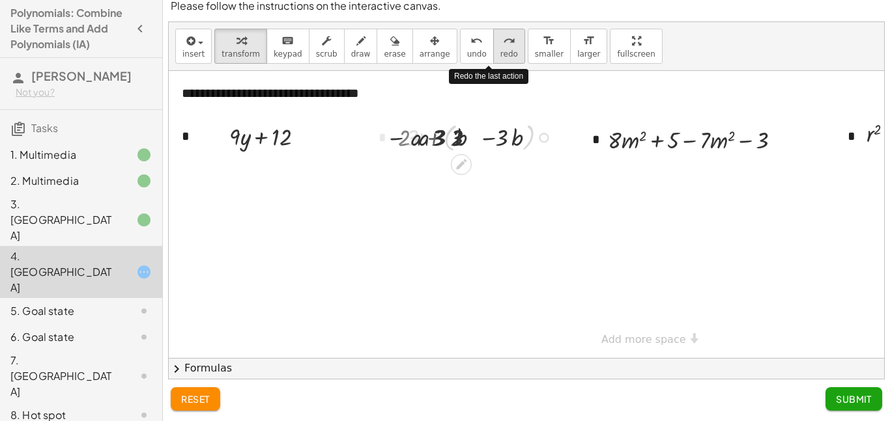
click at [498, 51] on button "redo redo" at bounding box center [509, 46] width 32 height 35
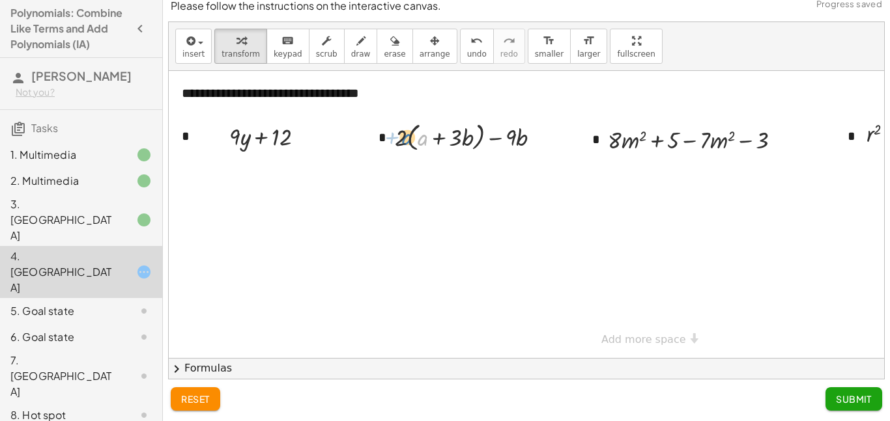
drag, startPoint x: 427, startPoint y: 136, endPoint x: 419, endPoint y: 135, distance: 8.5
click at [419, 135] on div at bounding box center [472, 137] width 169 height 36
drag, startPoint x: 427, startPoint y: 140, endPoint x: 404, endPoint y: 141, distance: 22.8
click at [404, 141] on div at bounding box center [472, 137] width 169 height 36
click at [470, 33] on icon "undo" at bounding box center [476, 41] width 12 height 16
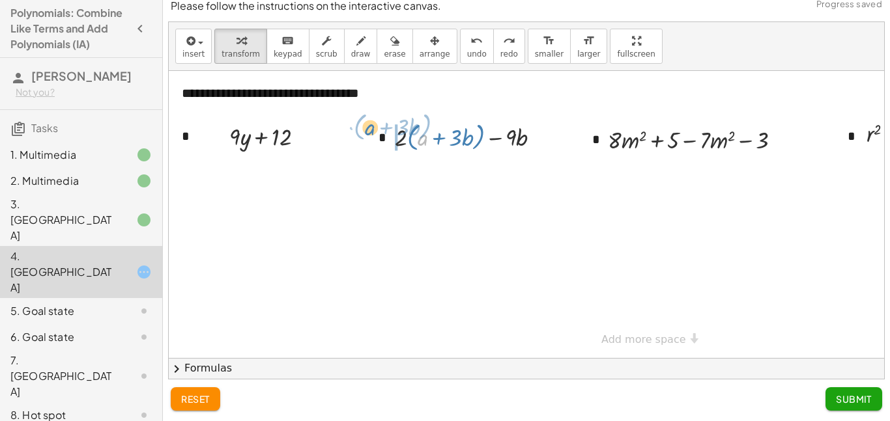
drag, startPoint x: 420, startPoint y: 140, endPoint x: 375, endPoint y: 139, distance: 45.0
click at [375, 139] on div "+ · 3 · a + · 6 · b − a − · 9 · b + · 2 · a + · 6 · b − · 9 · b + · 2 · a + · 3…" at bounding box center [463, 136] width 176 height 42
drag, startPoint x: 476, startPoint y: 135, endPoint x: 483, endPoint y: 135, distance: 7.8
click at [483, 135] on div at bounding box center [472, 137] width 169 height 36
drag, startPoint x: 414, startPoint y: 142, endPoint x: 491, endPoint y: 142, distance: 76.9
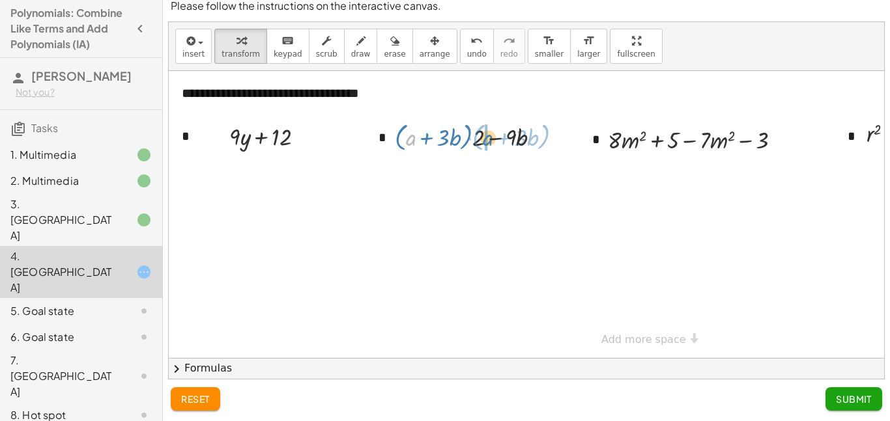
click at [491, 142] on div at bounding box center [472, 137] width 169 height 36
click at [427, 138] on div at bounding box center [472, 137] width 169 height 36
click at [455, 172] on icon at bounding box center [462, 166] width 14 height 14
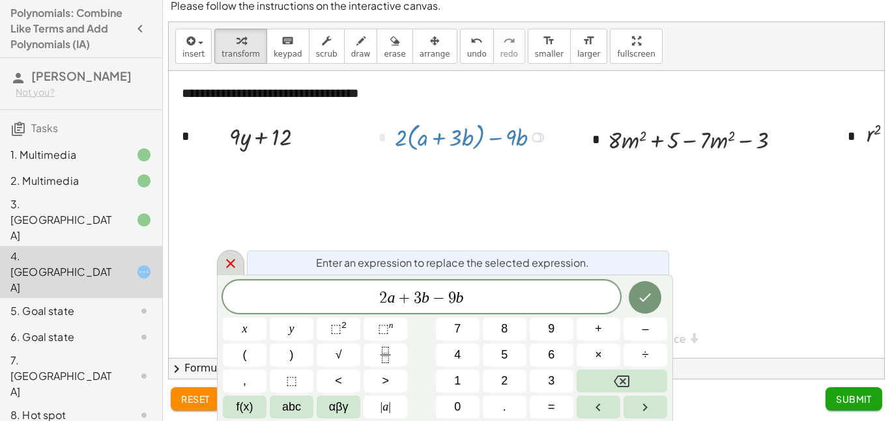
click at [218, 257] on div at bounding box center [230, 262] width 27 height 25
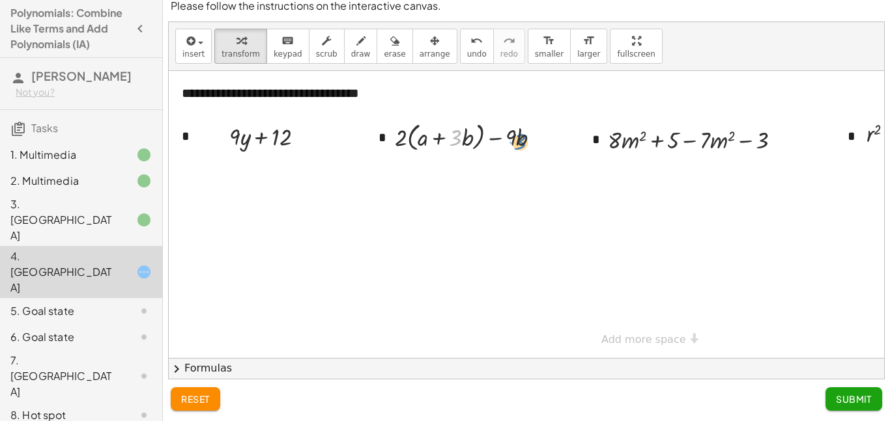
drag, startPoint x: 461, startPoint y: 136, endPoint x: 526, endPoint y: 139, distance: 65.2
click at [526, 139] on div at bounding box center [472, 137] width 169 height 36
drag, startPoint x: 456, startPoint y: 135, endPoint x: 515, endPoint y: 130, distance: 58.9
click at [515, 130] on div at bounding box center [472, 137] width 169 height 36
drag, startPoint x: 451, startPoint y: 133, endPoint x: 508, endPoint y: 130, distance: 57.4
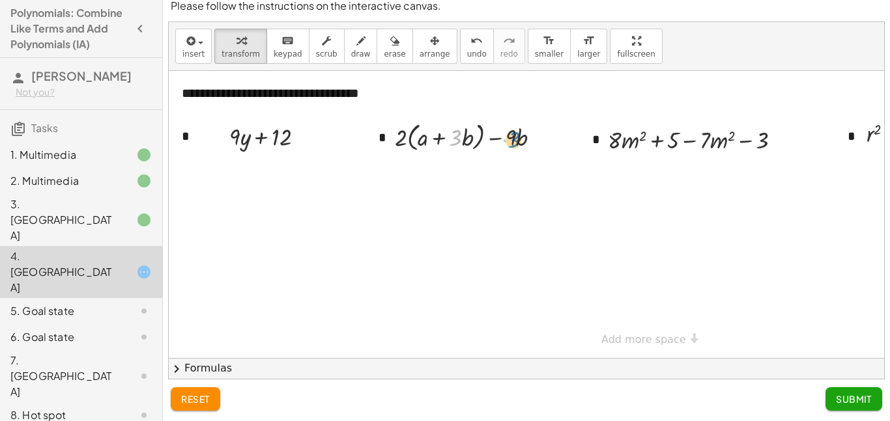
click at [508, 130] on div at bounding box center [472, 137] width 169 height 36
click at [460, 44] on button "undo undo" at bounding box center [477, 46] width 34 height 35
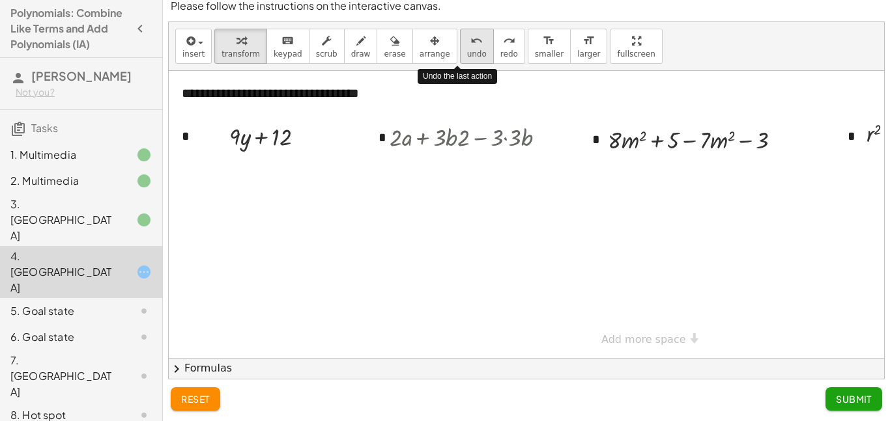
click at [460, 44] on button "undo undo" at bounding box center [477, 46] width 34 height 35
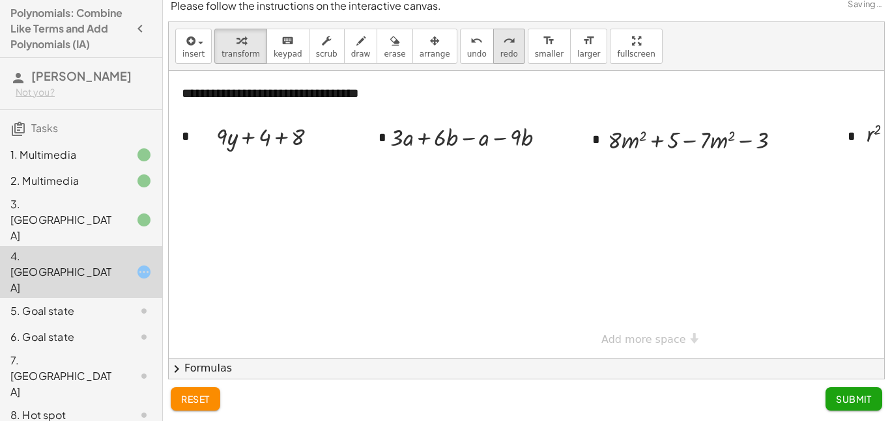
click at [503, 43] on icon "redo" at bounding box center [509, 41] width 12 height 16
drag, startPoint x: 441, startPoint y: 132, endPoint x: 515, endPoint y: 133, distance: 73.6
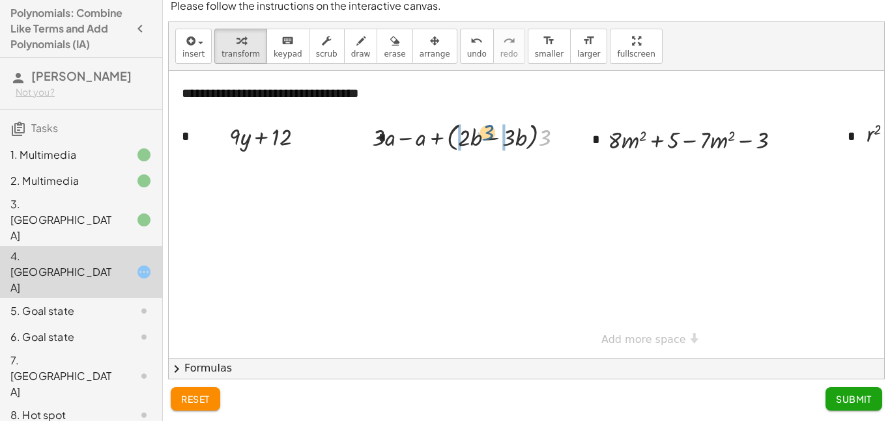
drag, startPoint x: 545, startPoint y: 132, endPoint x: 487, endPoint y: 127, distance: 58.2
click at [487, 127] on div at bounding box center [472, 137] width 215 height 36
click at [469, 139] on div at bounding box center [473, 137] width 216 height 33
click at [529, 131] on div at bounding box center [473, 137] width 198 height 33
drag, startPoint x: 479, startPoint y: 139, endPoint x: 519, endPoint y: 133, distance: 39.6
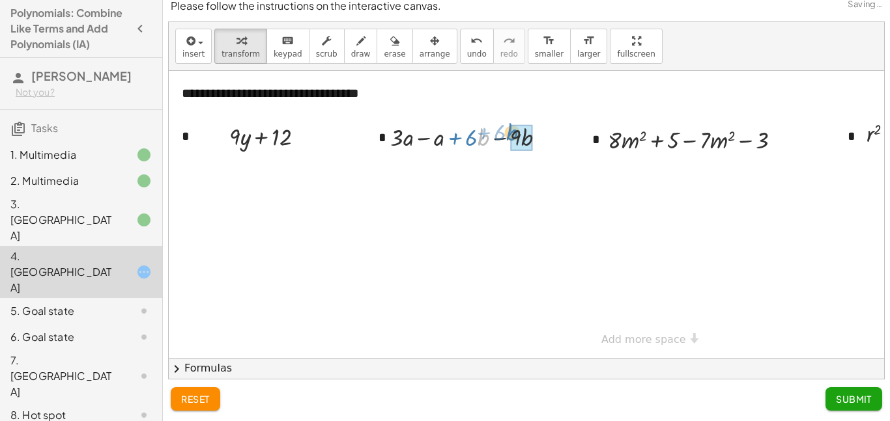
click at [519, 133] on div at bounding box center [473, 137] width 178 height 33
click at [481, 139] on div at bounding box center [472, 137] width 189 height 36
click at [484, 135] on div at bounding box center [472, 137] width 189 height 36
click at [492, 141] on div at bounding box center [472, 137] width 145 height 33
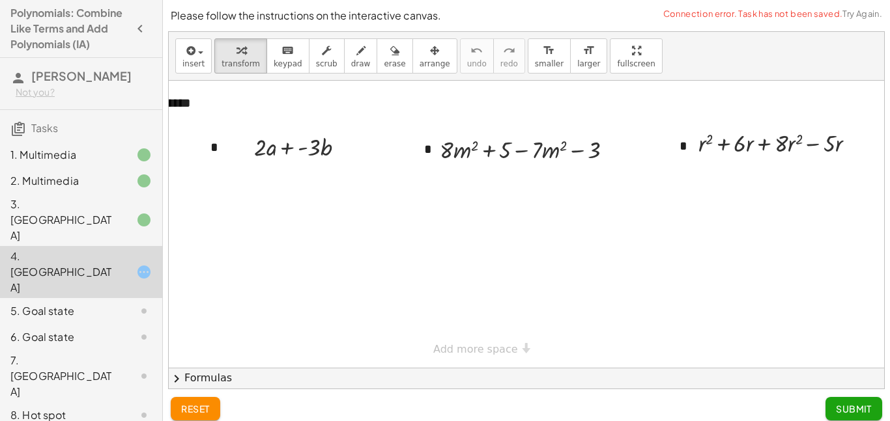
scroll to position [0, 167]
drag, startPoint x: 556, startPoint y: 155, endPoint x: 458, endPoint y: 159, distance: 98.4
drag, startPoint x: 537, startPoint y: 142, endPoint x: 444, endPoint y: 141, distance: 92.5
click at [446, 149] on div at bounding box center [532, 149] width 197 height 33
drag, startPoint x: 537, startPoint y: 147, endPoint x: 442, endPoint y: 148, distance: 94.5
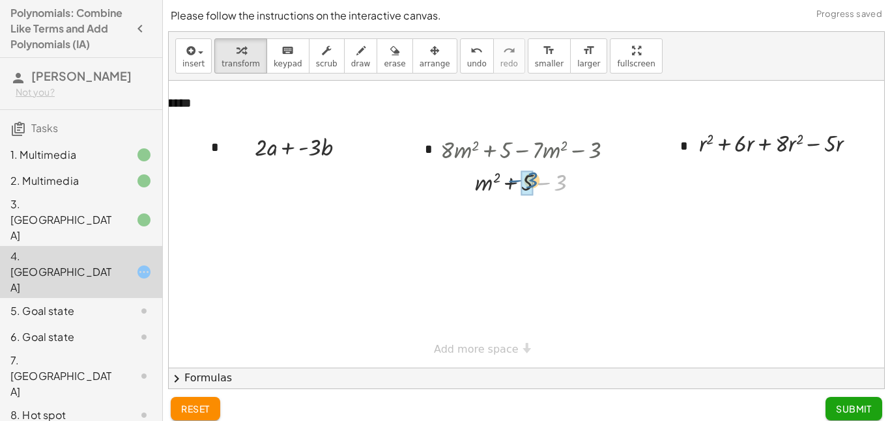
drag, startPoint x: 562, startPoint y: 180, endPoint x: 528, endPoint y: 178, distance: 33.3
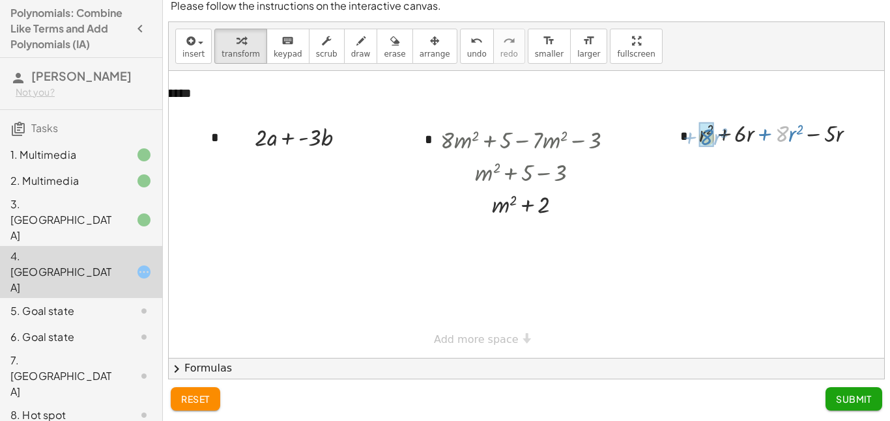
drag, startPoint x: 784, startPoint y: 130, endPoint x: 703, endPoint y: 134, distance: 80.8
drag, startPoint x: 812, startPoint y: 134, endPoint x: 775, endPoint y: 134, distance: 37.1
click at [866, 395] on span "Submit" at bounding box center [854, 399] width 36 height 12
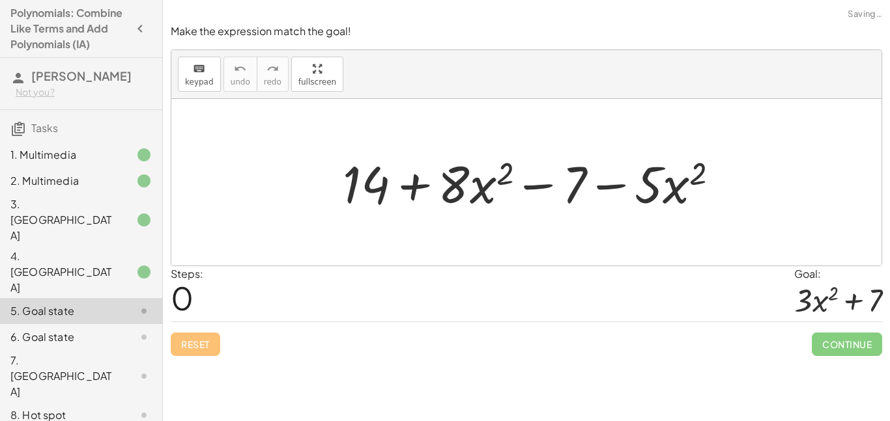
scroll to position [0, 0]
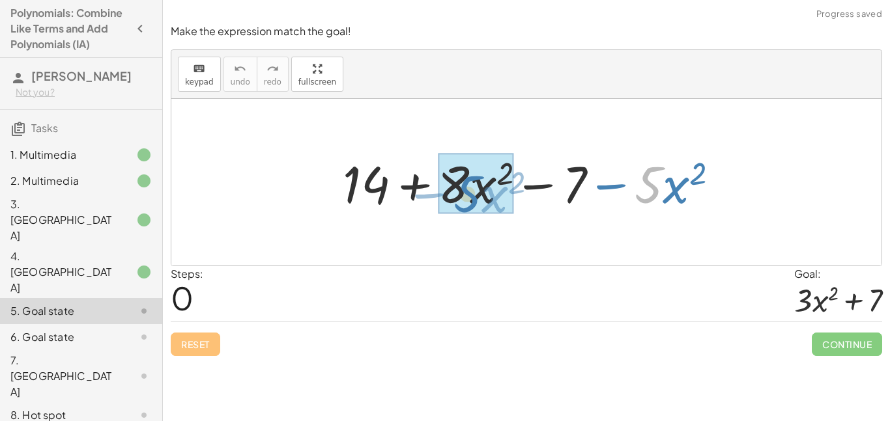
drag, startPoint x: 642, startPoint y: 188, endPoint x: 455, endPoint y: 195, distance: 186.4
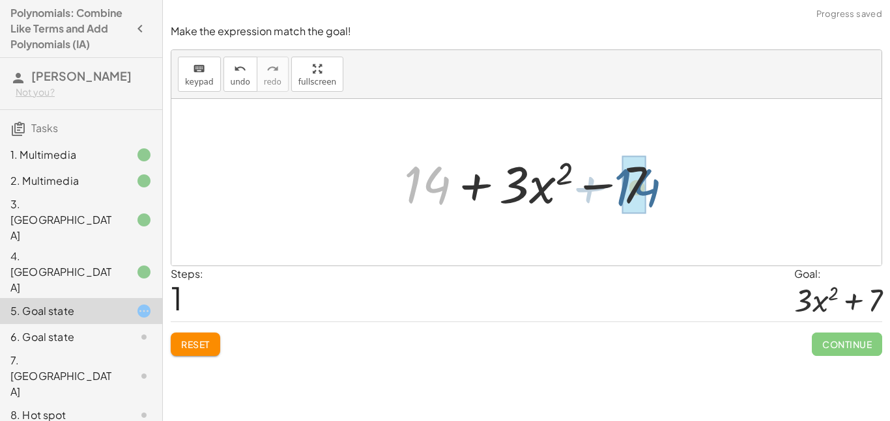
drag, startPoint x: 409, startPoint y: 188, endPoint x: 620, endPoint y: 192, distance: 210.4
click at [620, 192] on div at bounding box center [536, 182] width 278 height 67
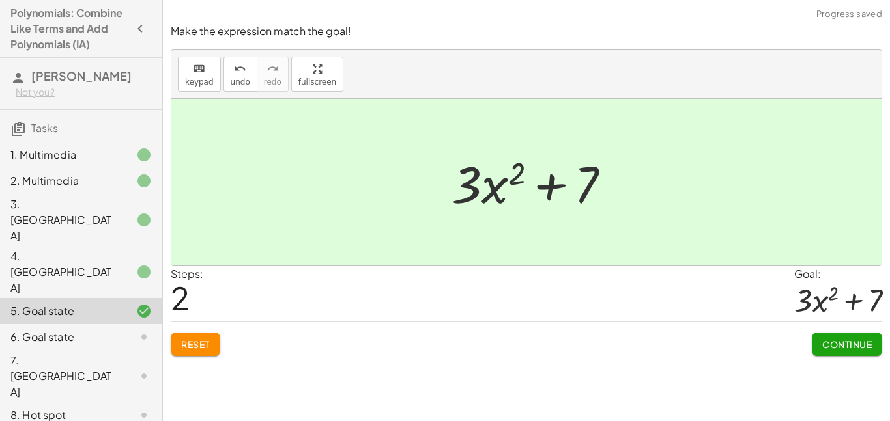
click at [829, 348] on span "Continue" at bounding box center [847, 345] width 50 height 12
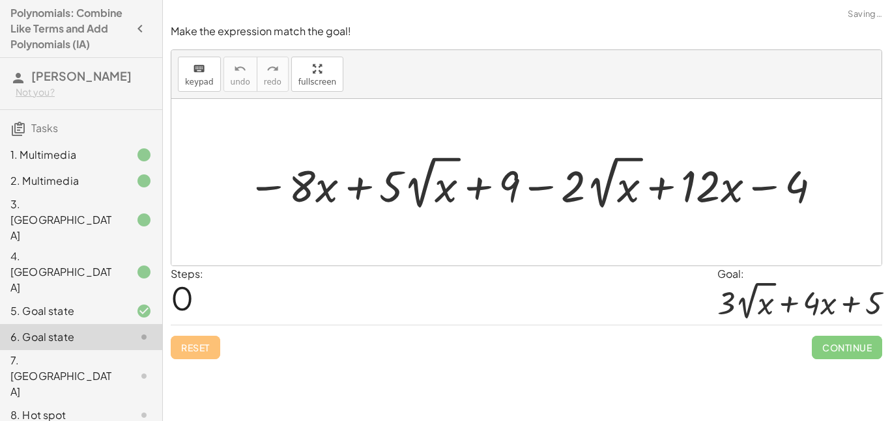
scroll to position [64, 0]
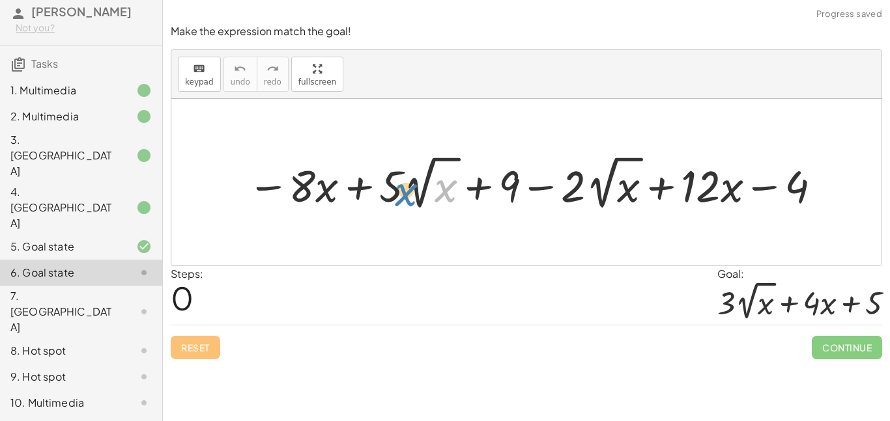
drag, startPoint x: 440, startPoint y: 186, endPoint x: 399, endPoint y: 190, distance: 41.2
click at [399, 190] on div at bounding box center [536, 183] width 590 height 62
drag, startPoint x: 454, startPoint y: 199, endPoint x: 415, endPoint y: 147, distance: 65.7
click at [415, 147] on div "x − · 8 · x + · 5 · 2 √ x + 9 − · 2 · 2 √ x + · 12 · x − 4" at bounding box center [526, 182] width 710 height 167
drag, startPoint x: 387, startPoint y: 194, endPoint x: 439, endPoint y: 199, distance: 52.4
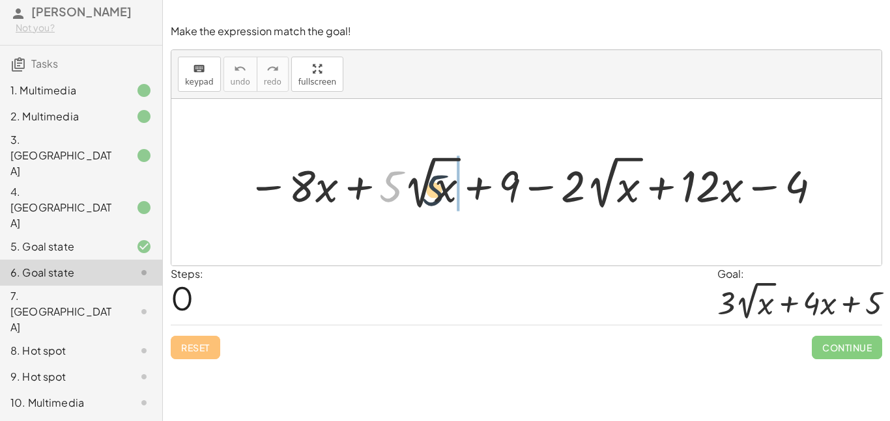
click at [439, 199] on div at bounding box center [536, 183] width 590 height 62
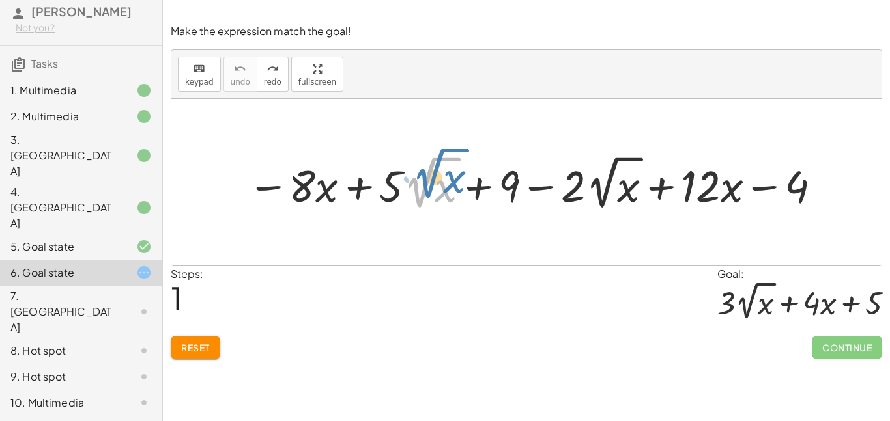
drag, startPoint x: 417, startPoint y: 192, endPoint x: 425, endPoint y: 182, distance: 12.4
click at [425, 182] on div at bounding box center [536, 183] width 590 height 62
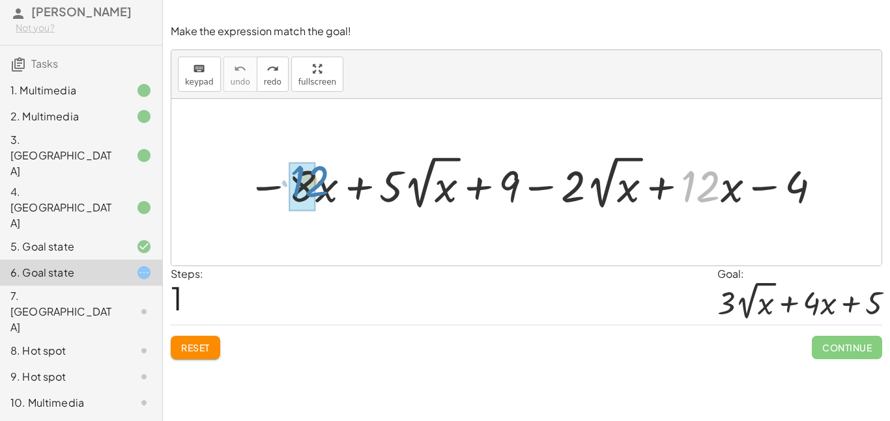
drag, startPoint x: 697, startPoint y: 182, endPoint x: 304, endPoint y: 178, distance: 392.8
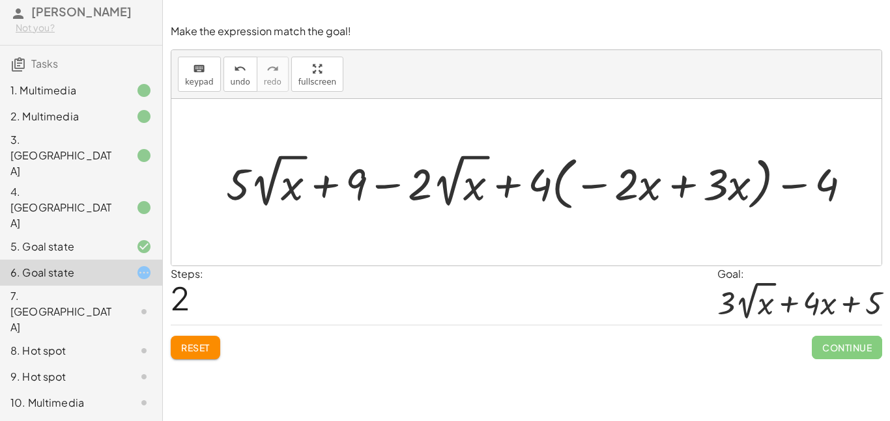
click at [219, 78] on div "keyboard keypad undo [PERSON_NAME] redo fullscreen" at bounding box center [526, 74] width 710 height 49
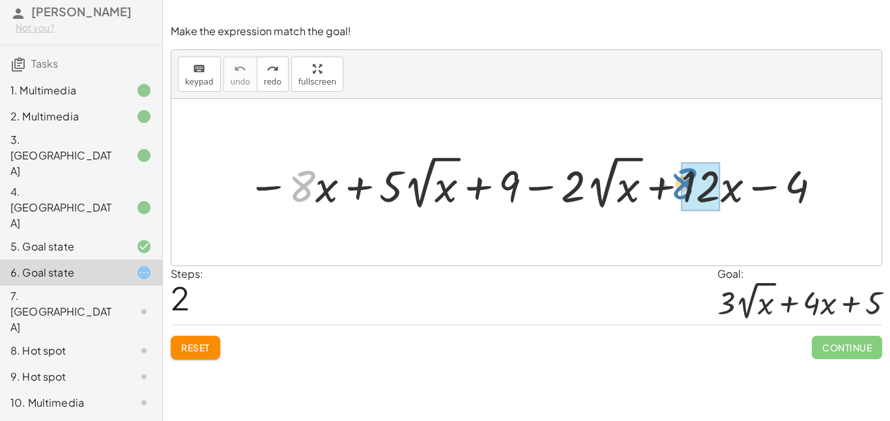
drag, startPoint x: 300, startPoint y: 184, endPoint x: 684, endPoint y: 180, distance: 384.4
click at [445, 186] on div at bounding box center [536, 183] width 590 height 62
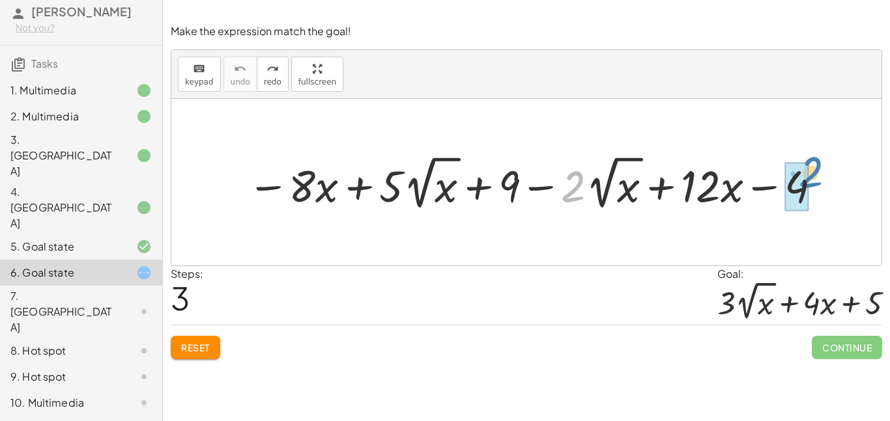
drag, startPoint x: 579, startPoint y: 186, endPoint x: 812, endPoint y: 177, distance: 233.4
click at [812, 177] on div at bounding box center [536, 183] width 590 height 62
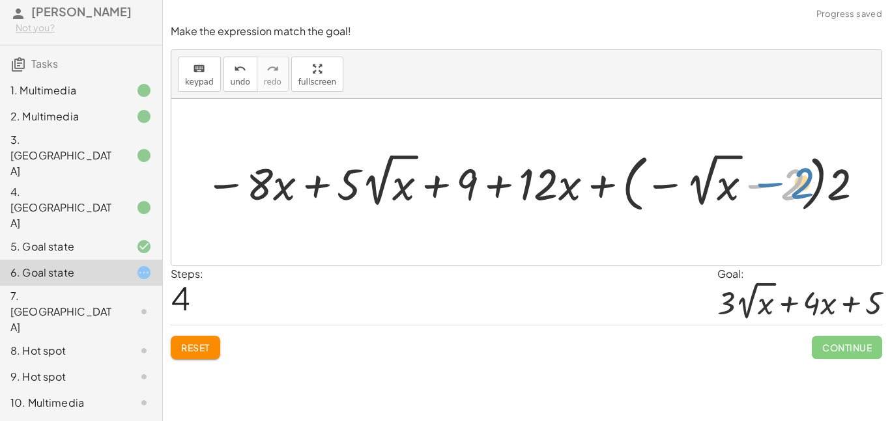
drag, startPoint x: 795, startPoint y: 186, endPoint x: 811, endPoint y: 186, distance: 15.6
click at [811, 186] on div at bounding box center [536, 182] width 674 height 68
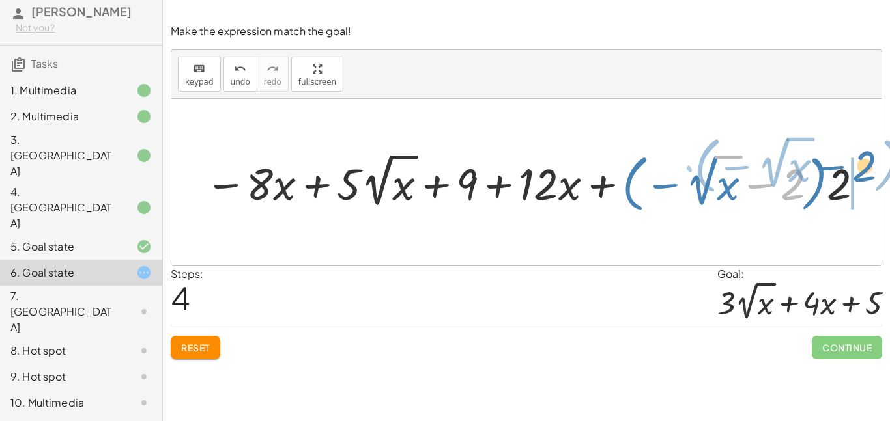
drag, startPoint x: 796, startPoint y: 182, endPoint x: 866, endPoint y: 165, distance: 71.6
click at [866, 165] on div at bounding box center [536, 182] width 674 height 68
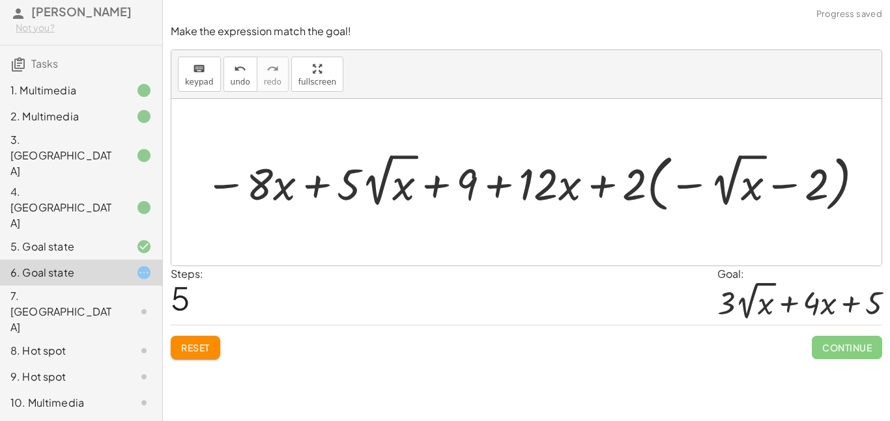
click at [743, 177] on div at bounding box center [536, 182] width 674 height 68
click at [709, 179] on div at bounding box center [536, 182] width 674 height 68
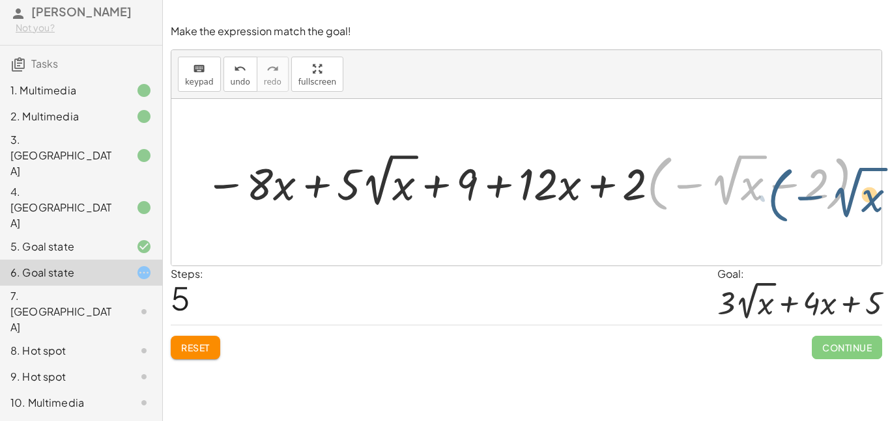
drag, startPoint x: 649, startPoint y: 180, endPoint x: 717, endPoint y: 191, distance: 67.9
click at [717, 191] on div at bounding box center [536, 182] width 674 height 68
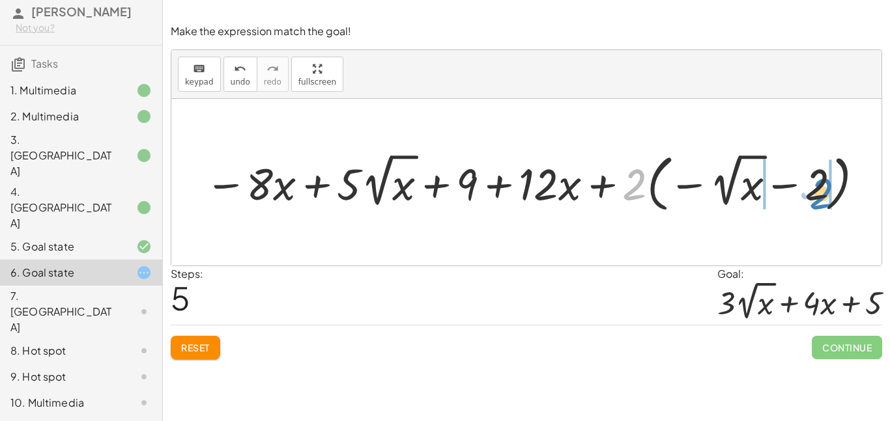
drag, startPoint x: 633, startPoint y: 178, endPoint x: 818, endPoint y: 185, distance: 185.1
click at [818, 185] on div at bounding box center [536, 182] width 674 height 68
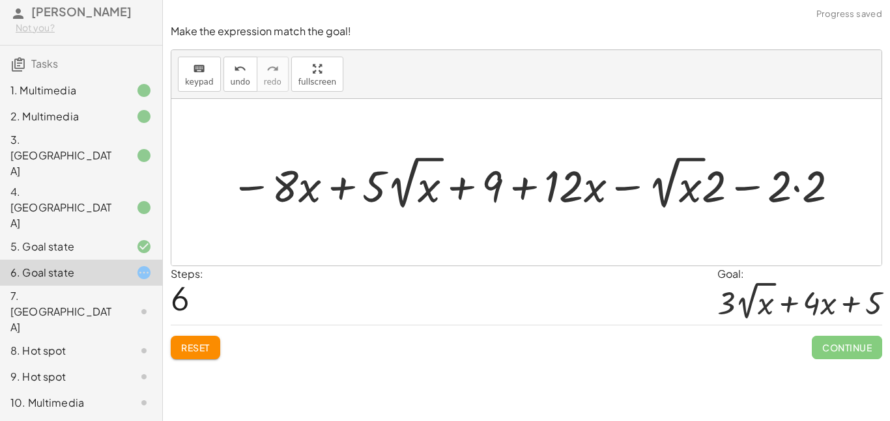
click at [799, 190] on div at bounding box center [536, 183] width 624 height 62
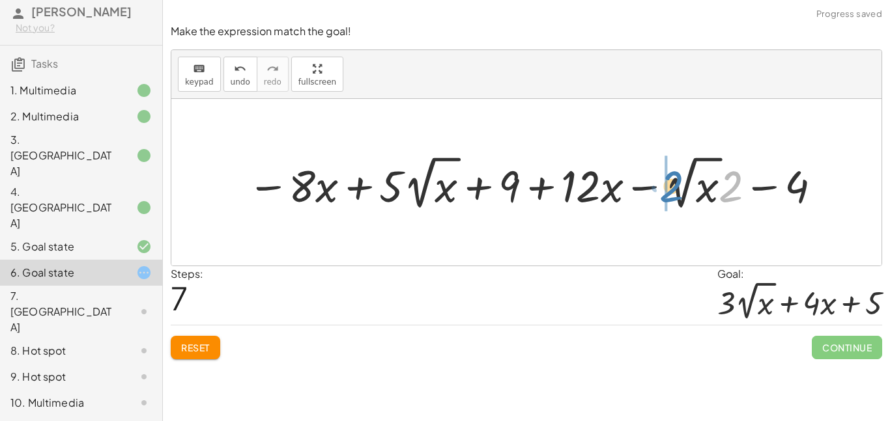
drag, startPoint x: 734, startPoint y: 188, endPoint x: 671, endPoint y: 188, distance: 62.5
click at [671, 188] on div at bounding box center [536, 183] width 590 height 62
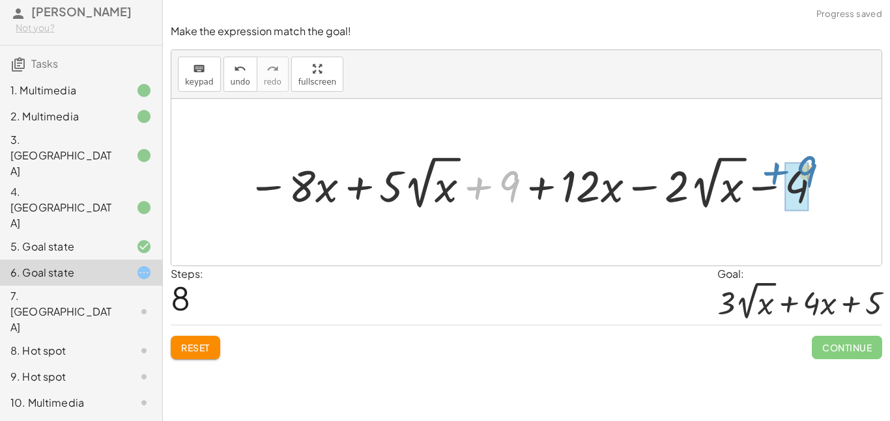
drag, startPoint x: 514, startPoint y: 175, endPoint x: 811, endPoint y: 162, distance: 297.4
click at [811, 162] on div at bounding box center [536, 183] width 590 height 62
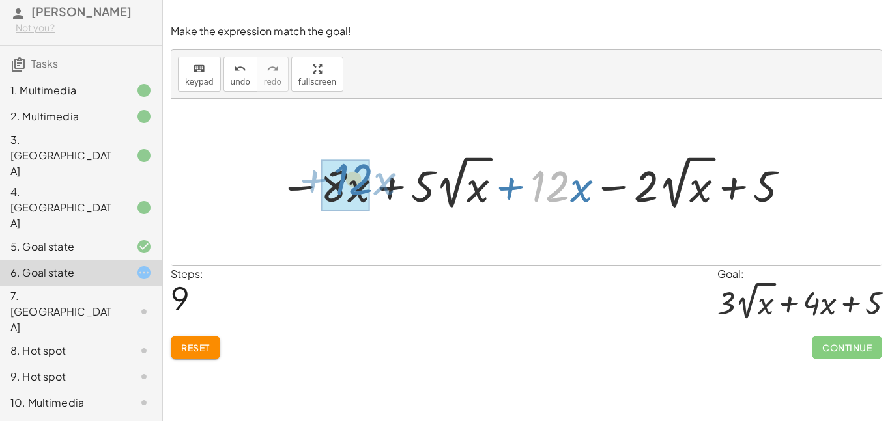
drag, startPoint x: 550, startPoint y: 180, endPoint x: 326, endPoint y: 165, distance: 223.9
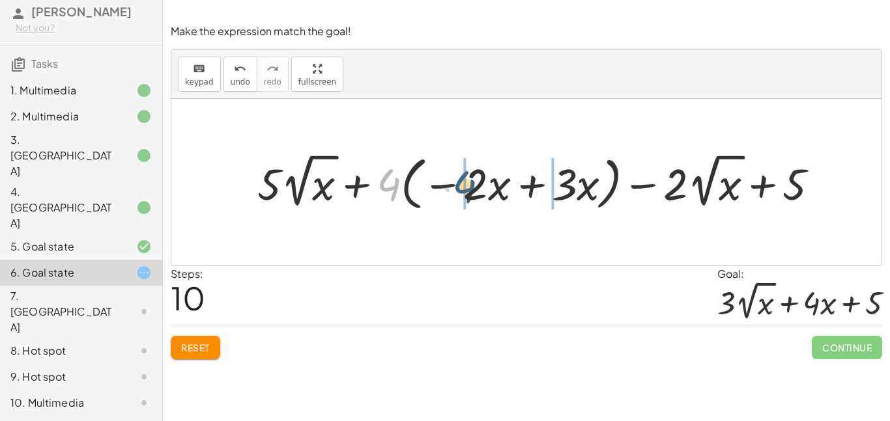
drag, startPoint x: 395, startPoint y: 174, endPoint x: 474, endPoint y: 175, distance: 78.2
click at [474, 175] on div at bounding box center [543, 182] width 585 height 65
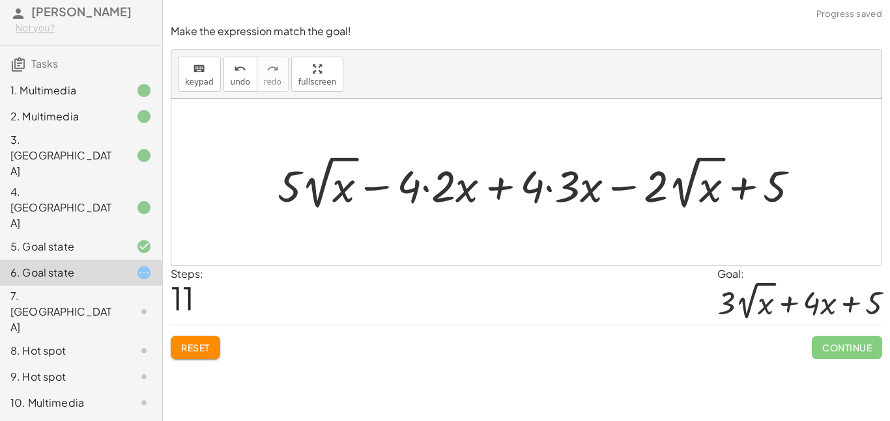
click at [412, 180] on div at bounding box center [543, 183] width 545 height 62
click at [448, 187] on div at bounding box center [543, 183] width 545 height 62
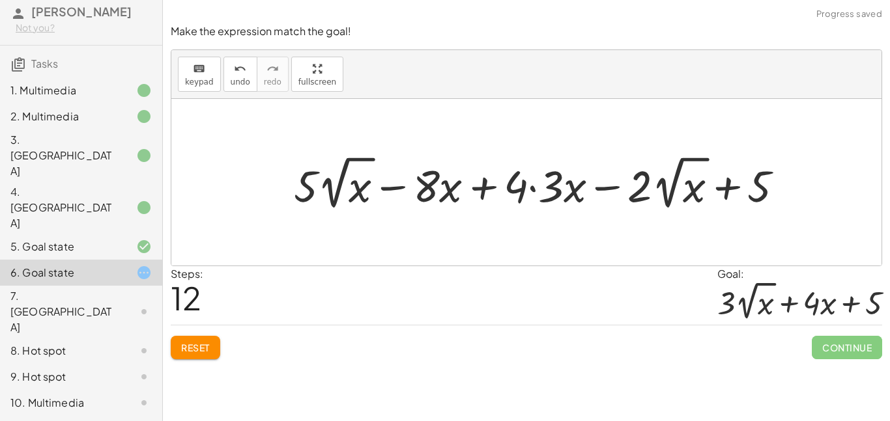
click at [504, 190] on div at bounding box center [543, 183] width 513 height 62
click at [511, 188] on div at bounding box center [543, 183] width 513 height 62
click at [520, 184] on div at bounding box center [543, 183] width 513 height 62
click at [528, 186] on div at bounding box center [543, 183] width 513 height 62
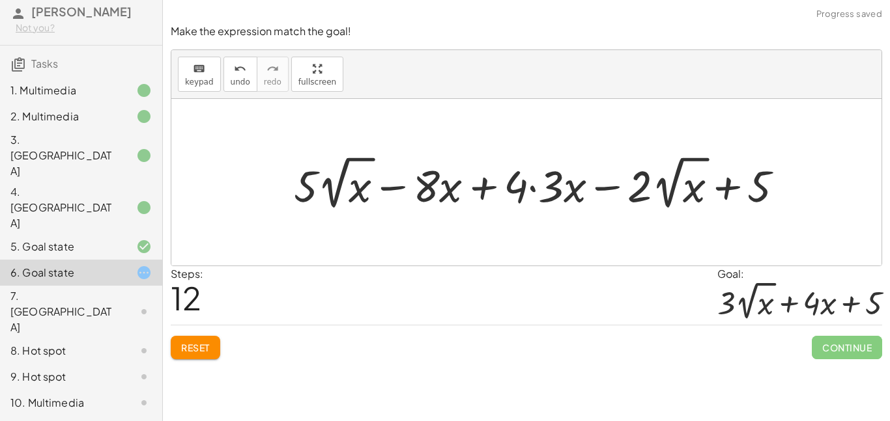
click at [532, 187] on div at bounding box center [543, 183] width 513 height 62
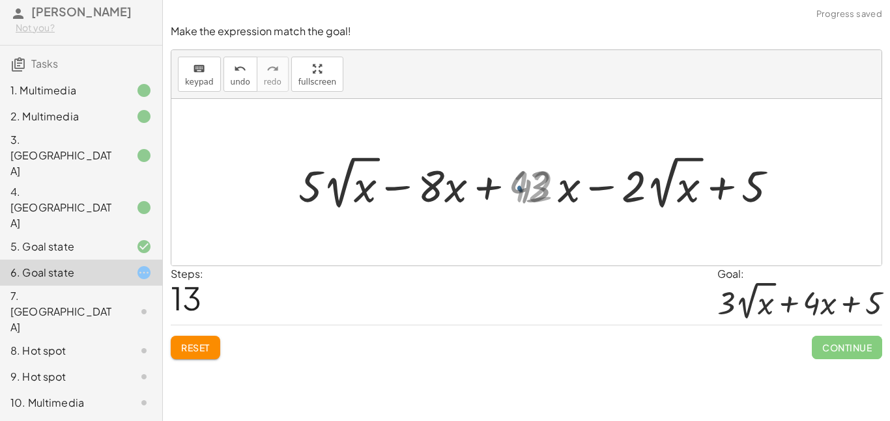
click at [539, 188] on div at bounding box center [543, 183] width 492 height 62
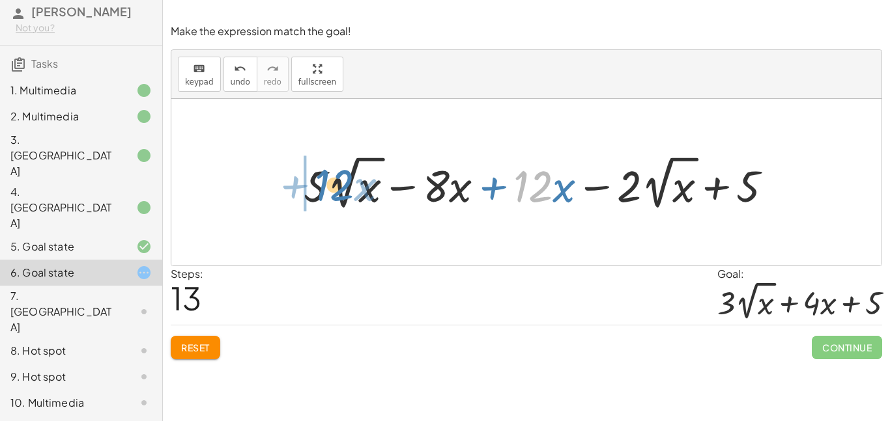
drag, startPoint x: 535, startPoint y: 183, endPoint x: 320, endPoint y: 175, distance: 215.8
click at [320, 175] on div at bounding box center [543, 183] width 492 height 62
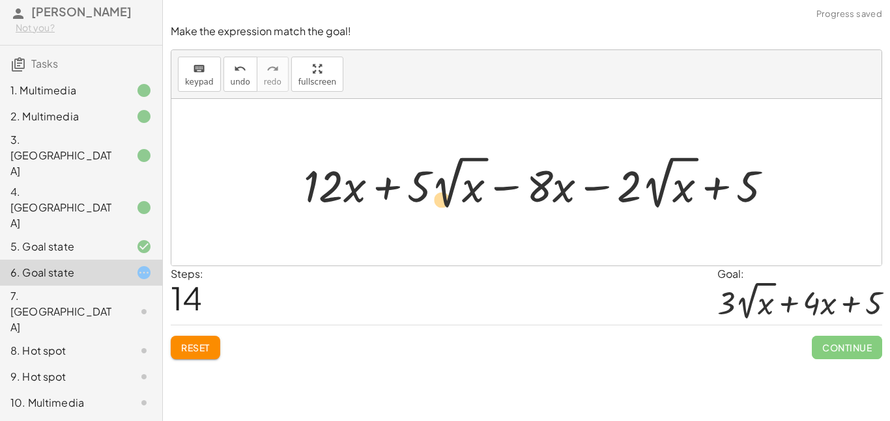
drag, startPoint x: 324, startPoint y: 188, endPoint x: 367, endPoint y: 242, distance: 69.2
click at [367, 242] on div "− · 8 · x + · 5 · 2 √ x + 9 − · 2 · 2 √ x + · 12 · x − 4 − · 8 · x + · 5 · 2 √ …" at bounding box center [526, 182] width 710 height 167
click at [248, 76] on button "undo undo" at bounding box center [240, 74] width 34 height 35
click at [237, 86] on span "undo" at bounding box center [241, 82] width 20 height 9
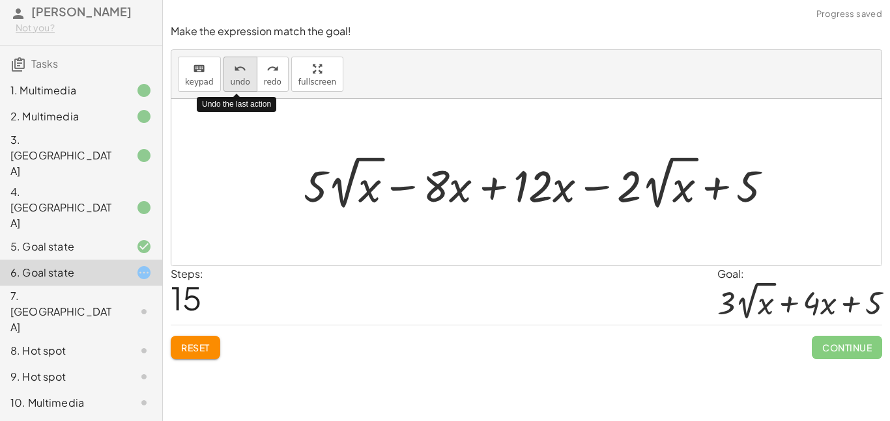
click at [237, 82] on span "undo" at bounding box center [241, 82] width 20 height 9
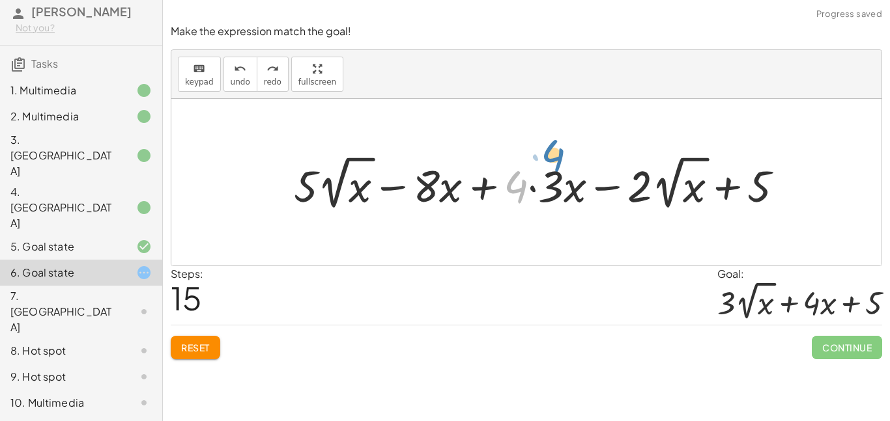
drag, startPoint x: 519, startPoint y: 183, endPoint x: 556, endPoint y: 146, distance: 52.5
drag, startPoint x: 512, startPoint y: 180, endPoint x: 546, endPoint y: 211, distance: 46.1
click at [546, 211] on div at bounding box center [543, 183] width 513 height 62
drag, startPoint x: 509, startPoint y: 175, endPoint x: 538, endPoint y: 182, distance: 29.4
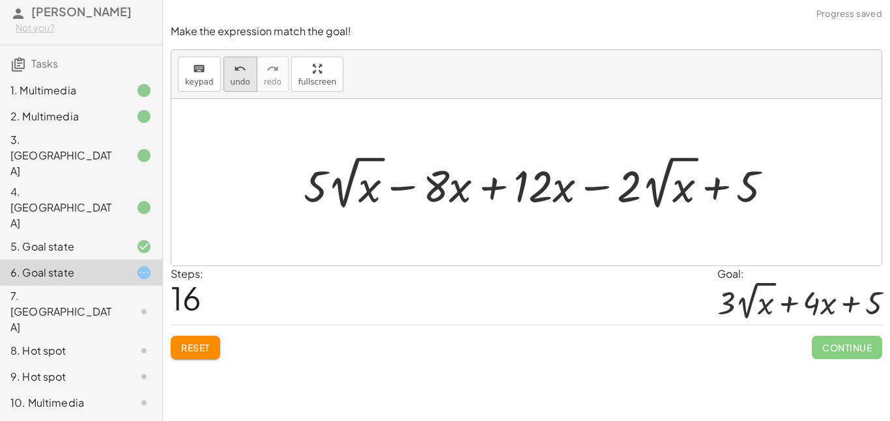
click at [244, 79] on span "undo" at bounding box center [241, 82] width 20 height 9
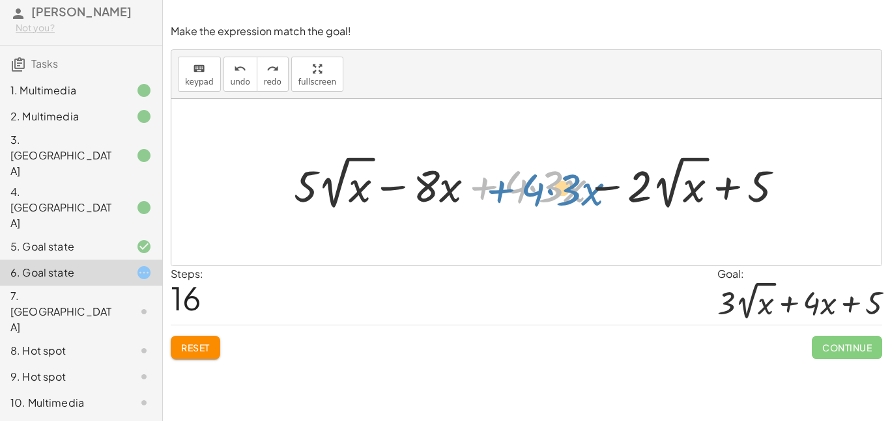
drag, startPoint x: 500, startPoint y: 182, endPoint x: 487, endPoint y: 180, distance: 12.5
click at [487, 180] on div at bounding box center [543, 183] width 513 height 62
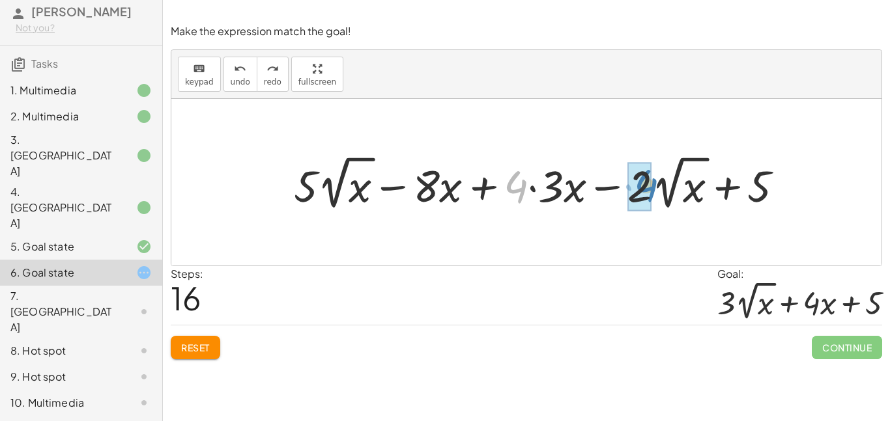
drag, startPoint x: 511, startPoint y: 182, endPoint x: 642, endPoint y: 180, distance: 130.9
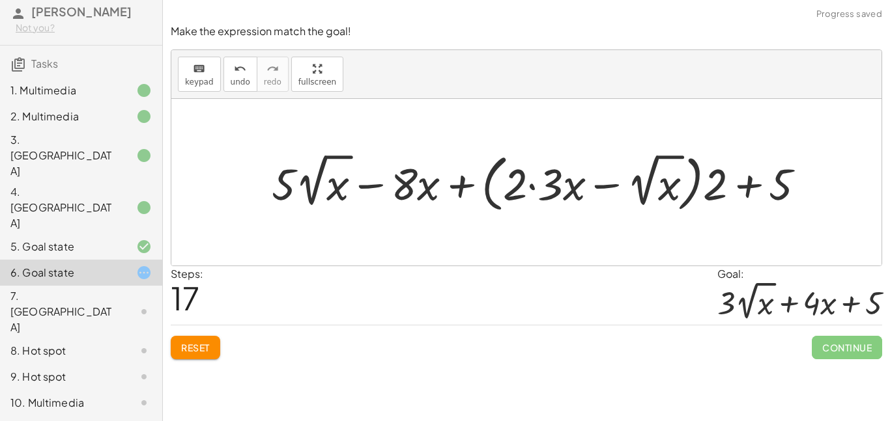
click at [545, 185] on div at bounding box center [543, 182] width 556 height 68
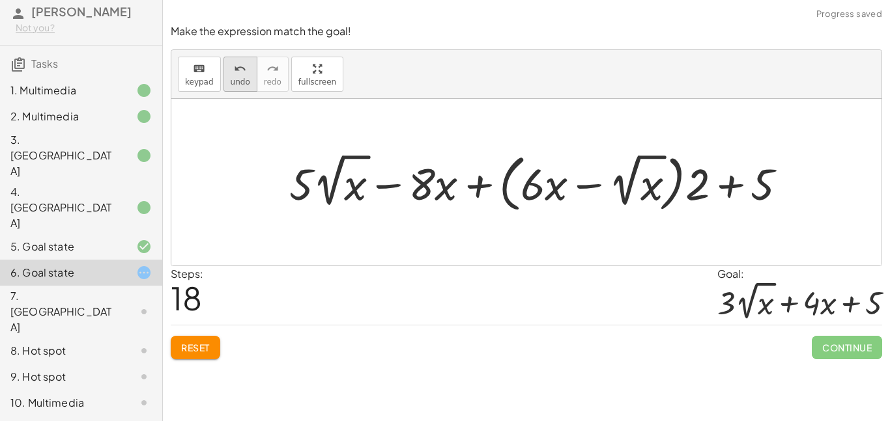
click at [223, 78] on button "undo undo" at bounding box center [240, 74] width 34 height 35
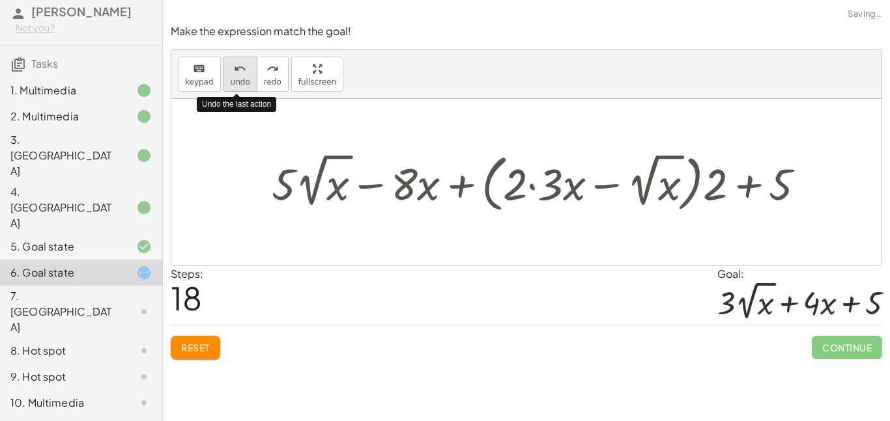
click at [227, 77] on button "undo undo" at bounding box center [240, 74] width 34 height 35
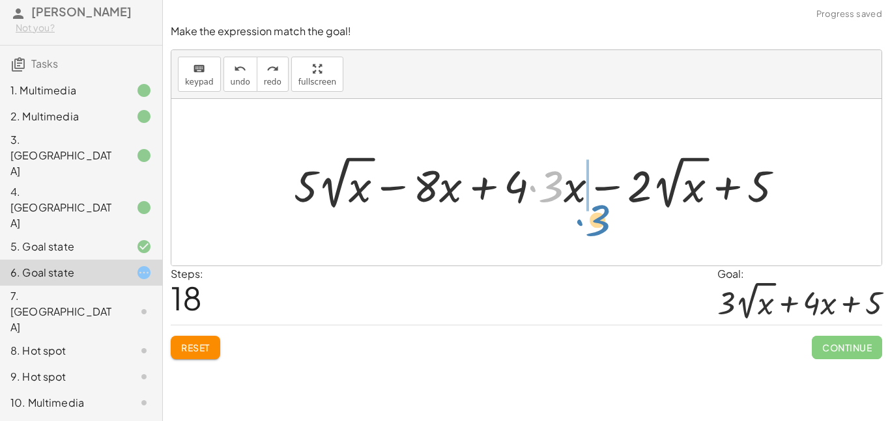
drag, startPoint x: 544, startPoint y: 187, endPoint x: 592, endPoint y: 220, distance: 58.5
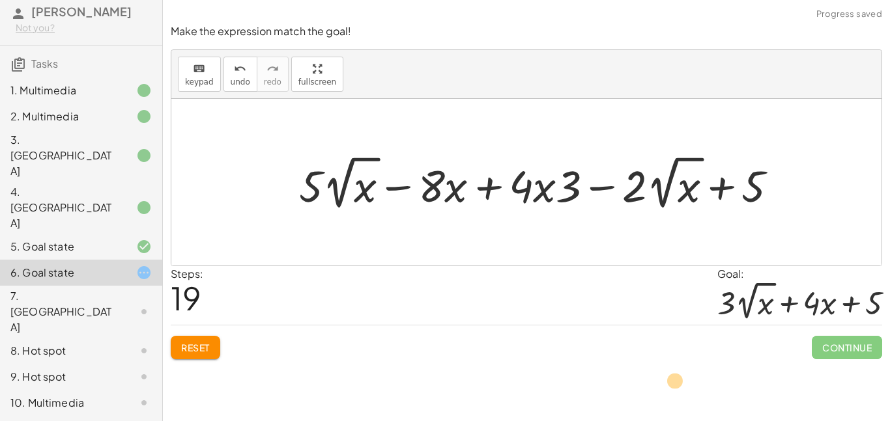
drag, startPoint x: 313, startPoint y: 189, endPoint x: 436, endPoint y: 391, distance: 236.5
click at [436, 391] on div "Adding Polynomials In this activity you will learn how to add like terms and po…" at bounding box center [526, 210] width 727 height 421
click at [131, 304] on div at bounding box center [133, 312] width 36 height 16
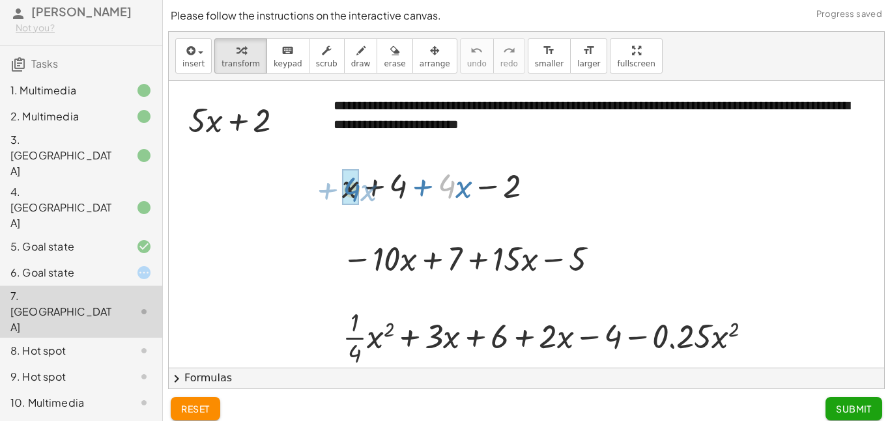
drag, startPoint x: 448, startPoint y: 184, endPoint x: 348, endPoint y: 190, distance: 99.8
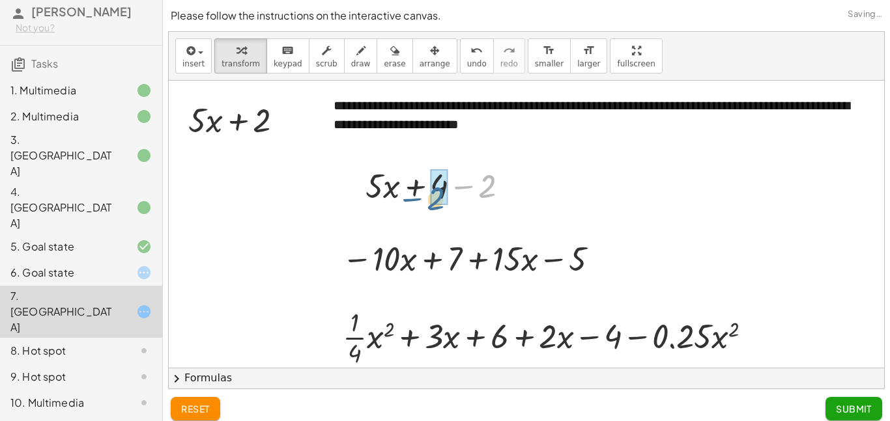
drag, startPoint x: 489, startPoint y: 193, endPoint x: 437, endPoint y: 203, distance: 53.0
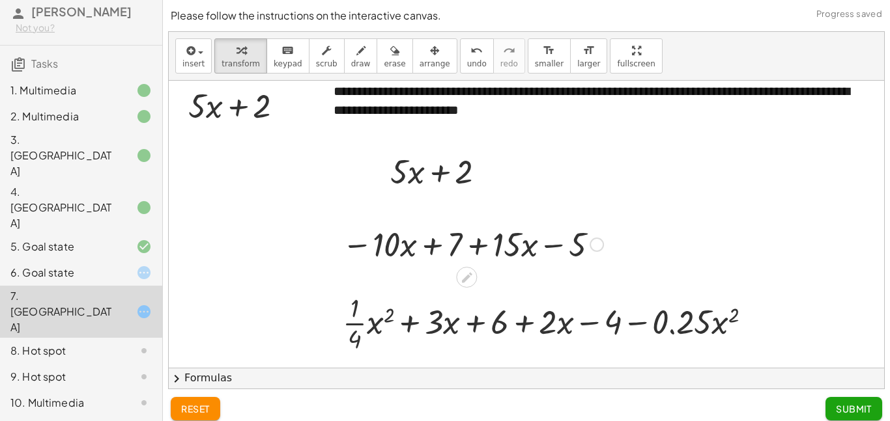
scroll to position [0, 0]
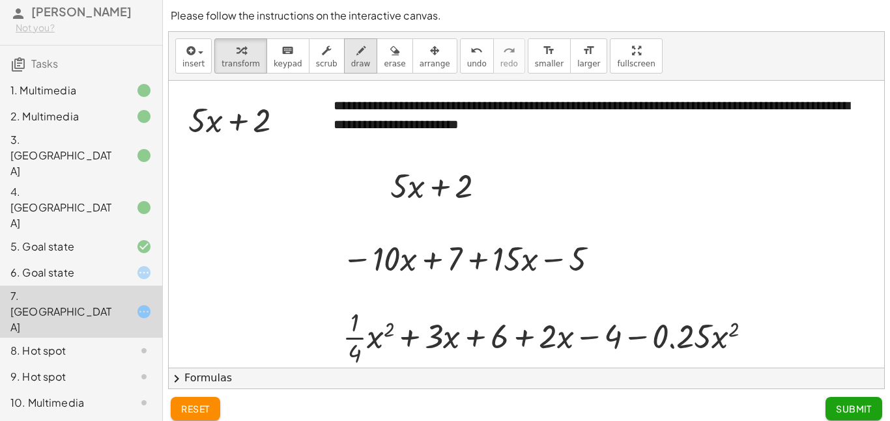
click at [355, 60] on span "draw" at bounding box center [361, 63] width 20 height 9
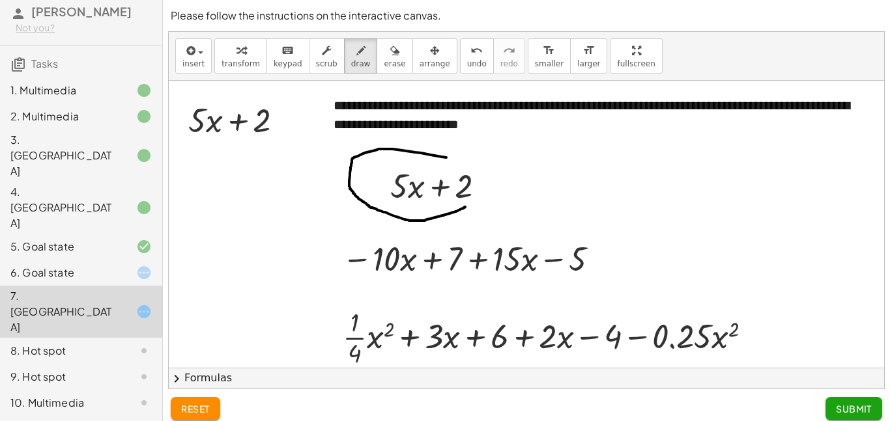
drag, startPoint x: 446, startPoint y: 158, endPoint x: 468, endPoint y: 205, distance: 51.6
click at [468, 205] on div at bounding box center [526, 268] width 715 height 375
drag, startPoint x: 467, startPoint y: 205, endPoint x: 455, endPoint y: 160, distance: 46.0
click at [455, 160] on div at bounding box center [526, 268] width 715 height 375
click at [200, 54] on div "button" at bounding box center [193, 50] width 22 height 16
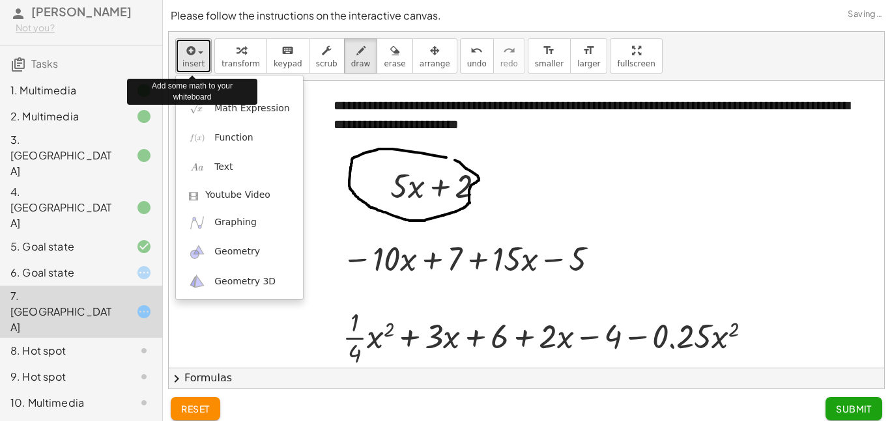
click at [202, 50] on button "insert" at bounding box center [193, 55] width 36 height 35
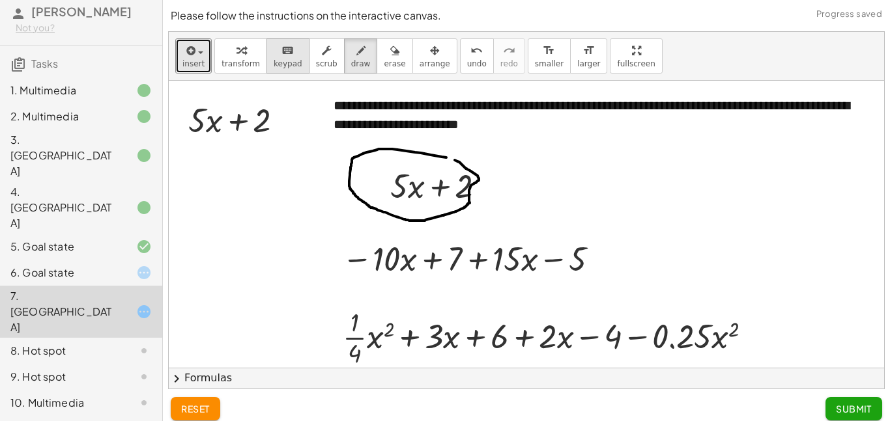
click at [274, 52] on div "keyboard" at bounding box center [288, 50] width 29 height 16
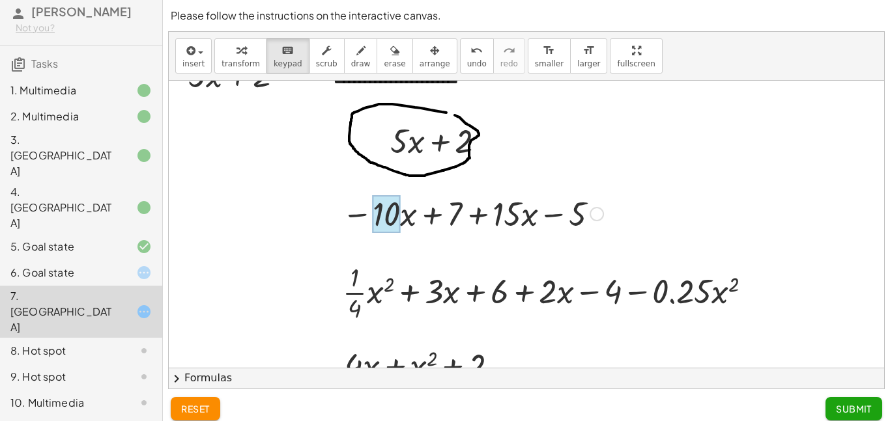
drag, startPoint x: 503, startPoint y: 228, endPoint x: 391, endPoint y: 226, distance: 112.1
drag, startPoint x: 492, startPoint y: 224, endPoint x: 386, endPoint y: 248, distance: 109.4
click at [500, 225] on div at bounding box center [506, 214] width 29 height 38
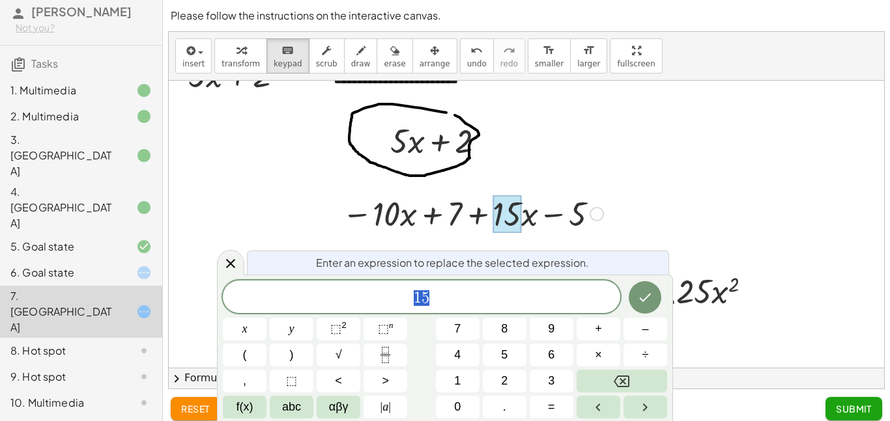
click at [502, 211] on div at bounding box center [506, 214] width 29 height 38
click at [632, 300] on button "Done" at bounding box center [645, 297] width 33 height 33
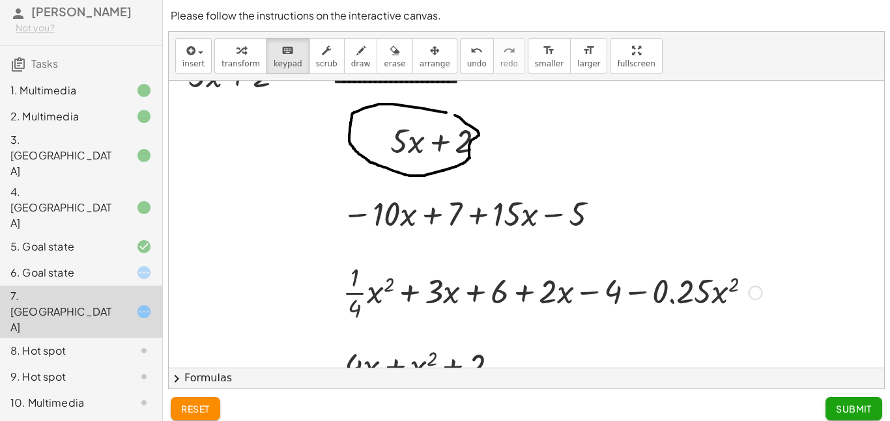
scroll to position [0, 0]
drag, startPoint x: 509, startPoint y: 207, endPoint x: 511, endPoint y: 130, distance: 76.9
click at [427, 53] on div "button" at bounding box center [435, 50] width 31 height 16
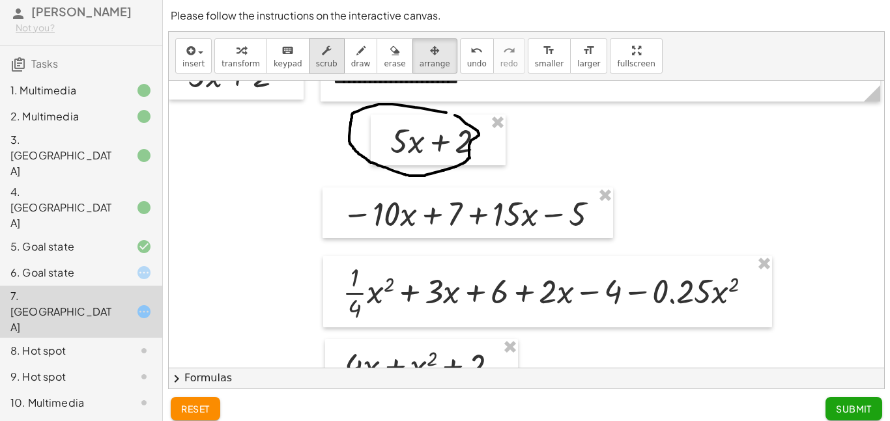
click at [322, 53] on icon "button" at bounding box center [326, 51] width 9 height 16
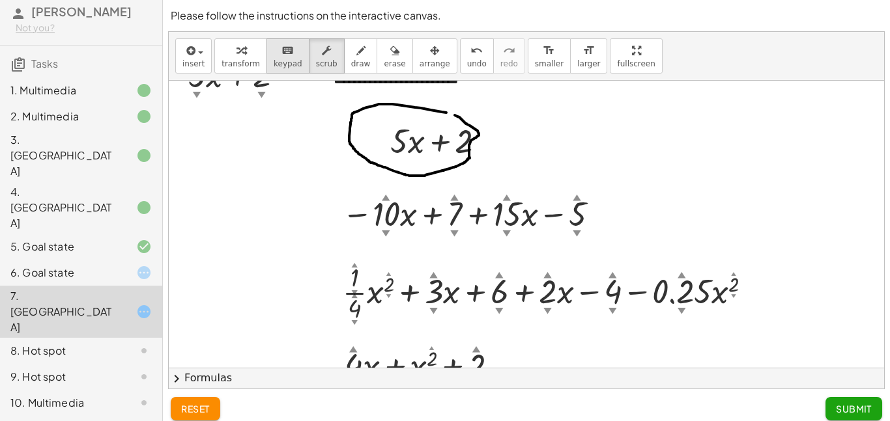
click at [266, 59] on button "keyboard keypad" at bounding box center [287, 55] width 43 height 35
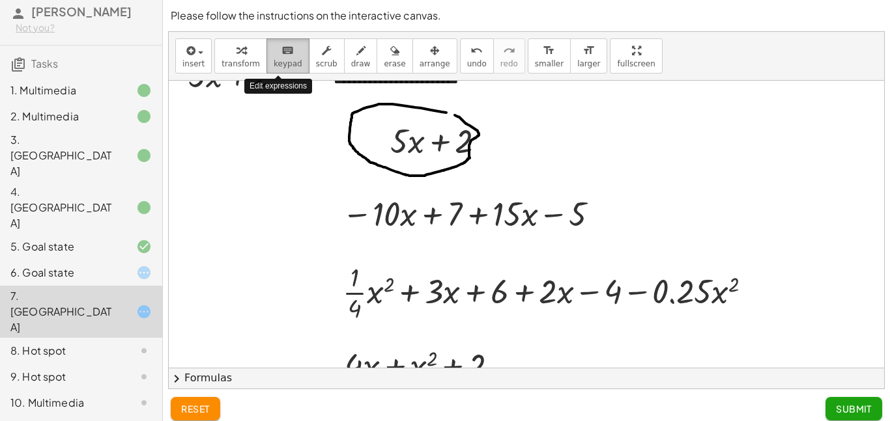
click at [266, 60] on button "keyboard keypad" at bounding box center [287, 55] width 43 height 35
click at [253, 59] on button "transform" at bounding box center [240, 55] width 53 height 35
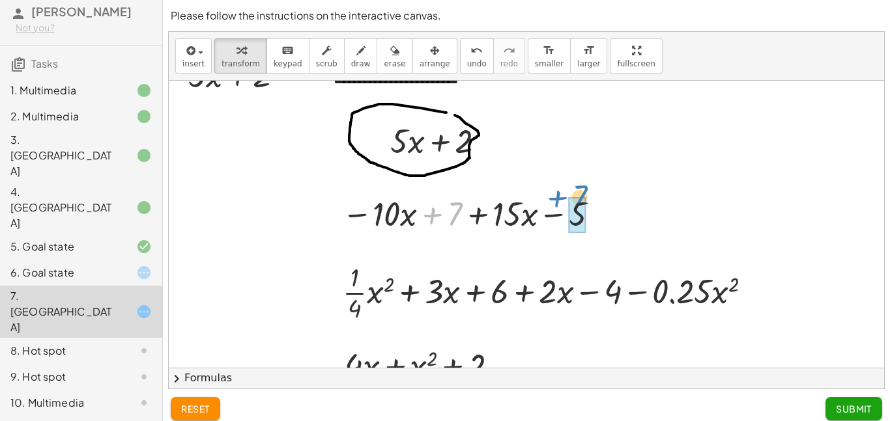
drag, startPoint x: 457, startPoint y: 210, endPoint x: 586, endPoint y: 208, distance: 129.7
click at [586, 208] on div at bounding box center [472, 213] width 274 height 44
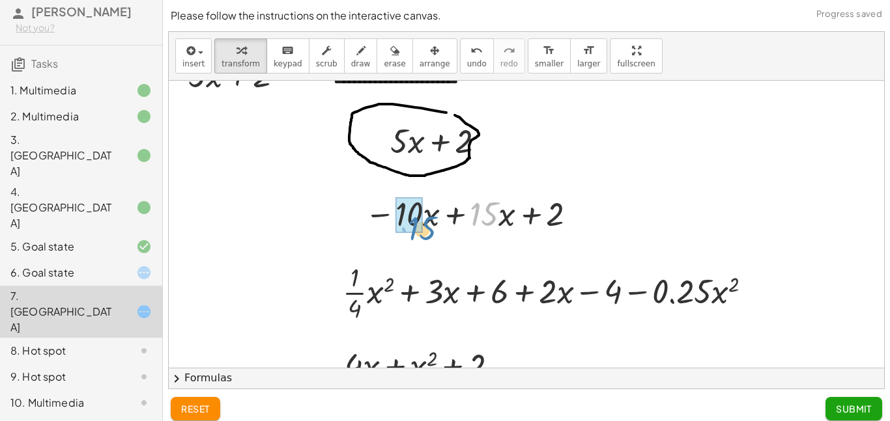
drag, startPoint x: 494, startPoint y: 208, endPoint x: 431, endPoint y: 219, distance: 63.5
click at [431, 219] on div at bounding box center [472, 213] width 229 height 44
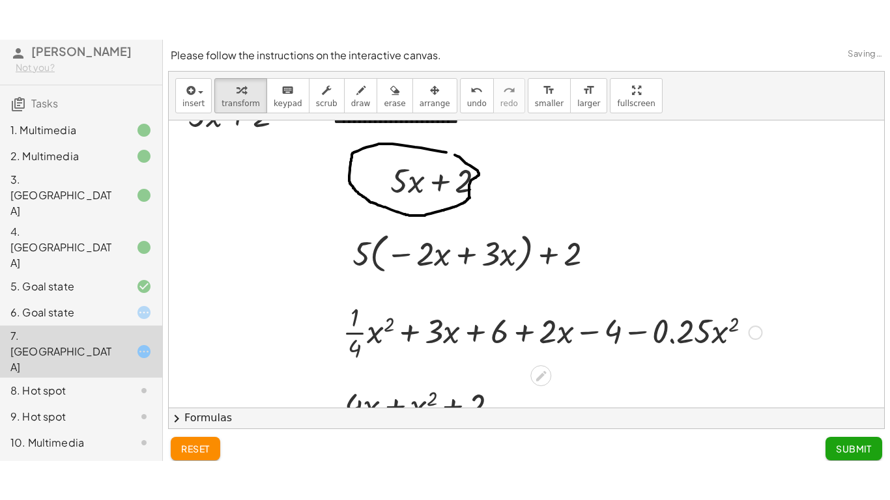
scroll to position [88, 0]
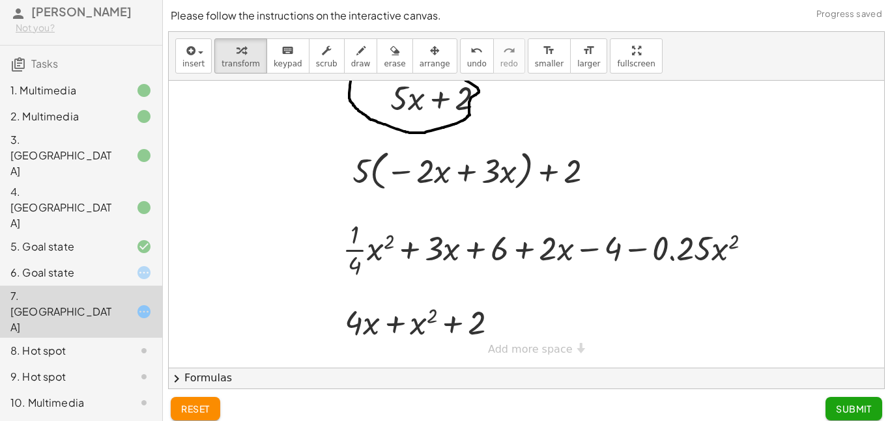
click at [848, 408] on span "Submit" at bounding box center [854, 409] width 36 height 12
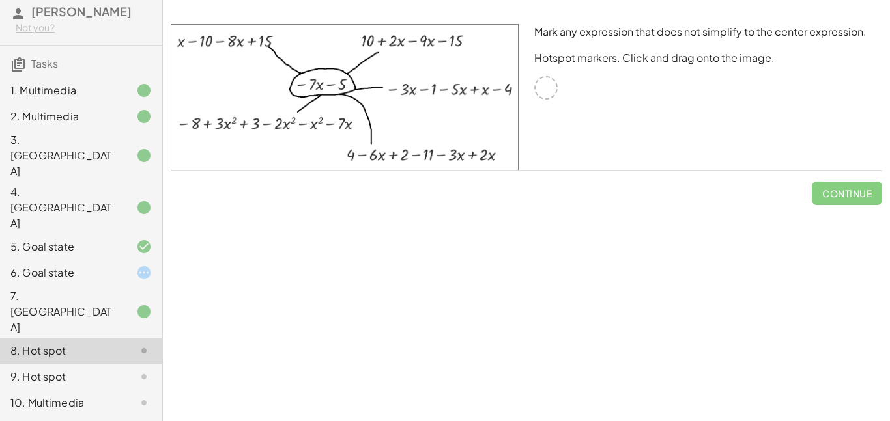
click at [539, 85] on div at bounding box center [545, 87] width 23 height 23
click at [541, 87] on div at bounding box center [545, 87] width 23 height 23
click at [544, 81] on div at bounding box center [545, 87] width 23 height 23
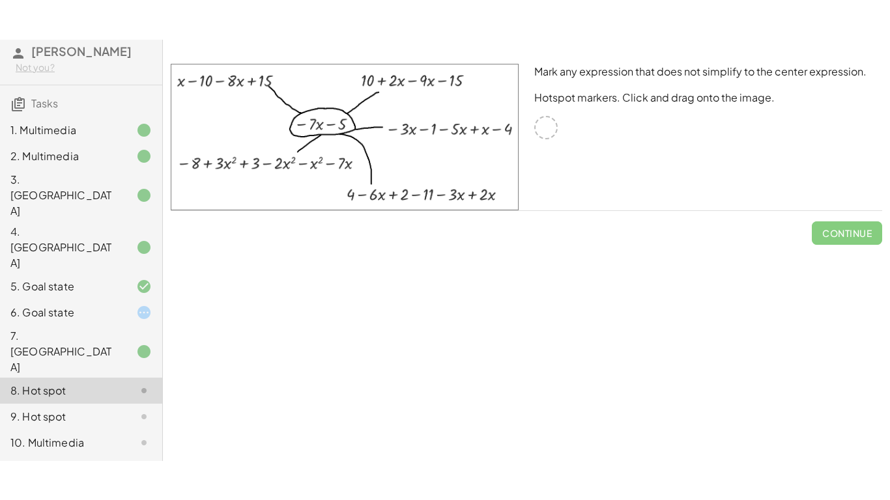
scroll to position [0, 0]
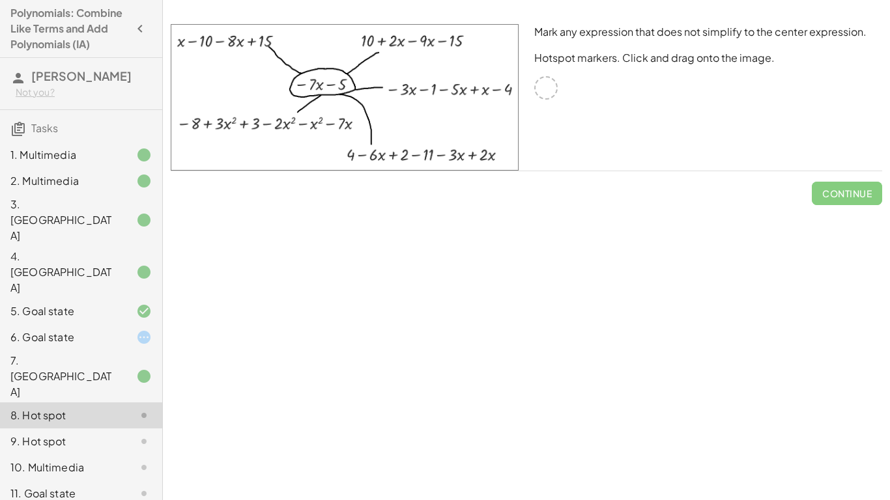
click at [545, 87] on div at bounding box center [545, 87] width 23 height 23
drag, startPoint x: 464, startPoint y: 88, endPoint x: 532, endPoint y: 96, distance: 68.2
click at [532, 96] on div "Mark any expression that does not simplify to the center expression. Hotspot ma…" at bounding box center [526, 97] width 727 height 162
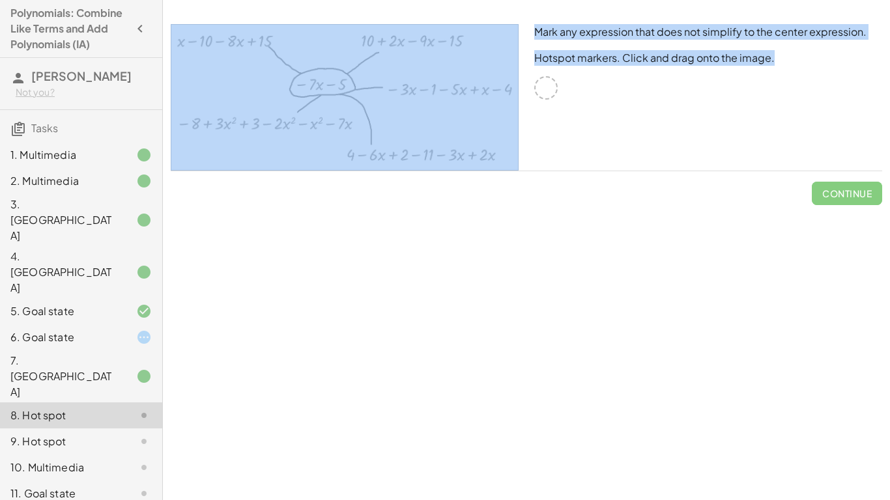
drag, startPoint x: 541, startPoint y: 85, endPoint x: 481, endPoint y: 104, distance: 62.8
click at [481, 104] on div "Mark any expression that does not simplify to the center expression. Hotspot ma…" at bounding box center [526, 97] width 727 height 162
click at [481, 104] on img at bounding box center [345, 97] width 348 height 147
click at [535, 98] on div "Mark any expression that does not simplify to the center expression. Hotspot ma…" at bounding box center [708, 97] width 364 height 162
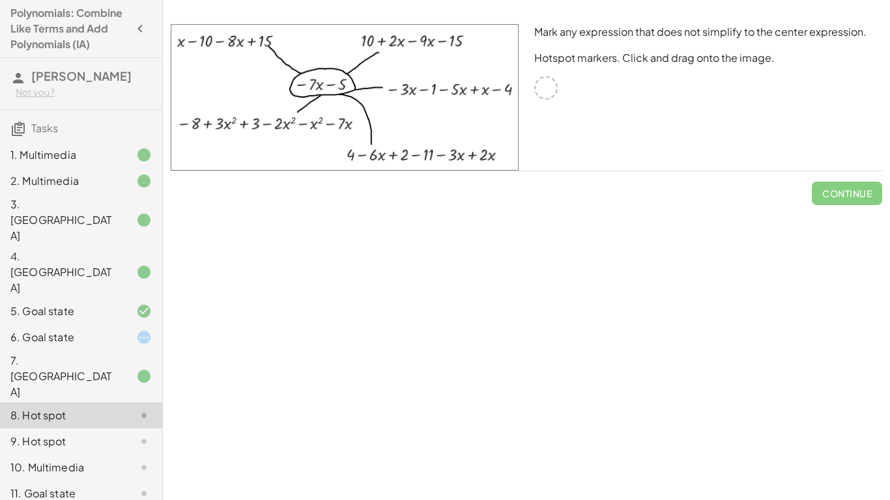
drag, startPoint x: 491, startPoint y: 87, endPoint x: 537, endPoint y: 81, distance: 46.6
click at [537, 81] on div "Mark any expression that does not simplify to the center expression. Hotspot ma…" at bounding box center [526, 97] width 727 height 162
click at [452, 87] on img at bounding box center [345, 97] width 348 height 147
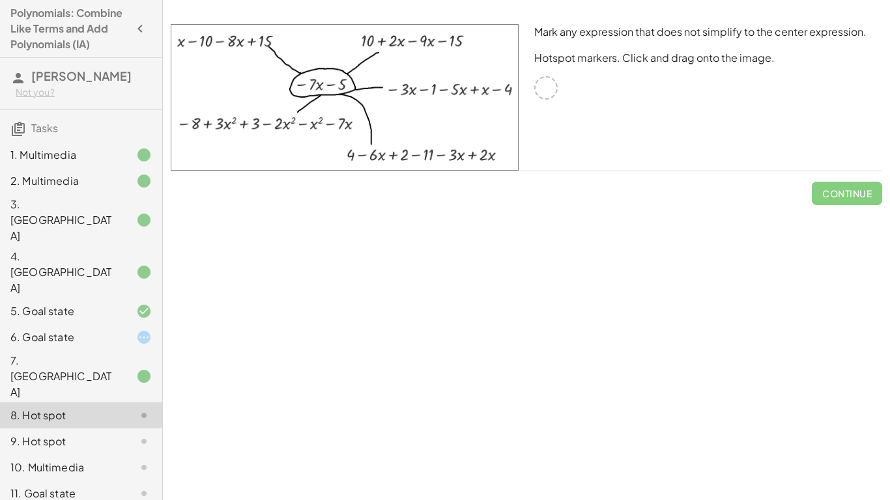
click at [139, 408] on icon at bounding box center [144, 416] width 16 height 16
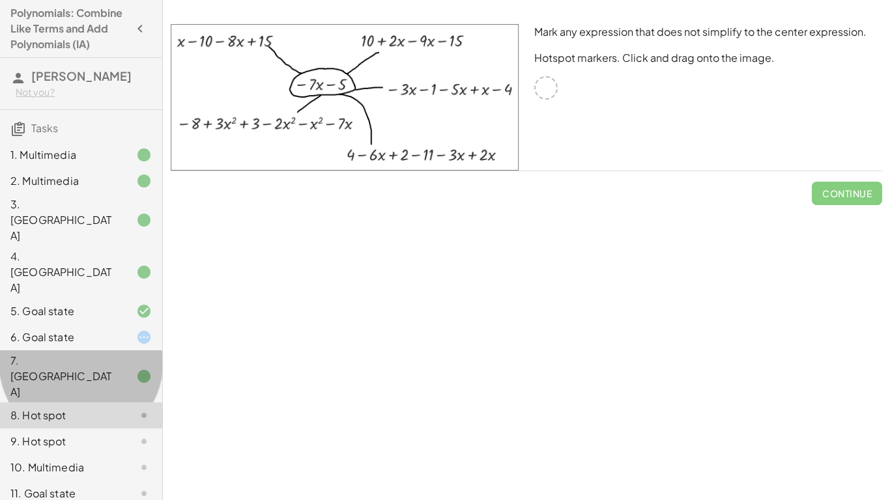
click at [59, 421] on div "7. Canvas" at bounding box center [81, 442] width 162 height 26
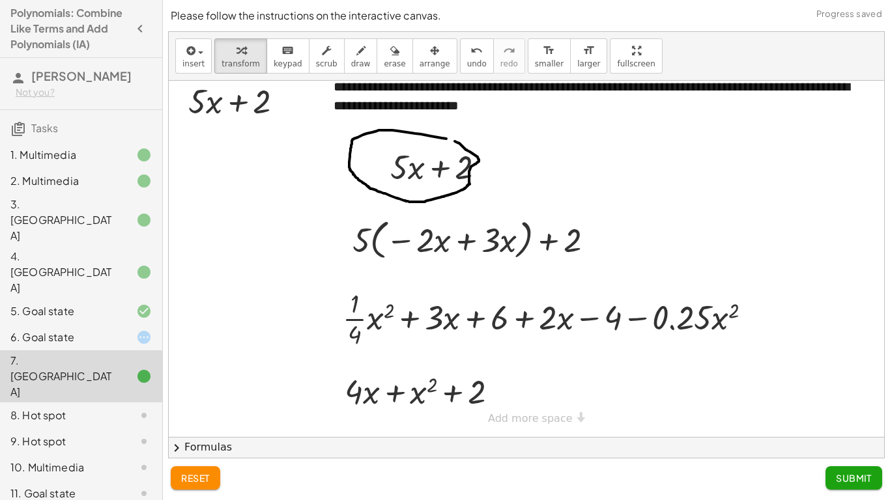
click at [64, 408] on div "8. Hot spot" at bounding box center [62, 416] width 105 height 16
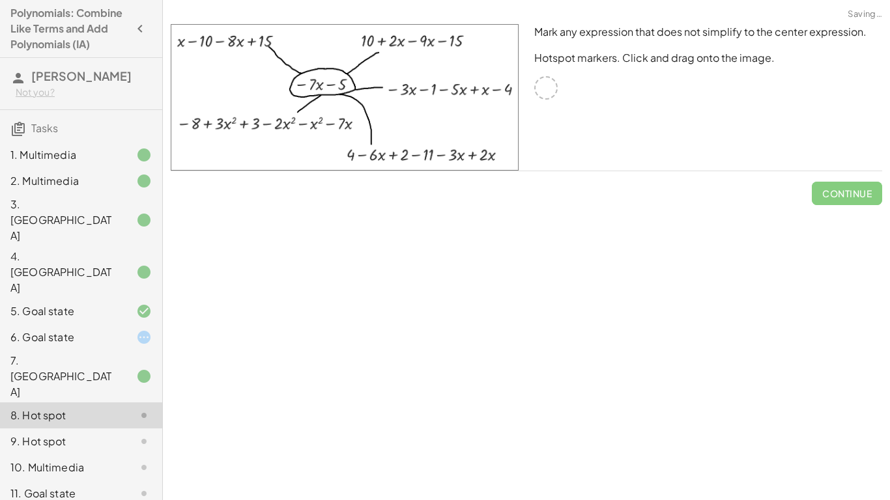
click at [193, 46] on img at bounding box center [345, 97] width 348 height 147
drag, startPoint x: 195, startPoint y: 42, endPoint x: 212, endPoint y: 169, distance: 128.2
click at [212, 169] on img at bounding box center [345, 97] width 348 height 147
click at [256, 121] on img at bounding box center [345, 97] width 348 height 147
click at [448, 145] on img at bounding box center [345, 97] width 348 height 147
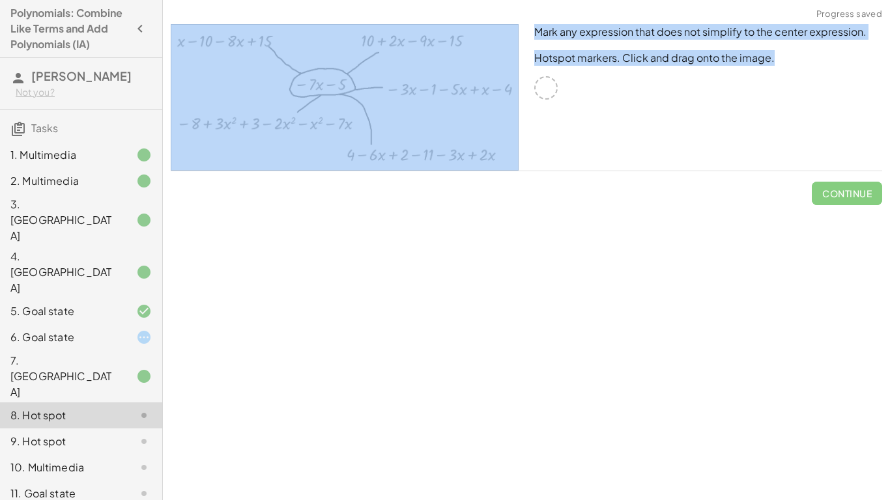
drag, startPoint x: 543, startPoint y: 80, endPoint x: 657, endPoint y: 0, distance: 139.3
click at [657, 0] on div "Adding Polynomials In this activity you will learn how to add like terms and po…" at bounding box center [526, 250] width 727 height 500
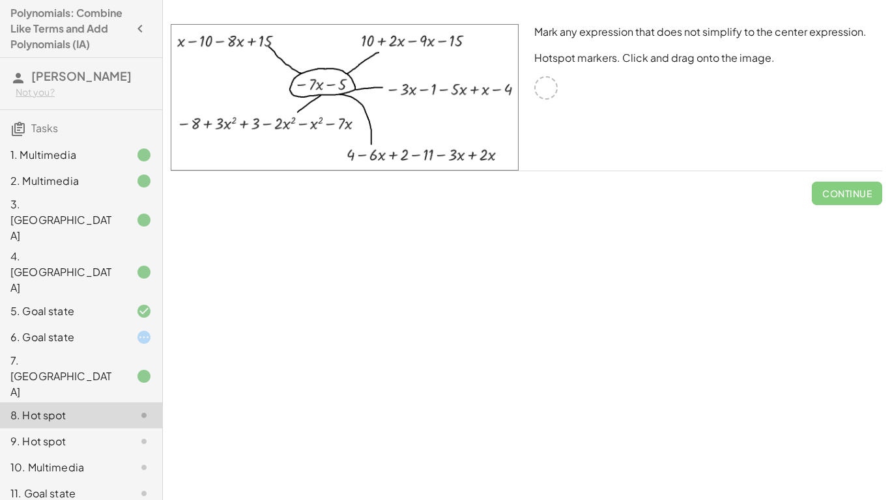
click at [615, 186] on div "Continue" at bounding box center [526, 188] width 711 height 34
click at [543, 92] on div at bounding box center [545, 87] width 23 height 23
click at [545, 85] on div at bounding box center [545, 87] width 23 height 23
click at [423, 102] on img at bounding box center [345, 97] width 348 height 147
click at [413, 88] on img at bounding box center [345, 97] width 348 height 147
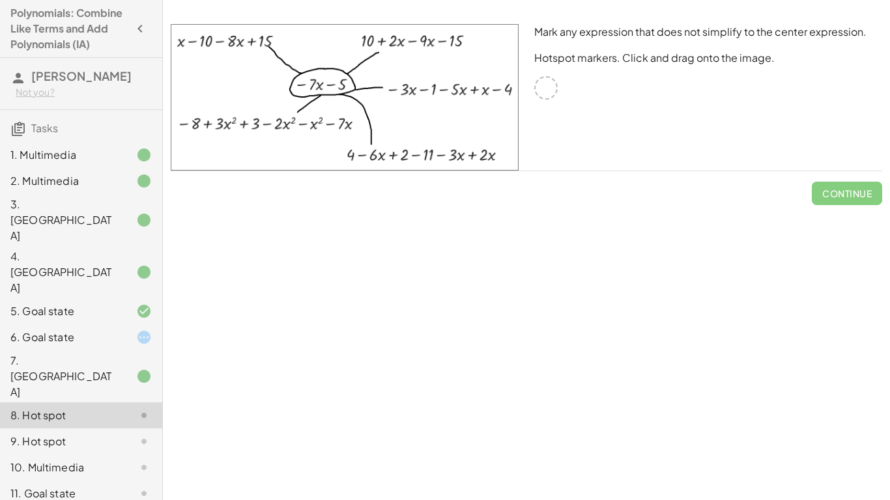
click at [333, 84] on img at bounding box center [345, 97] width 348 height 147
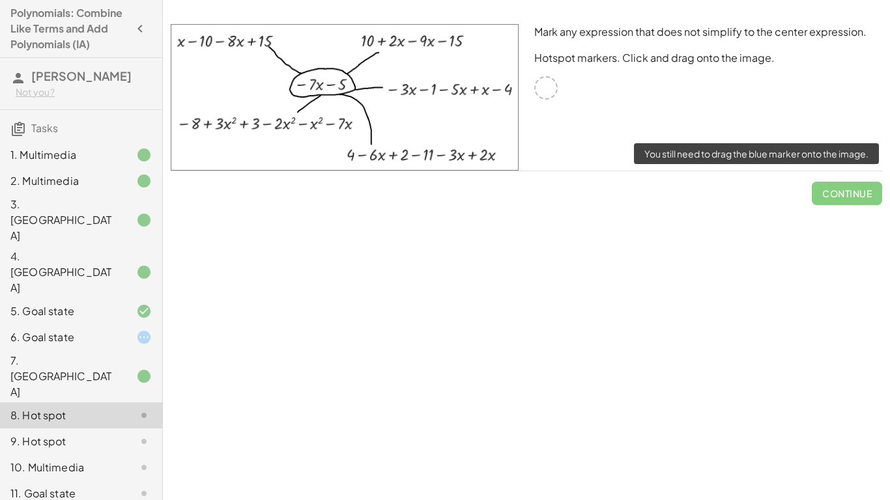
click at [870, 203] on span "Continue" at bounding box center [847, 188] width 70 height 34
click at [864, 189] on span "Continue" at bounding box center [847, 188] width 70 height 34
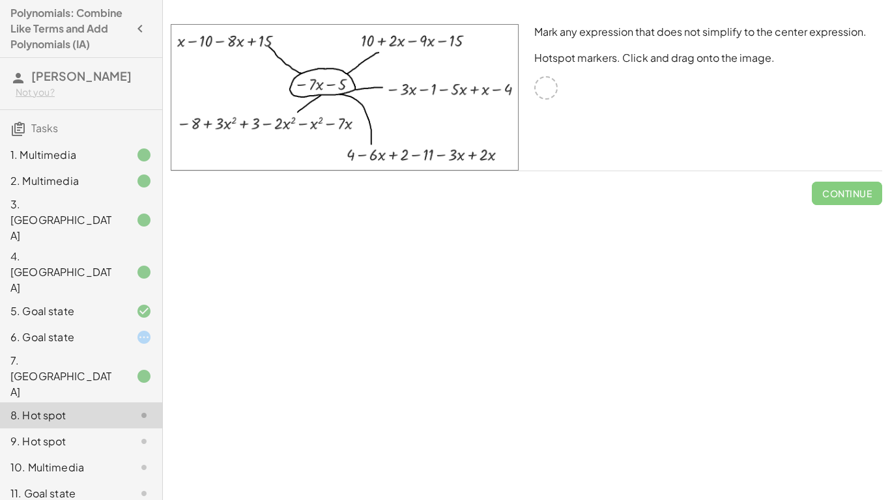
drag, startPoint x: 552, startPoint y: 88, endPoint x: 602, endPoint y: 270, distance: 189.0
click at [602, 270] on div "Adding Polynomials In this activity you will learn how to add like terms and po…" at bounding box center [526, 250] width 727 height 500
click at [526, 98] on div "Mark any expression that does not simplify to the center expression. Hotspot ma…" at bounding box center [708, 97] width 364 height 162
drag, startPoint x: 534, startPoint y: 75, endPoint x: 557, endPoint y: 218, distance: 145.2
click at [557, 218] on div "Adding Polynomials In this activity you will learn how to add like terms and po…" at bounding box center [526, 250] width 727 height 500
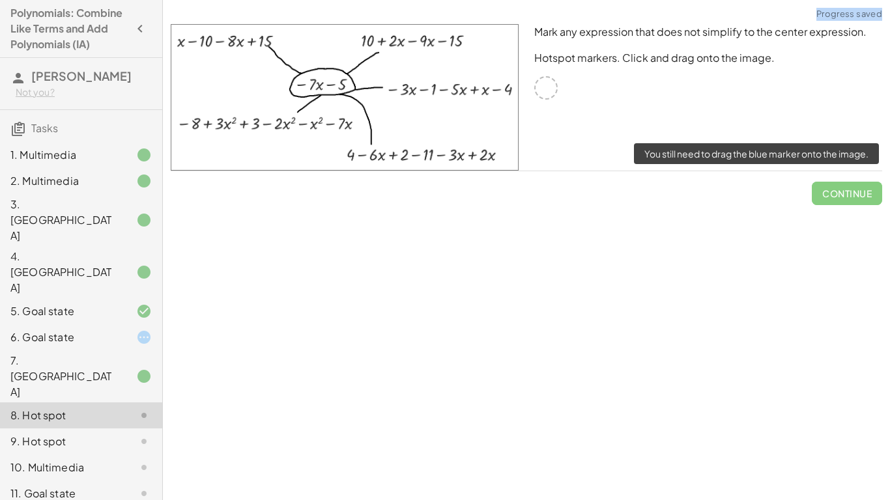
click at [851, 192] on span "Continue" at bounding box center [847, 188] width 70 height 34
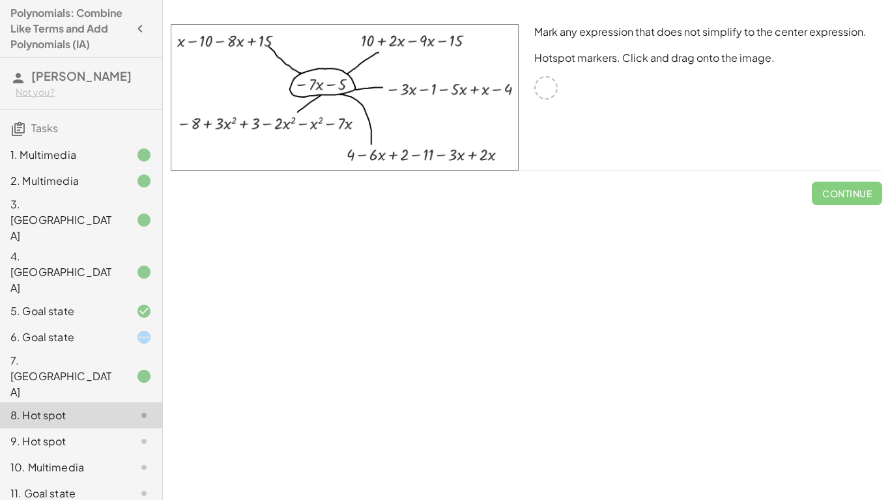
click at [537, 85] on div at bounding box center [545, 87] width 23 height 23
click at [112, 421] on div "9. Hot spot" at bounding box center [62, 442] width 105 height 16
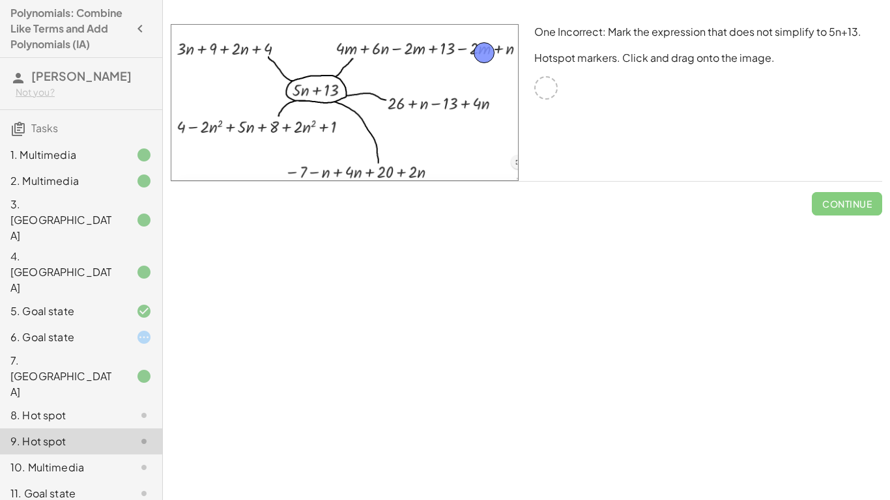
drag, startPoint x: 548, startPoint y: 88, endPoint x: 485, endPoint y: 51, distance: 73.0
click at [864, 207] on span "Check" at bounding box center [855, 204] width 34 height 12
click at [104, 408] on div "8. Hot spot" at bounding box center [62, 416] width 105 height 16
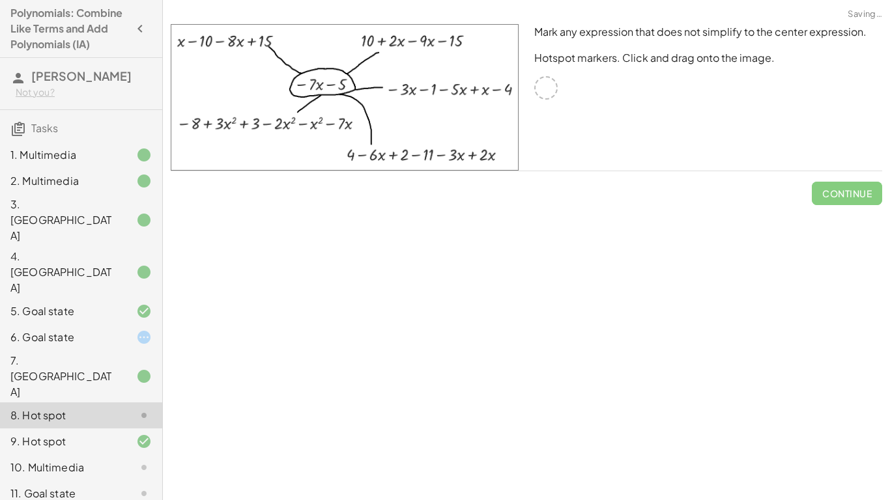
click at [555, 76] on div "Mark any expression that does not simplify to the center expression. Hotspot ma…" at bounding box center [708, 97] width 364 height 162
drag, startPoint x: 320, startPoint y: 78, endPoint x: 400, endPoint y: 378, distance: 311.4
click at [400, 378] on div "Adding Polynomials In this activity you will learn how to add like terms and po…" at bounding box center [526, 250] width 727 height 500
click at [373, 145] on img at bounding box center [345, 97] width 348 height 147
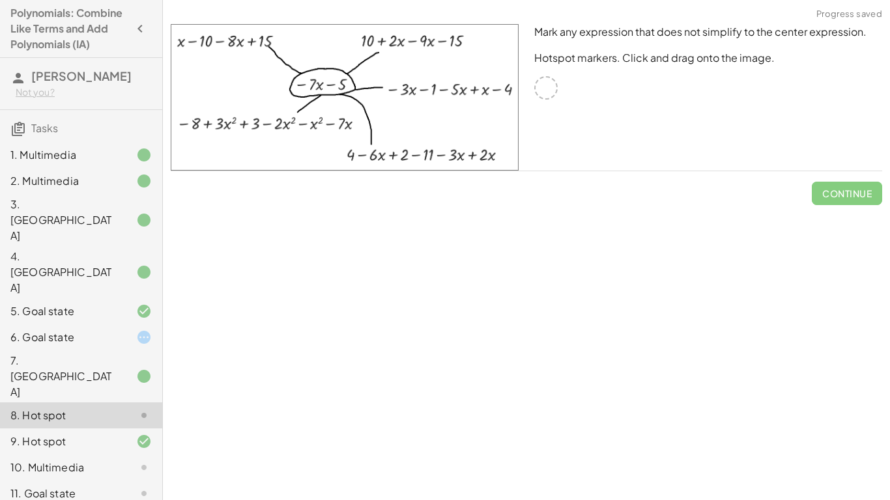
click at [373, 145] on img at bounding box center [345, 97] width 348 height 147
click at [421, 107] on img at bounding box center [345, 97] width 348 height 147
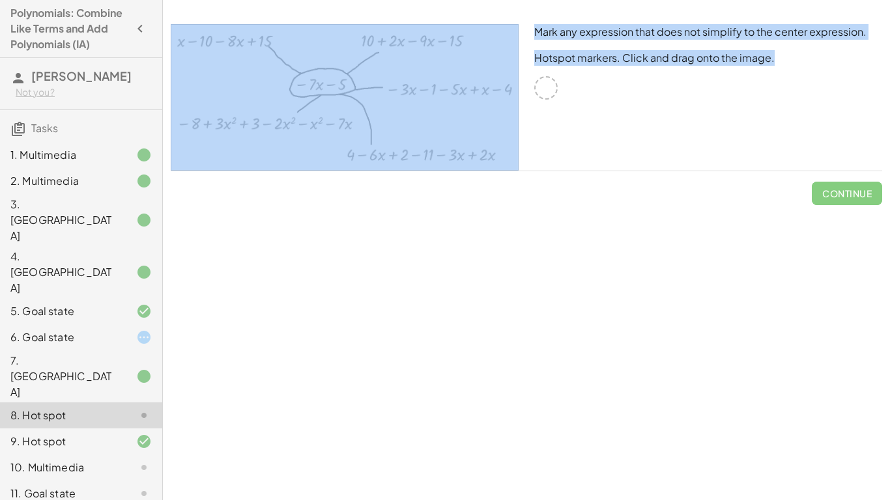
drag, startPoint x: 541, startPoint y: 91, endPoint x: 283, endPoint y: 61, distance: 259.7
click at [283, 61] on div "Mark any expression that does not simplify to the center expression. Hotspot ma…" at bounding box center [526, 97] width 727 height 162
click at [389, 97] on img at bounding box center [345, 97] width 348 height 147
click at [542, 113] on div "Mark any expression that does not simplify to the center expression. Hotspot ma…" at bounding box center [708, 97] width 364 height 162
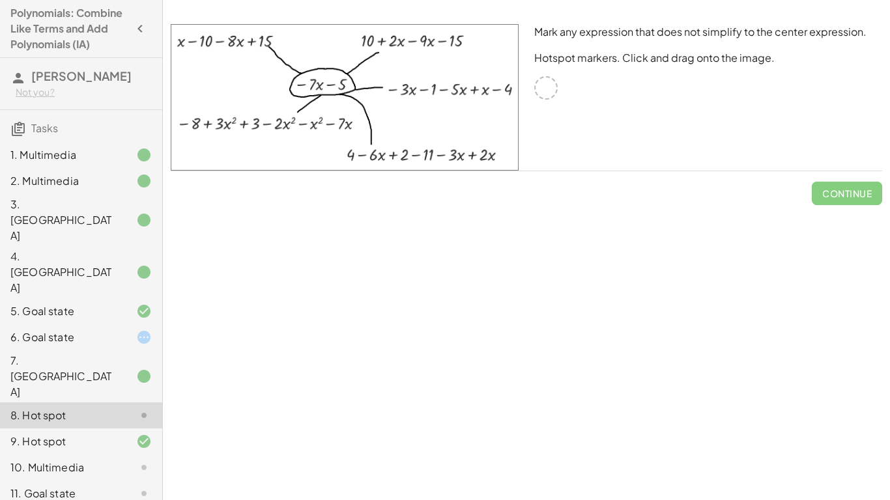
click at [542, 113] on div "Mark any expression that does not simplify to the center expression. Hotspot ma…" at bounding box center [708, 97] width 364 height 162
click at [64, 421] on div "10. Multimedia" at bounding box center [62, 468] width 105 height 16
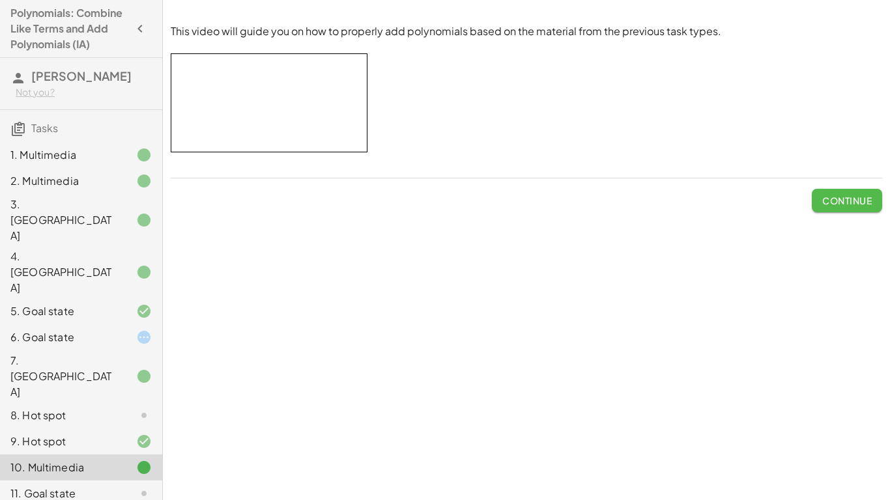
click at [831, 195] on span "Continue" at bounding box center [847, 201] width 50 height 12
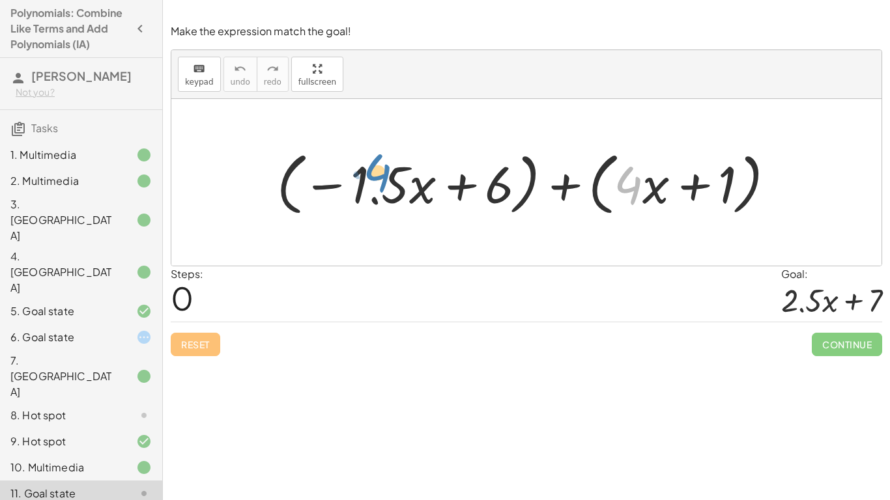
drag, startPoint x: 632, startPoint y: 194, endPoint x: 374, endPoint y: 190, distance: 258.0
click at [374, 190] on div at bounding box center [530, 182] width 521 height 75
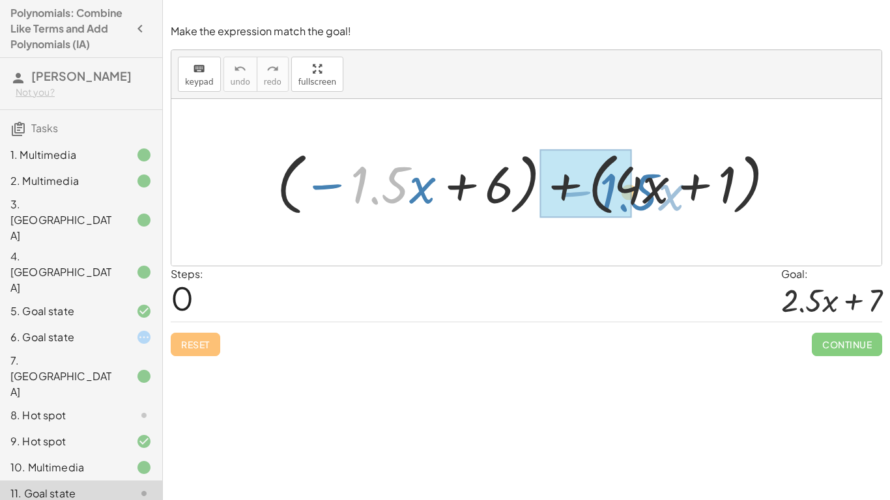
drag, startPoint x: 407, startPoint y: 188, endPoint x: 656, endPoint y: 195, distance: 249.0
click at [656, 195] on div at bounding box center [530, 182] width 521 height 75
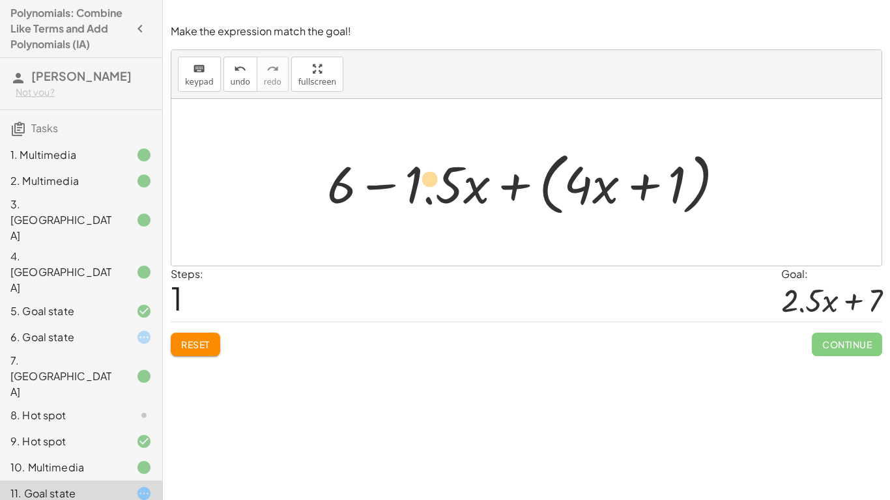
drag, startPoint x: 571, startPoint y: 184, endPoint x: 427, endPoint y: 181, distance: 143.4
click at [427, 181] on div at bounding box center [531, 182] width 421 height 75
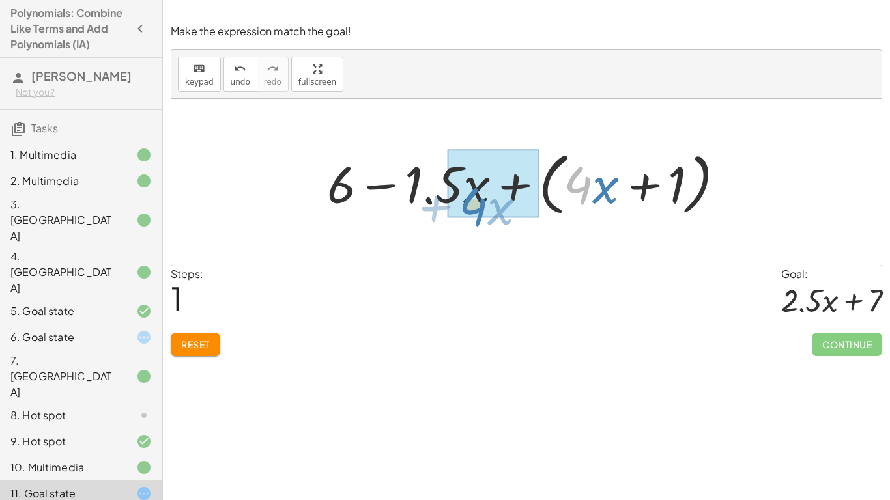
drag, startPoint x: 584, startPoint y: 180, endPoint x: 479, endPoint y: 202, distance: 107.2
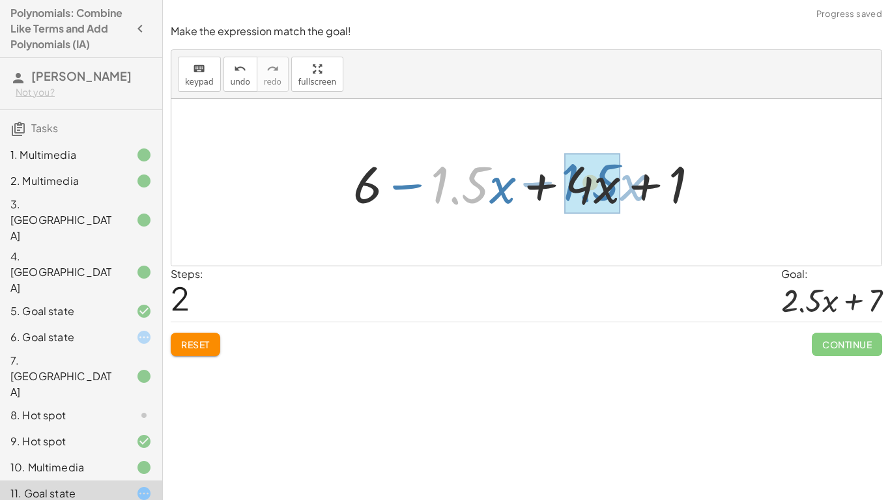
drag, startPoint x: 462, startPoint y: 180, endPoint x: 590, endPoint y: 179, distance: 127.7
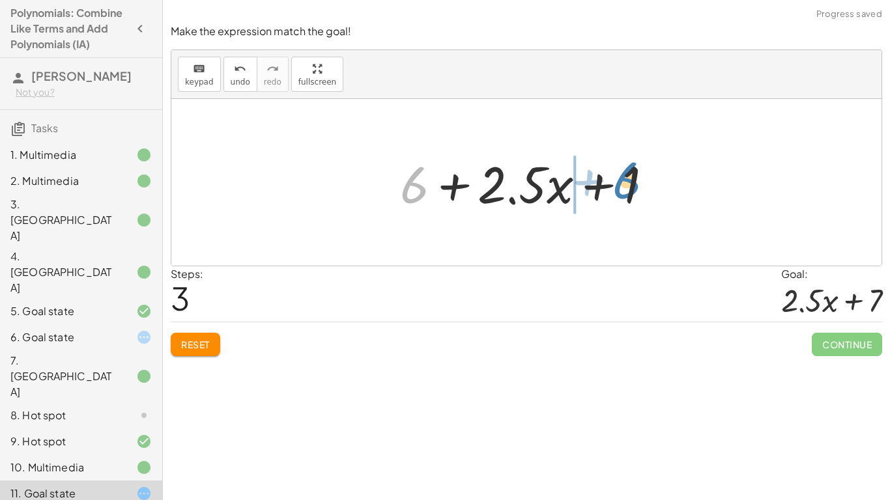
drag, startPoint x: 408, startPoint y: 190, endPoint x: 621, endPoint y: 184, distance: 212.4
click at [621, 184] on div at bounding box center [531, 182] width 276 height 67
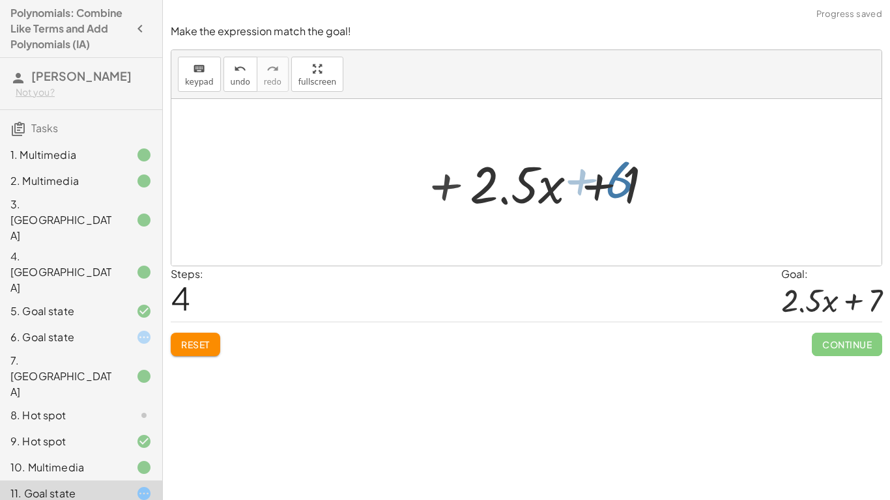
click at [621, 184] on div at bounding box center [531, 182] width 276 height 67
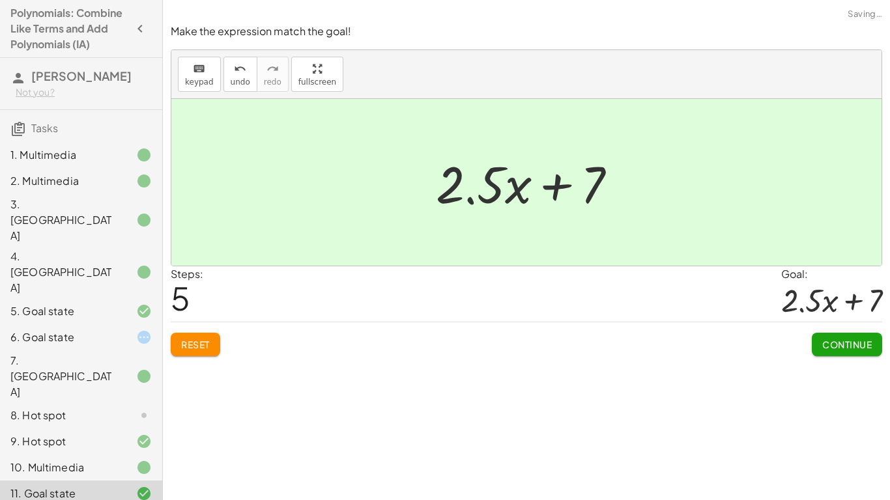
click at [0, 0] on div "Make the expression match the goal! keyboard keypad undo undo redo redo fullscr…" at bounding box center [0, 0] width 0 height 0
click at [861, 346] on span "Continue" at bounding box center [847, 345] width 50 height 12
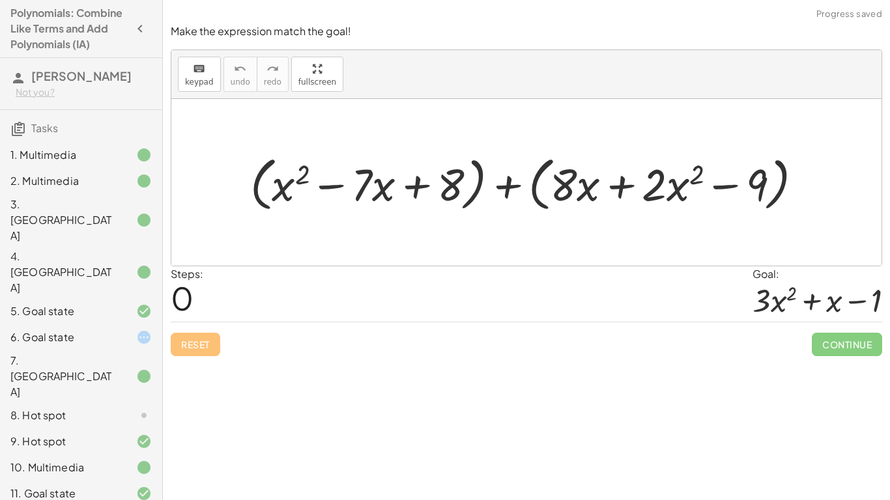
click at [115, 408] on div at bounding box center [133, 416] width 36 height 16
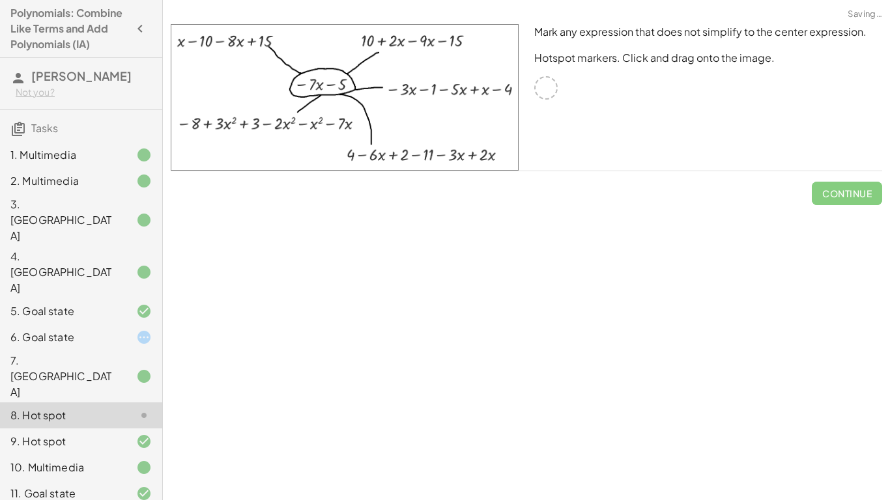
click at [206, 261] on div "Adding Polynomials In this activity you will learn how to add like terms and po…" at bounding box center [526, 250] width 727 height 500
drag, startPoint x: 428, startPoint y: 111, endPoint x: 401, endPoint y: 122, distance: 28.9
click at [401, 122] on img at bounding box center [345, 97] width 348 height 147
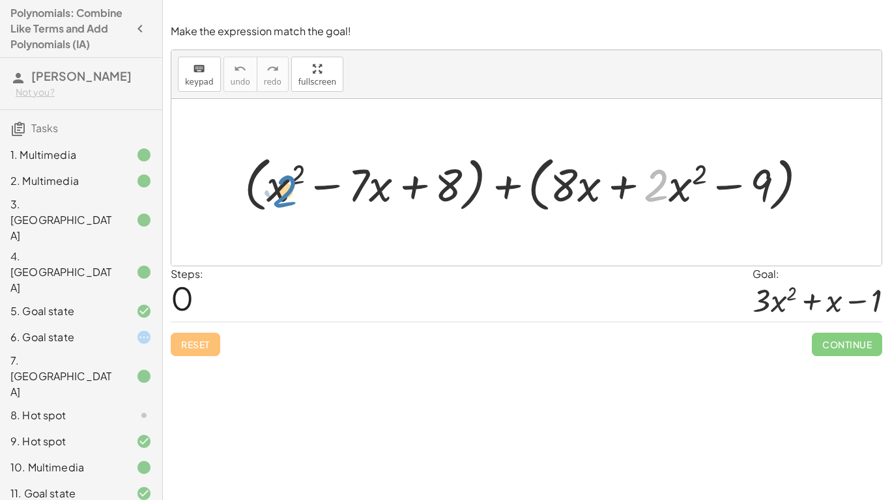
drag, startPoint x: 656, startPoint y: 180, endPoint x: 283, endPoint y: 186, distance: 372.7
click at [283, 186] on div at bounding box center [531, 182] width 587 height 66
click at [517, 205] on div at bounding box center [531, 182] width 587 height 66
drag, startPoint x: 287, startPoint y: 192, endPoint x: 690, endPoint y: 188, distance: 403.3
click at [690, 188] on div at bounding box center [531, 182] width 587 height 66
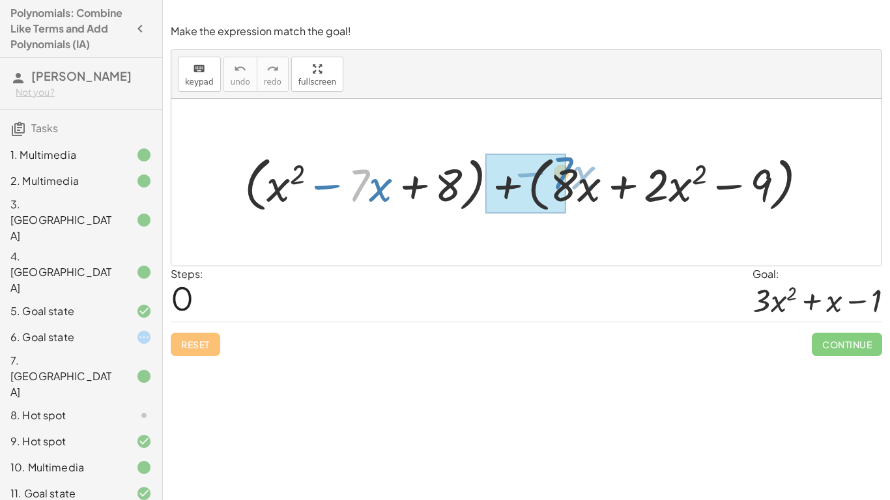
drag, startPoint x: 362, startPoint y: 177, endPoint x: 564, endPoint y: 164, distance: 202.4
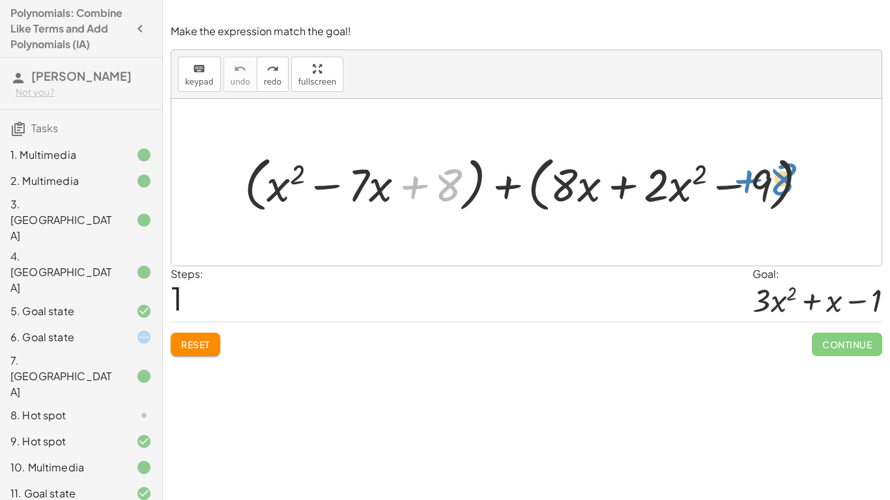
drag, startPoint x: 449, startPoint y: 175, endPoint x: 778, endPoint y: 169, distance: 328.4
click at [778, 169] on div at bounding box center [531, 182] width 587 height 66
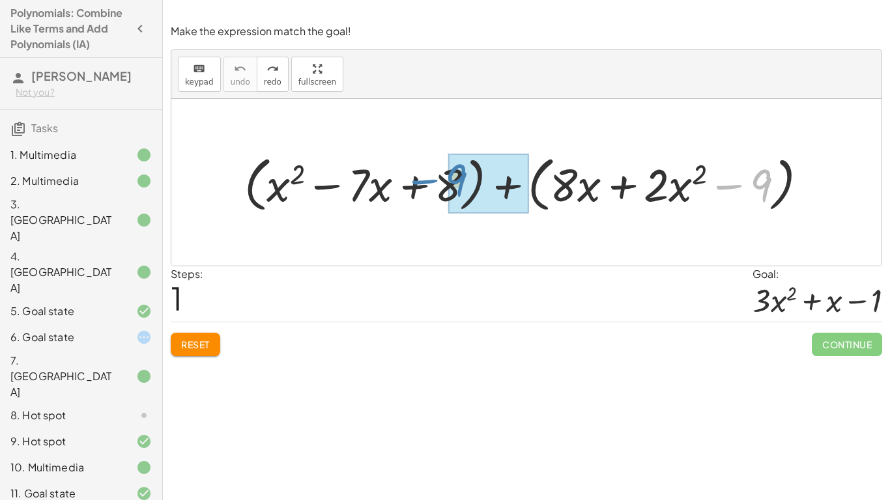
drag, startPoint x: 763, startPoint y: 181, endPoint x: 462, endPoint y: 178, distance: 301.6
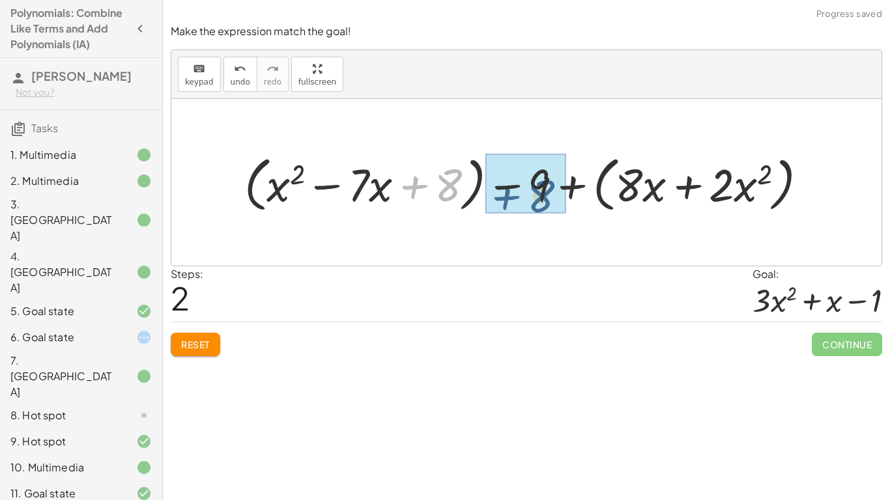
drag, startPoint x: 444, startPoint y: 177, endPoint x: 537, endPoint y: 186, distance: 93.6
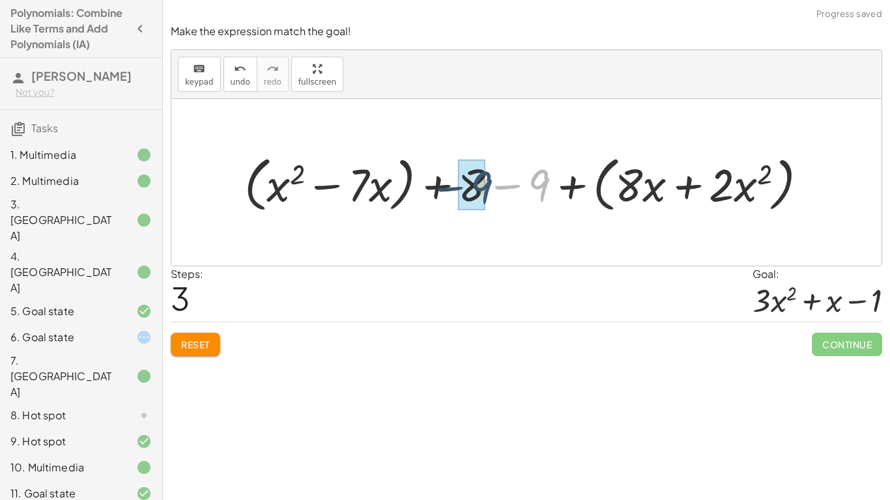
drag, startPoint x: 536, startPoint y: 181, endPoint x: 474, endPoint y: 183, distance: 61.9
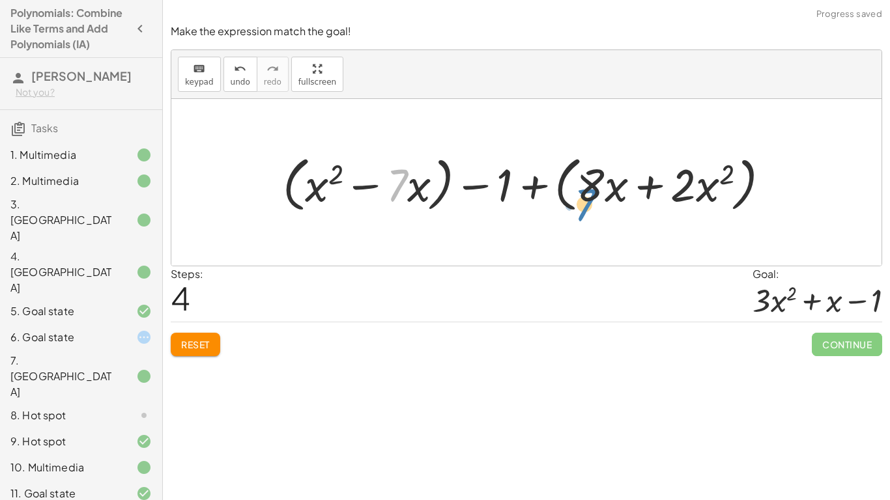
drag, startPoint x: 396, startPoint y: 176, endPoint x: 584, endPoint y: 198, distance: 188.9
click at [584, 198] on div at bounding box center [531, 182] width 510 height 66
drag, startPoint x: 603, startPoint y: 178, endPoint x: 467, endPoint y: 168, distance: 135.9
click at [467, 168] on div at bounding box center [531, 182] width 510 height 66
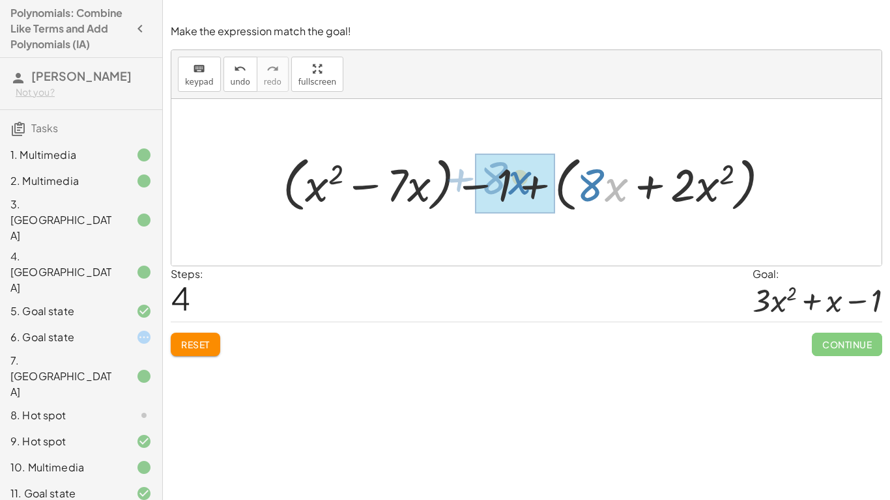
drag, startPoint x: 606, startPoint y: 189, endPoint x: 509, endPoint y: 182, distance: 96.7
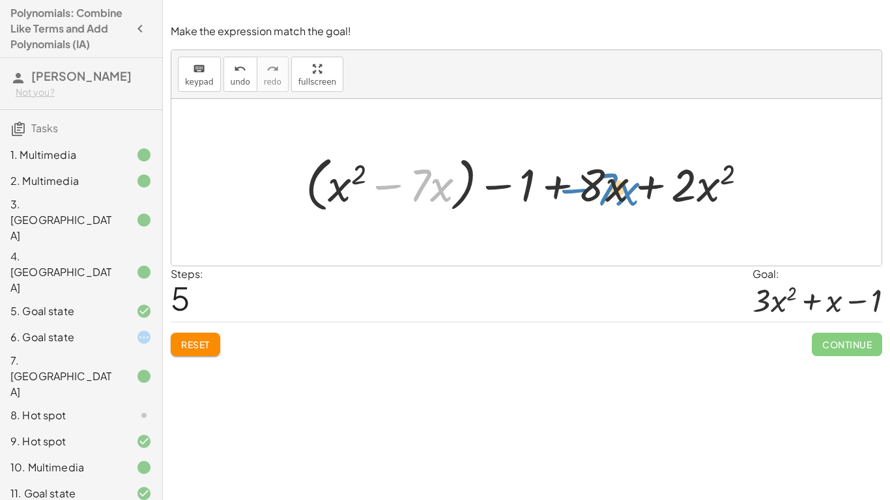
drag, startPoint x: 408, startPoint y: 190, endPoint x: 581, endPoint y: 188, distance: 172.6
click at [581, 188] on div at bounding box center [531, 182] width 465 height 66
drag, startPoint x: 343, startPoint y: 184, endPoint x: 656, endPoint y: 201, distance: 313.8
click at [656, 201] on div at bounding box center [531, 182] width 465 height 66
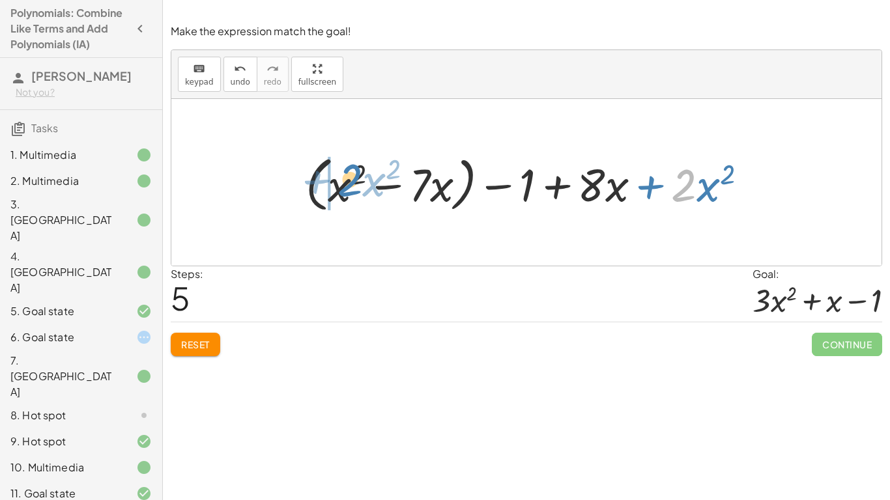
drag, startPoint x: 674, startPoint y: 192, endPoint x: 339, endPoint y: 186, distance: 334.2
click at [339, 186] on div at bounding box center [531, 182] width 465 height 66
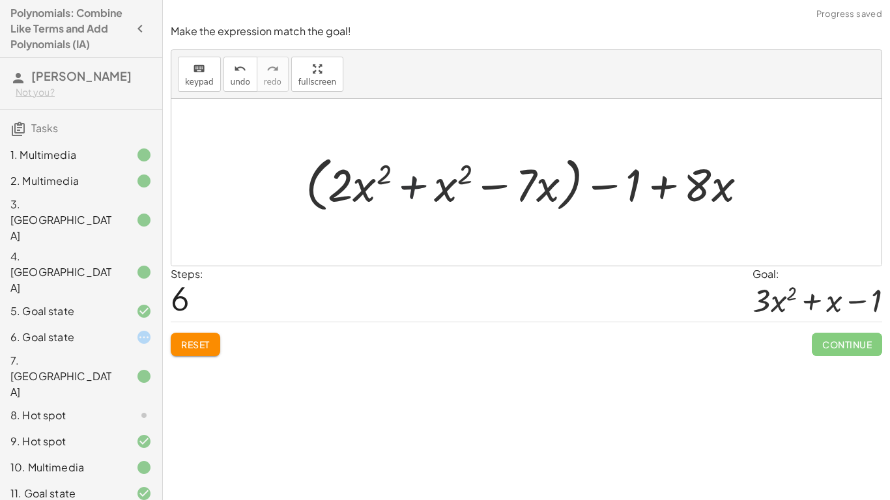
click at [424, 195] on div at bounding box center [531, 182] width 465 height 66
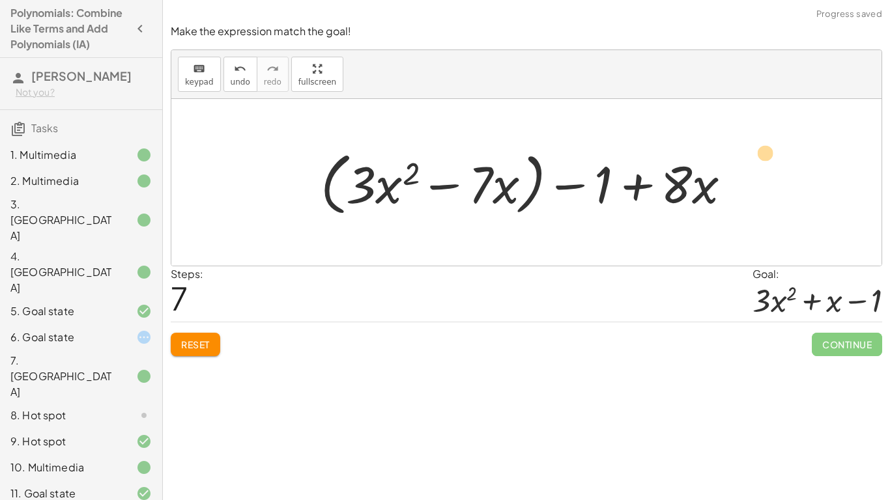
drag, startPoint x: 513, startPoint y: 192, endPoint x: 543, endPoint y: 178, distance: 32.7
click at [543, 178] on div at bounding box center [531, 182] width 434 height 75
drag, startPoint x: 488, startPoint y: 197, endPoint x: 754, endPoint y: 197, distance: 265.8
click at [754, 197] on div "+ ( + x 2 − · 7 · x + 8 ) + ( + · 8 · x + · 2 · x 2 − 9 ) + ( + x 2 − · 7 · x +…" at bounding box center [526, 182] width 710 height 167
drag, startPoint x: 481, startPoint y: 184, endPoint x: 734, endPoint y: 185, distance: 252.8
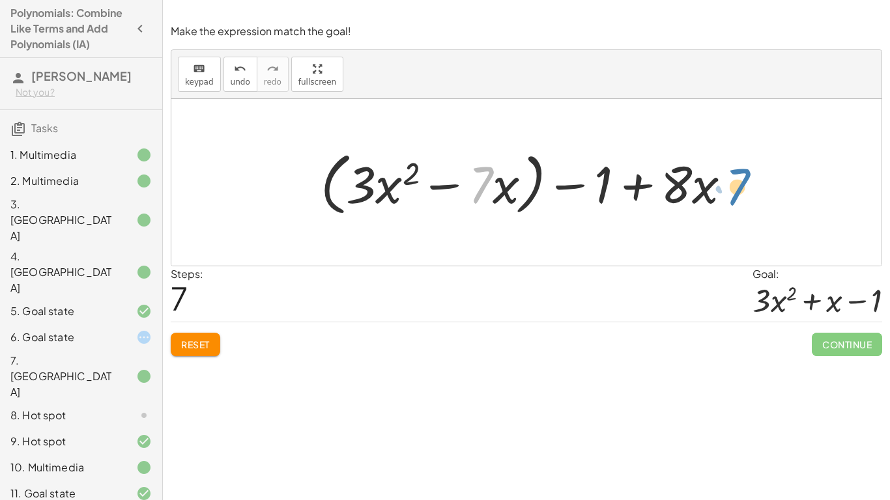
click at [734, 185] on div at bounding box center [531, 182] width 434 height 75
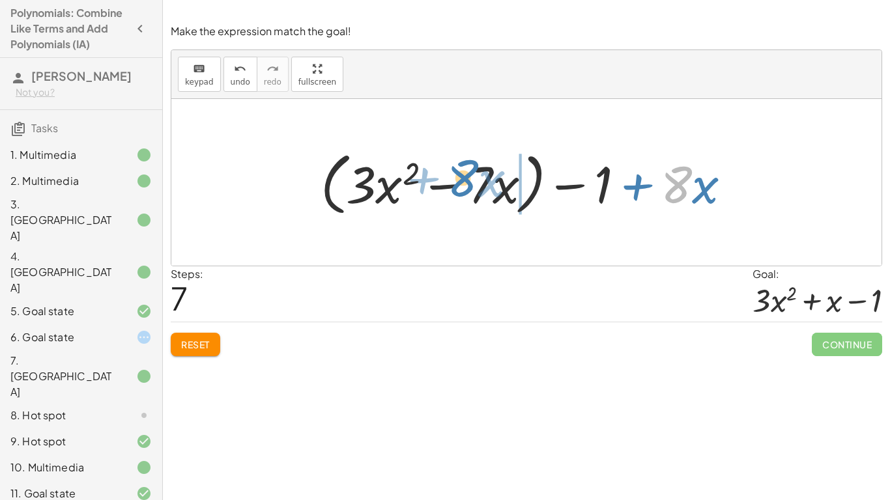
drag, startPoint x: 677, startPoint y: 185, endPoint x: 463, endPoint y: 178, distance: 214.4
click at [463, 178] on div at bounding box center [531, 182] width 434 height 75
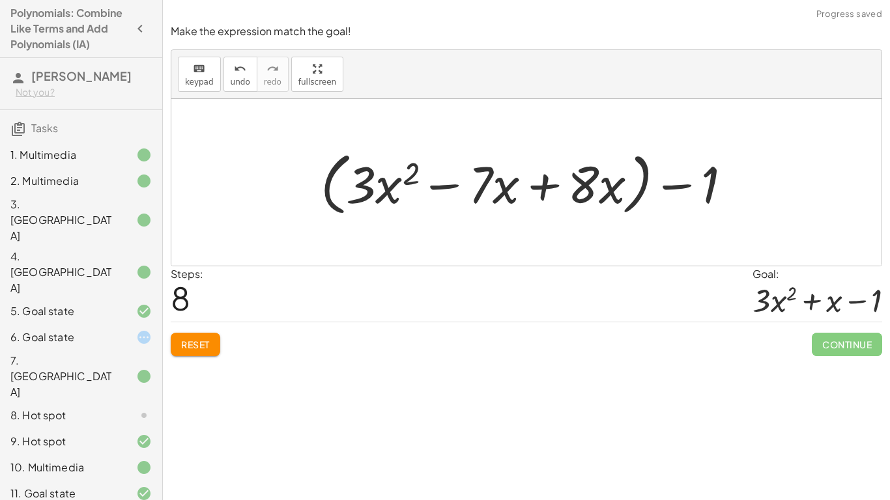
click at [513, 186] on div at bounding box center [531, 182] width 434 height 75
click at [501, 184] on div at bounding box center [531, 182] width 434 height 75
click at [546, 180] on div at bounding box center [531, 182] width 434 height 75
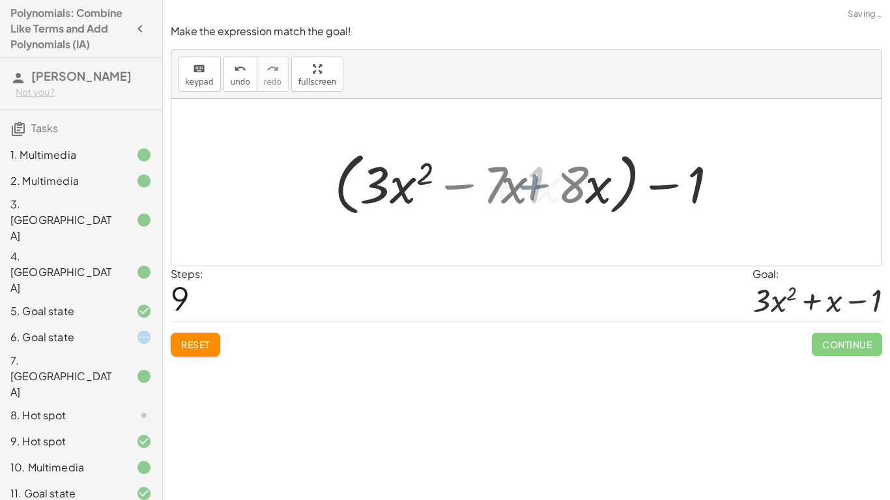
click at [546, 180] on div at bounding box center [531, 182] width 303 height 75
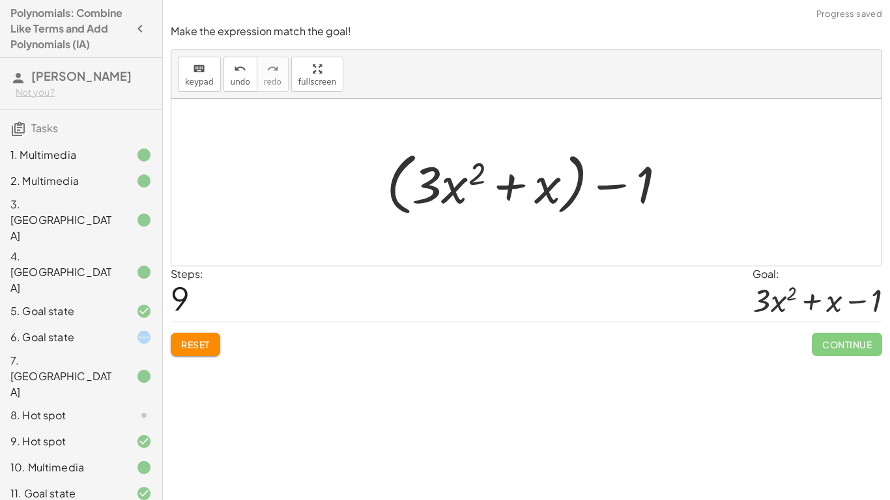
click at [603, 188] on div at bounding box center [531, 182] width 303 height 75
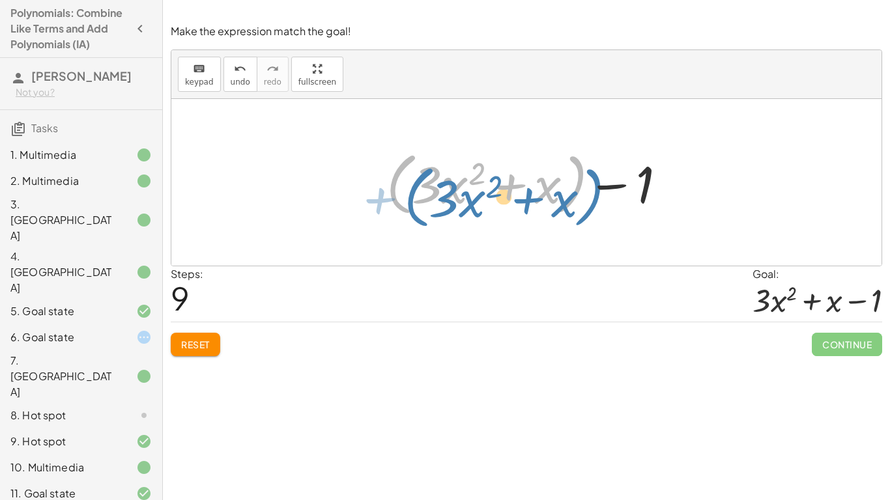
drag, startPoint x: 583, startPoint y: 177, endPoint x: 596, endPoint y: 188, distance: 17.5
click at [596, 188] on div at bounding box center [531, 182] width 303 height 75
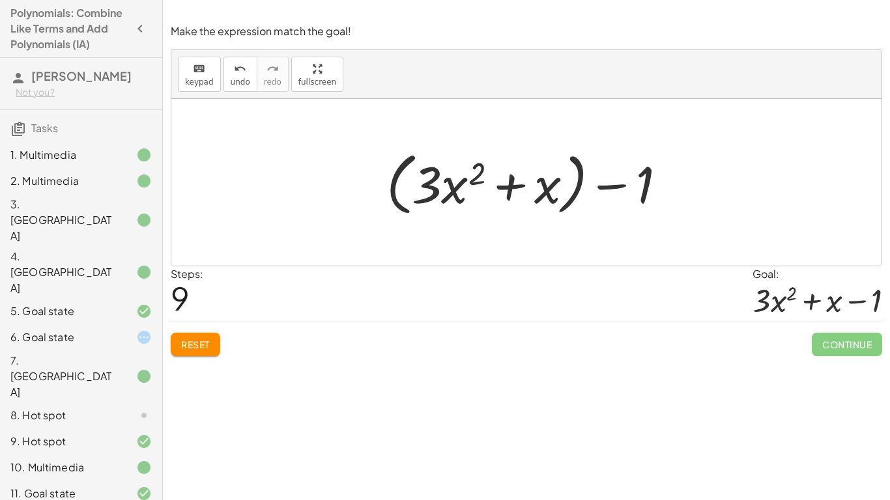
click at [606, 186] on div at bounding box center [531, 182] width 303 height 75
click at [571, 191] on div at bounding box center [531, 182] width 303 height 75
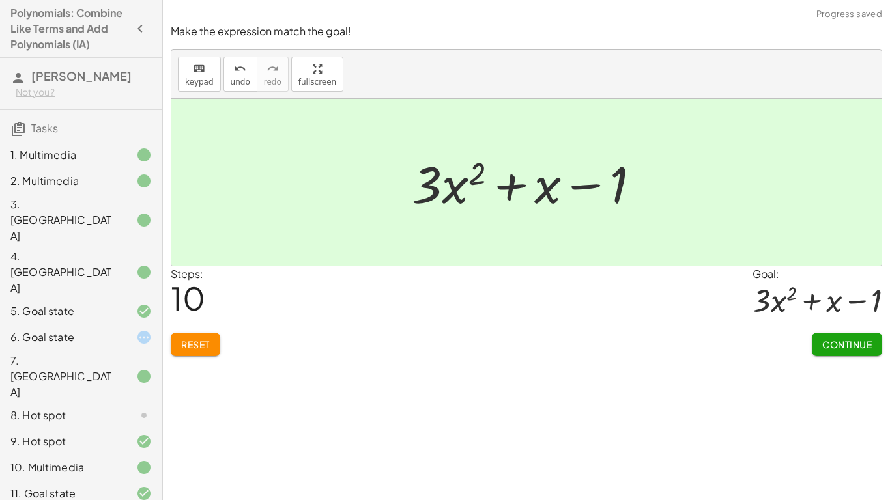
click at [837, 339] on span "Continue" at bounding box center [847, 345] width 50 height 12
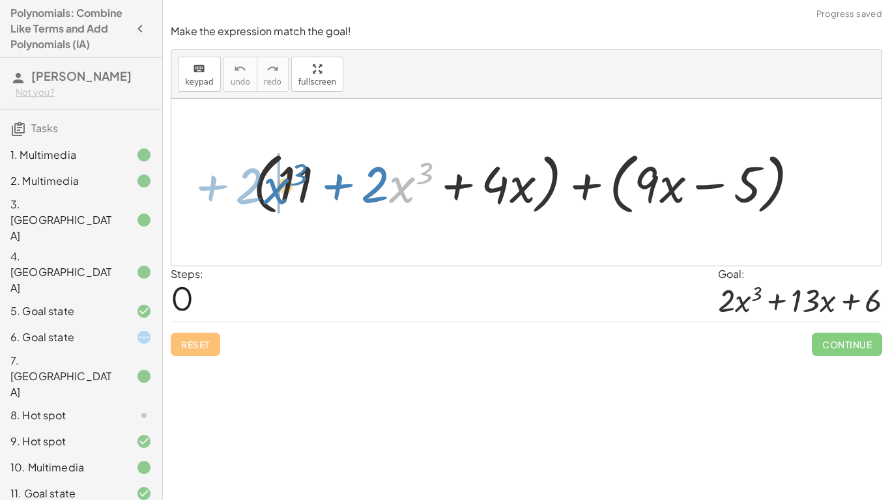
drag, startPoint x: 390, startPoint y: 183, endPoint x: 268, endPoint y: 183, distance: 121.8
click at [268, 183] on div at bounding box center [531, 182] width 570 height 74
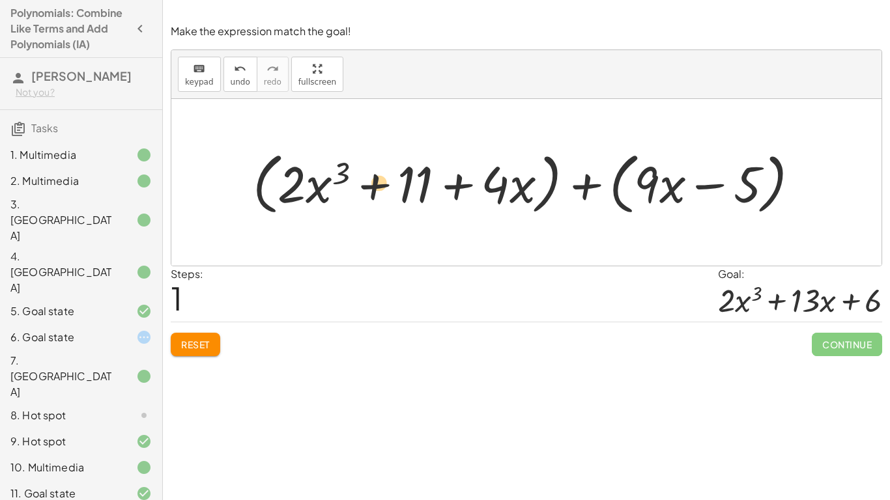
drag, startPoint x: 743, startPoint y: 183, endPoint x: 416, endPoint y: 177, distance: 327.1
click at [416, 177] on div at bounding box center [531, 182] width 570 height 74
drag, startPoint x: 401, startPoint y: 180, endPoint x: 743, endPoint y: 178, distance: 341.4
click at [743, 178] on div at bounding box center [531, 182] width 570 height 74
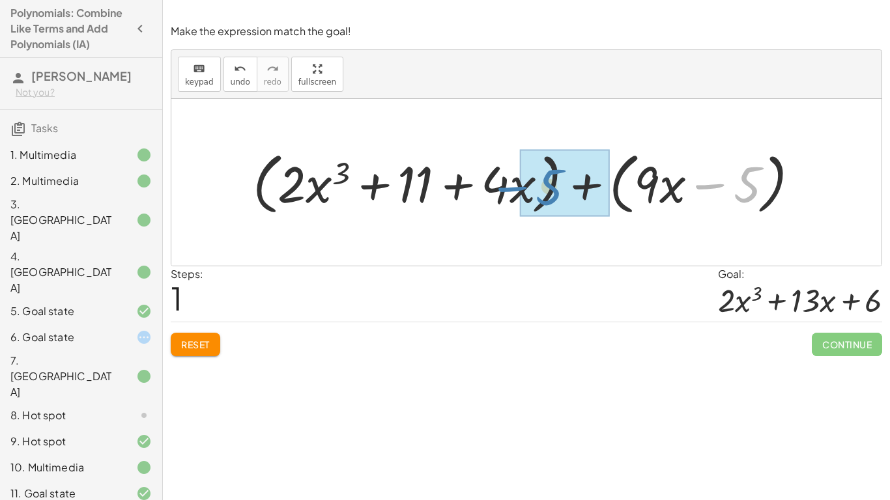
drag, startPoint x: 745, startPoint y: 185, endPoint x: 550, endPoint y: 187, distance: 194.8
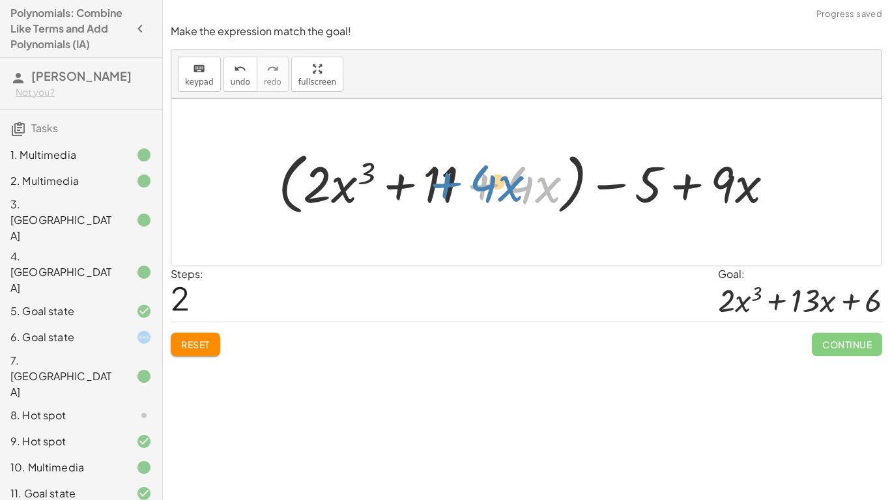
drag, startPoint x: 459, startPoint y: 182, endPoint x: 427, endPoint y: 180, distance: 32.0
click at [427, 180] on div at bounding box center [531, 182] width 519 height 74
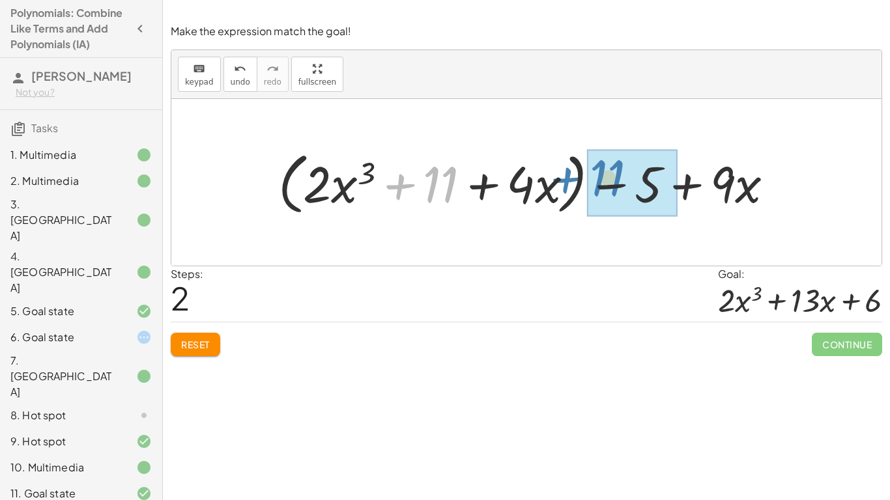
drag, startPoint x: 442, startPoint y: 177, endPoint x: 614, endPoint y: 169, distance: 172.1
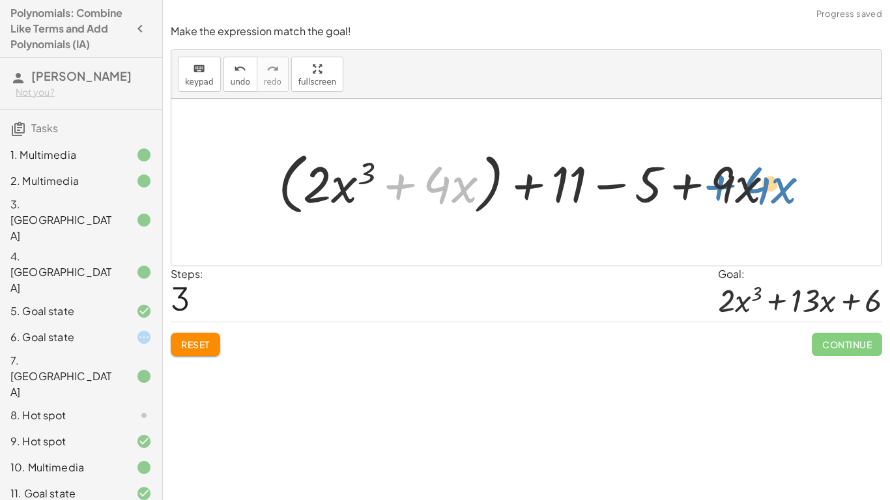
drag, startPoint x: 423, startPoint y: 183, endPoint x: 731, endPoint y: 181, distance: 308.1
click at [731, 181] on div at bounding box center [531, 182] width 519 height 74
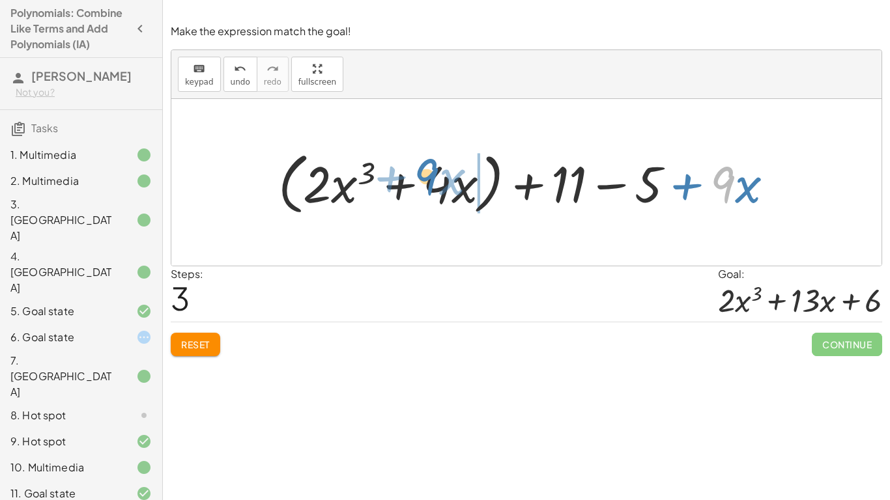
drag, startPoint x: 727, startPoint y: 181, endPoint x: 441, endPoint y: 171, distance: 286.1
click at [441, 171] on div at bounding box center [531, 182] width 519 height 74
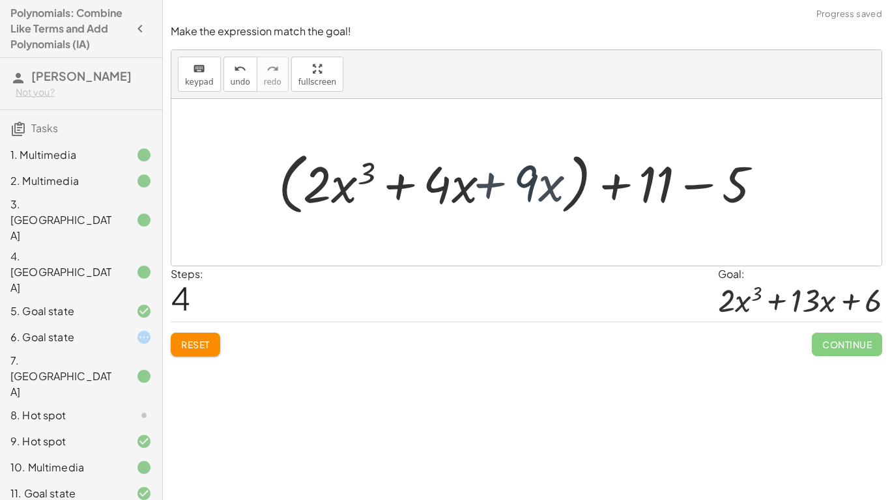
click at [477, 184] on div at bounding box center [531, 182] width 519 height 74
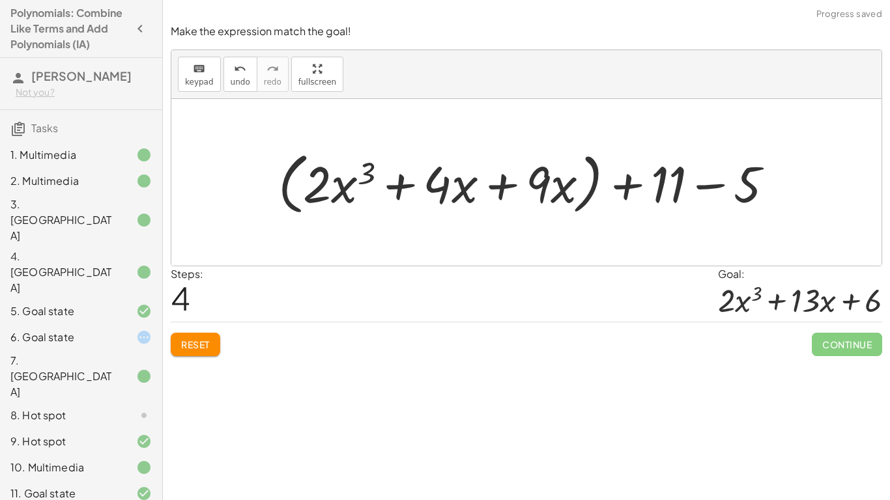
click at [477, 184] on div at bounding box center [531, 182] width 519 height 74
click at [496, 188] on div at bounding box center [531, 182] width 519 height 74
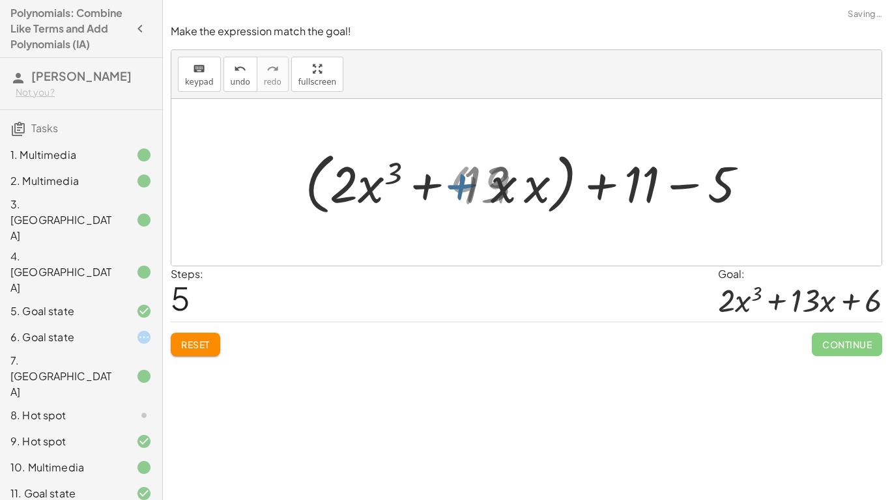
click at [500, 188] on div at bounding box center [531, 182] width 438 height 74
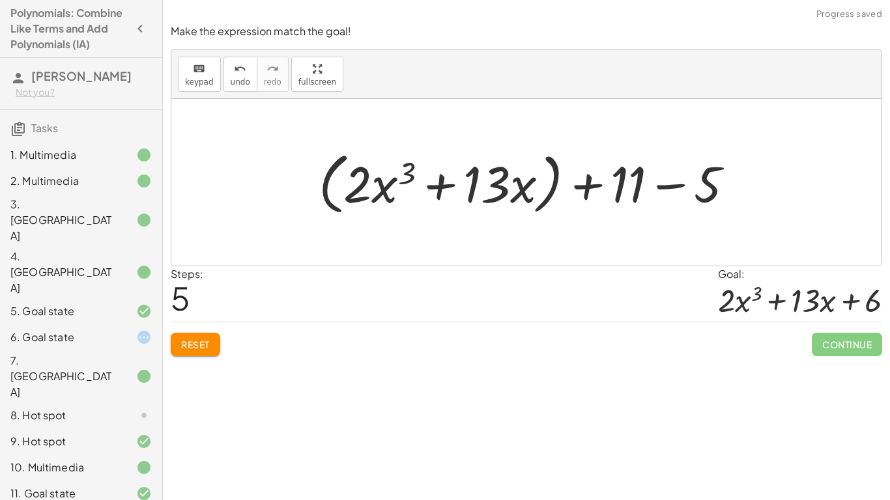
click at [549, 181] on div at bounding box center [531, 182] width 438 height 74
click at [554, 183] on div at bounding box center [531, 182] width 388 height 66
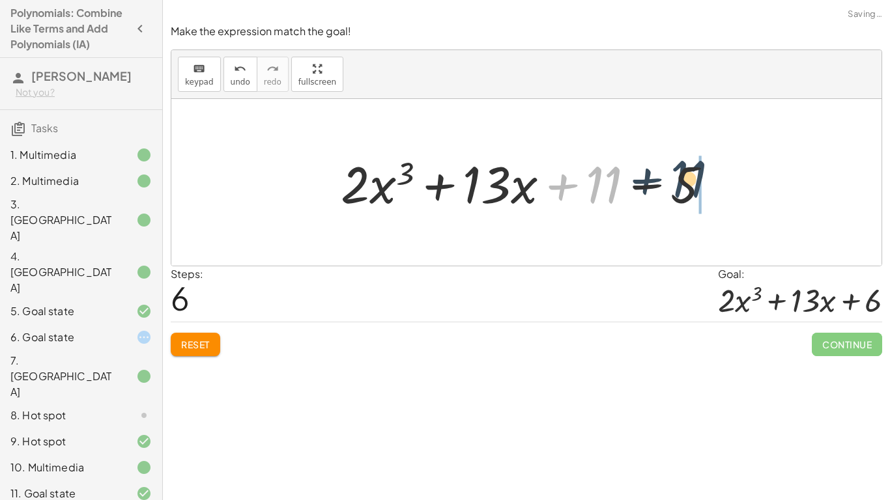
drag, startPoint x: 586, startPoint y: 181, endPoint x: 691, endPoint y: 177, distance: 104.3
click at [691, 177] on div at bounding box center [530, 182] width 393 height 67
drag, startPoint x: 610, startPoint y: 188, endPoint x: 682, endPoint y: 190, distance: 72.4
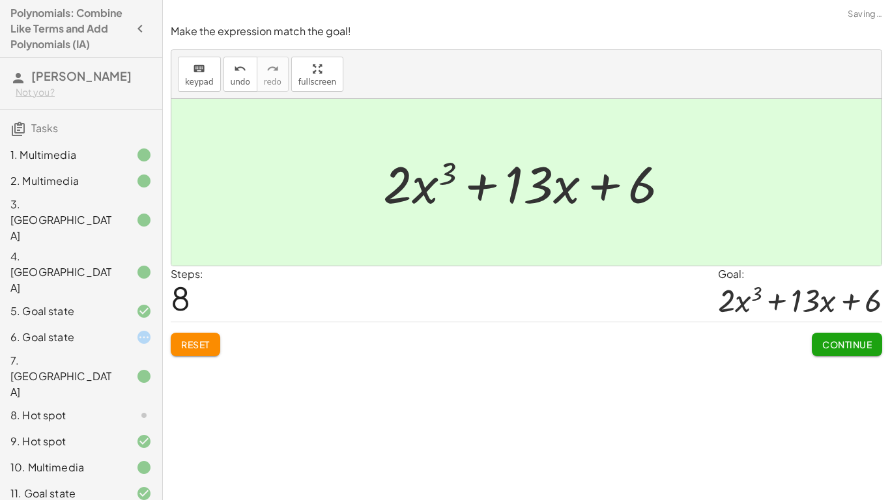
click at [830, 348] on span "Continue" at bounding box center [847, 345] width 50 height 12
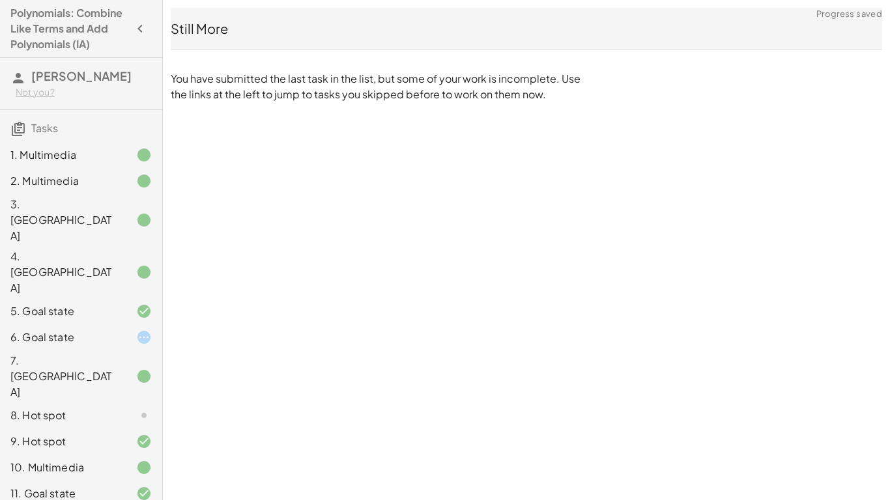
click at [112, 408] on div "8. Hot spot" at bounding box center [62, 416] width 105 height 16
click at [82, 421] on div "7. Canvas" at bounding box center [81, 442] width 162 height 26
click at [102, 421] on div "9. Hot spot" at bounding box center [62, 442] width 105 height 16
click at [105, 421] on div "10. Multimedia" at bounding box center [62, 468] width 105 height 16
click at [85, 175] on div "2. Multimedia" at bounding box center [62, 181] width 105 height 16
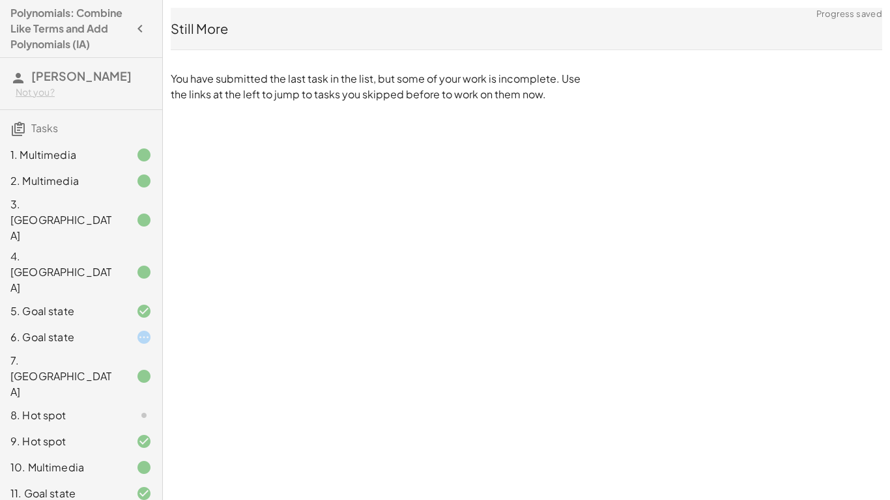
click at [85, 175] on div "2. Multimedia" at bounding box center [62, 181] width 105 height 16
click at [95, 350] on div "5. Goal state" at bounding box center [81, 376] width 162 height 52
click at [162, 421] on div "9. Hot spot" at bounding box center [81, 494] width 162 height 26
click at [138, 330] on icon at bounding box center [144, 338] width 16 height 16
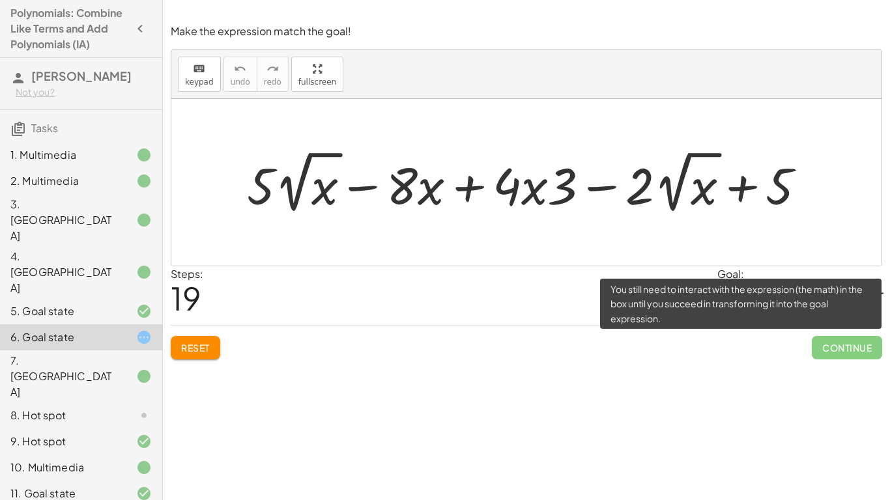
click at [857, 349] on span "Continue" at bounding box center [847, 347] width 70 height 23
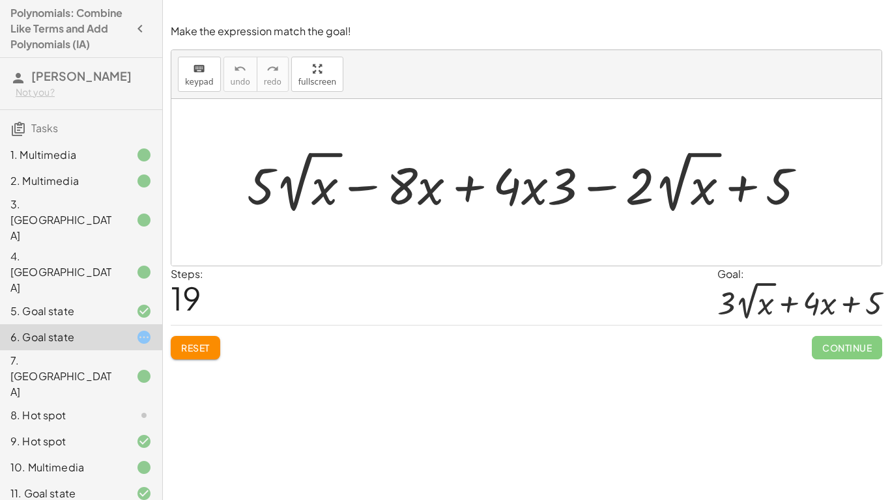
click at [114, 408] on div "8. Hot spot" at bounding box center [62, 416] width 105 height 16
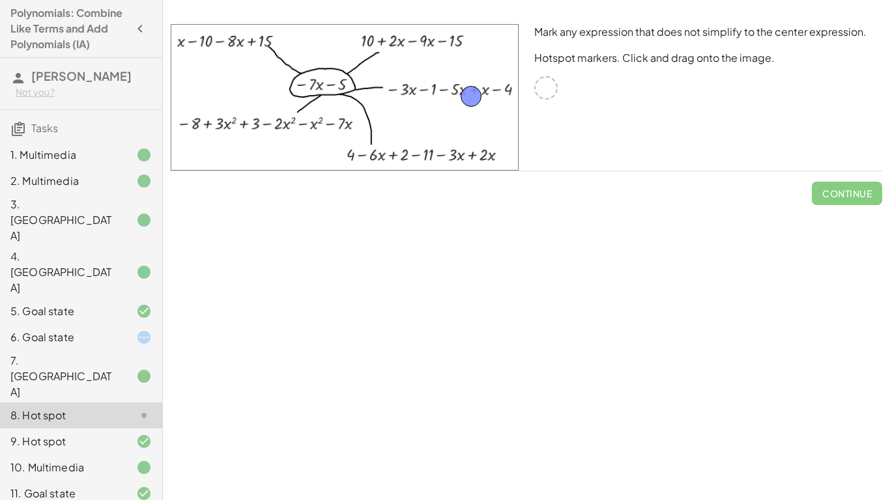
drag, startPoint x: 541, startPoint y: 89, endPoint x: 467, endPoint y: 93, distance: 74.4
click at [861, 165] on div "Mark any expression that does not simplify to the center expression. Hotspot ma…" at bounding box center [708, 97] width 364 height 162
click at [849, 190] on span "Check" at bounding box center [855, 194] width 34 height 12
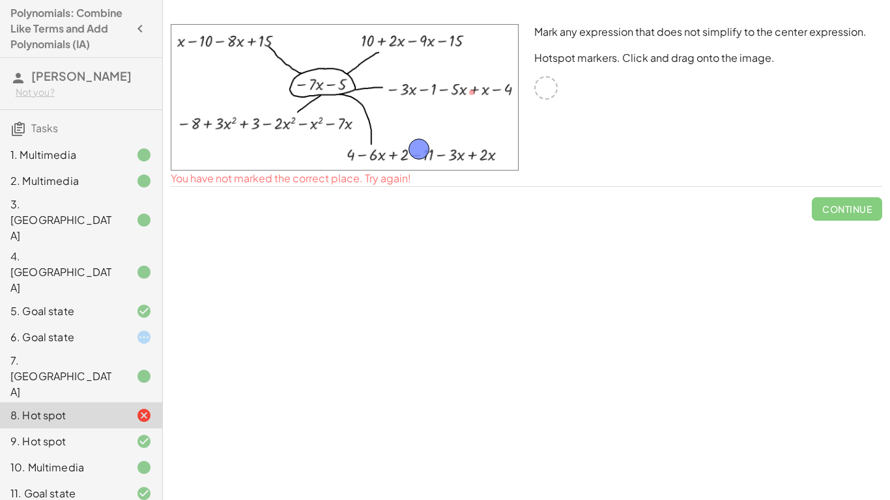
drag, startPoint x: 474, startPoint y: 81, endPoint x: 423, endPoint y: 140, distance: 77.2
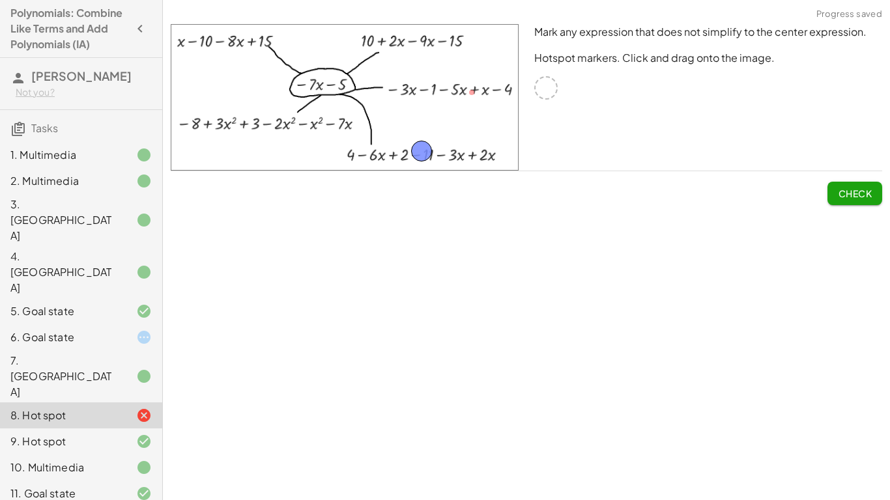
click at [868, 189] on span "Check" at bounding box center [855, 194] width 34 height 12
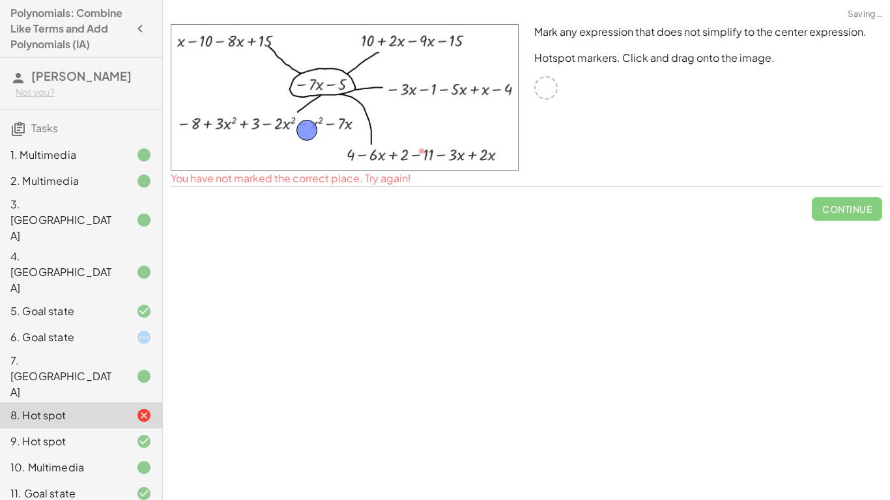
drag, startPoint x: 415, startPoint y: 149, endPoint x: 298, endPoint y: 126, distance: 119.5
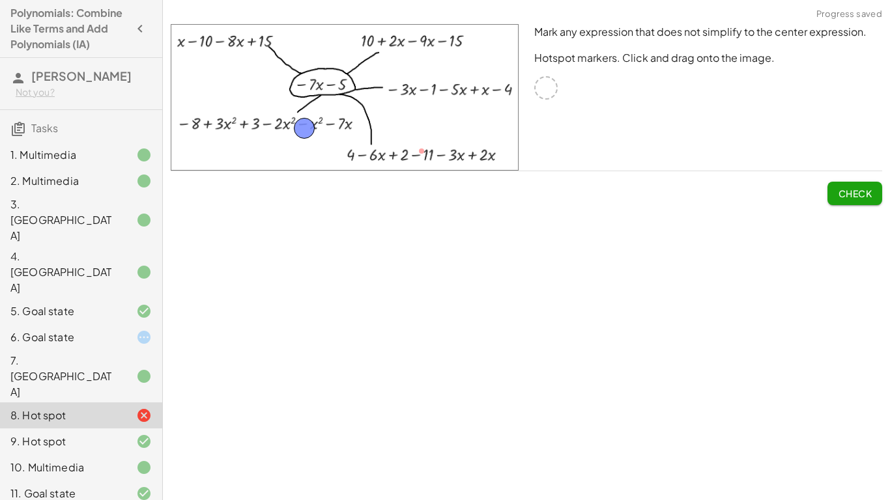
click at [856, 196] on span "Check" at bounding box center [855, 194] width 34 height 12
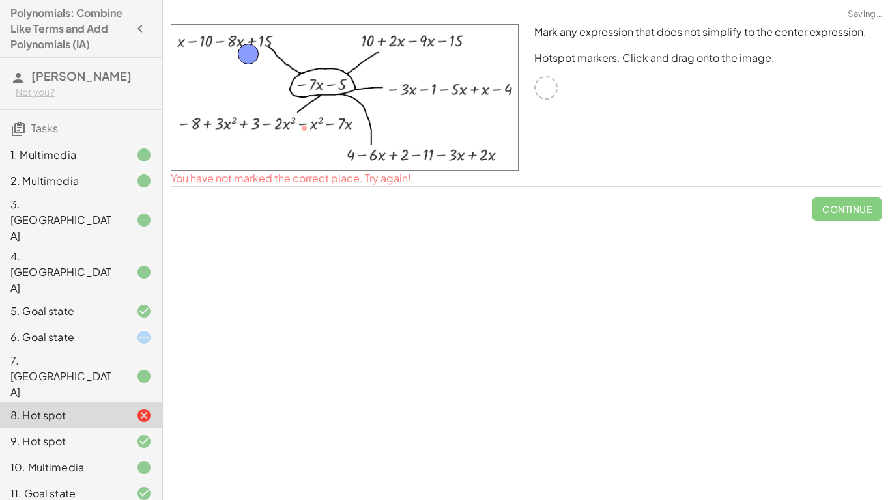
drag, startPoint x: 307, startPoint y: 133, endPoint x: 246, endPoint y: 55, distance: 99.3
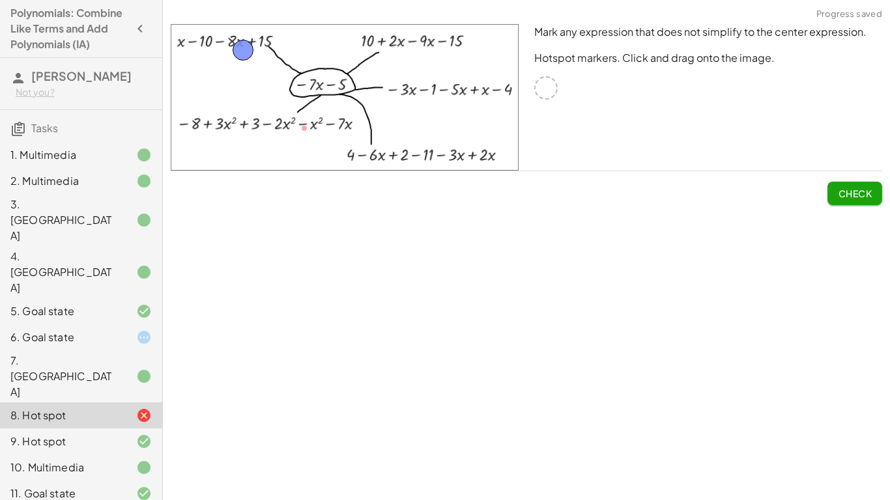
click at [862, 186] on button "Check" at bounding box center [854, 193] width 55 height 23
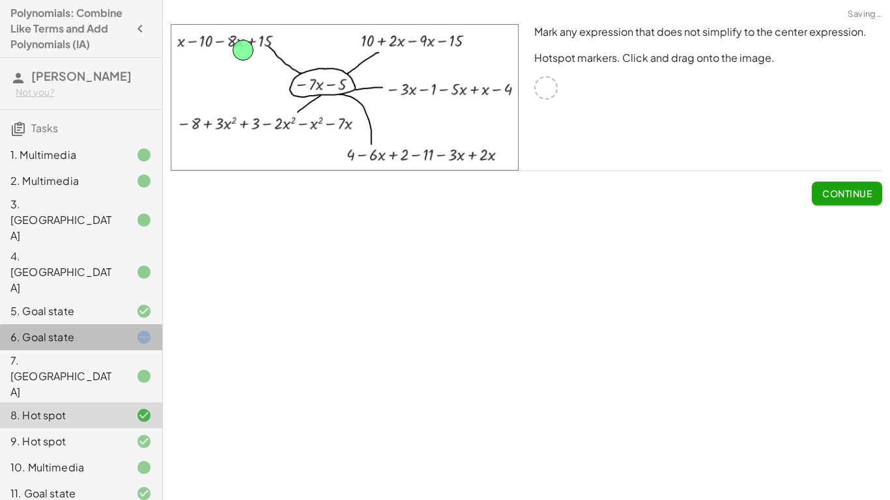
click at [92, 330] on div "6. Goal state" at bounding box center [62, 338] width 105 height 16
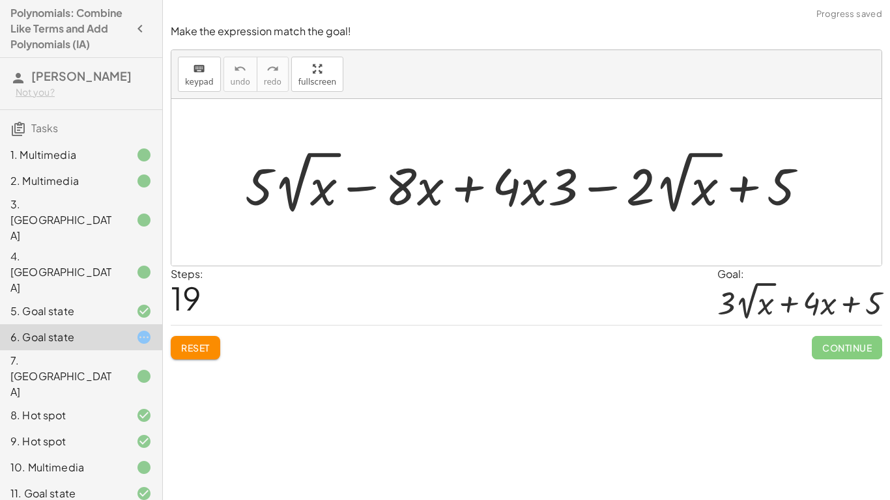
click at [140, 330] on icon at bounding box center [144, 338] width 16 height 16
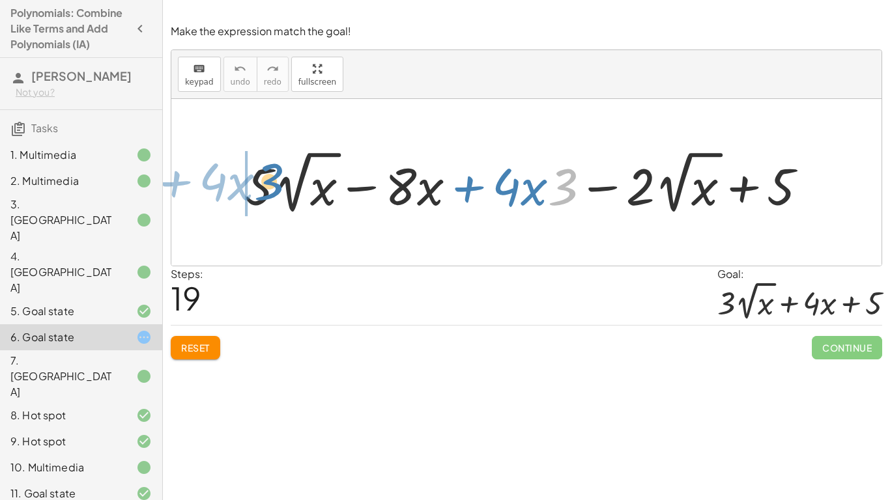
drag, startPoint x: 571, startPoint y: 186, endPoint x: 272, endPoint y: 176, distance: 298.5
click at [272, 176] on div at bounding box center [531, 183] width 586 height 72
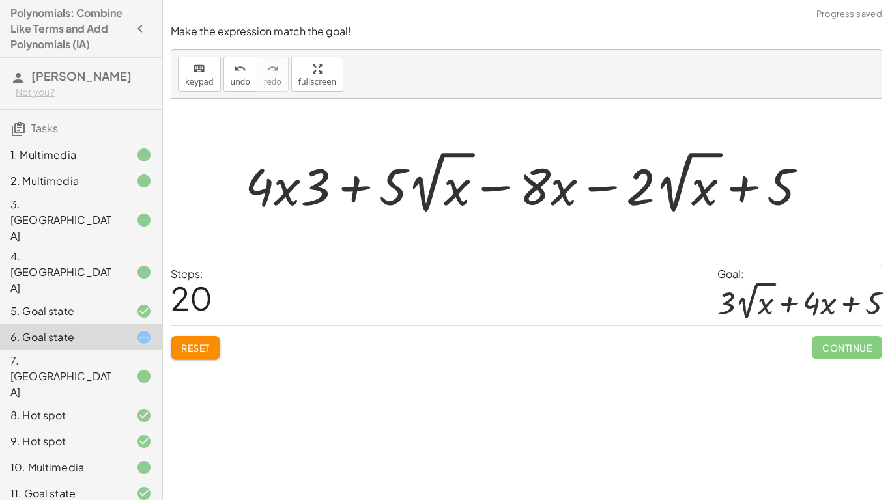
click at [395, 193] on div at bounding box center [531, 183] width 586 height 72
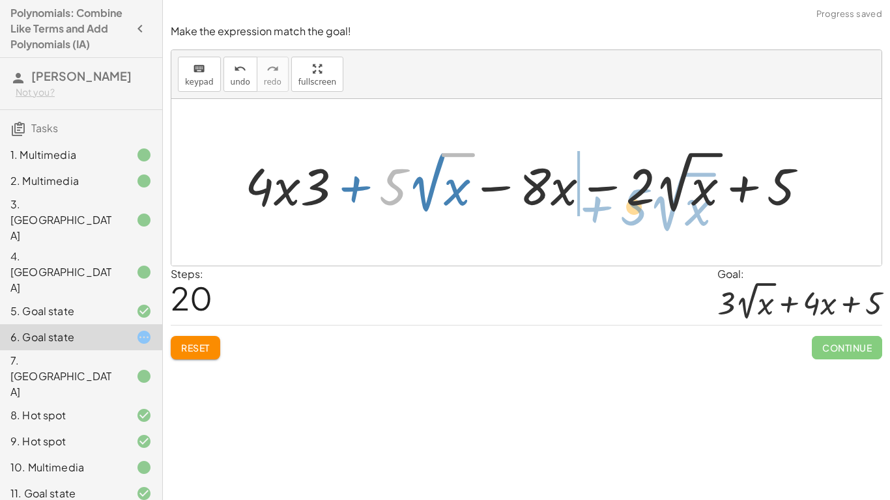
drag, startPoint x: 392, startPoint y: 188, endPoint x: 615, endPoint y: 194, distance: 223.5
click at [615, 194] on div at bounding box center [531, 183] width 586 height 72
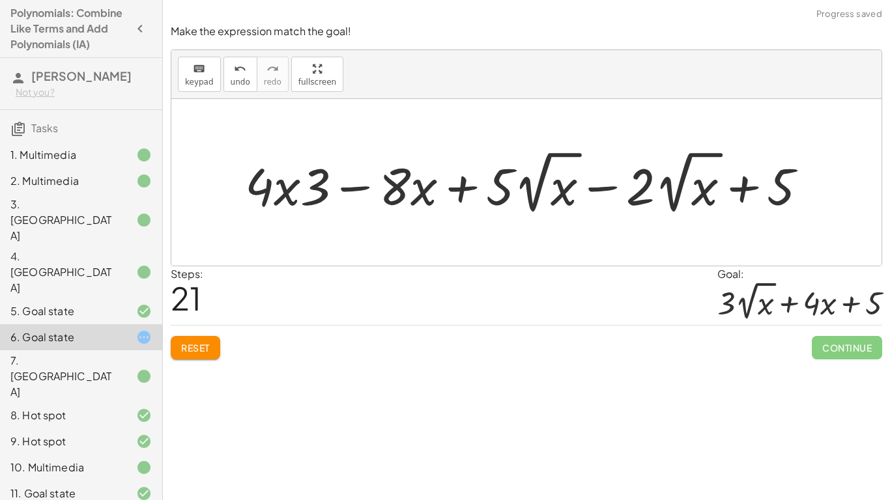
click at [505, 197] on div at bounding box center [531, 183] width 586 height 72
drag, startPoint x: 253, startPoint y: 185, endPoint x: 350, endPoint y: 210, distance: 100.3
click at [350, 210] on div at bounding box center [531, 183] width 586 height 72
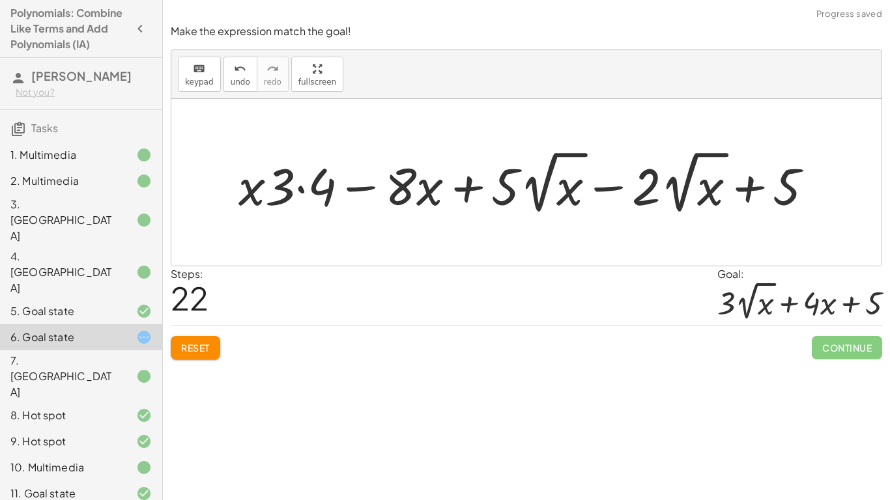
click at [328, 184] on div at bounding box center [531, 183] width 598 height 72
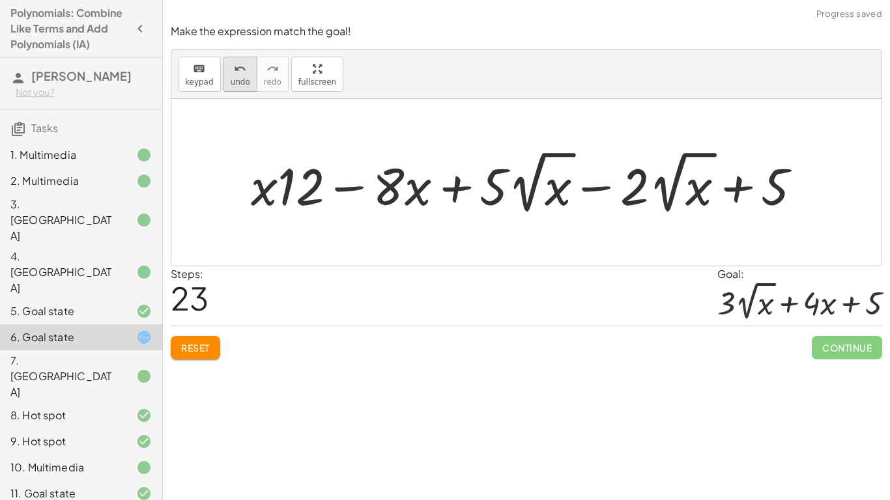
click at [244, 79] on span "undo" at bounding box center [241, 82] width 20 height 9
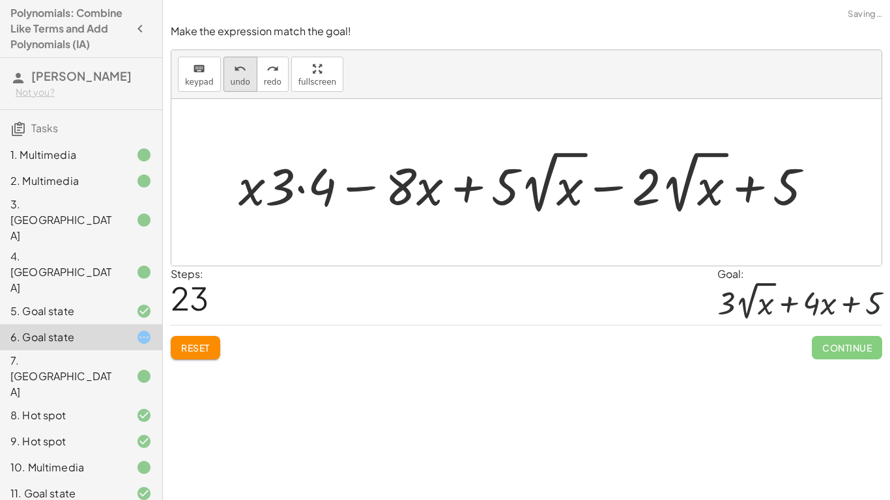
click at [235, 81] on span "undo" at bounding box center [241, 82] width 20 height 9
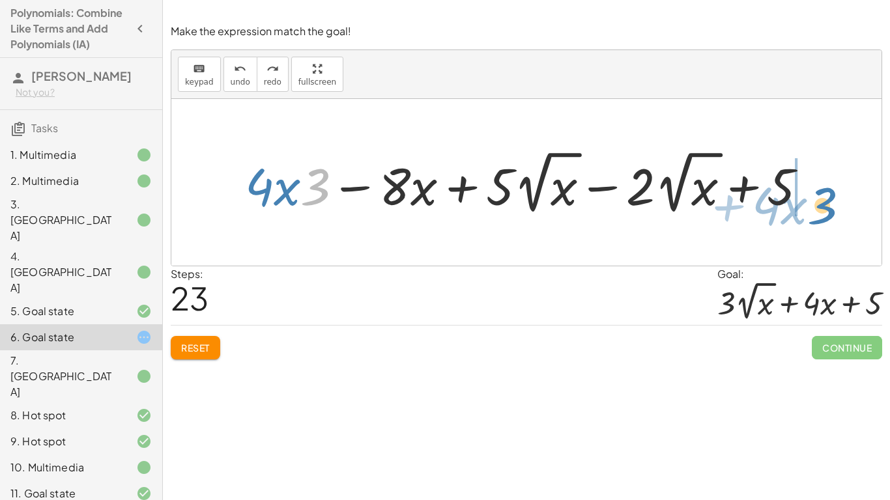
drag, startPoint x: 318, startPoint y: 177, endPoint x: 828, endPoint y: 185, distance: 510.1
click at [828, 185] on div "− · 8 · x + · 5 · 2 √ x + 9 − · 2 · 2 √ x + · 12 · x − 4 − · 8 · x + · 5 · 2 √ …" at bounding box center [526, 182] width 710 height 167
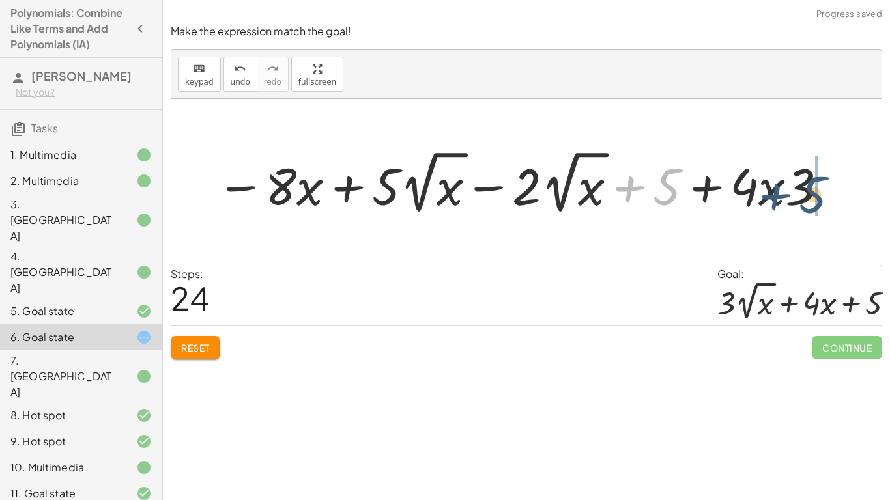
drag, startPoint x: 670, startPoint y: 187, endPoint x: 827, endPoint y: 186, distance: 157.6
click at [827, 186] on div at bounding box center [523, 183] width 626 height 72
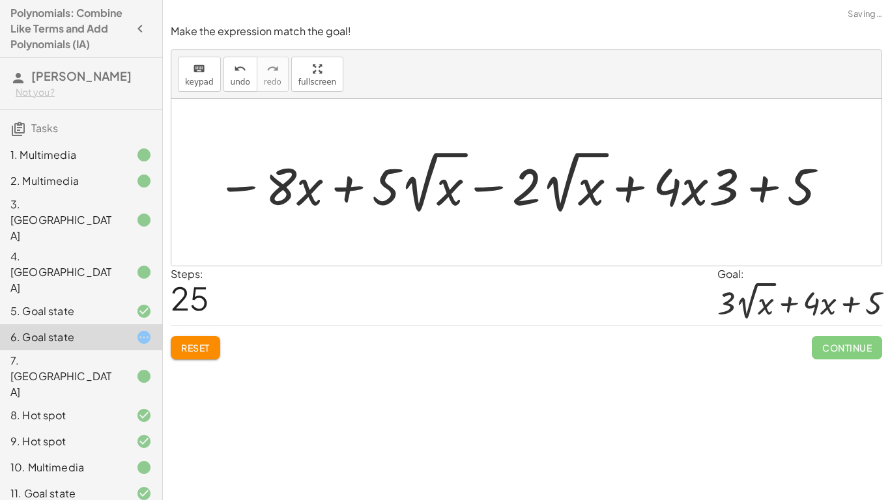
click at [734, 189] on div at bounding box center [523, 183] width 626 height 72
click at [752, 195] on div at bounding box center [523, 183] width 626 height 72
click at [778, 173] on div at bounding box center [523, 183] width 626 height 72
drag, startPoint x: 713, startPoint y: 188, endPoint x: 713, endPoint y: 218, distance: 30.0
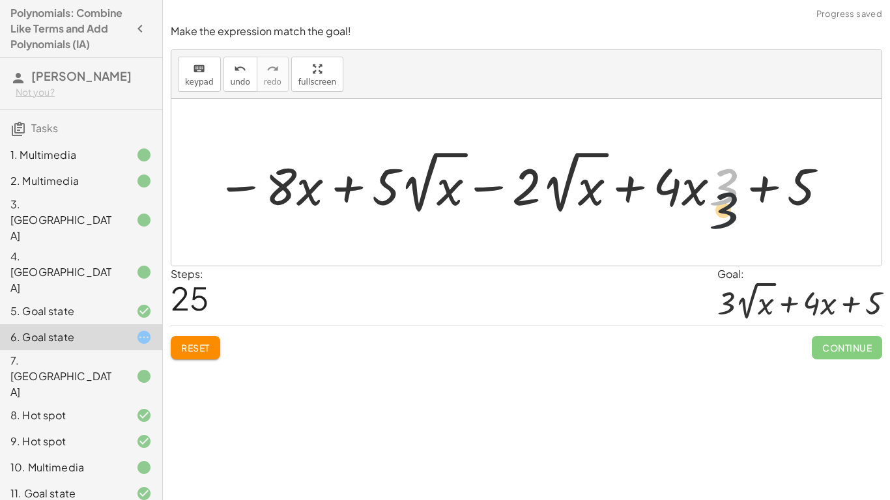
click at [713, 218] on div at bounding box center [523, 183] width 626 height 72
click at [702, 203] on div at bounding box center [523, 183] width 626 height 72
click at [700, 200] on div at bounding box center [523, 183] width 626 height 72
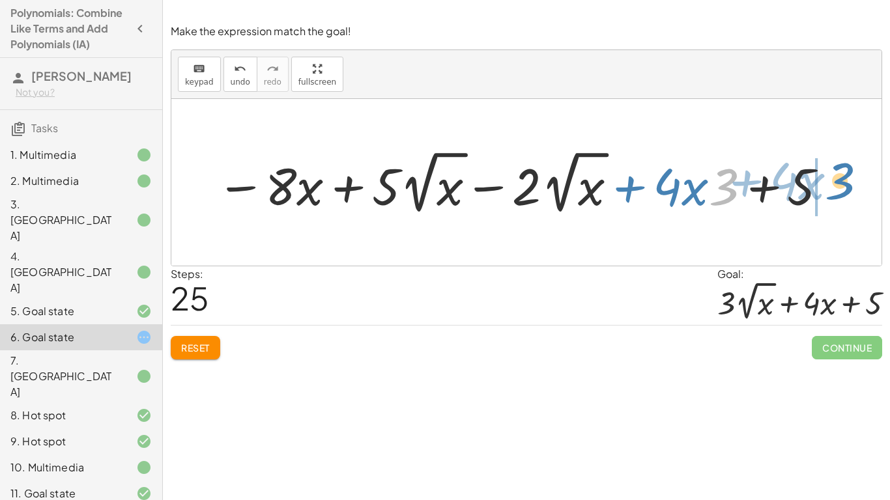
drag, startPoint x: 731, startPoint y: 201, endPoint x: 832, endPoint y: 196, distance: 101.1
click at [832, 196] on div at bounding box center [523, 183] width 626 height 72
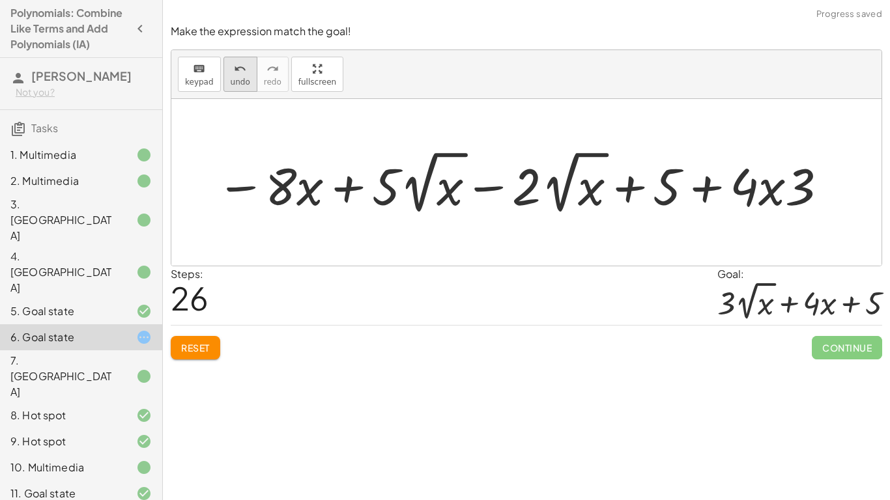
click at [244, 74] on div "undo" at bounding box center [241, 69] width 20 height 16
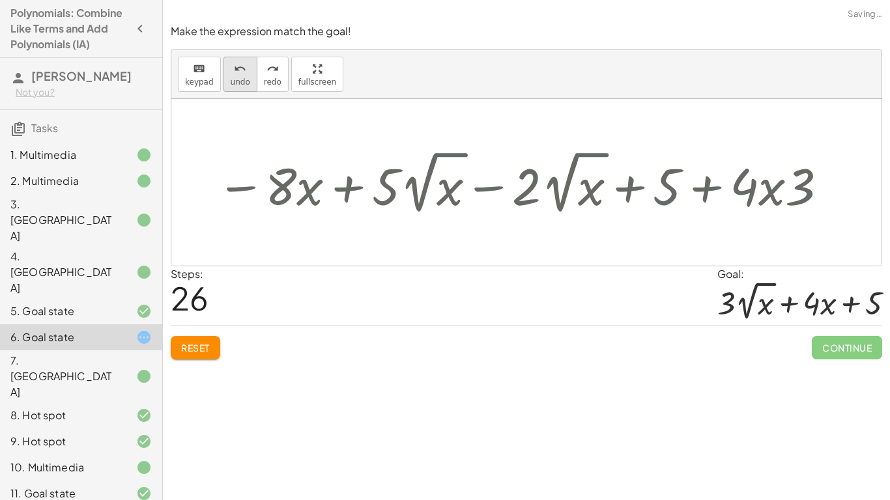
click at [244, 74] on div "undo" at bounding box center [241, 69] width 20 height 16
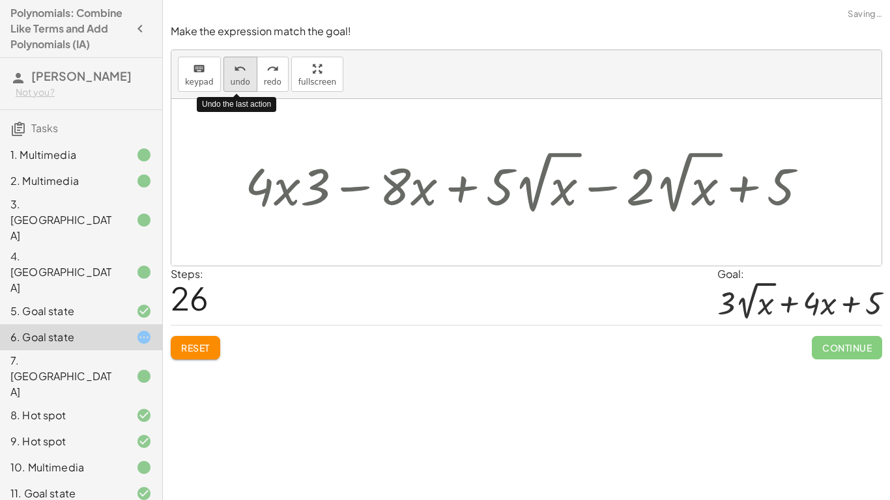
click at [244, 74] on div "undo" at bounding box center [241, 69] width 20 height 16
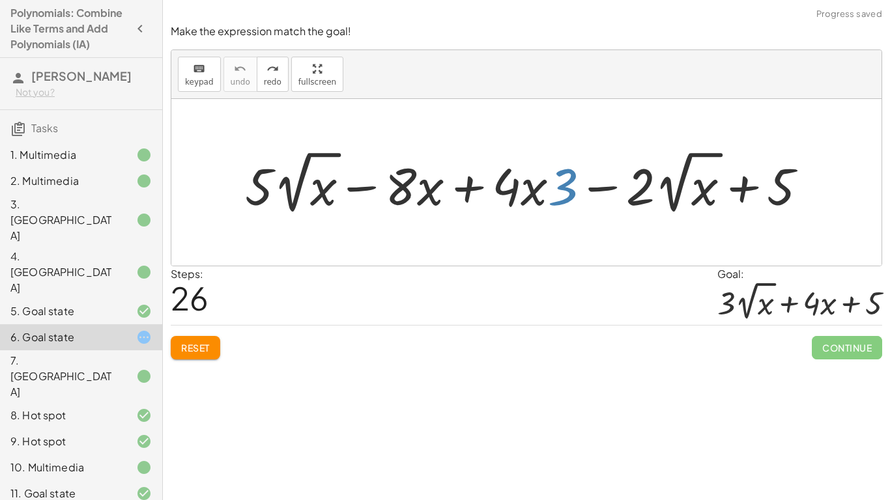
click at [406, 232] on div at bounding box center [526, 182] width 710 height 167
click at [403, 184] on div at bounding box center [531, 183] width 586 height 72
click at [360, 186] on div at bounding box center [531, 183] width 586 height 72
click at [367, 191] on div at bounding box center [531, 183] width 586 height 72
drag, startPoint x: 317, startPoint y: 205, endPoint x: 428, endPoint y: 197, distance: 111.7
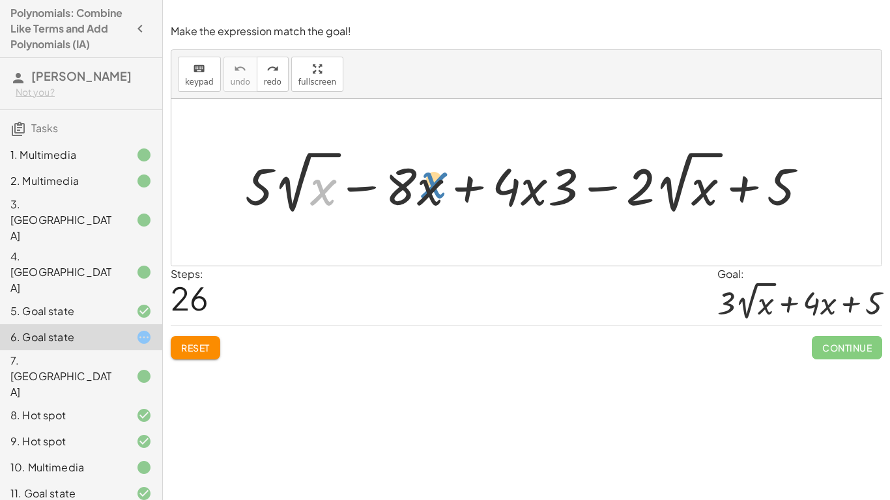
click at [428, 197] on div at bounding box center [531, 183] width 586 height 72
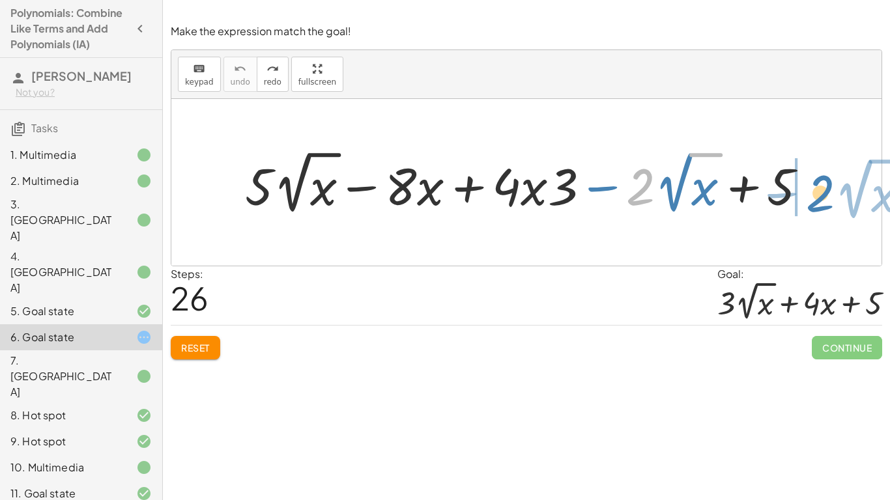
drag, startPoint x: 639, startPoint y: 201, endPoint x: 814, endPoint y: 204, distance: 175.3
click at [814, 204] on div at bounding box center [531, 183] width 586 height 72
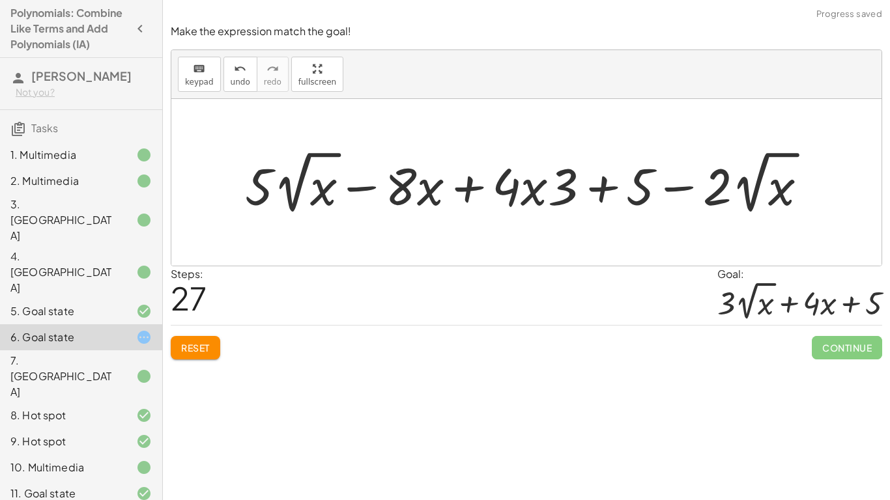
click at [704, 191] on div at bounding box center [531, 183] width 586 height 72
click at [707, 194] on div at bounding box center [531, 183] width 586 height 72
click at [717, 202] on div at bounding box center [531, 183] width 586 height 72
click at [665, 186] on div at bounding box center [531, 183] width 586 height 72
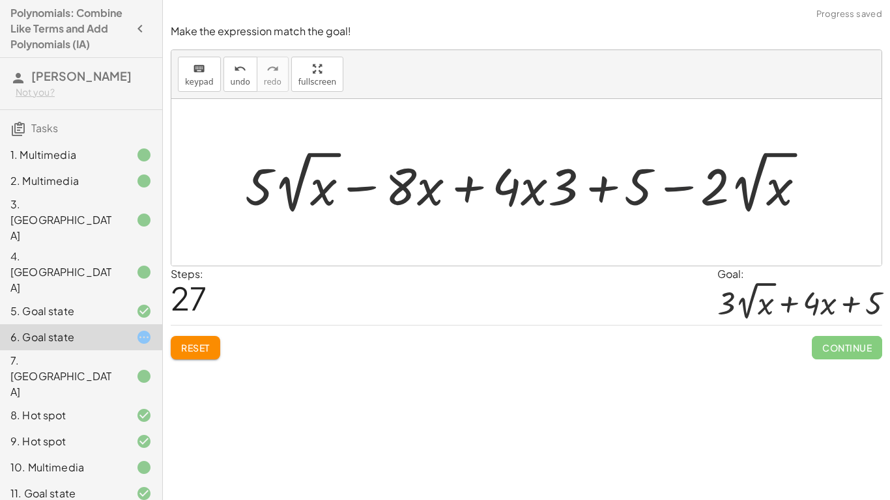
click at [670, 190] on div at bounding box center [531, 183] width 586 height 72
click at [666, 190] on div at bounding box center [531, 183] width 586 height 72
drag, startPoint x: 717, startPoint y: 193, endPoint x: 657, endPoint y: 192, distance: 59.3
click at [657, 192] on div at bounding box center [531, 183] width 586 height 72
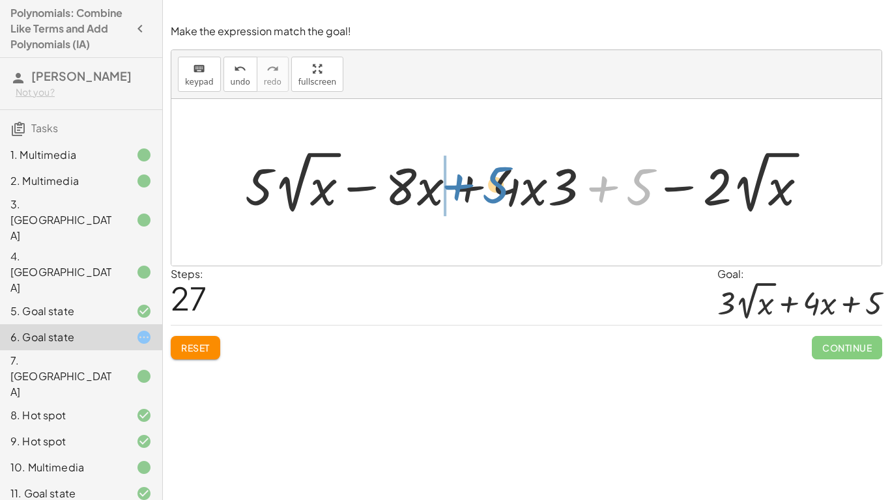
drag, startPoint x: 631, startPoint y: 192, endPoint x: 485, endPoint y: 190, distance: 146.6
click at [485, 190] on div at bounding box center [531, 183] width 586 height 72
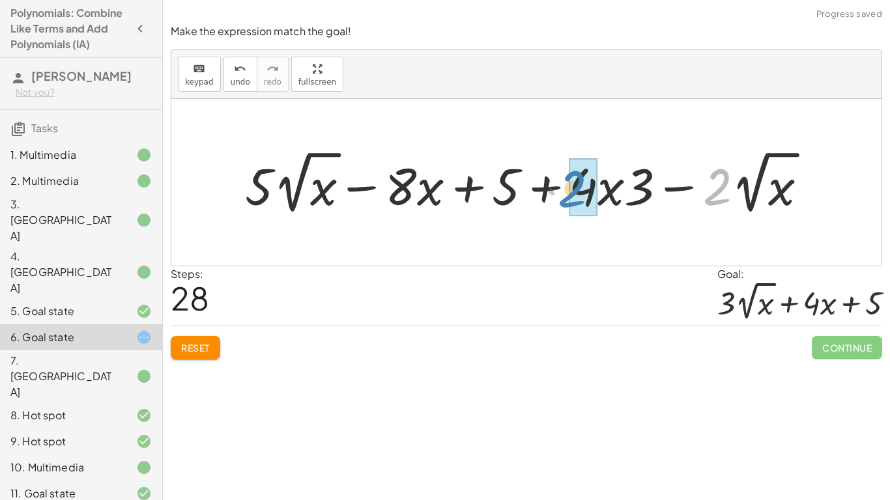
drag, startPoint x: 715, startPoint y: 200, endPoint x: 569, endPoint y: 201, distance: 146.6
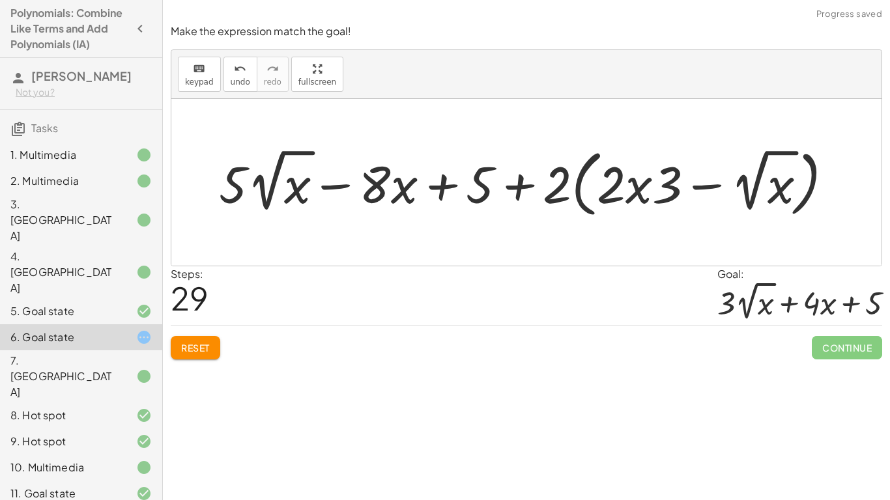
click at [543, 190] on div at bounding box center [530, 182] width 637 height 79
click at [552, 195] on div at bounding box center [530, 182] width 637 height 79
click at [241, 72] on icon "undo" at bounding box center [240, 69] width 12 height 16
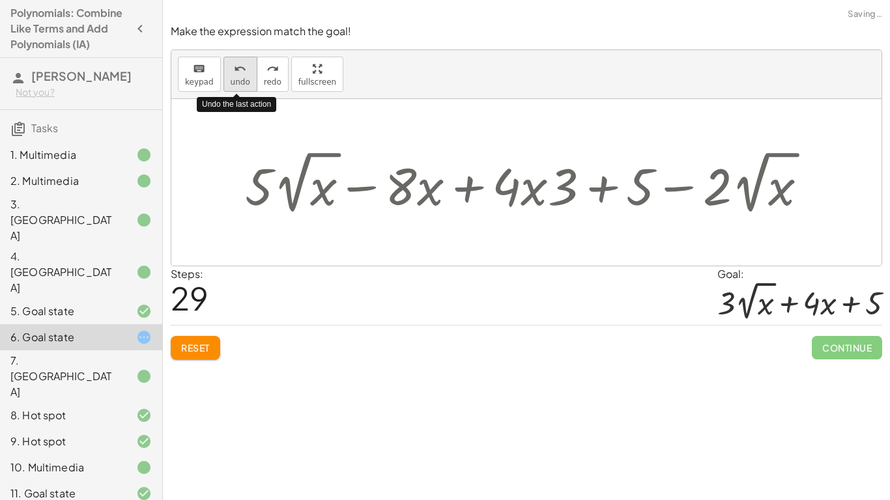
click at [241, 72] on icon "undo" at bounding box center [240, 69] width 12 height 16
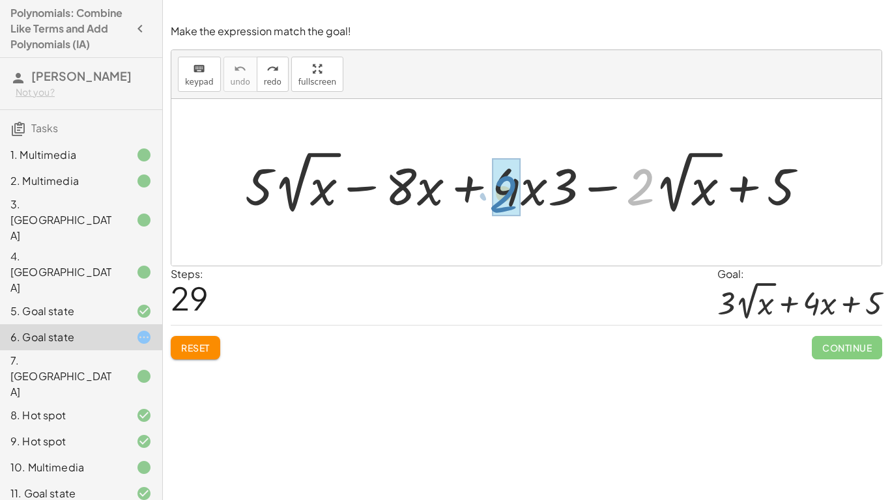
drag, startPoint x: 643, startPoint y: 191, endPoint x: 502, endPoint y: 197, distance: 140.8
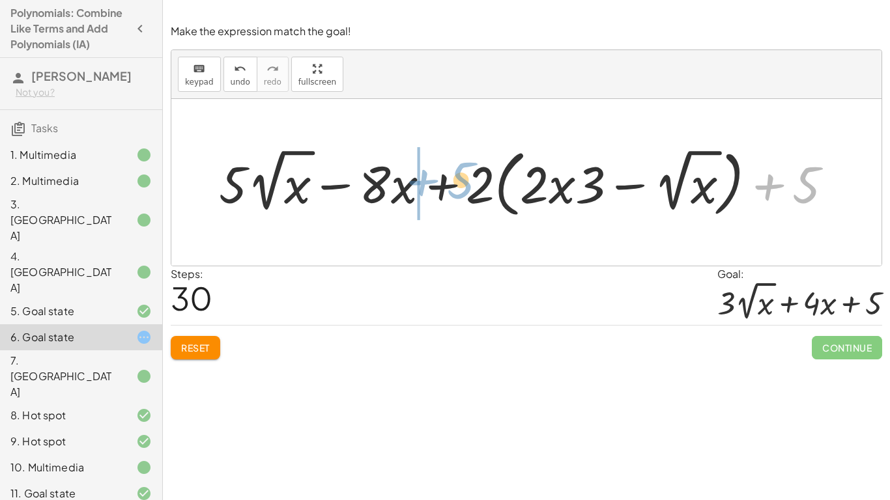
drag, startPoint x: 767, startPoint y: 180, endPoint x: 420, endPoint y: 174, distance: 347.9
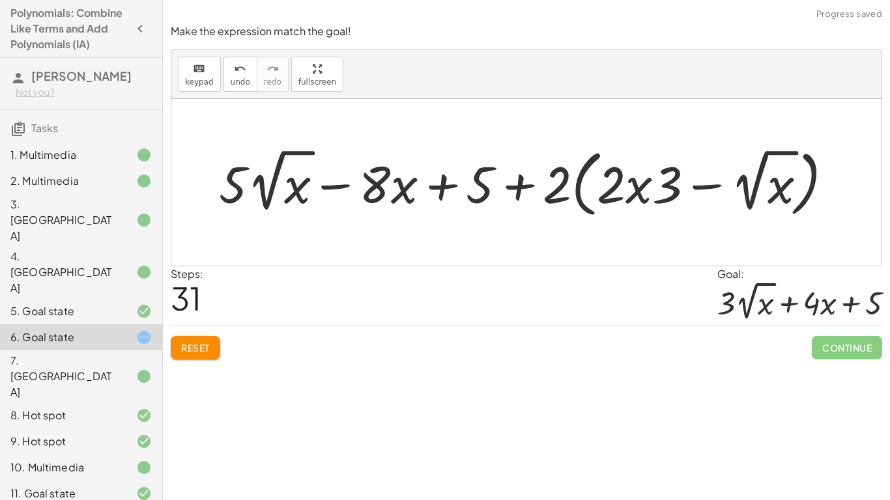
click at [517, 196] on div at bounding box center [530, 182] width 637 height 79
click at [517, 190] on div at bounding box center [530, 182] width 637 height 79
click at [555, 192] on div at bounding box center [530, 182] width 637 height 79
click at [599, 186] on div at bounding box center [530, 182] width 637 height 79
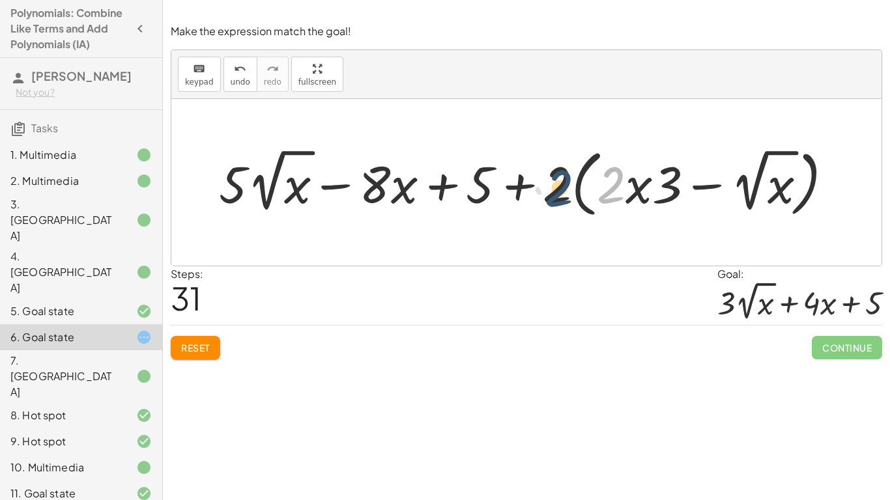
drag, startPoint x: 624, startPoint y: 199, endPoint x: 567, endPoint y: 203, distance: 56.9
click at [567, 203] on div at bounding box center [530, 182] width 637 height 79
drag, startPoint x: 544, startPoint y: 176, endPoint x: 648, endPoint y: 188, distance: 104.3
click at [648, 188] on div at bounding box center [530, 182] width 637 height 79
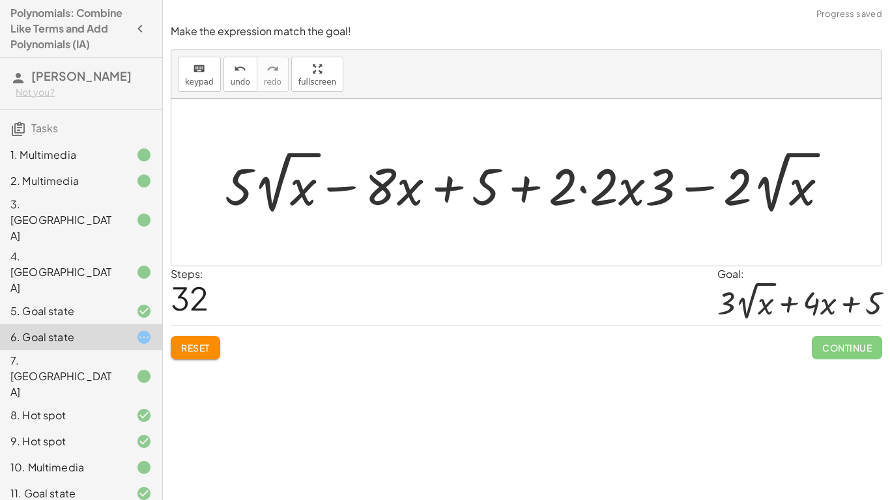
click at [611, 183] on div at bounding box center [531, 183] width 627 height 72
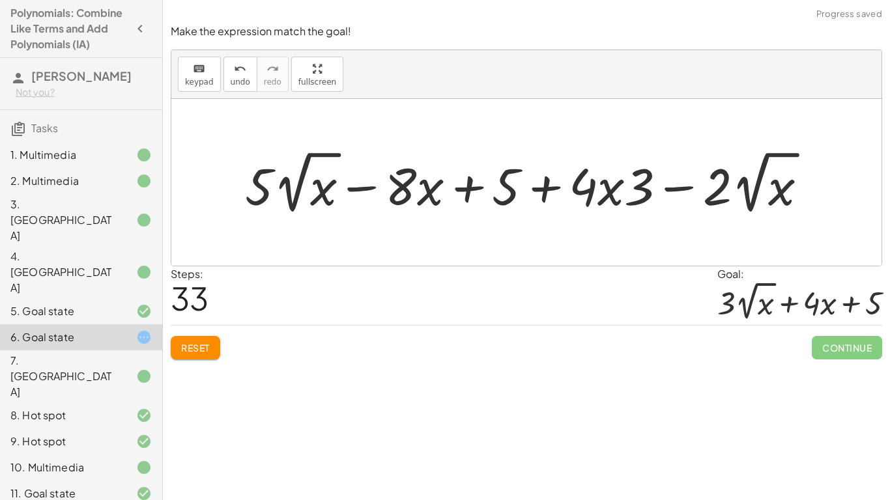
click at [707, 198] on div at bounding box center [531, 183] width 586 height 72
click at [709, 195] on div at bounding box center [531, 183] width 586 height 72
click at [715, 187] on div at bounding box center [531, 183] width 586 height 72
click at [681, 188] on div at bounding box center [531, 183] width 586 height 72
click at [680, 194] on div at bounding box center [531, 183] width 586 height 72
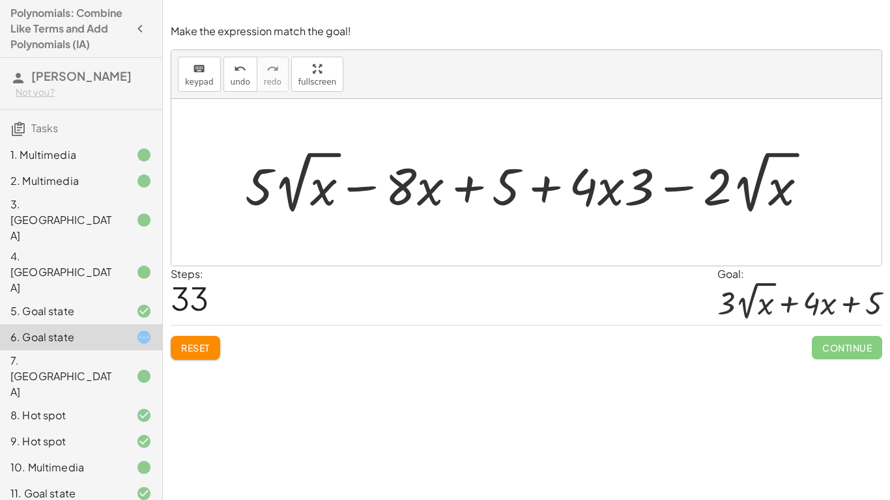
click at [680, 194] on div at bounding box center [531, 183] width 586 height 72
drag, startPoint x: 649, startPoint y: 189, endPoint x: 728, endPoint y: 180, distance: 79.3
click at [728, 180] on div at bounding box center [531, 183] width 586 height 72
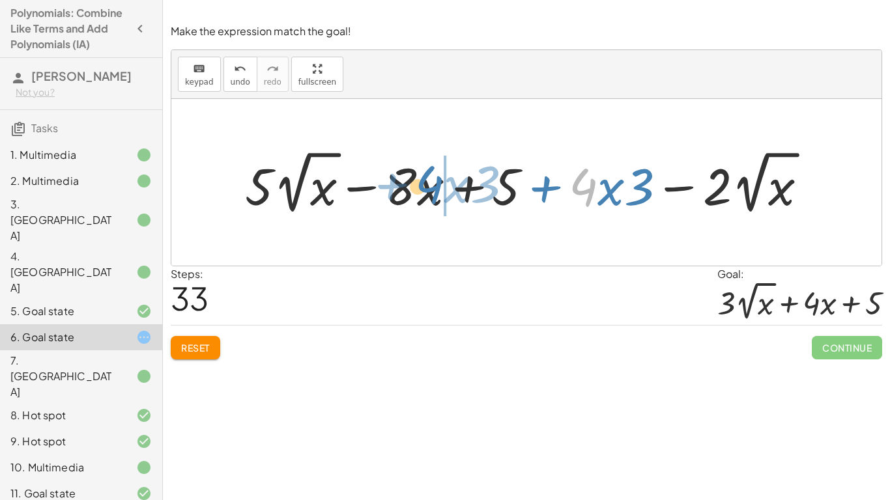
drag, startPoint x: 588, startPoint y: 187, endPoint x: 459, endPoint y: 184, distance: 128.4
click at [459, 184] on div at bounding box center [531, 183] width 586 height 72
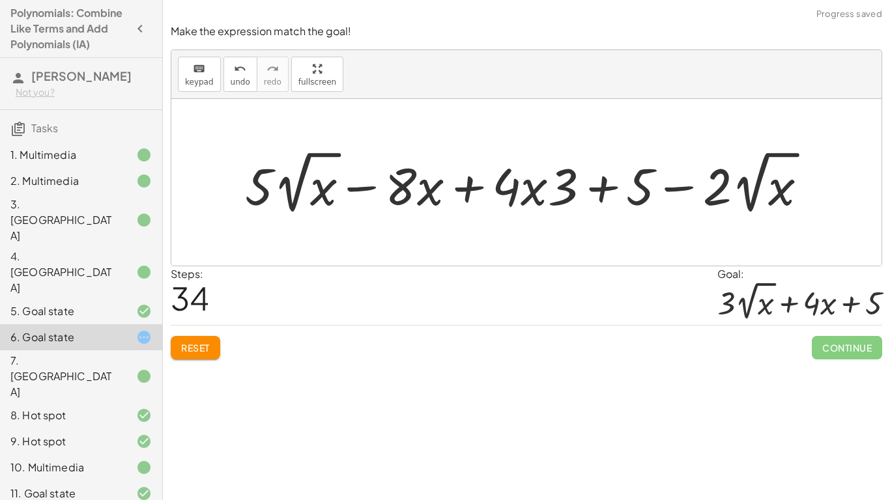
click at [308, 192] on div at bounding box center [531, 183] width 586 height 72
click at [285, 189] on div at bounding box center [531, 183] width 586 height 72
click at [248, 188] on div at bounding box center [531, 183] width 586 height 72
drag, startPoint x: 253, startPoint y: 191, endPoint x: 50, endPoint y: 196, distance: 203.3
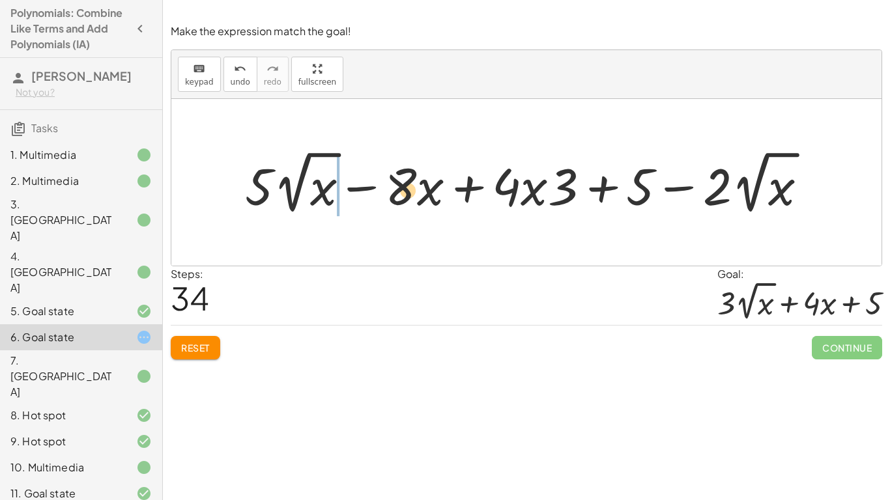
click at [50, 196] on main "Polynomials: Combine Like Terms and Add Polynomials (IA) Jamie Hanna Gould Not …" at bounding box center [445, 250] width 890 height 500
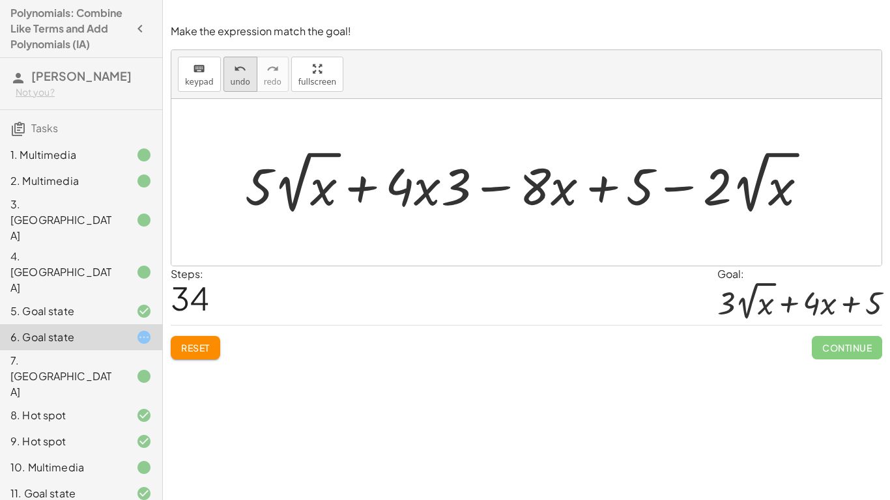
click at [236, 74] on icon "undo" at bounding box center [240, 69] width 12 height 16
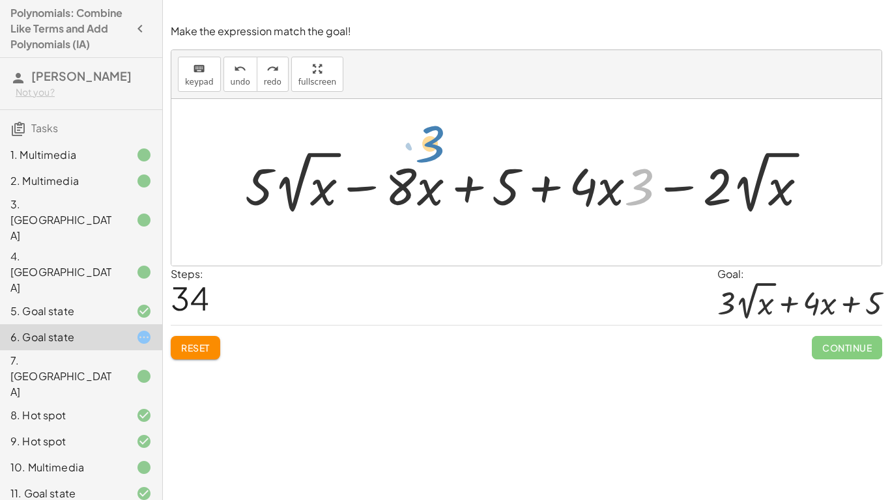
drag, startPoint x: 634, startPoint y: 193, endPoint x: 416, endPoint y: 150, distance: 221.9
click at [416, 150] on div at bounding box center [531, 183] width 586 height 72
drag, startPoint x: 645, startPoint y: 173, endPoint x: 411, endPoint y: 205, distance: 236.0
click at [411, 205] on div at bounding box center [531, 183] width 586 height 72
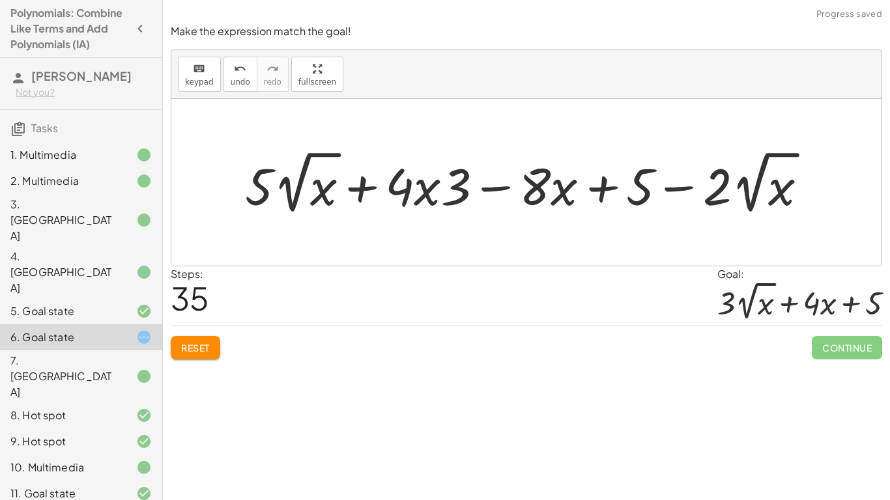
click at [530, 190] on div at bounding box center [531, 183] width 586 height 72
click at [514, 195] on div at bounding box center [531, 183] width 586 height 72
click at [506, 190] on div at bounding box center [531, 183] width 586 height 72
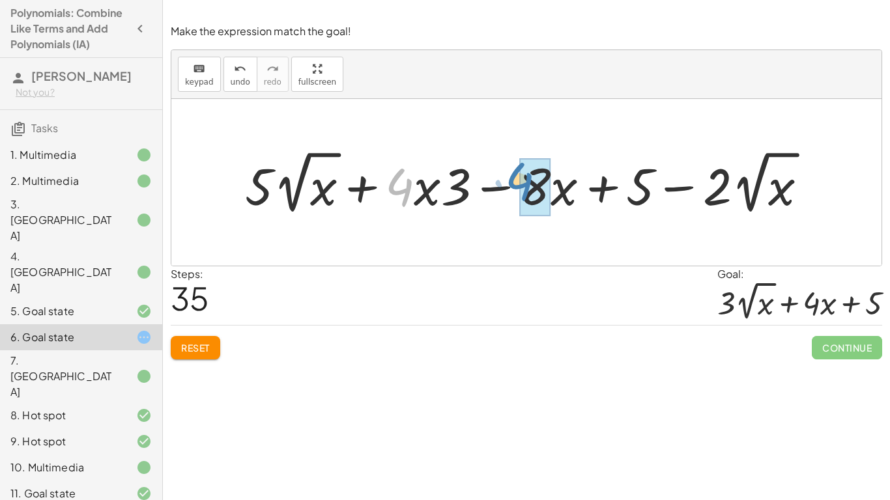
drag, startPoint x: 406, startPoint y: 186, endPoint x: 529, endPoint y: 180, distance: 123.3
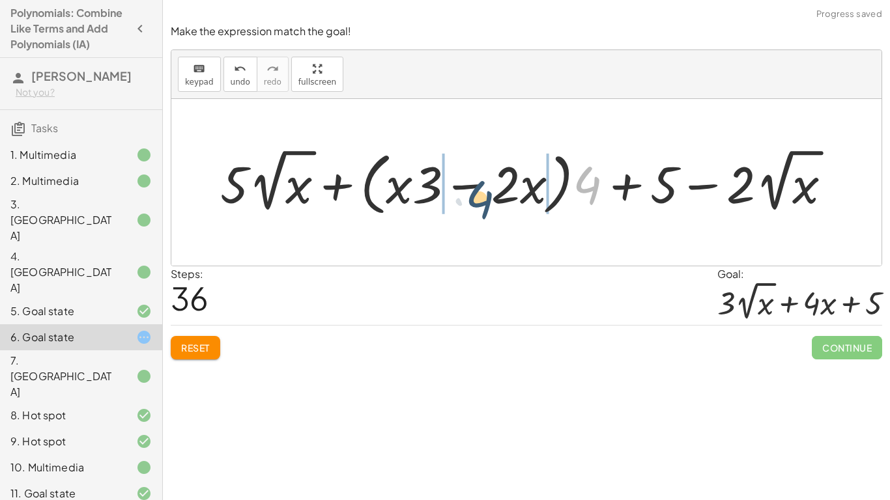
drag, startPoint x: 592, startPoint y: 174, endPoint x: 484, endPoint y: 185, distance: 108.7
click at [484, 185] on div at bounding box center [531, 183] width 634 height 76
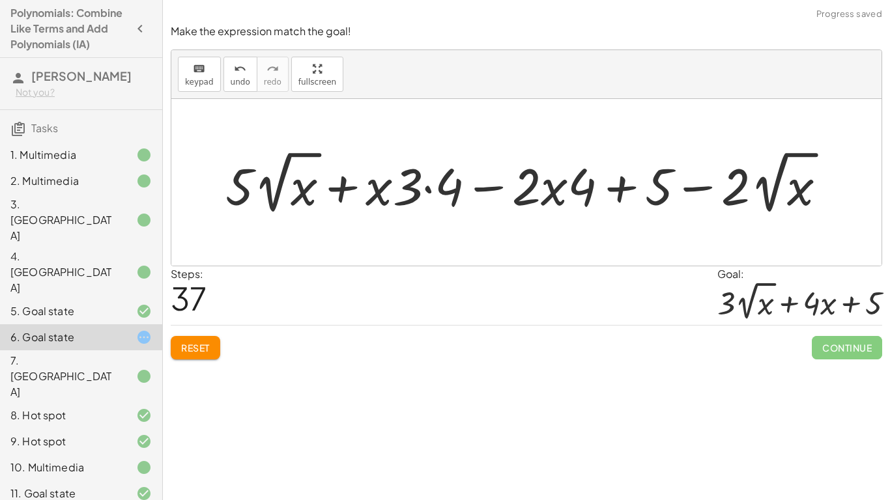
click at [449, 182] on div at bounding box center [531, 183] width 624 height 72
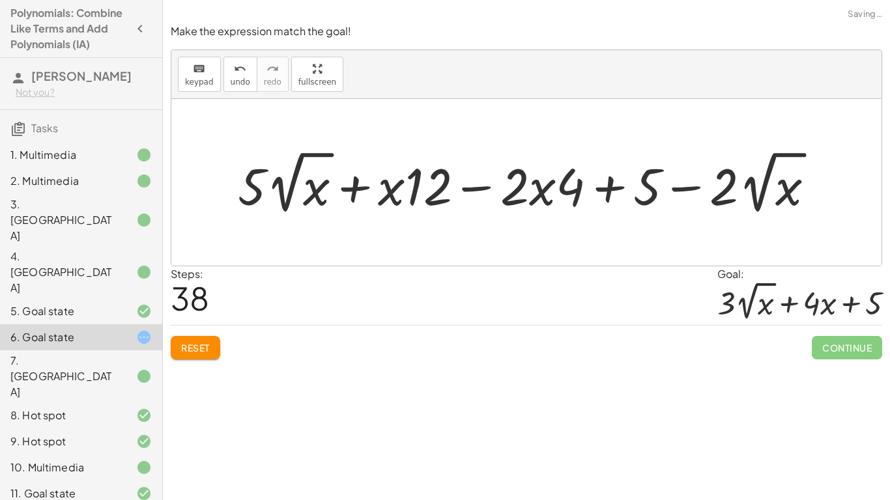
click at [542, 195] on div at bounding box center [531, 183] width 600 height 72
click at [522, 188] on div at bounding box center [531, 183] width 600 height 72
drag, startPoint x: 572, startPoint y: 192, endPoint x: 590, endPoint y: 190, distance: 17.8
click at [590, 190] on div at bounding box center [531, 183] width 600 height 72
click at [612, 190] on div at bounding box center [531, 183] width 600 height 72
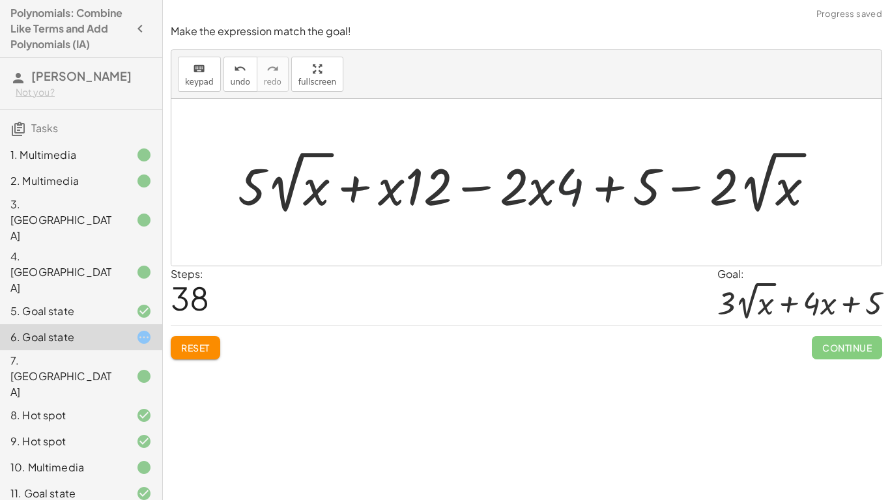
click at [612, 190] on div at bounding box center [531, 183] width 600 height 72
click at [612, 191] on div at bounding box center [531, 183] width 600 height 72
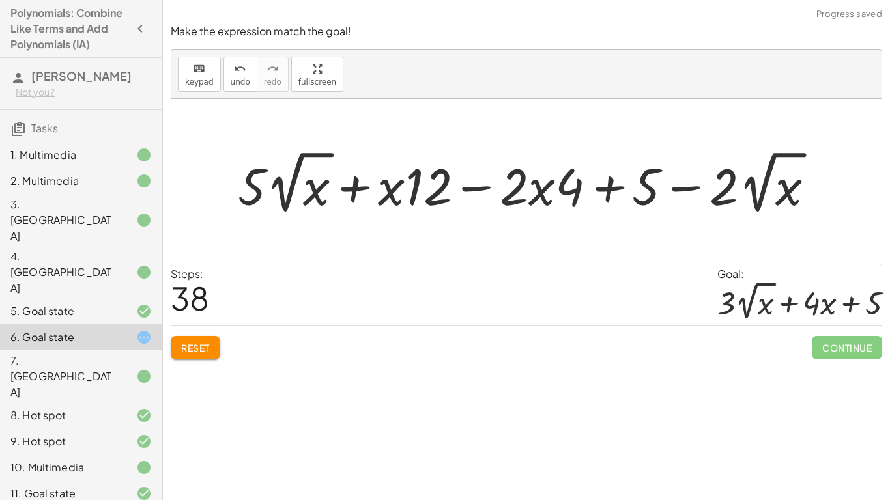
click at [612, 191] on div at bounding box center [531, 183] width 600 height 72
click at [698, 188] on div at bounding box center [531, 183] width 600 height 72
click at [426, 177] on div at bounding box center [531, 183] width 600 height 72
click at [452, 181] on div at bounding box center [531, 183] width 600 height 72
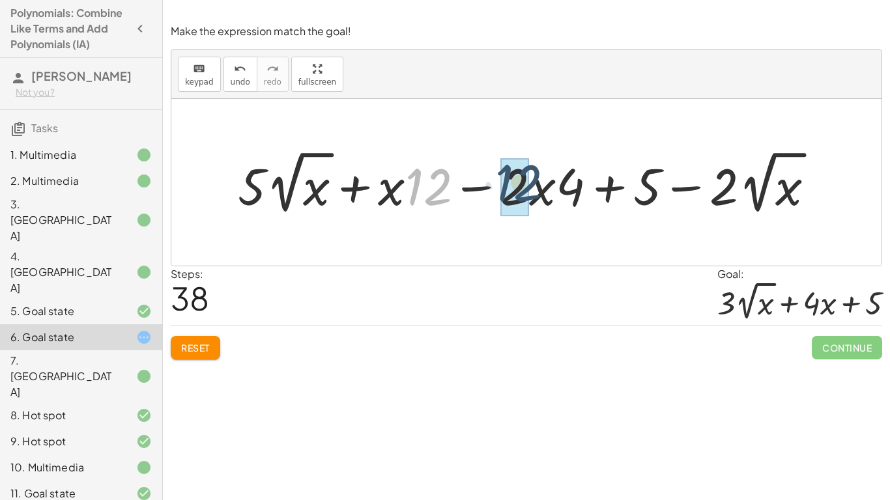
drag, startPoint x: 419, startPoint y: 177, endPoint x: 510, endPoint y: 174, distance: 91.2
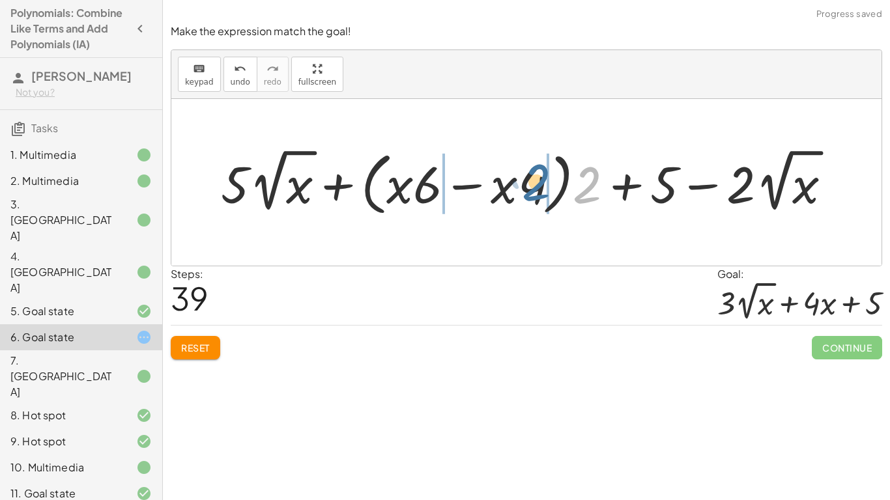
drag, startPoint x: 588, startPoint y: 199, endPoint x: 540, endPoint y: 195, distance: 47.7
click at [540, 195] on div at bounding box center [531, 183] width 634 height 76
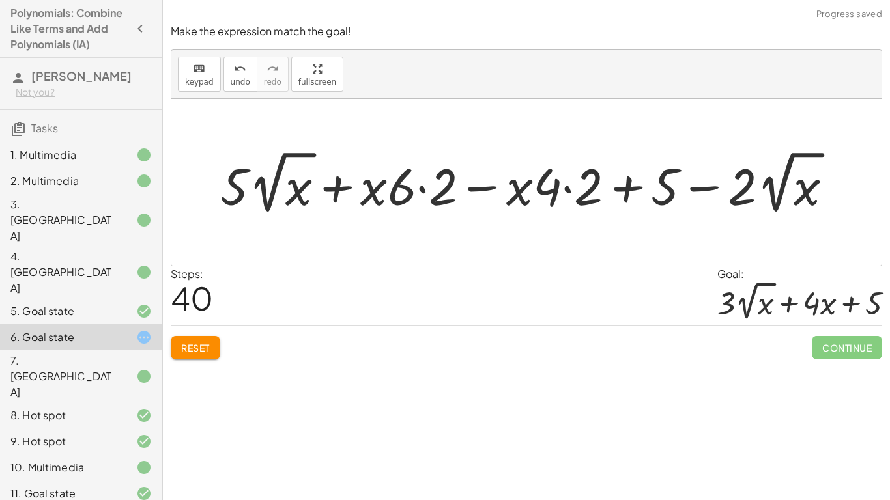
click at [438, 186] on div at bounding box center [532, 183] width 636 height 72
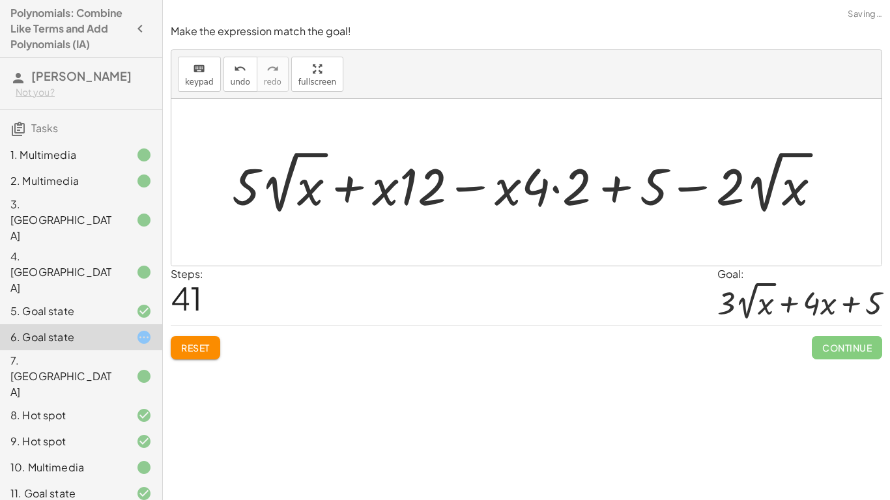
click at [557, 195] on div at bounding box center [531, 183] width 612 height 72
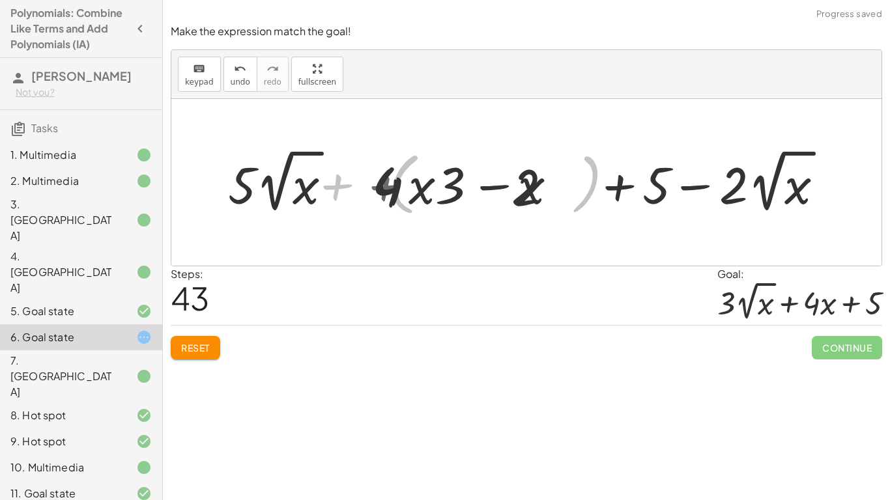
drag, startPoint x: 544, startPoint y: 185, endPoint x: 500, endPoint y: 238, distance: 69.4
click at [500, 238] on div "− · 8 · x + · 5 · 2 √ x + 9 − · 2 · 2 √ x + · 12 · x − 4 − · 8 · x + · 5 · 2 √ …" at bounding box center [526, 182] width 710 height 167
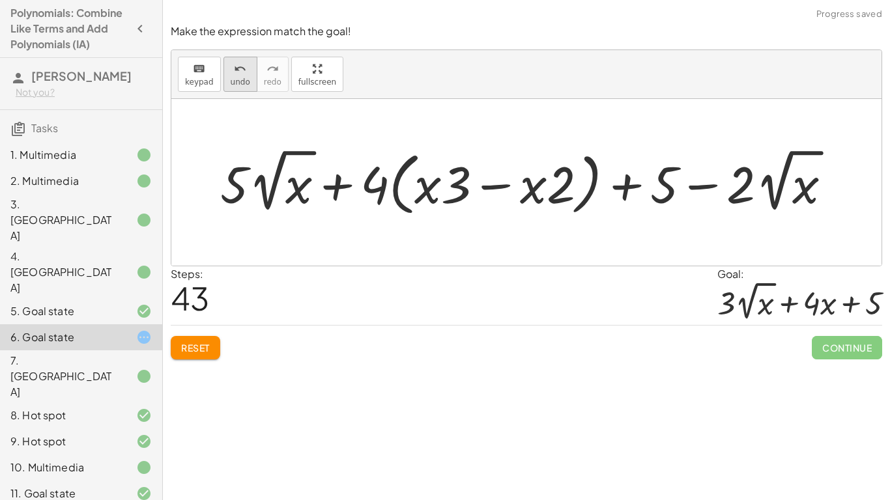
click at [233, 80] on span "undo" at bounding box center [241, 82] width 20 height 9
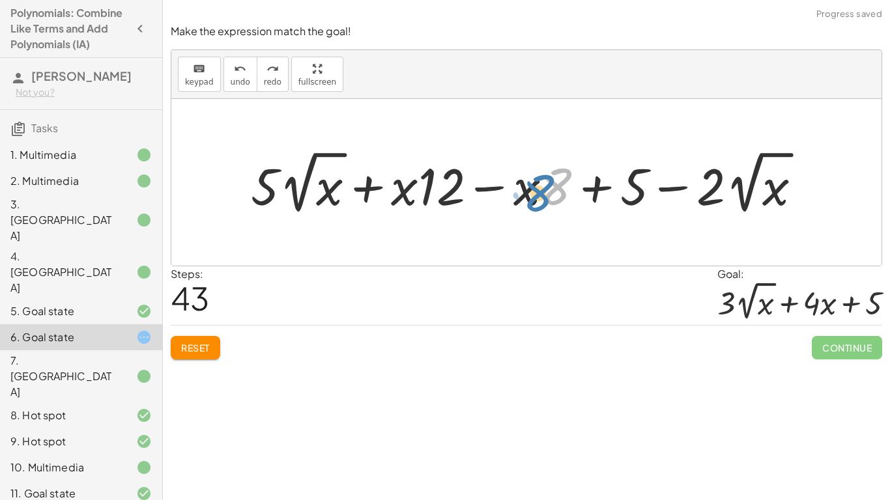
drag, startPoint x: 549, startPoint y: 195, endPoint x: 537, endPoint y: 200, distance: 13.2
click at [537, 200] on div at bounding box center [531, 183] width 574 height 72
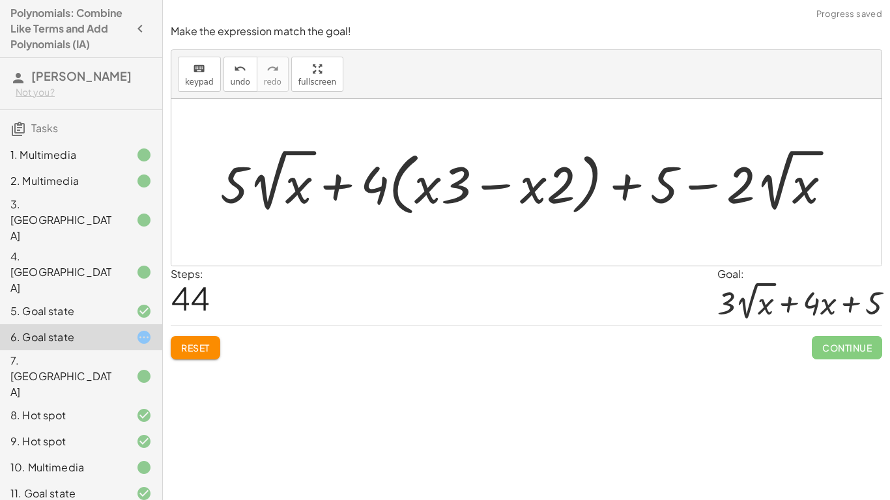
click at [479, 183] on div at bounding box center [531, 183] width 634 height 76
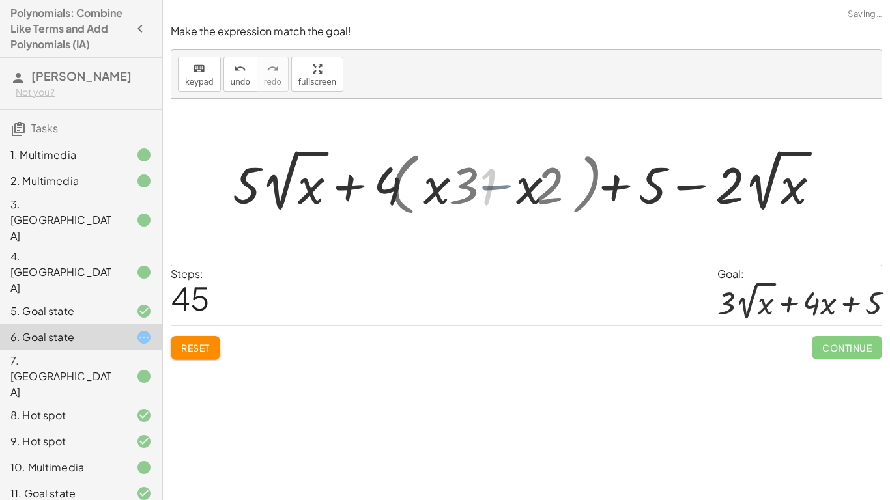
click at [489, 189] on div at bounding box center [531, 183] width 449 height 72
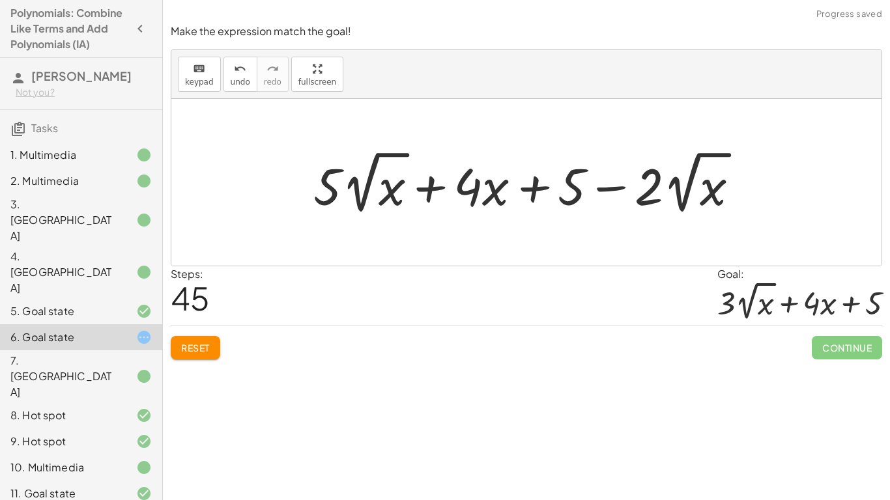
click at [575, 190] on div at bounding box center [531, 183] width 449 height 72
click at [590, 192] on div at bounding box center [531, 183] width 449 height 72
click at [592, 190] on div at bounding box center [531, 183] width 449 height 72
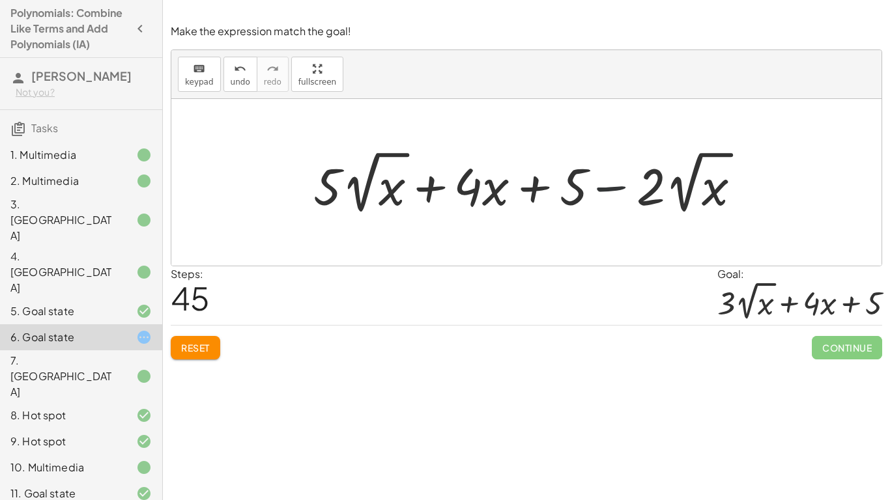
click at [592, 190] on div at bounding box center [531, 183] width 449 height 72
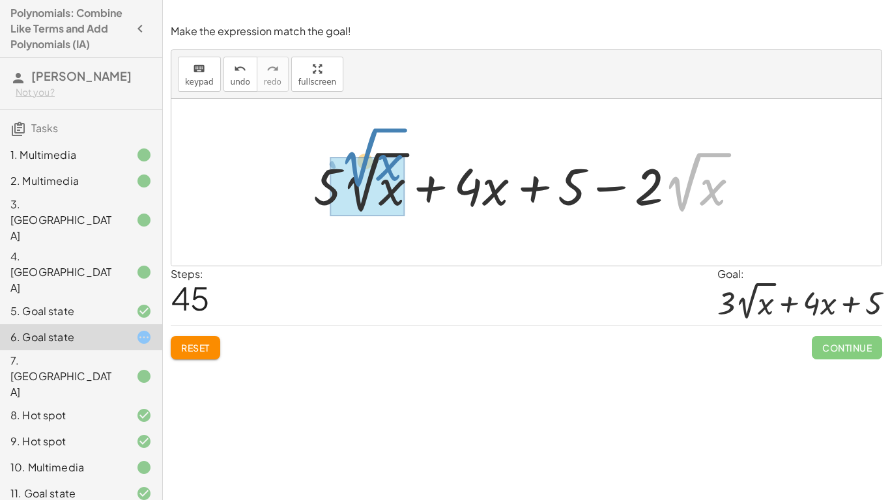
drag, startPoint x: 691, startPoint y: 180, endPoint x: 367, endPoint y: 155, distance: 324.7
click at [367, 155] on div at bounding box center [531, 183] width 449 height 72
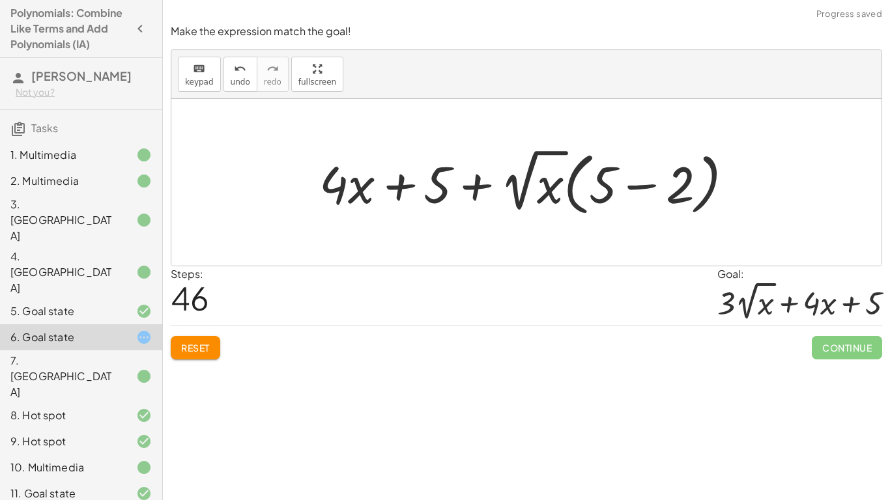
click at [627, 186] on div at bounding box center [531, 183] width 437 height 76
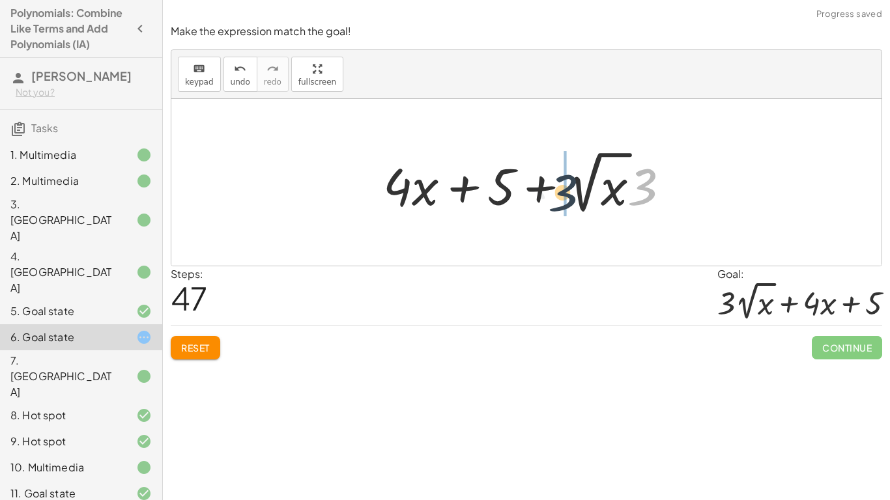
drag, startPoint x: 638, startPoint y: 192, endPoint x: 557, endPoint y: 197, distance: 81.6
click at [557, 197] on div at bounding box center [532, 183] width 310 height 72
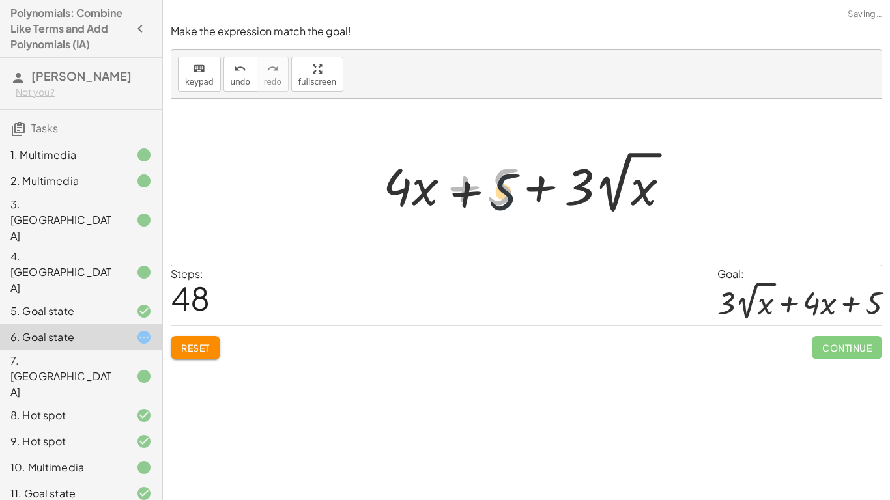
click at [504, 199] on div at bounding box center [532, 183] width 310 height 72
click at [679, 207] on div at bounding box center [532, 183] width 310 height 72
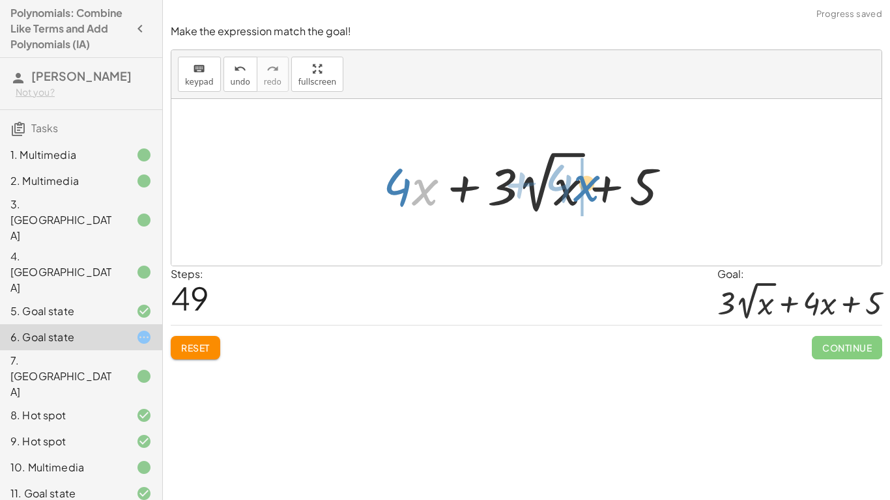
drag, startPoint x: 429, startPoint y: 196, endPoint x: 593, endPoint y: 193, distance: 164.2
click at [593, 193] on div at bounding box center [532, 183] width 310 height 72
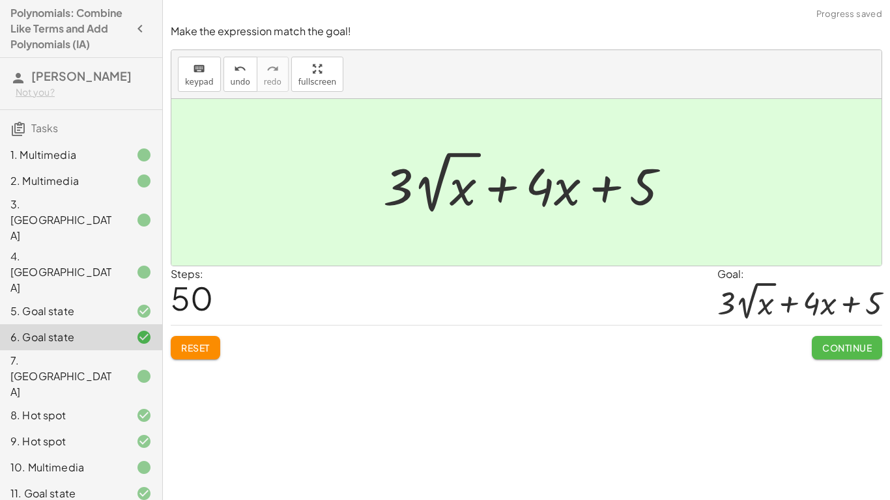
click at [826, 348] on span "Continue" at bounding box center [847, 348] width 50 height 12
